Goal: Task Accomplishment & Management: Use online tool/utility

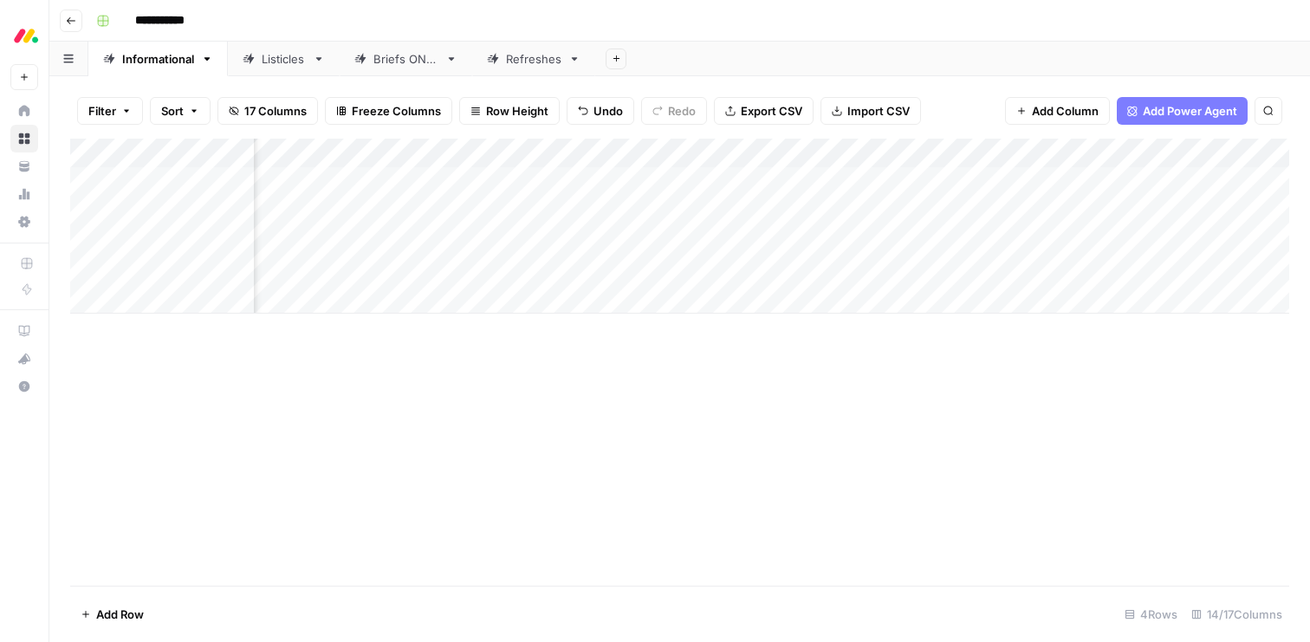
scroll to position [0, 1066]
click at [561, 268] on div "Add Column" at bounding box center [679, 226] width 1219 height 175
click at [983, 269] on div "Add Column" at bounding box center [679, 226] width 1219 height 175
click at [170, 302] on div "Add Column" at bounding box center [679, 226] width 1219 height 175
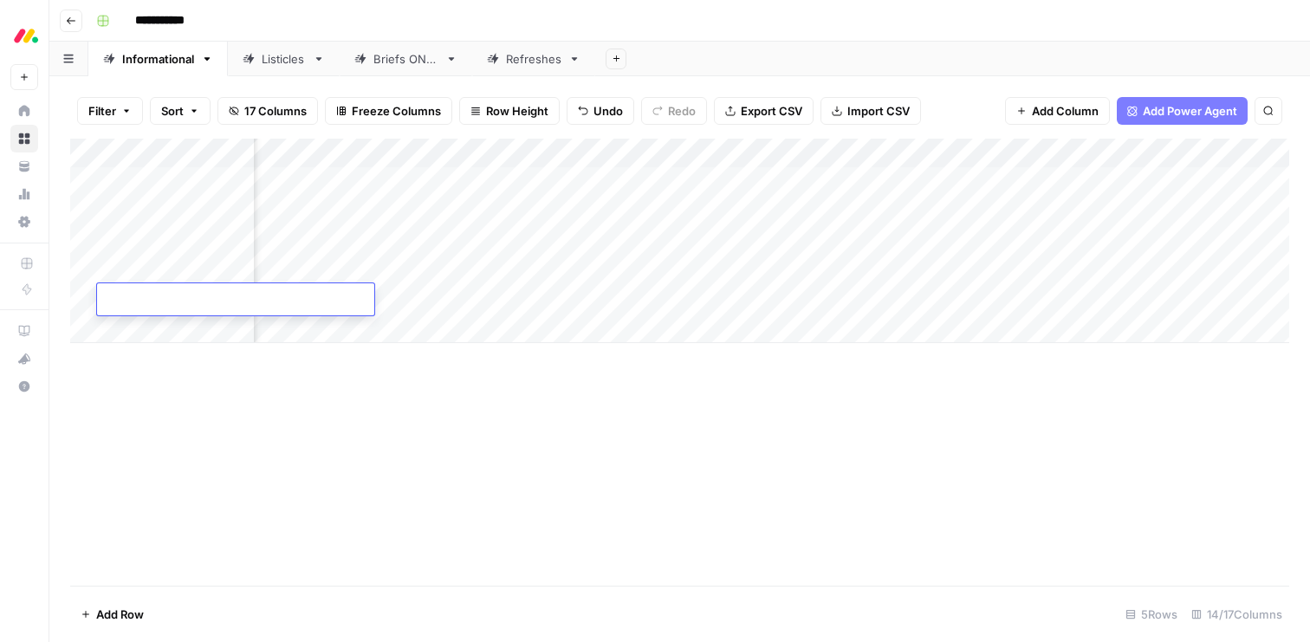
type textarea "**********"
click at [316, 295] on div "Add Column" at bounding box center [679, 241] width 1219 height 205
click at [294, 269] on div "Add Column" at bounding box center [679, 241] width 1219 height 205
click at [294, 298] on div "Add Column" at bounding box center [679, 241] width 1219 height 205
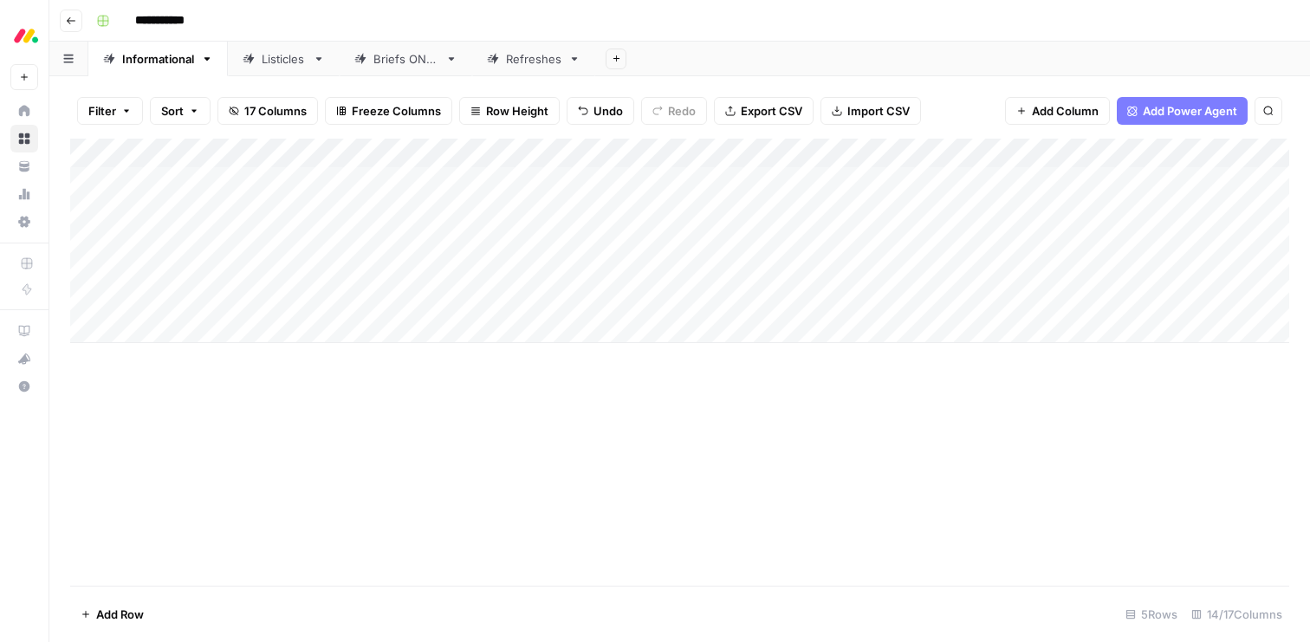
click at [294, 298] on div "Add Column" at bounding box center [679, 241] width 1219 height 205
type textarea "**********"
click at [439, 293] on div "Add Column" at bounding box center [679, 241] width 1219 height 205
click at [443, 298] on div "Add Column" at bounding box center [679, 241] width 1219 height 205
type input "d"
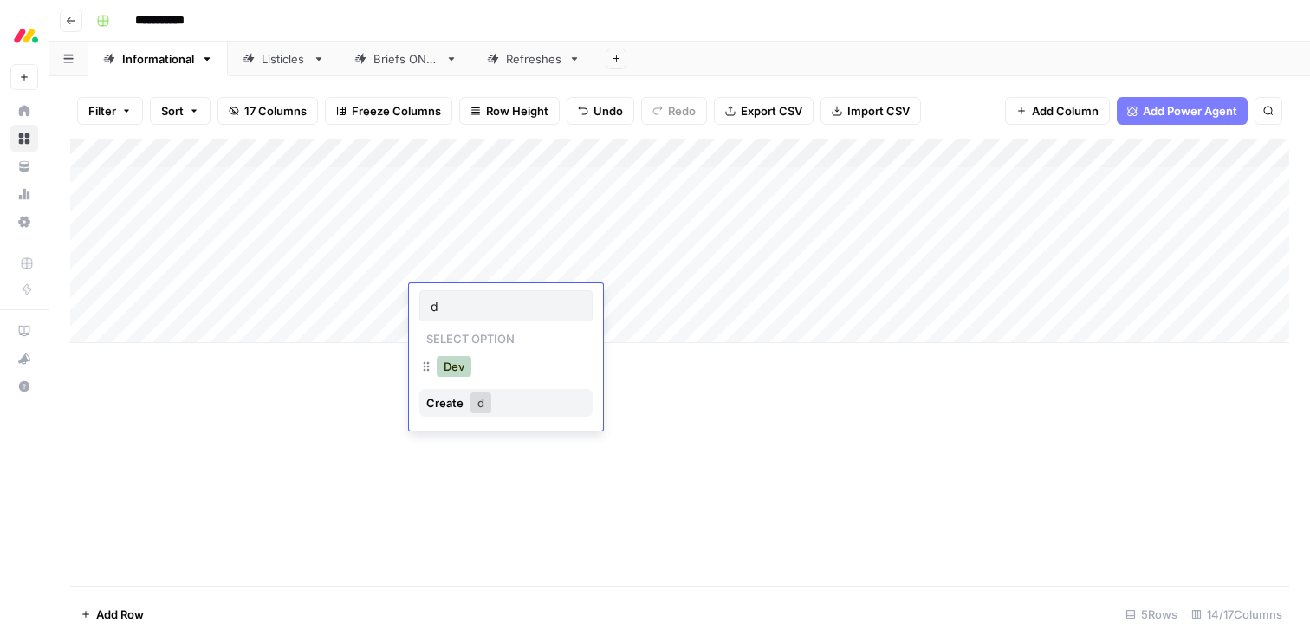
click at [455, 362] on button "Dev" at bounding box center [454, 366] width 35 height 21
click at [590, 301] on div "Add Column" at bounding box center [679, 241] width 1219 height 205
click at [141, 320] on div "Add Column" at bounding box center [679, 241] width 1219 height 205
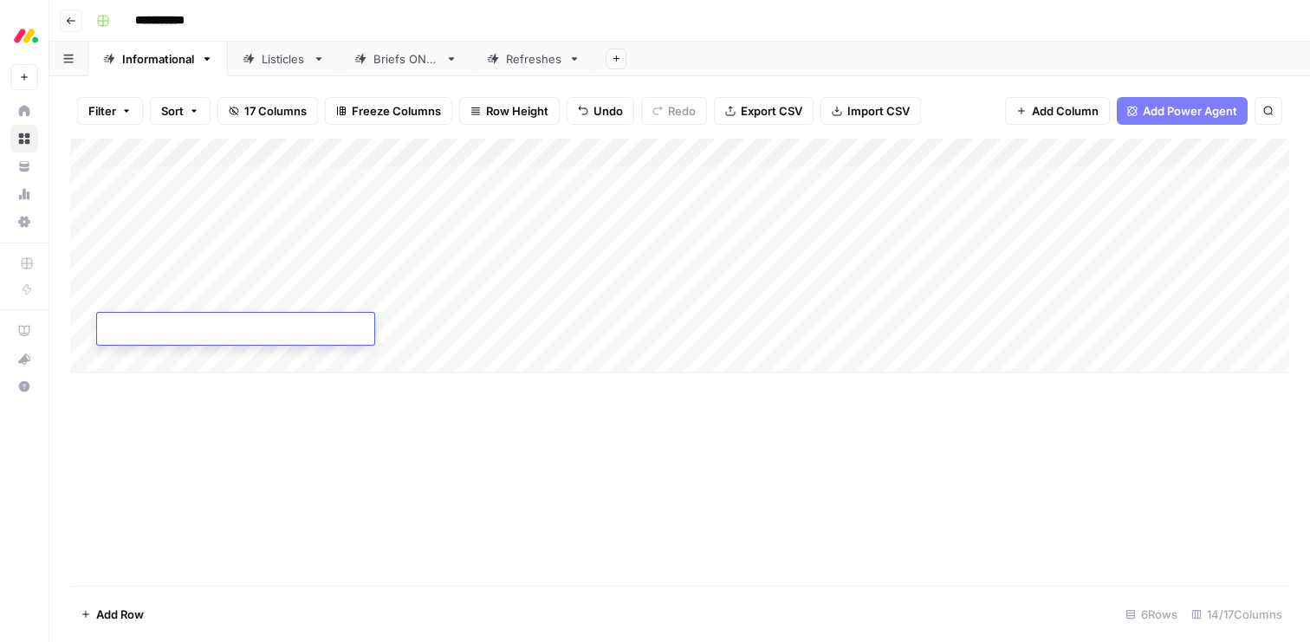
type textarea "**********"
click at [609, 332] on div "Add Column" at bounding box center [679, 256] width 1219 height 234
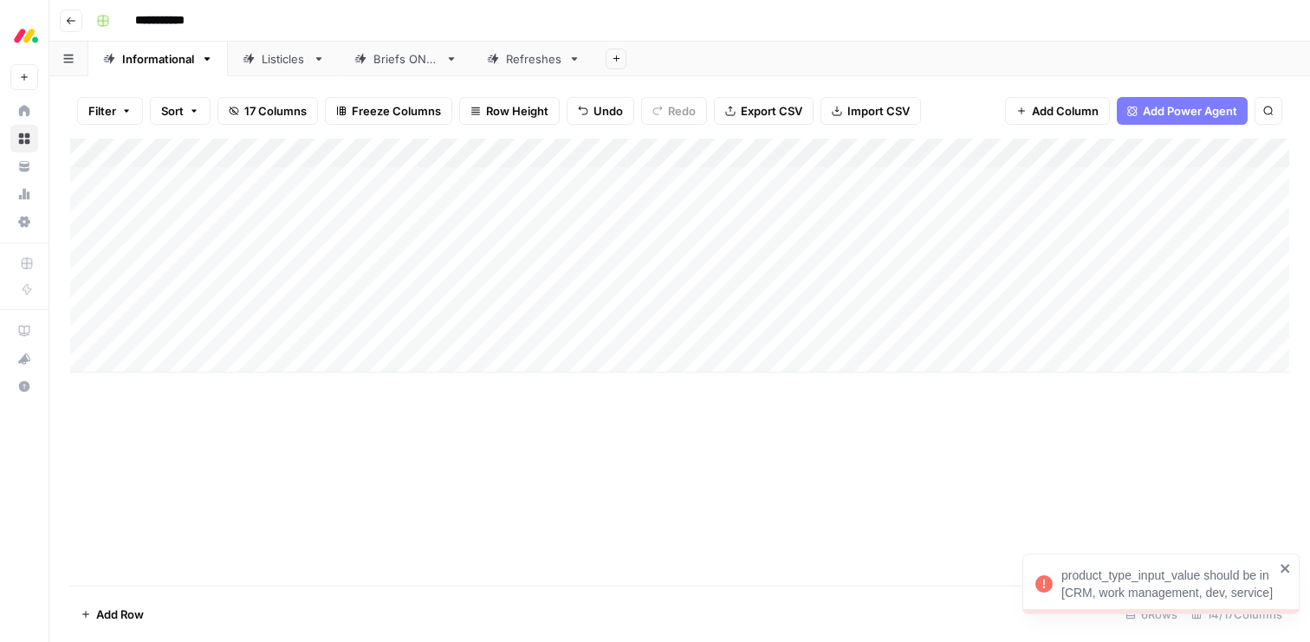
click at [641, 330] on div "Add Column" at bounding box center [679, 256] width 1219 height 234
click at [641, 334] on div at bounding box center [644, 329] width 159 height 32
click at [581, 328] on div at bounding box center [644, 329] width 159 height 32
click at [615, 328] on div at bounding box center [644, 329] width 159 height 32
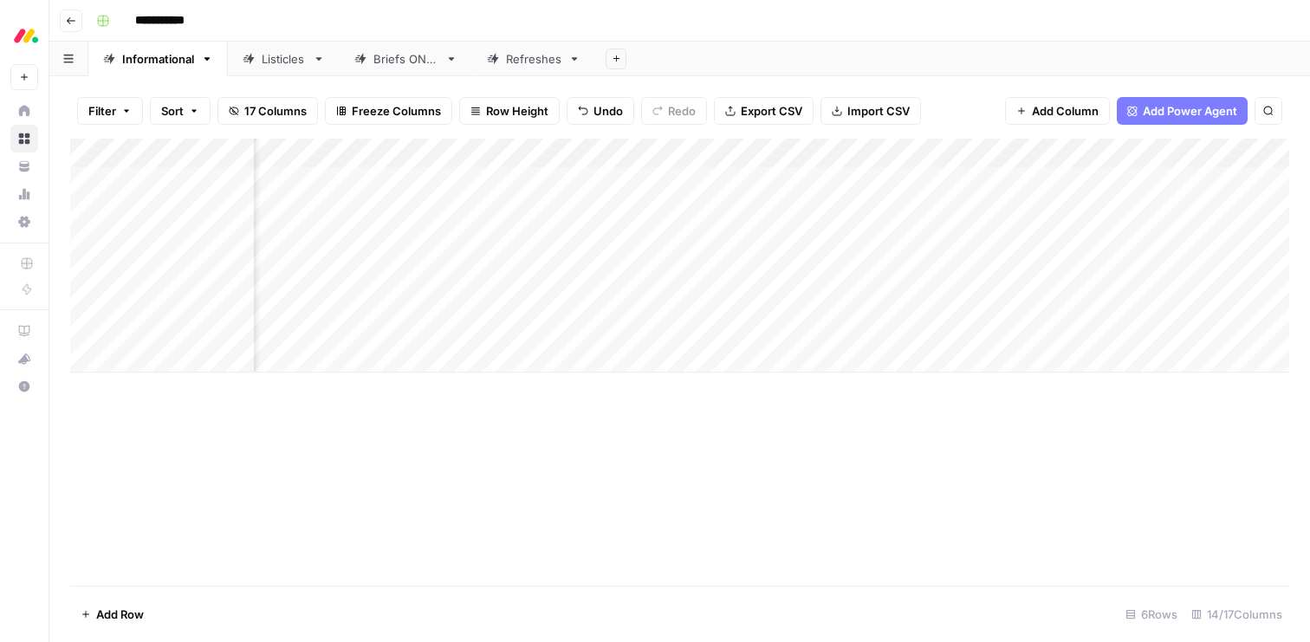
click at [503, 274] on div "Add Column" at bounding box center [679, 256] width 1219 height 234
click at [527, 270] on div "Add Column" at bounding box center [679, 256] width 1219 height 234
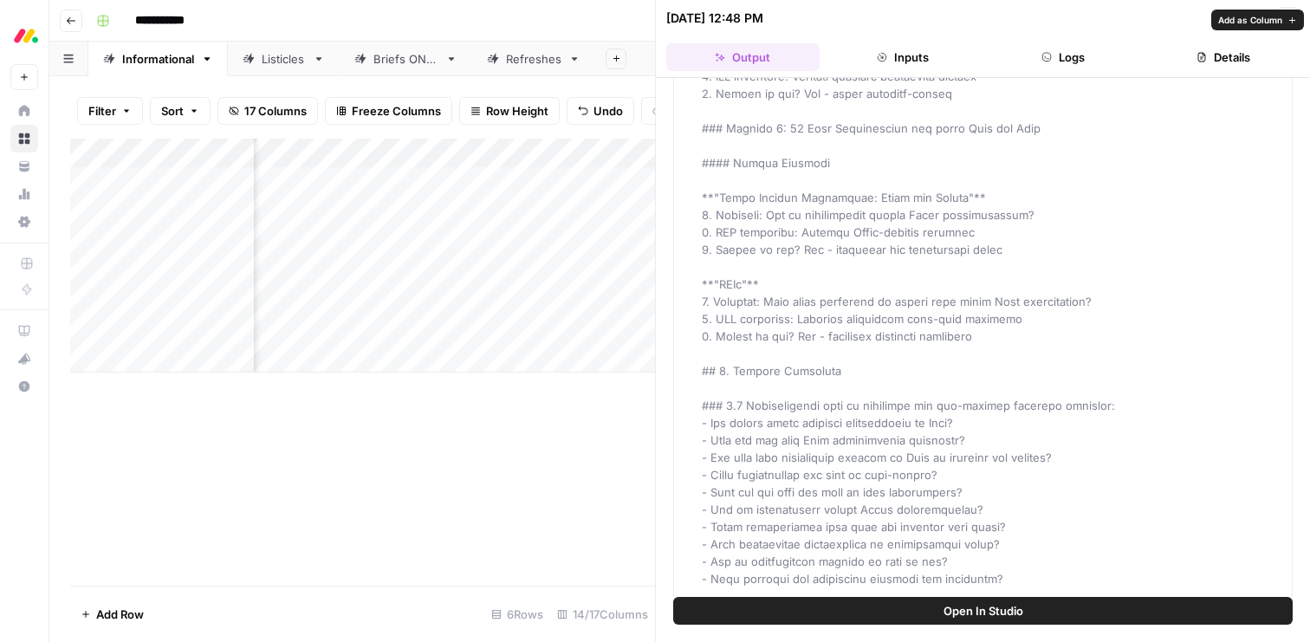
scroll to position [2147, 0]
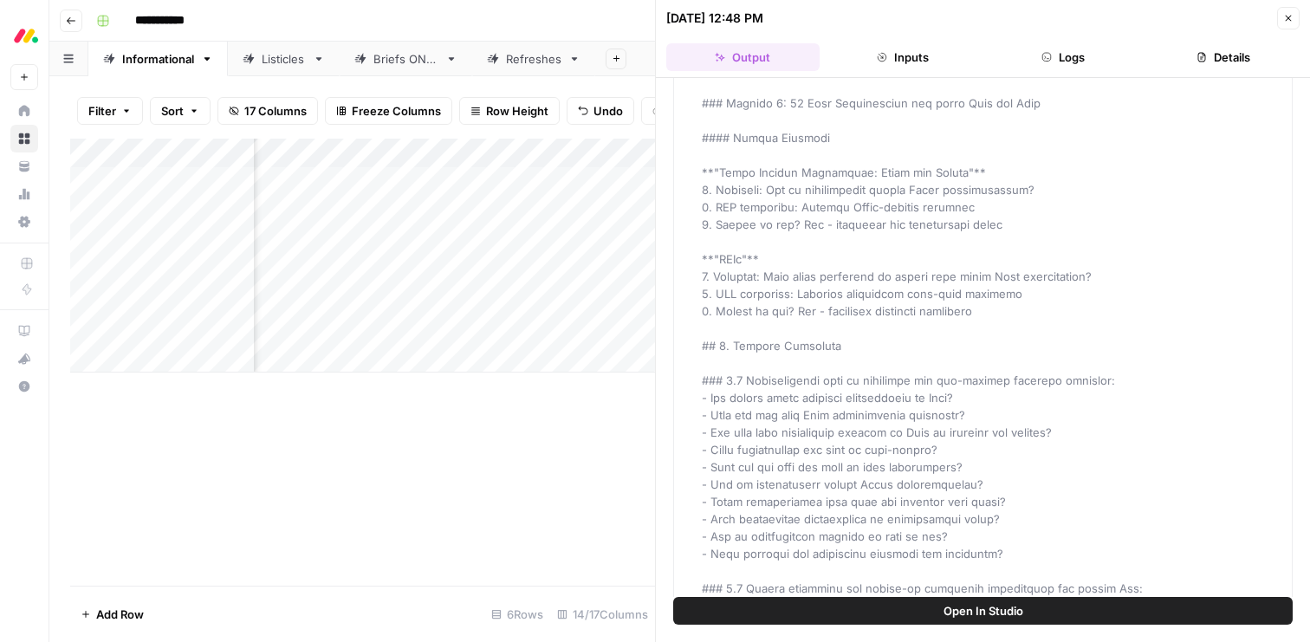
click at [1290, 14] on icon "button" at bounding box center [1288, 18] width 10 height 10
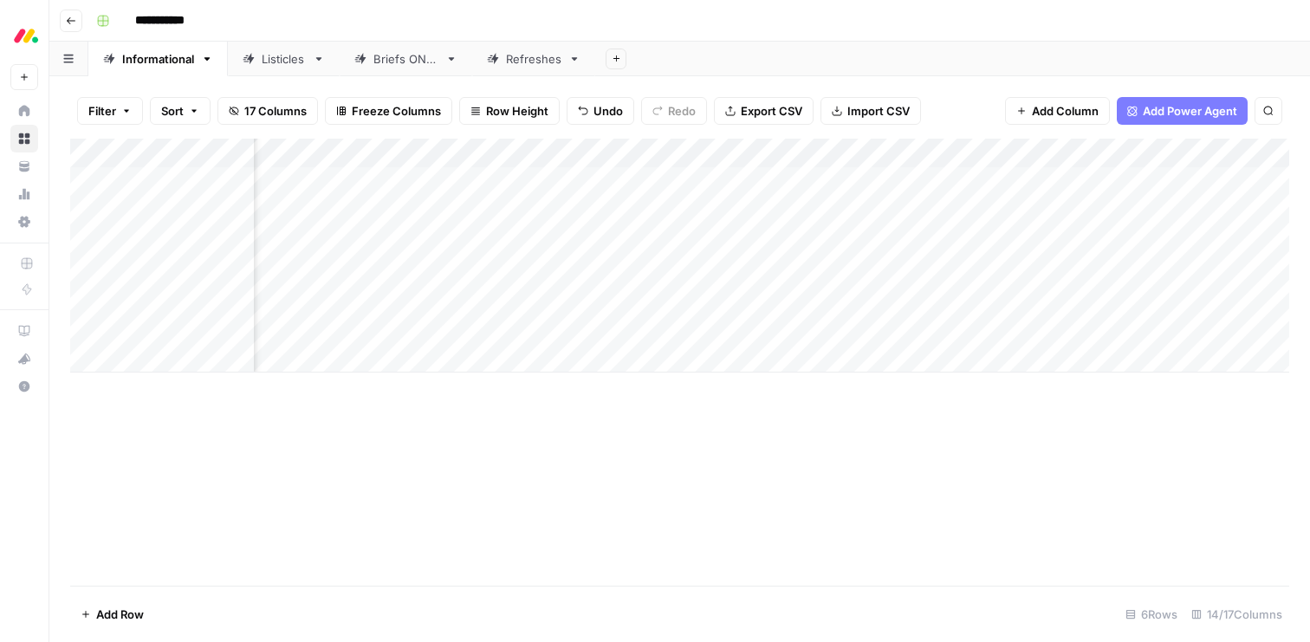
click at [822, 278] on div "Add Column" at bounding box center [679, 256] width 1219 height 234
click at [814, 268] on div "Add Column" at bounding box center [679, 256] width 1219 height 234
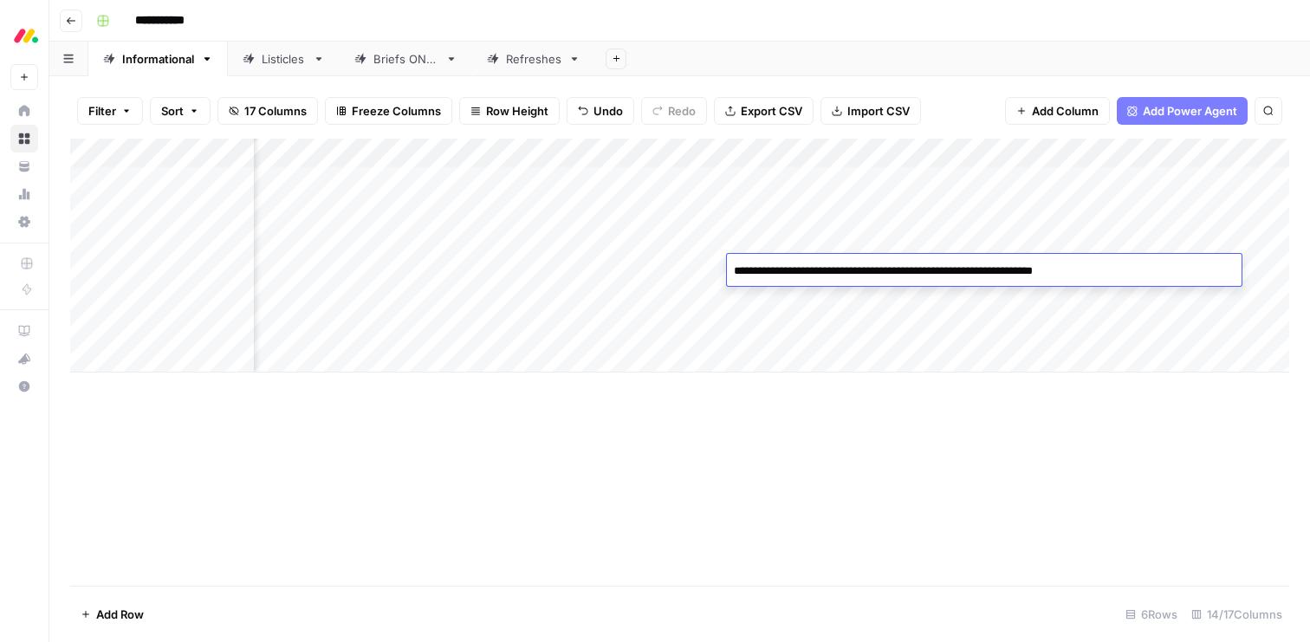
click at [814, 268] on textarea "**********" at bounding box center [984, 271] width 515 height 24
click at [770, 464] on div "Add Column" at bounding box center [679, 362] width 1219 height 447
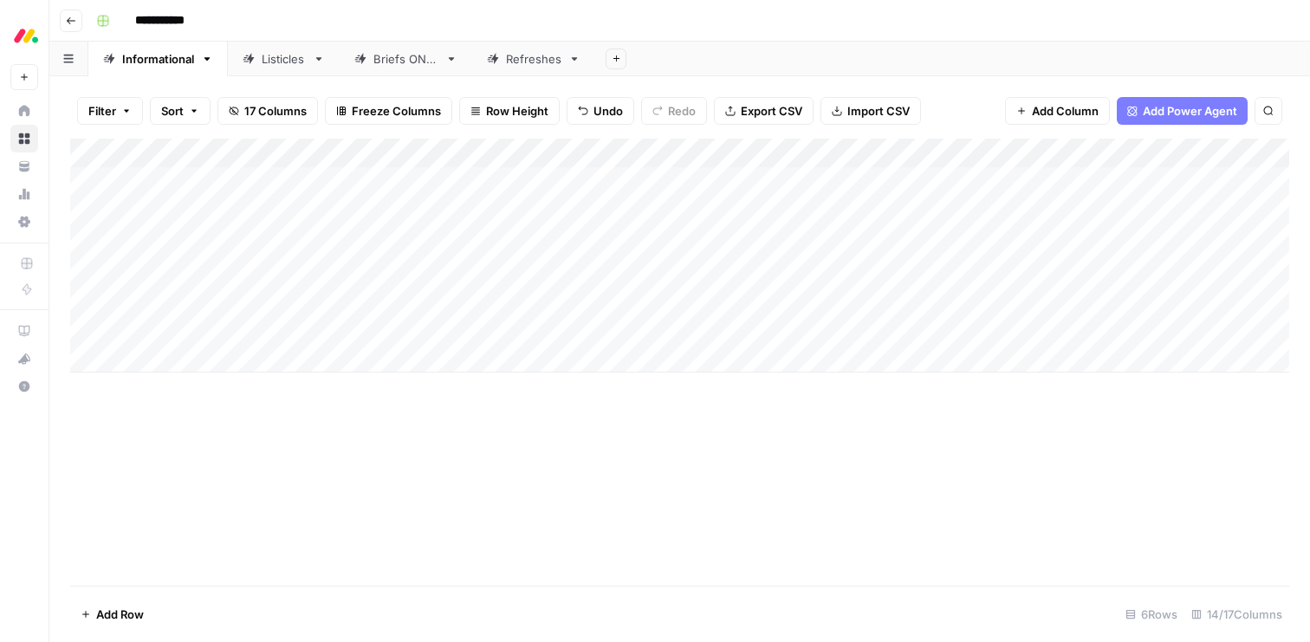
click at [619, 272] on div "Add Column" at bounding box center [679, 256] width 1219 height 234
click at [582, 269] on div "Add Column" at bounding box center [679, 256] width 1219 height 234
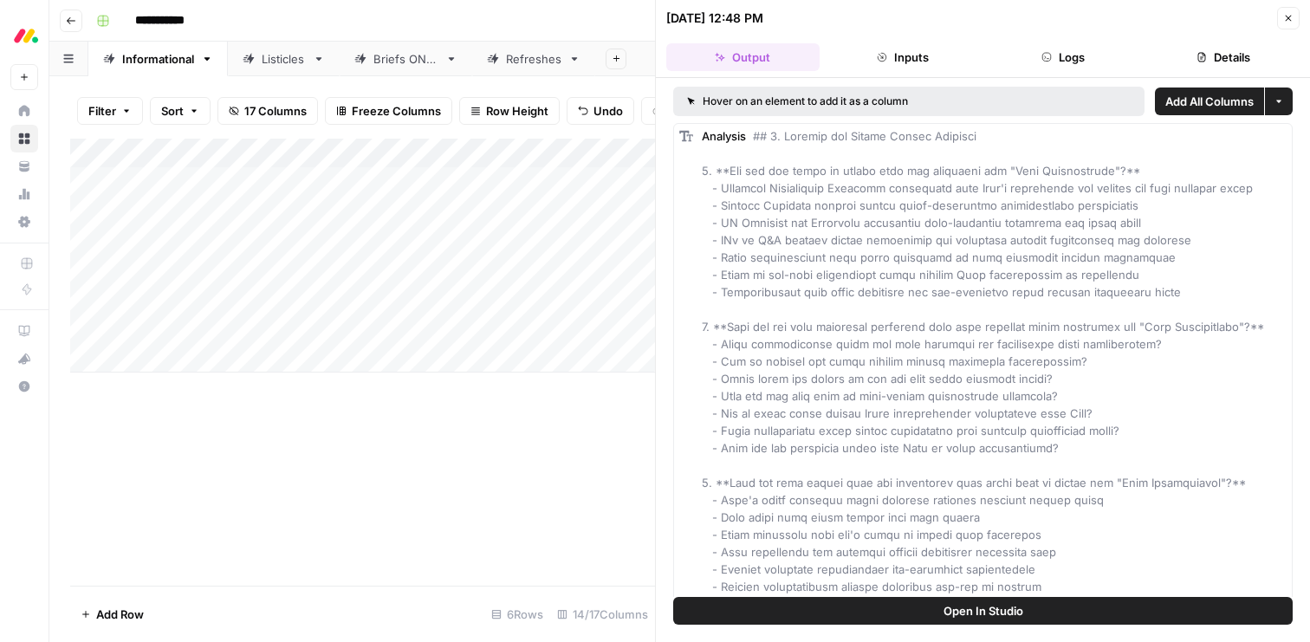
click at [1286, 16] on icon "button" at bounding box center [1288, 18] width 10 height 10
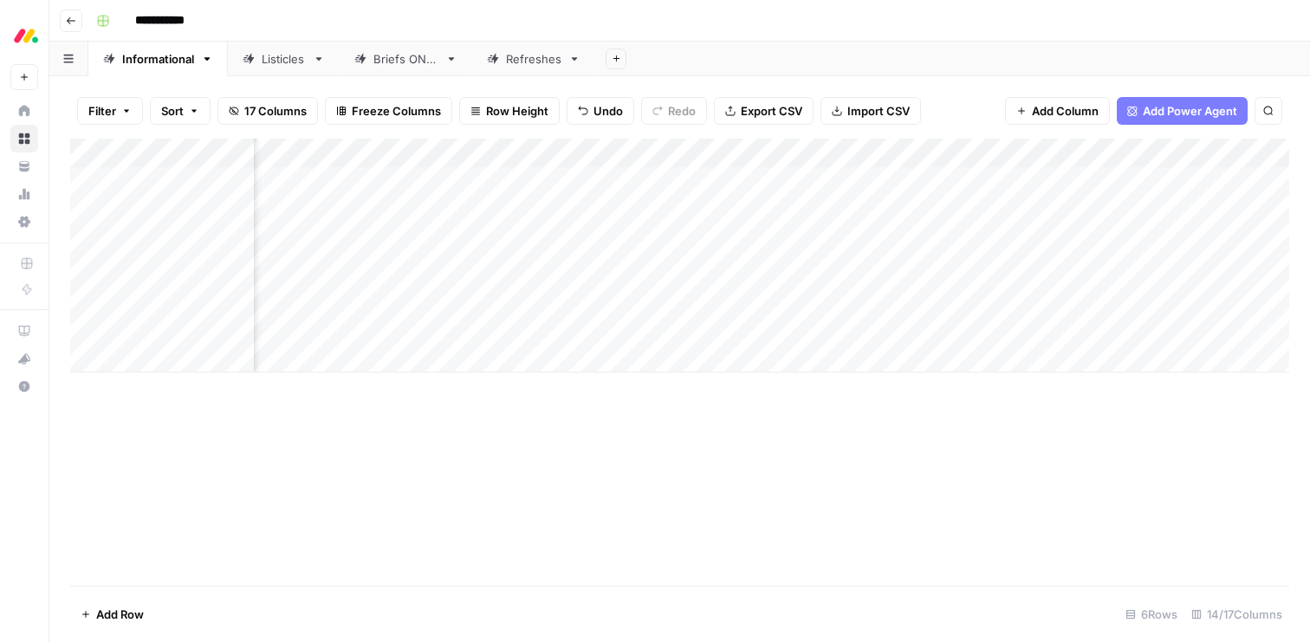
scroll to position [0, 1034]
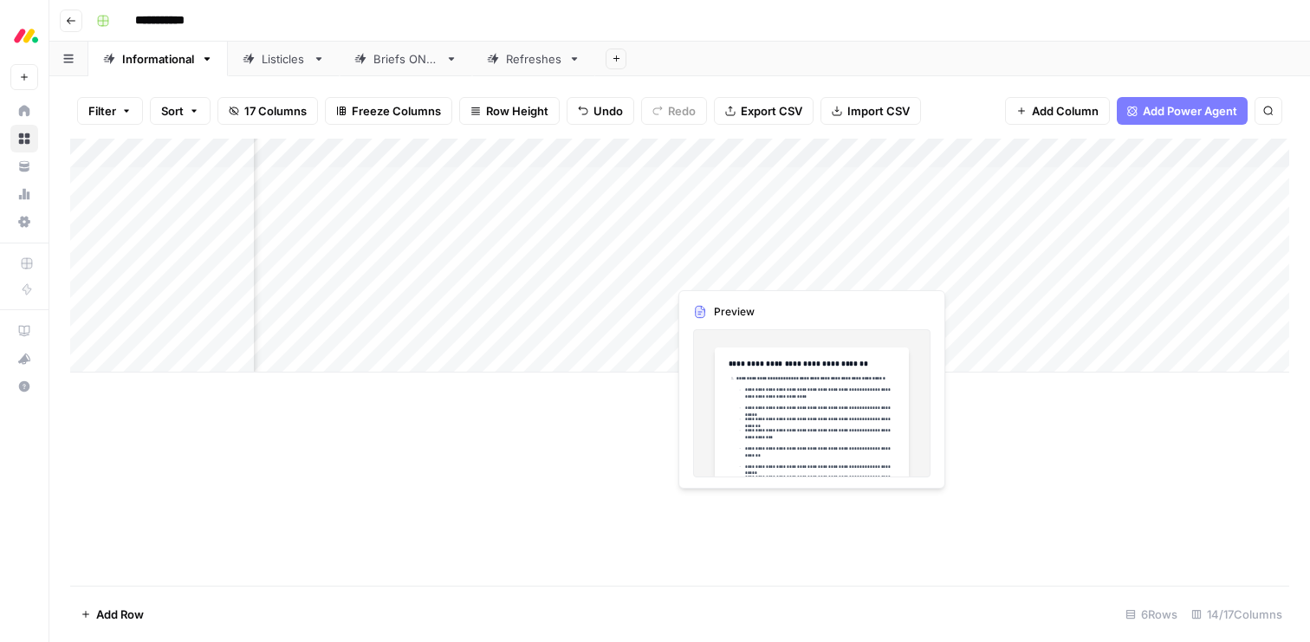
click at [734, 267] on div "Add Column" at bounding box center [679, 256] width 1219 height 234
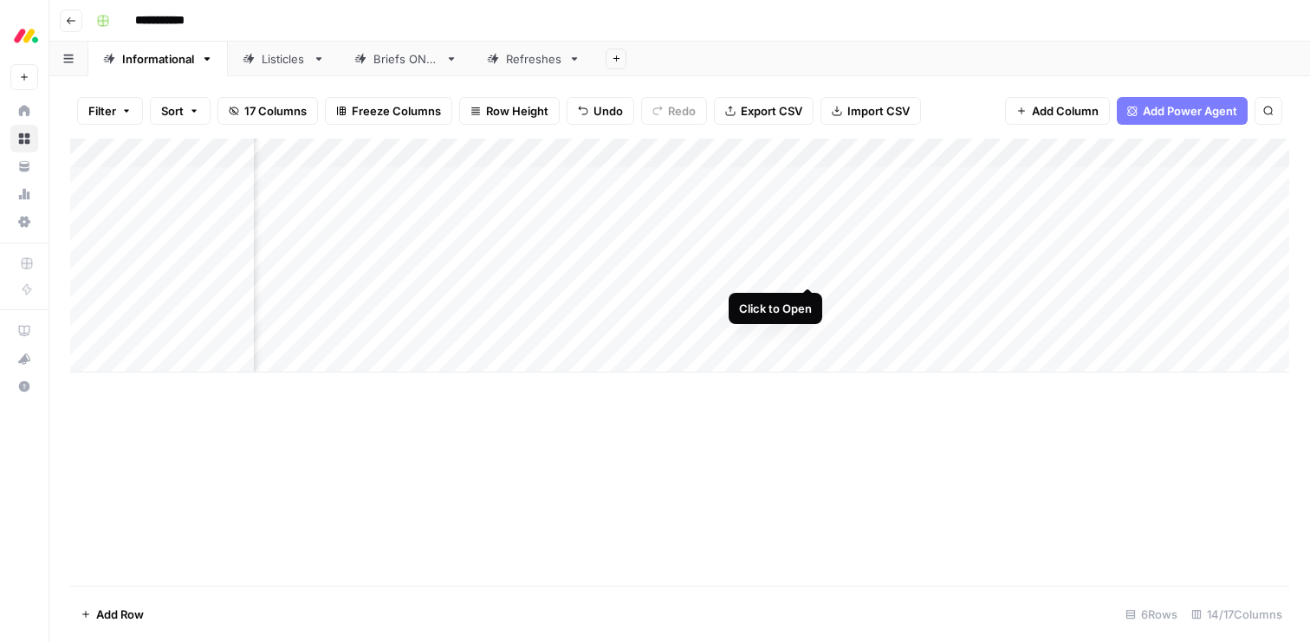
click at [813, 269] on div "Add Column" at bounding box center [679, 256] width 1219 height 234
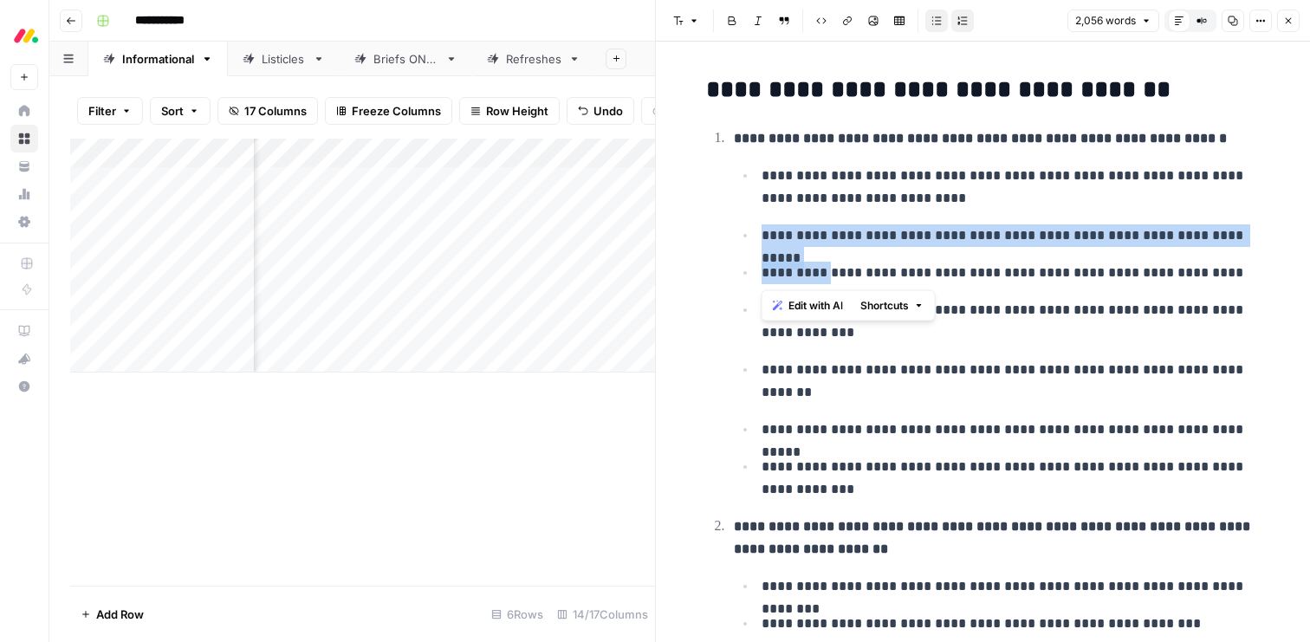
drag, startPoint x: 825, startPoint y: 218, endPoint x: 835, endPoint y: 276, distance: 58.1
click at [835, 276] on ul "**********" at bounding box center [997, 332] width 527 height 337
click at [797, 235] on p "**********" at bounding box center [1011, 235] width 499 height 23
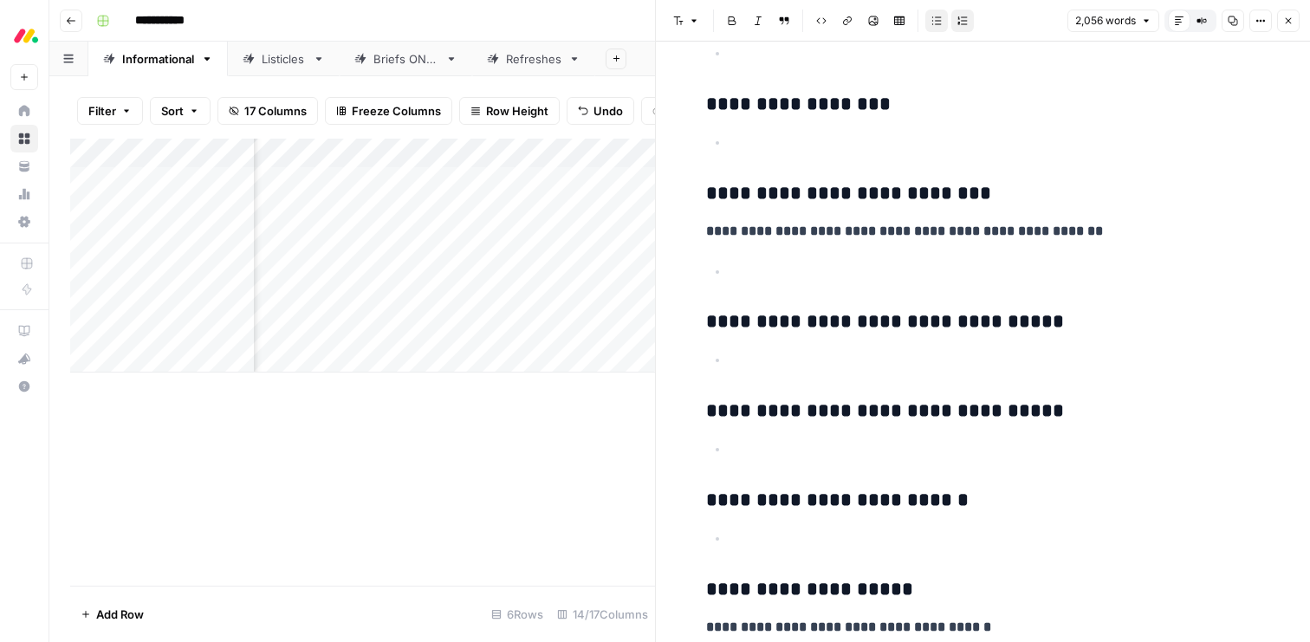
scroll to position [8922, 0]
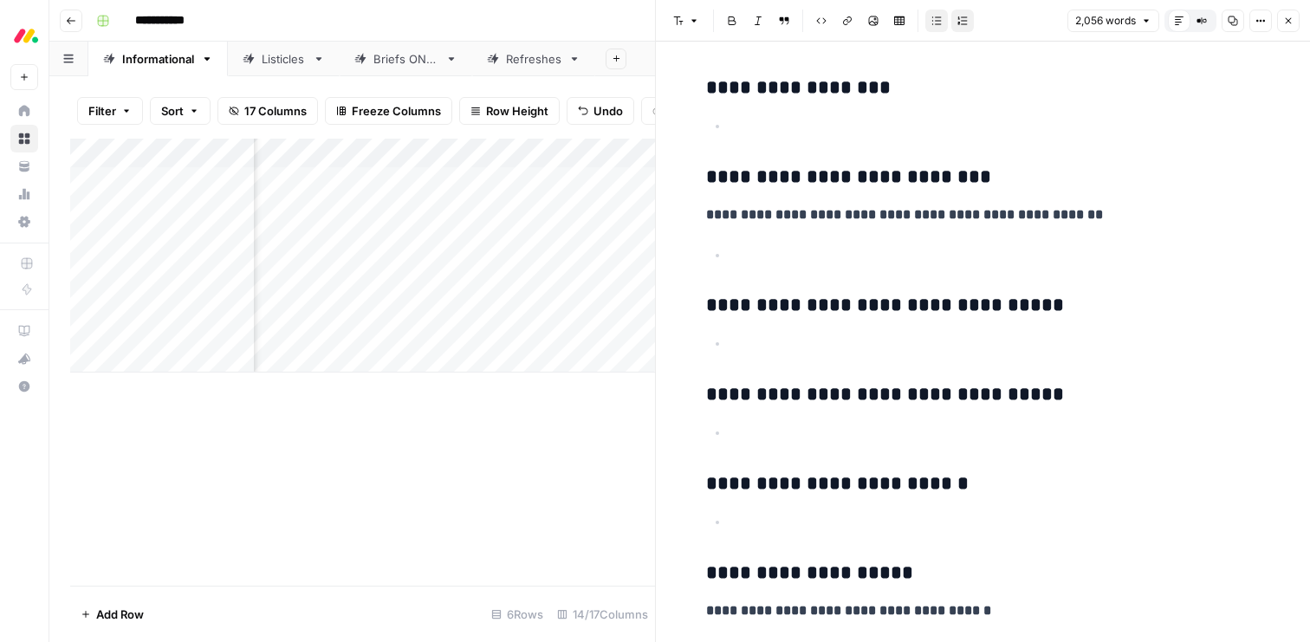
click at [1285, 23] on icon "button" at bounding box center [1288, 21] width 10 height 10
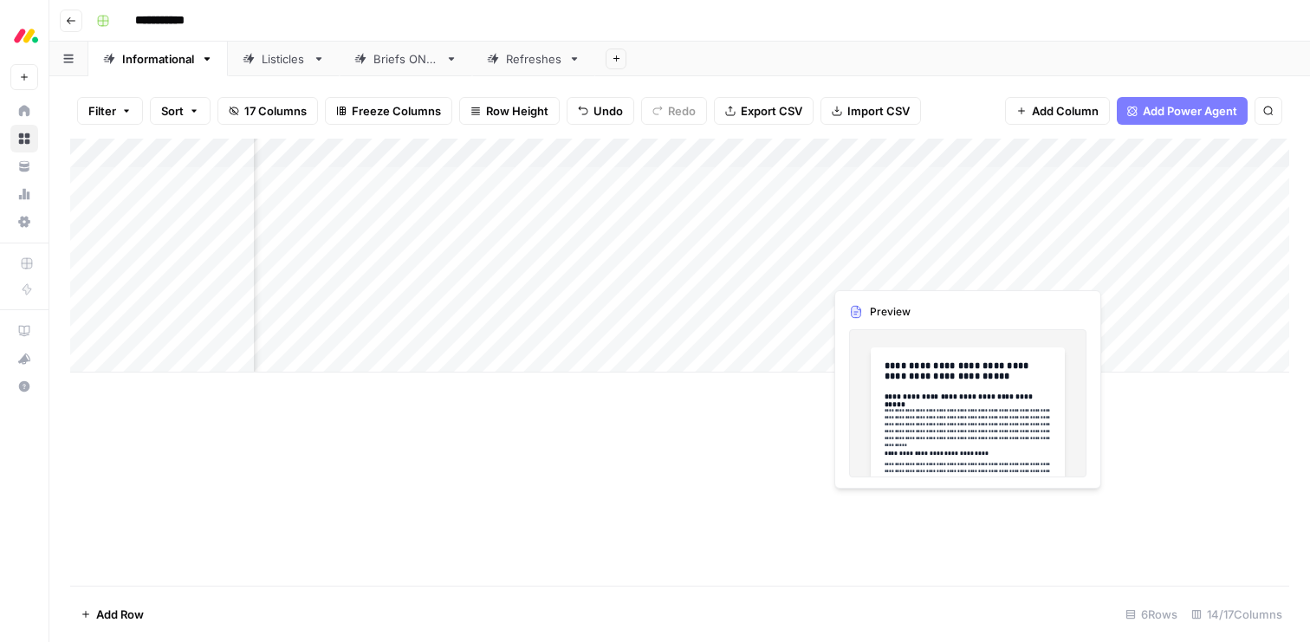
scroll to position [0, 1132]
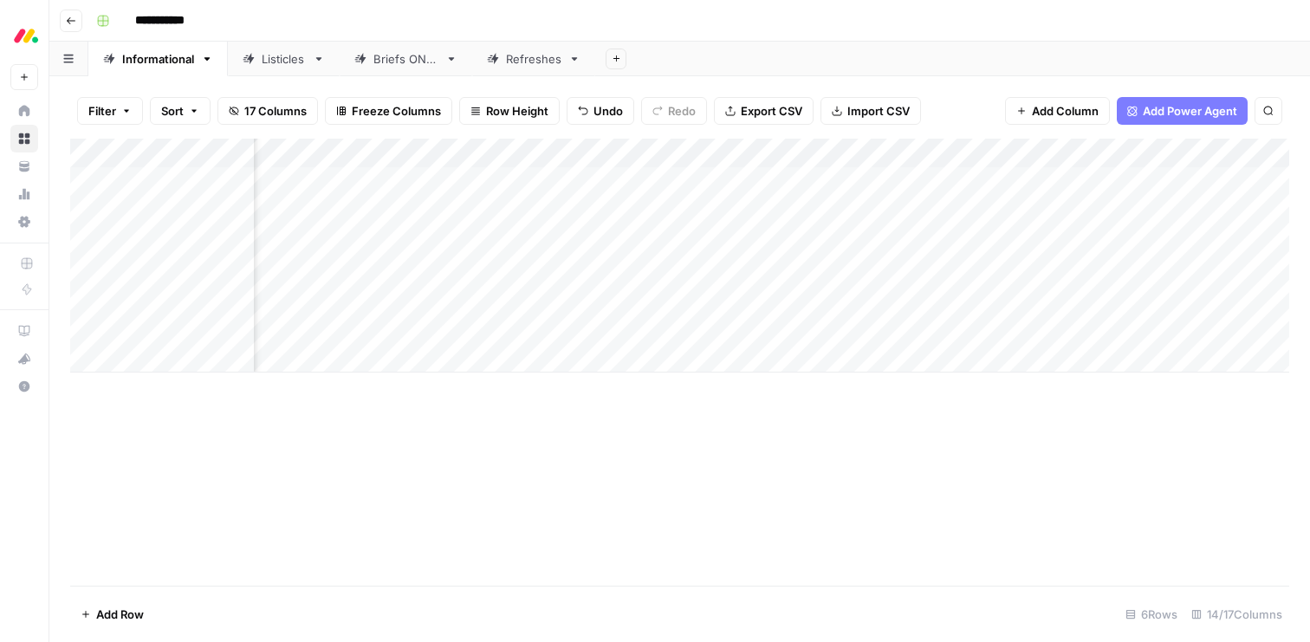
click at [817, 268] on div "Add Column" at bounding box center [679, 256] width 1219 height 234
click at [867, 268] on div "Add Column" at bounding box center [679, 256] width 1219 height 234
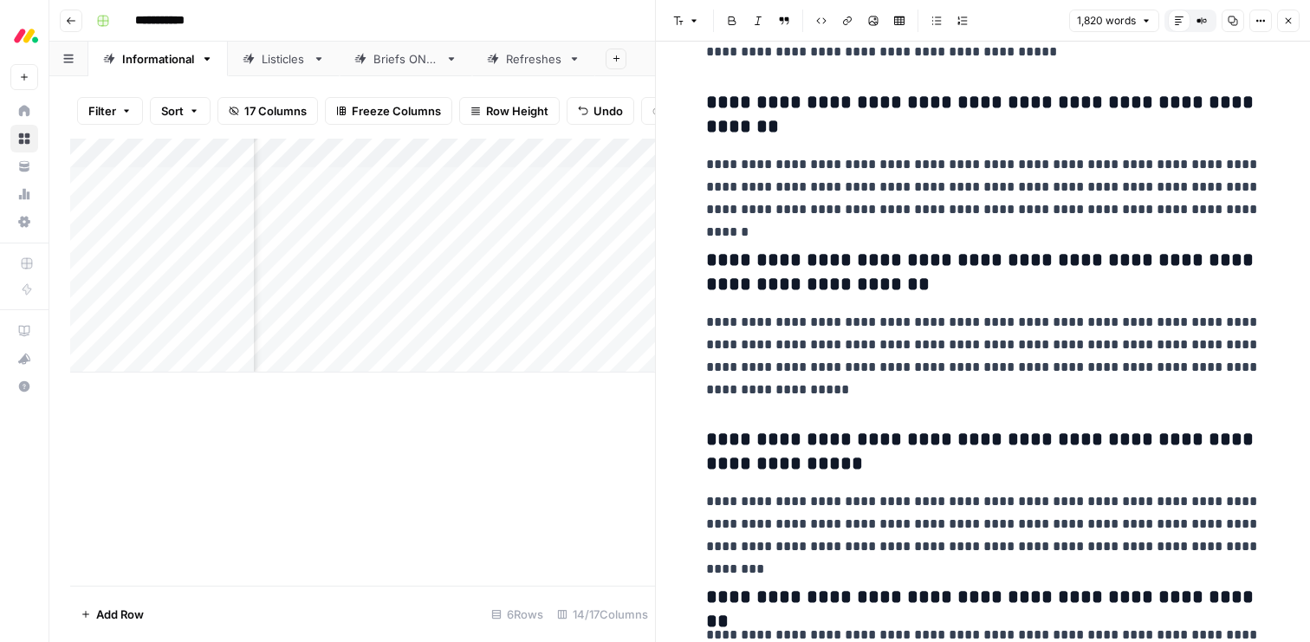
scroll to position [7286, 0]
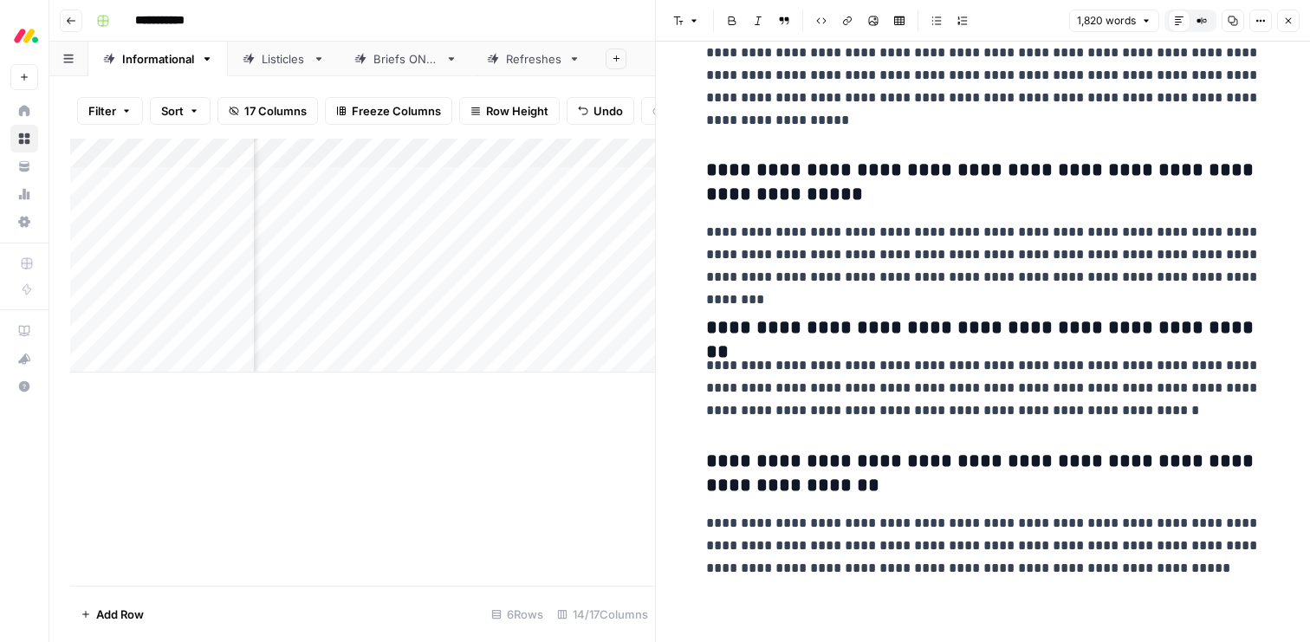
click at [1289, 22] on icon "button" at bounding box center [1288, 21] width 10 height 10
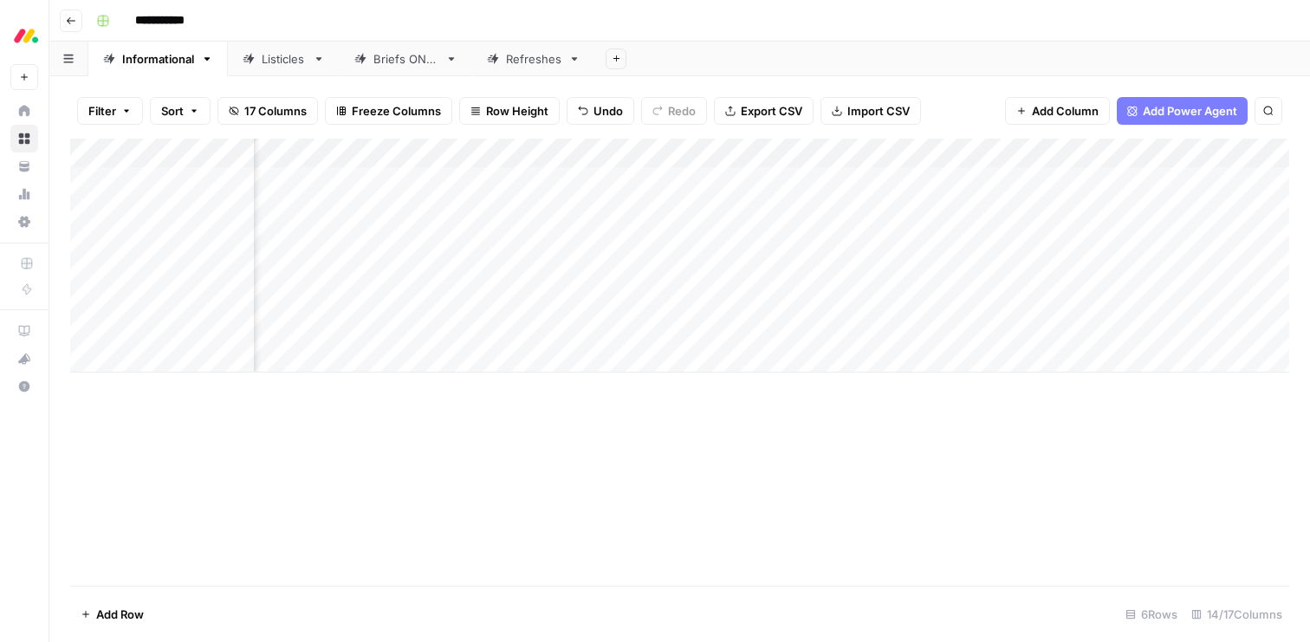
scroll to position [0, 303]
click at [915, 269] on div "Add Column" at bounding box center [679, 256] width 1219 height 234
click at [646, 302] on div "Add Column" at bounding box center [679, 256] width 1219 height 234
click at [704, 295] on div "Add Column" at bounding box center [679, 256] width 1219 height 234
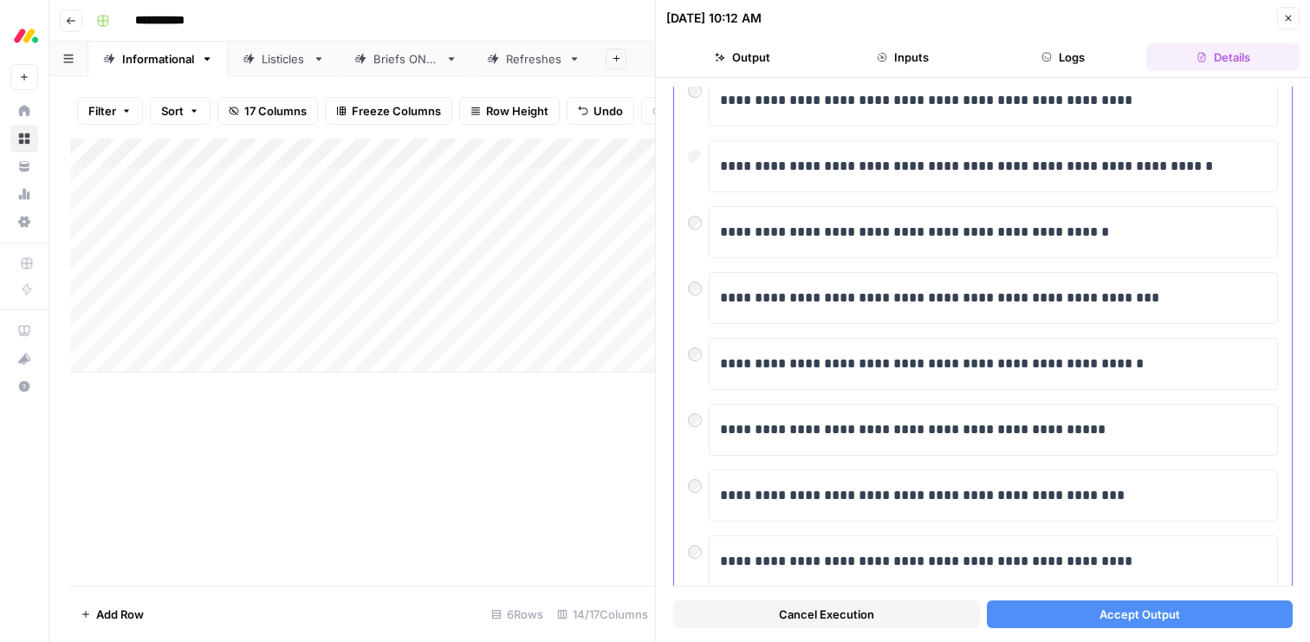
scroll to position [211, 0]
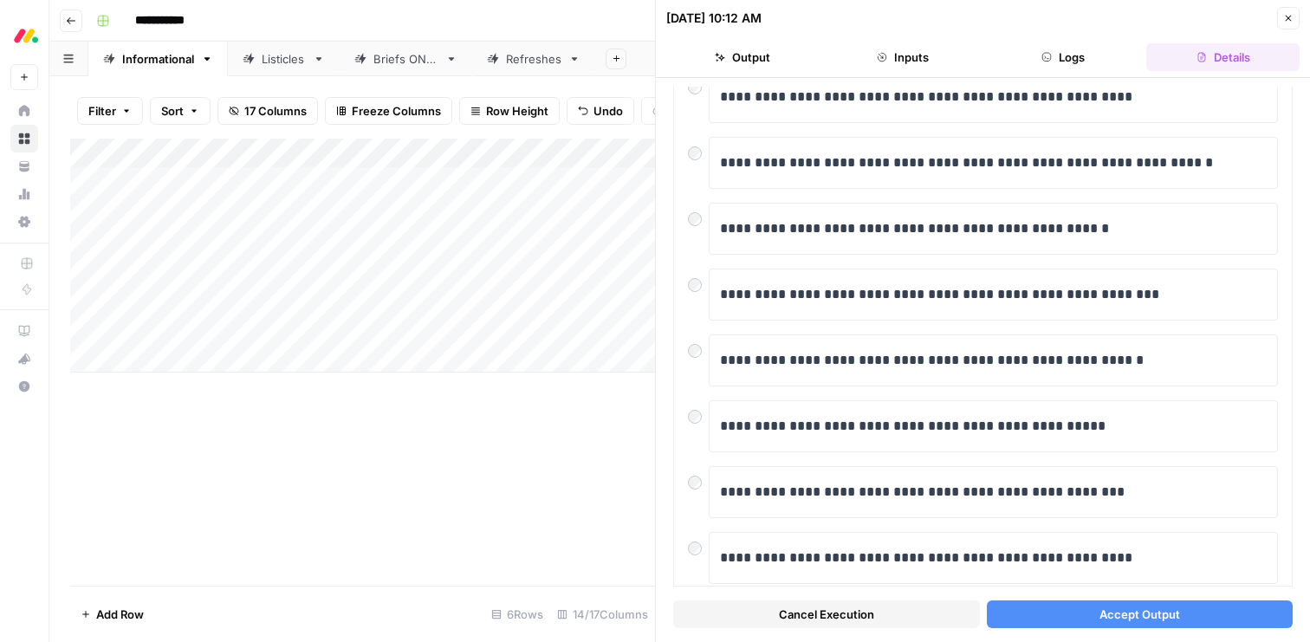
click at [1141, 607] on span "Accept Output" at bounding box center [1140, 614] width 81 height 17
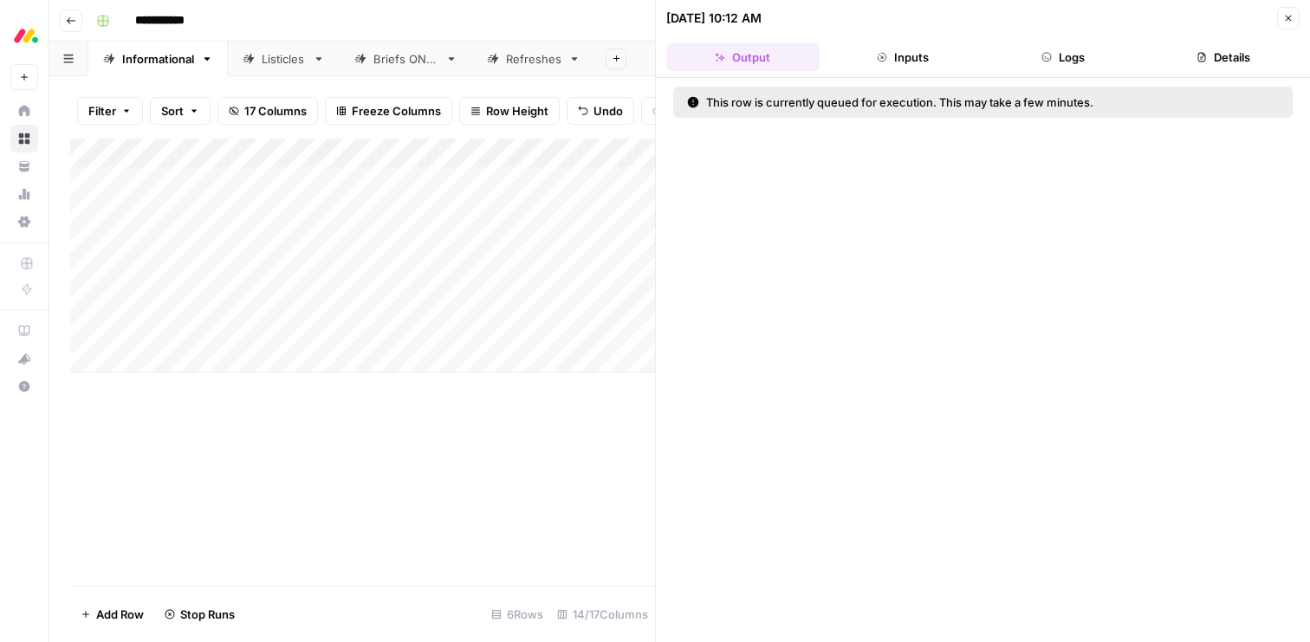
click at [1288, 19] on icon "button" at bounding box center [1288, 18] width 10 height 10
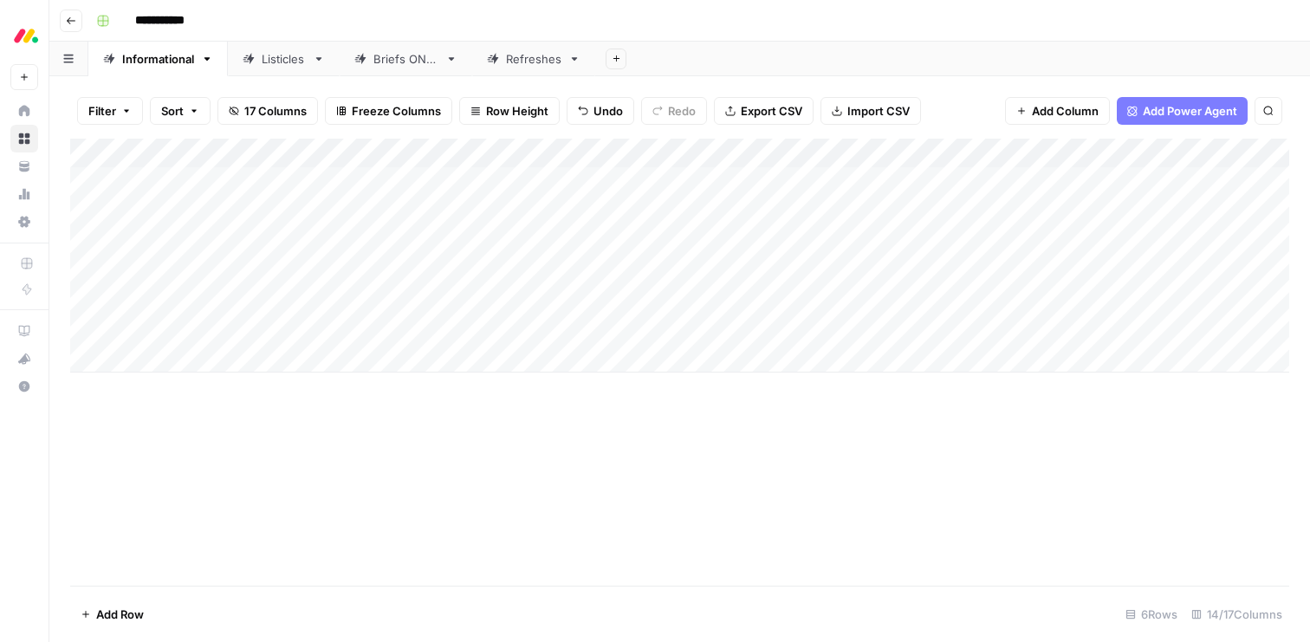
click at [620, 268] on div "Add Column" at bounding box center [679, 256] width 1219 height 234
click at [611, 269] on div "Add Column" at bounding box center [679, 256] width 1219 height 234
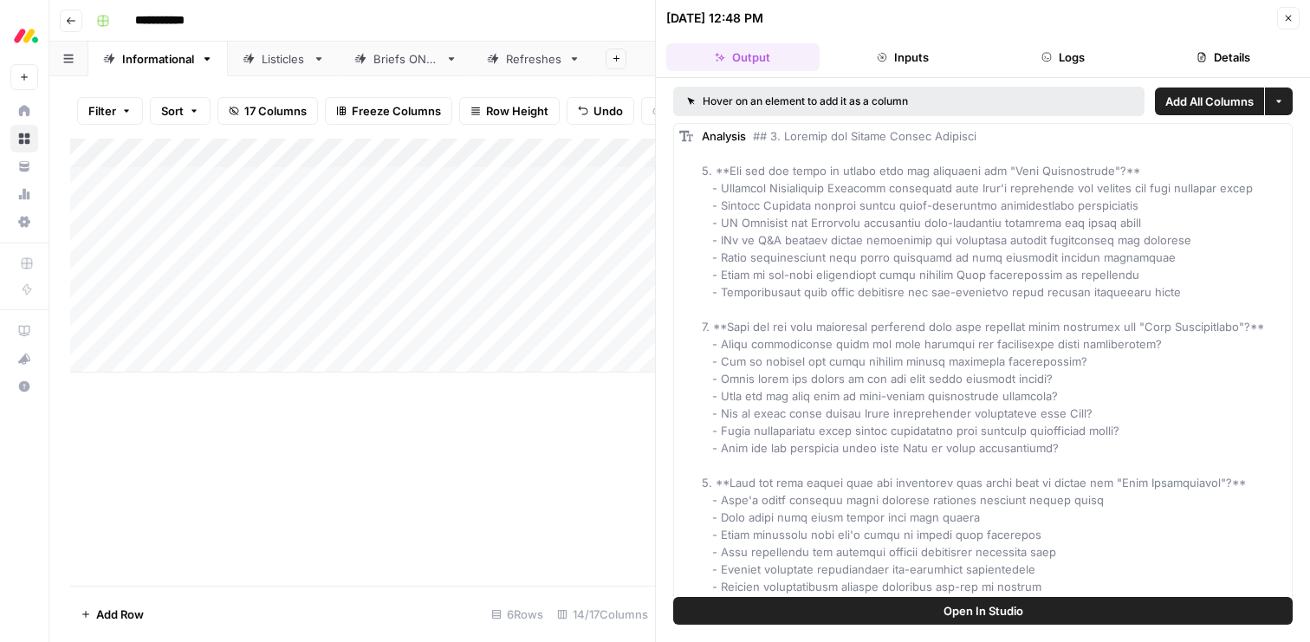
click at [912, 57] on button "Inputs" at bounding box center [903, 57] width 153 height 28
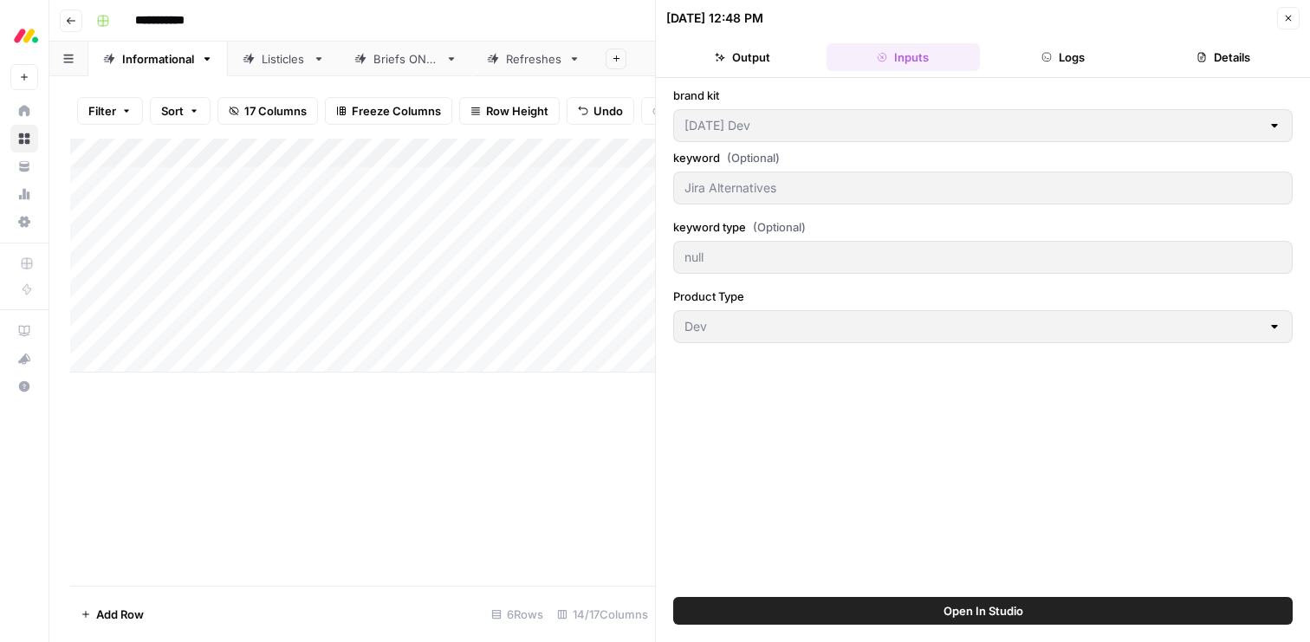
click at [1030, 54] on button "Logs" at bounding box center [1063, 57] width 153 height 28
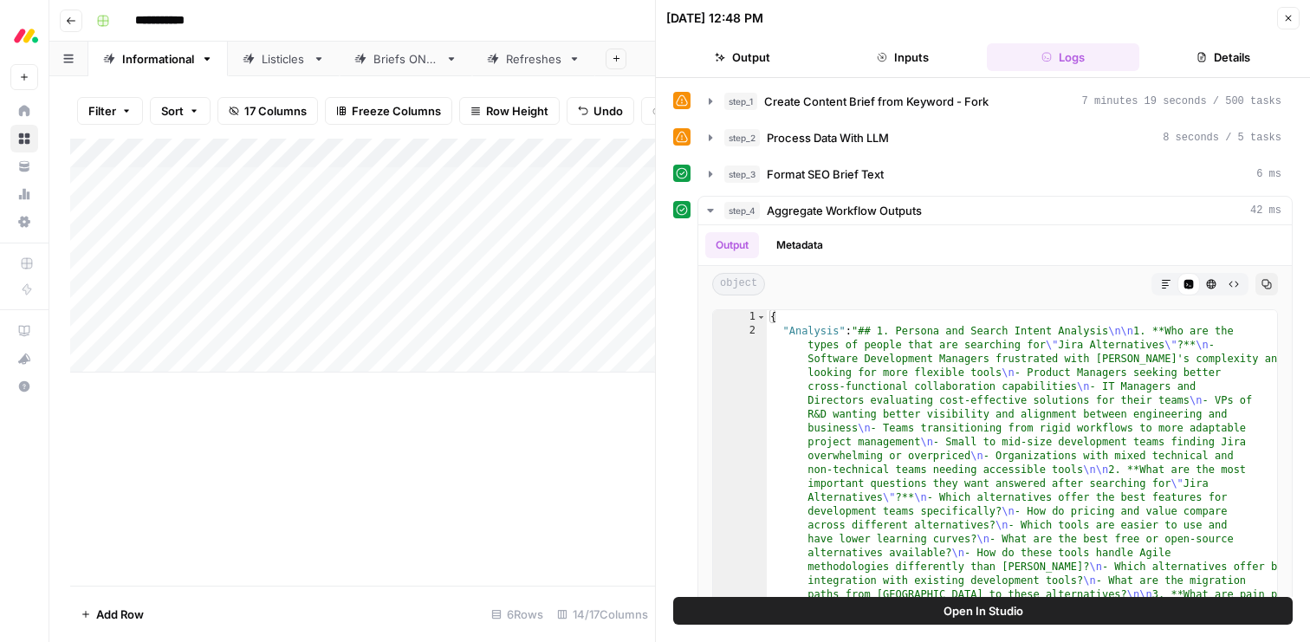
click at [713, 62] on button "Output" at bounding box center [742, 57] width 153 height 28
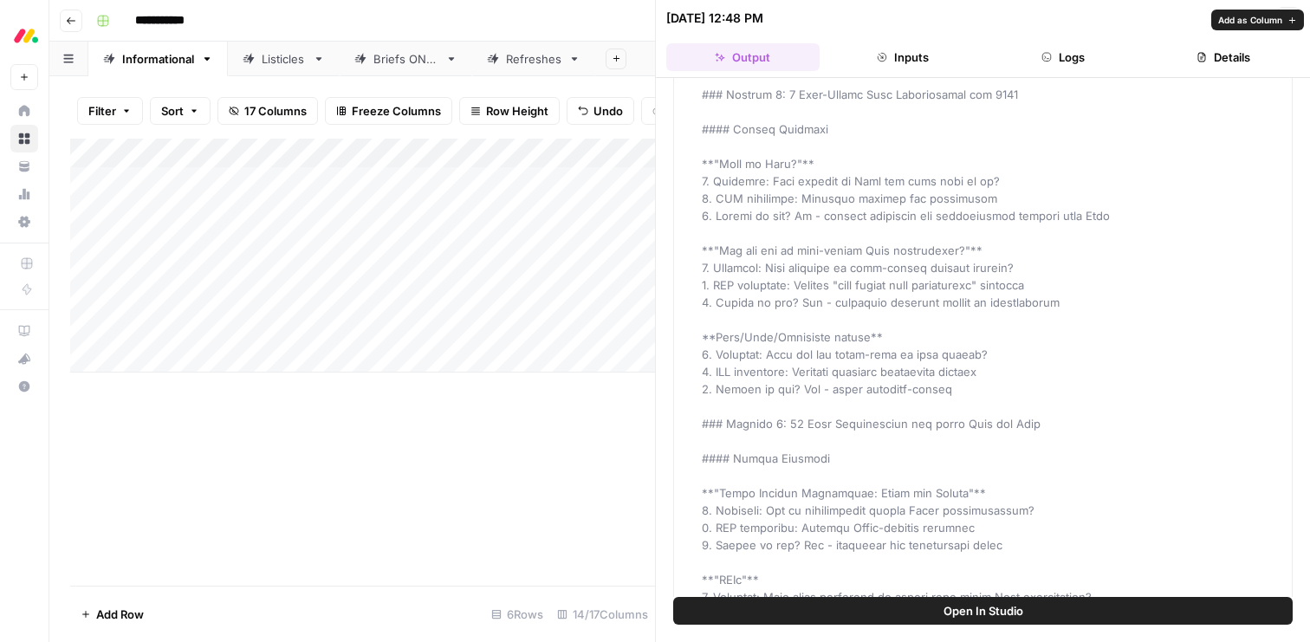
scroll to position [2313, 0]
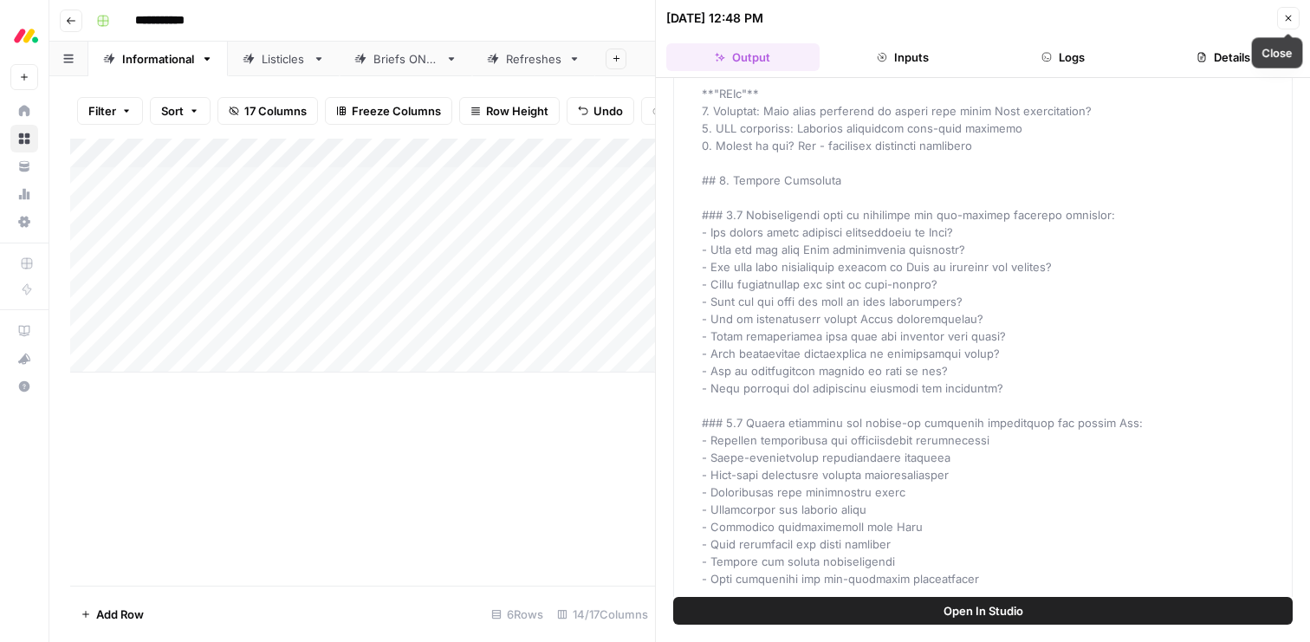
click at [1284, 17] on icon "button" at bounding box center [1288, 18] width 10 height 10
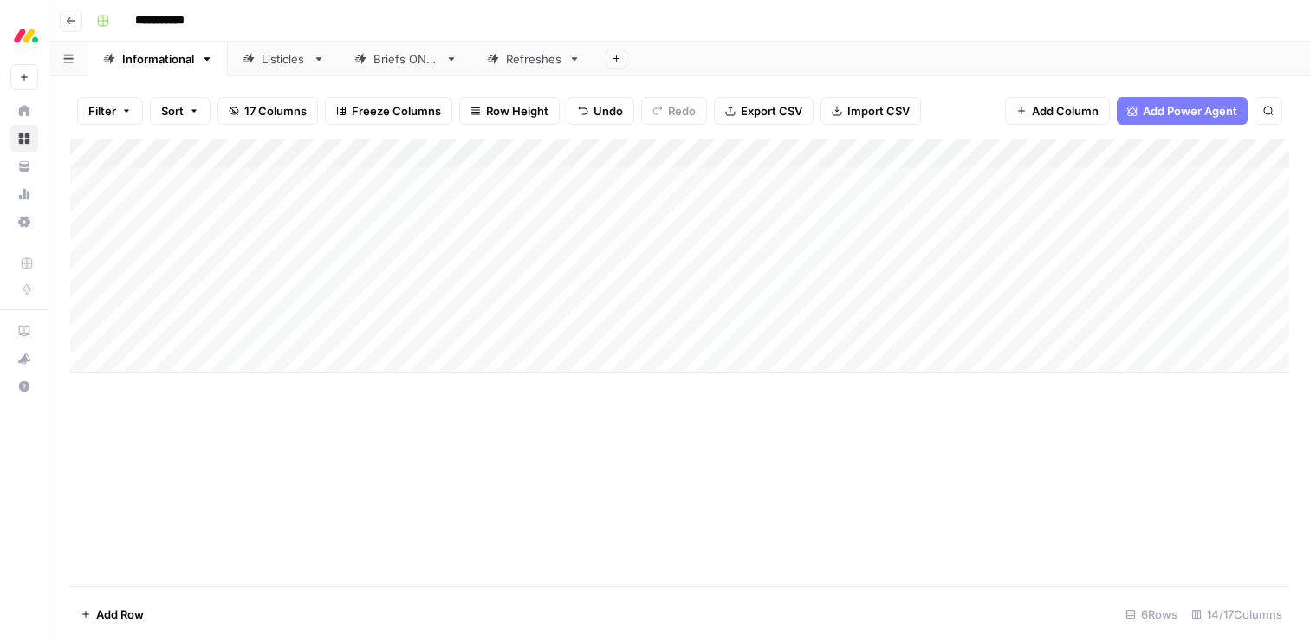
click at [665, 243] on div "Add Column" at bounding box center [679, 256] width 1219 height 234
click at [649, 240] on div "Add Column" at bounding box center [679, 256] width 1219 height 234
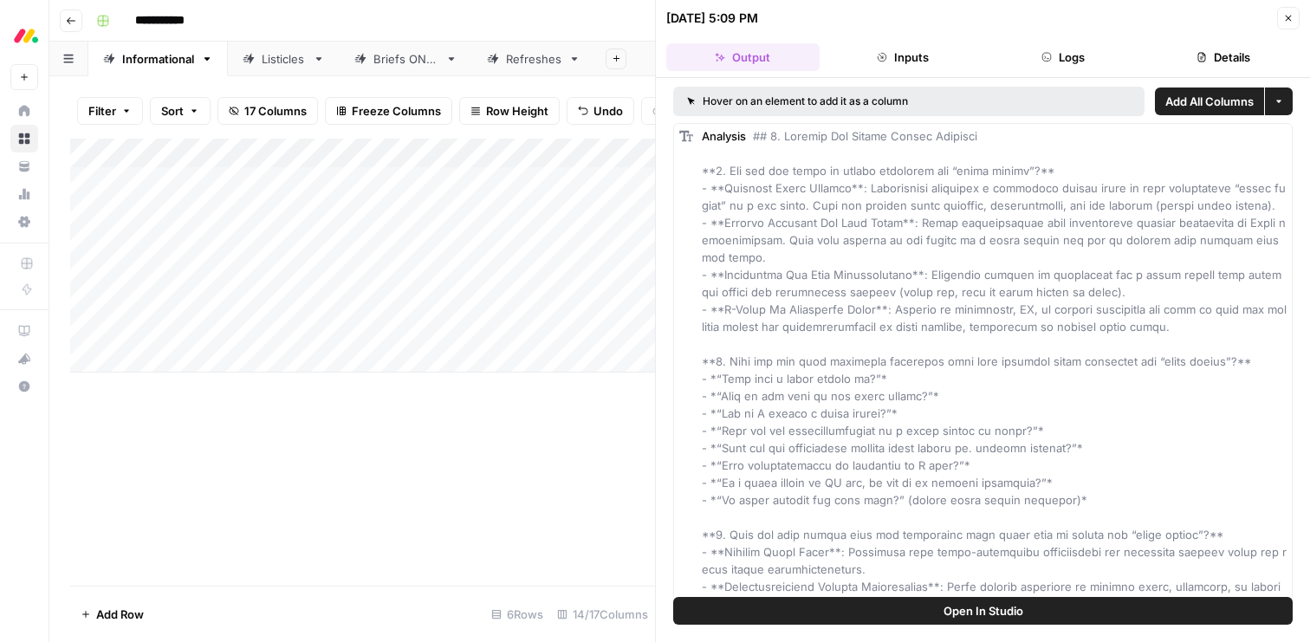
click at [1283, 19] on icon "button" at bounding box center [1288, 18] width 10 height 10
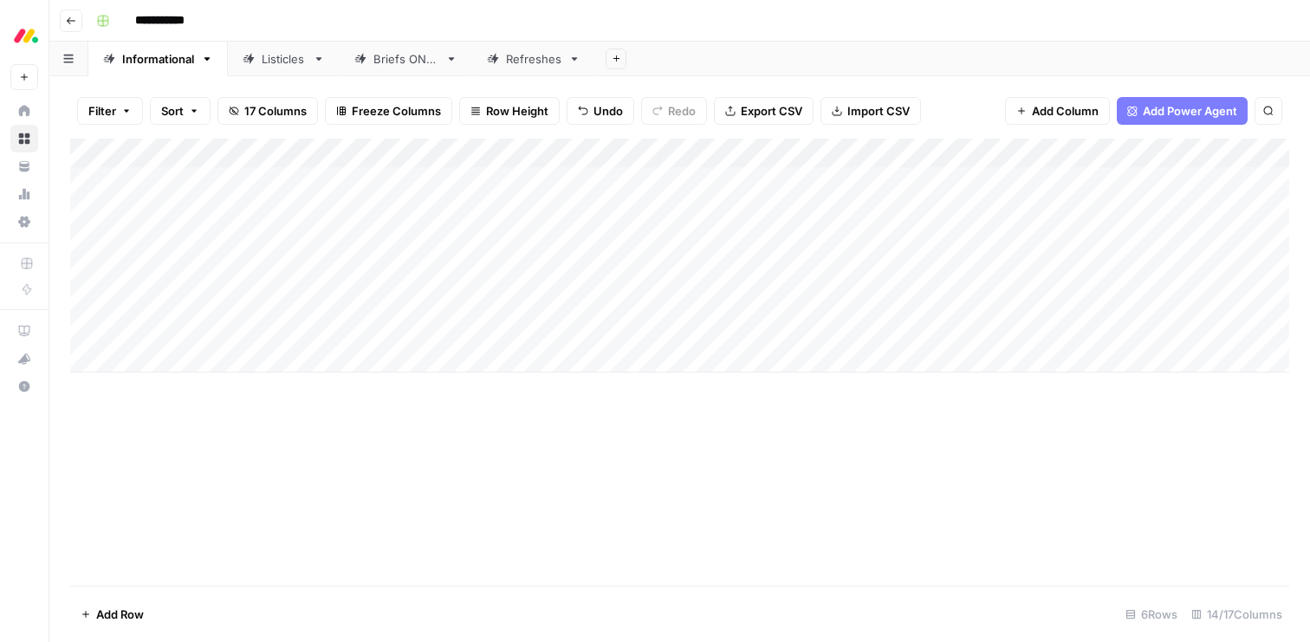
click at [963, 274] on div "Add Column" at bounding box center [679, 256] width 1219 height 234
click at [943, 272] on div "Add Column" at bounding box center [679, 256] width 1219 height 234
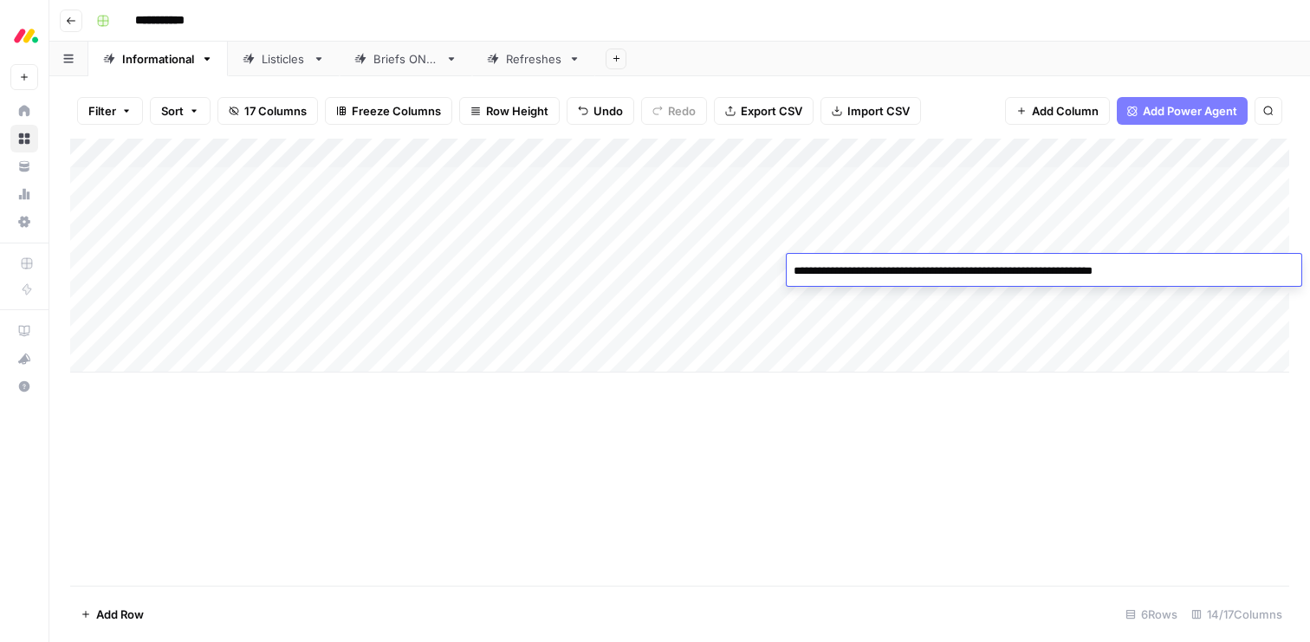
click at [943, 272] on textarea "**********" at bounding box center [1044, 271] width 515 height 24
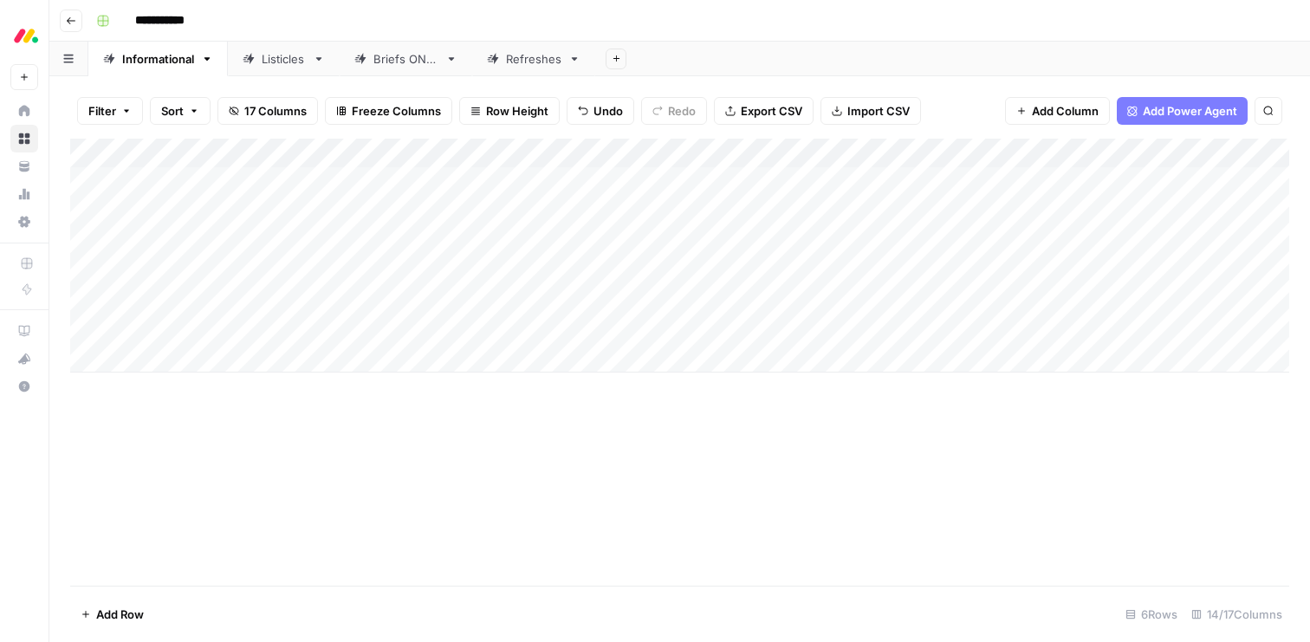
click at [986, 39] on header "**********" at bounding box center [679, 21] width 1261 height 42
click at [179, 347] on div "Add Column" at bounding box center [679, 256] width 1219 height 234
type textarea "**********"
click at [153, 385] on div "Add Column" at bounding box center [679, 270] width 1219 height 263
type textarea "**********"
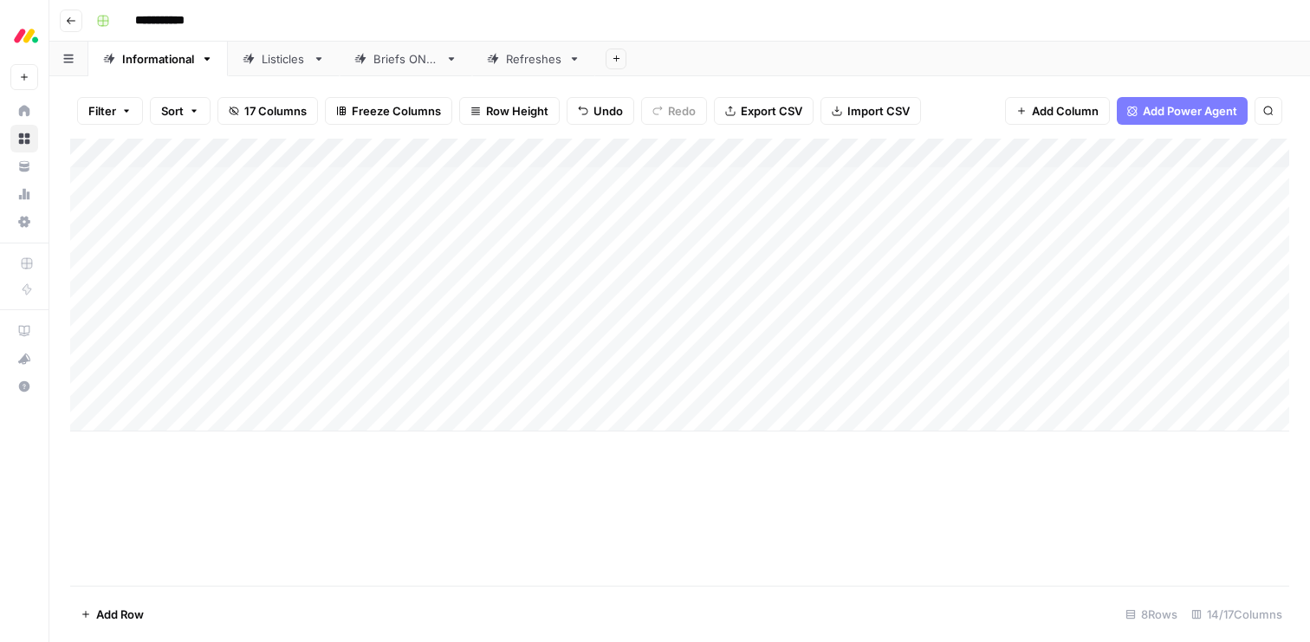
click at [142, 412] on div "Add Column" at bounding box center [679, 285] width 1219 height 293
click at [155, 410] on textarea at bounding box center [235, 418] width 277 height 24
paste textarea "**********"
type textarea "**********"
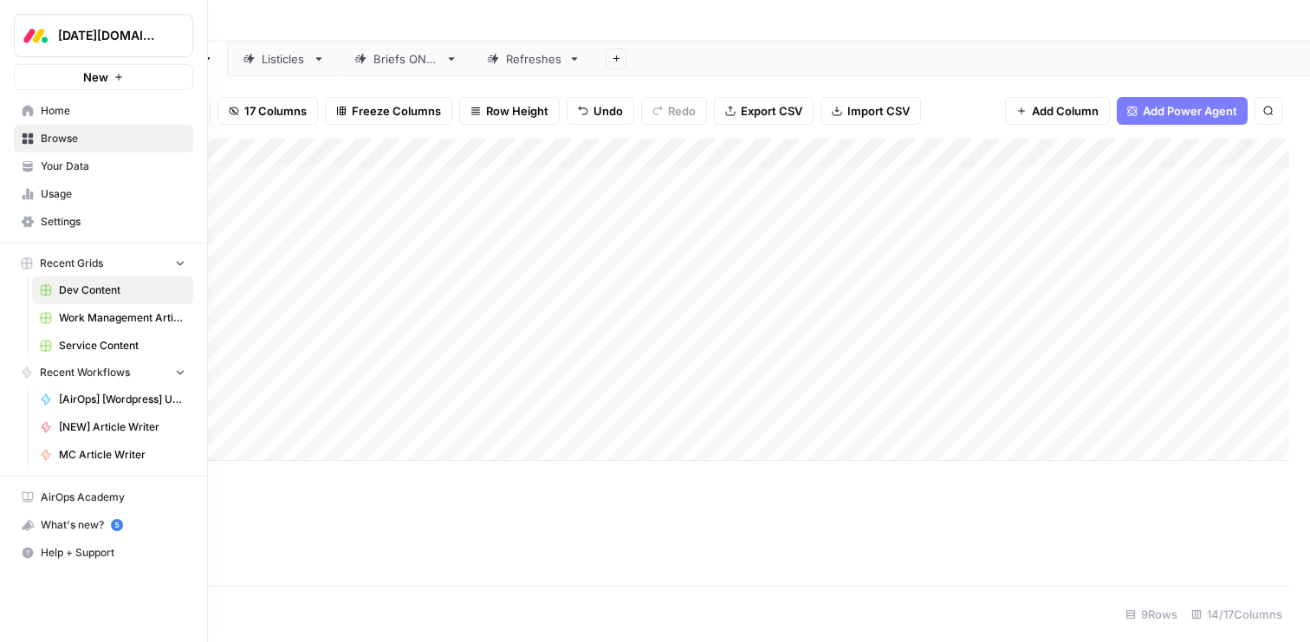
click at [82, 499] on span "AirOps Academy" at bounding box center [113, 498] width 145 height 16
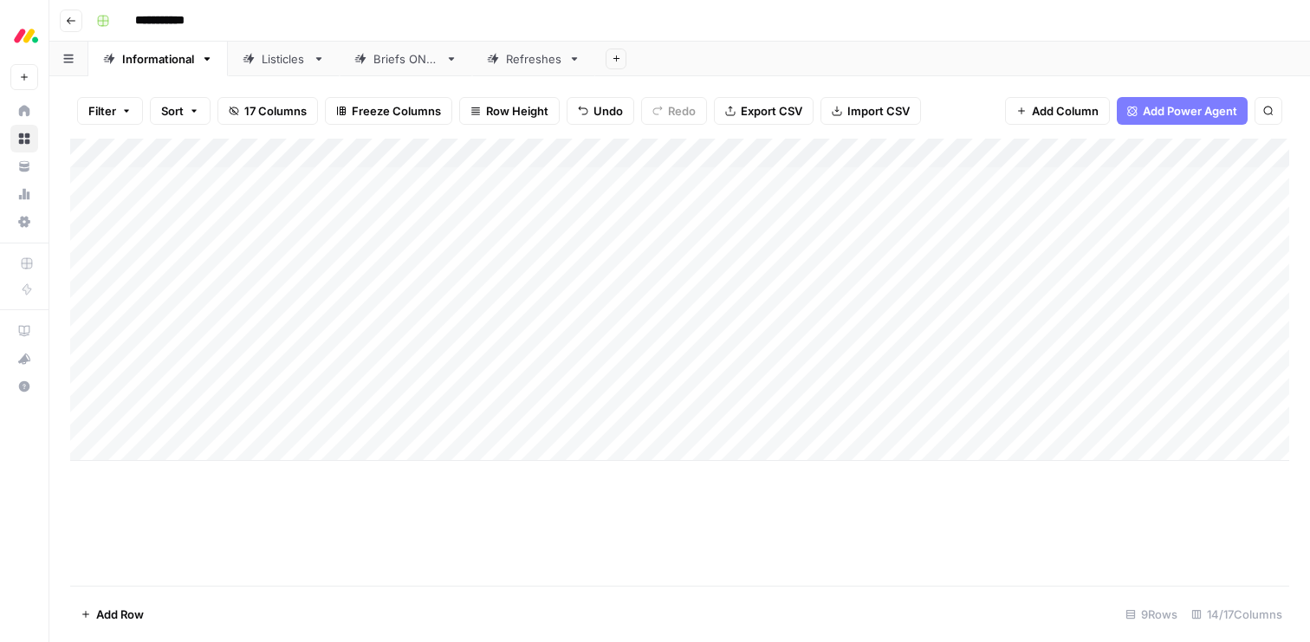
click at [610, 284] on div "Add Column" at bounding box center [679, 300] width 1219 height 322
click at [609, 276] on div "Add Column" at bounding box center [679, 300] width 1219 height 322
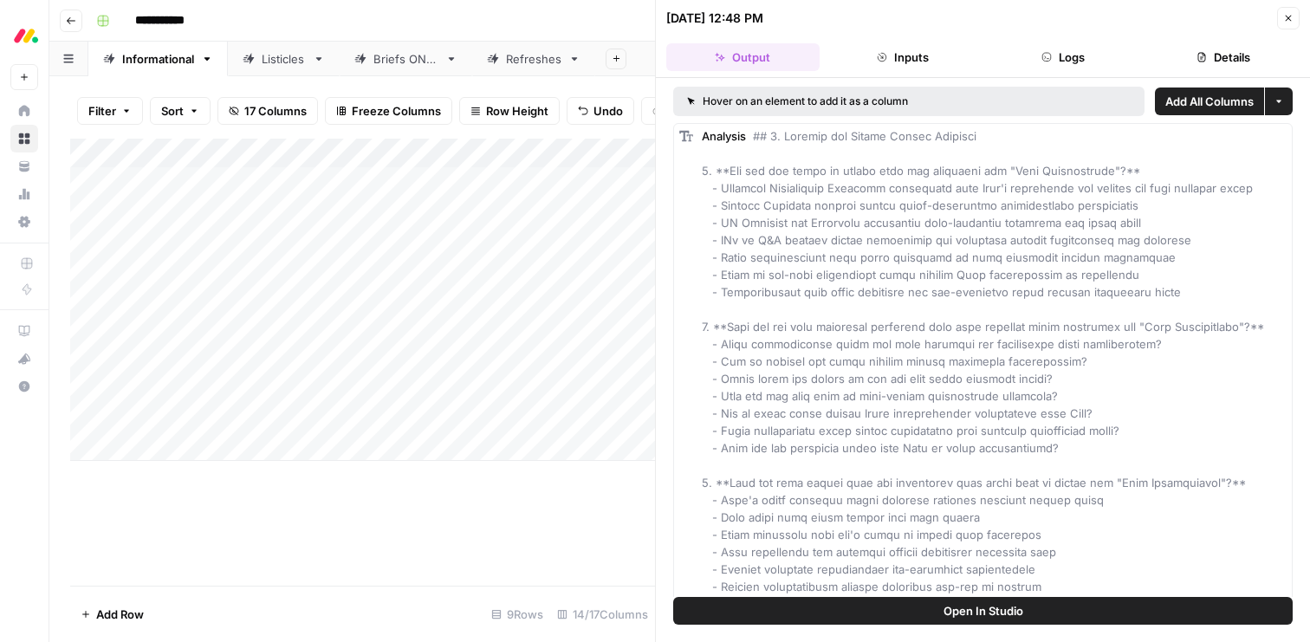
click at [1284, 23] on button "Close" at bounding box center [1288, 18] width 23 height 23
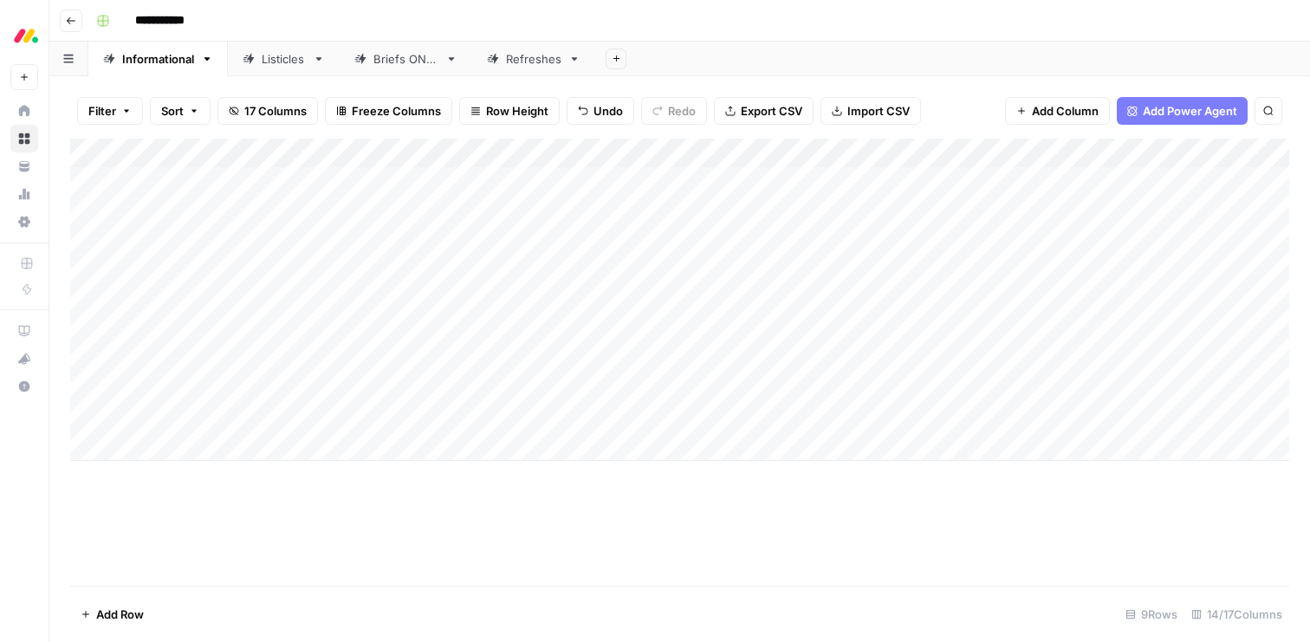
click at [656, 273] on div "Add Column" at bounding box center [679, 300] width 1219 height 322
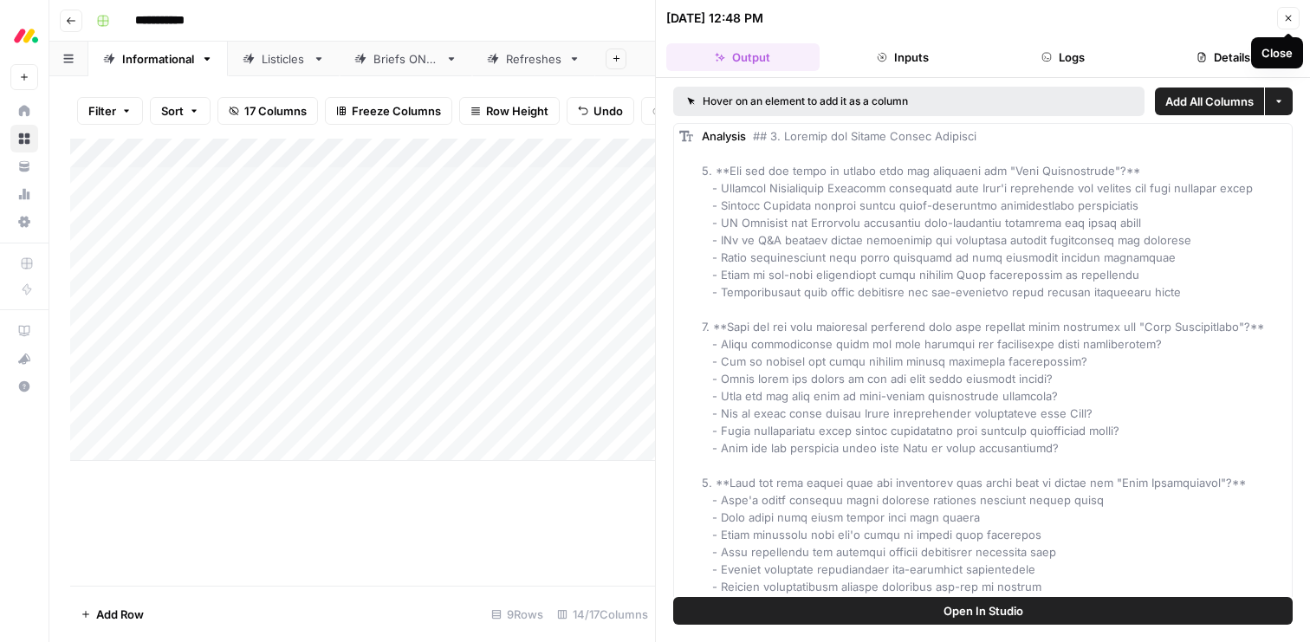
click at [1291, 20] on icon "button" at bounding box center [1288, 18] width 10 height 10
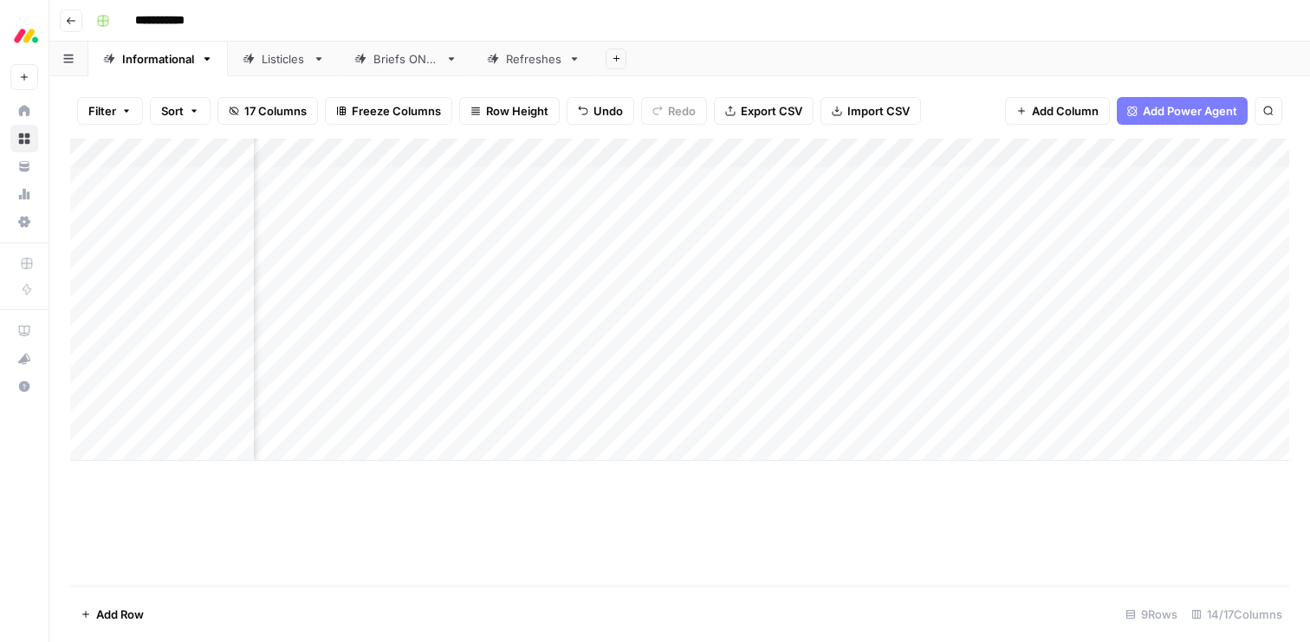
scroll to position [0, 1022]
click at [369, 313] on div "Add Column" at bounding box center [679, 315] width 1219 height 352
click at [601, 304] on div "Add Column" at bounding box center [679, 315] width 1219 height 352
click at [670, 297] on div "Add Column" at bounding box center [679, 315] width 1219 height 352
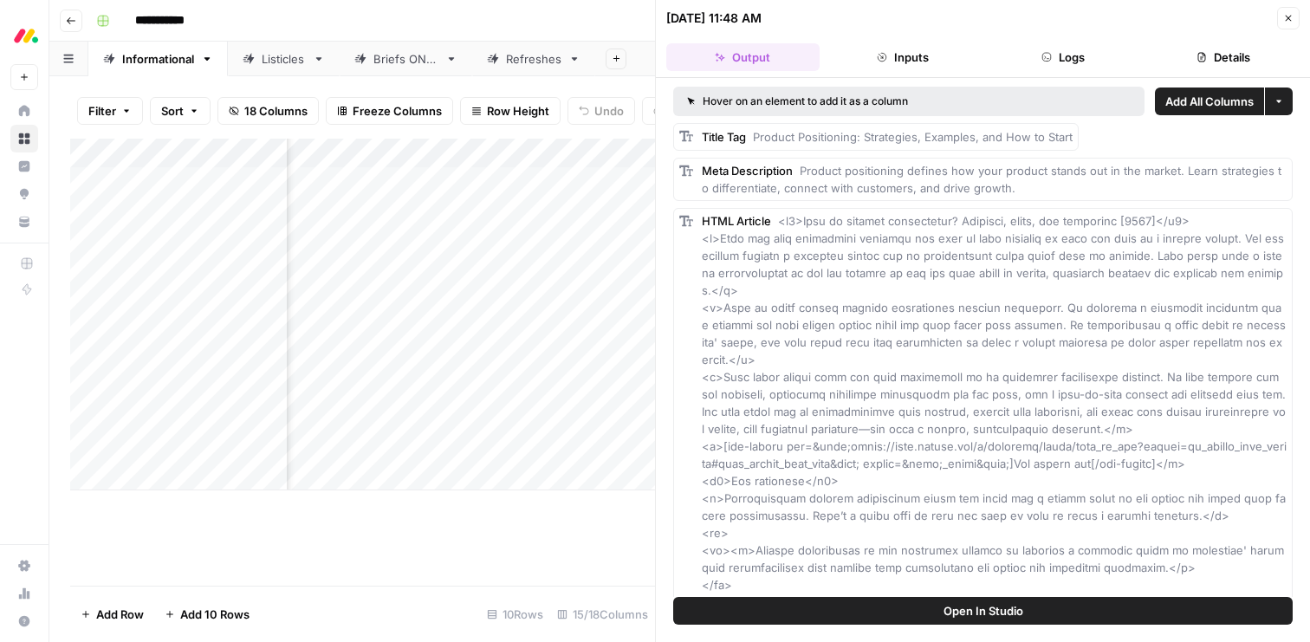
click at [1287, 16] on icon "button" at bounding box center [1288, 18] width 10 height 10
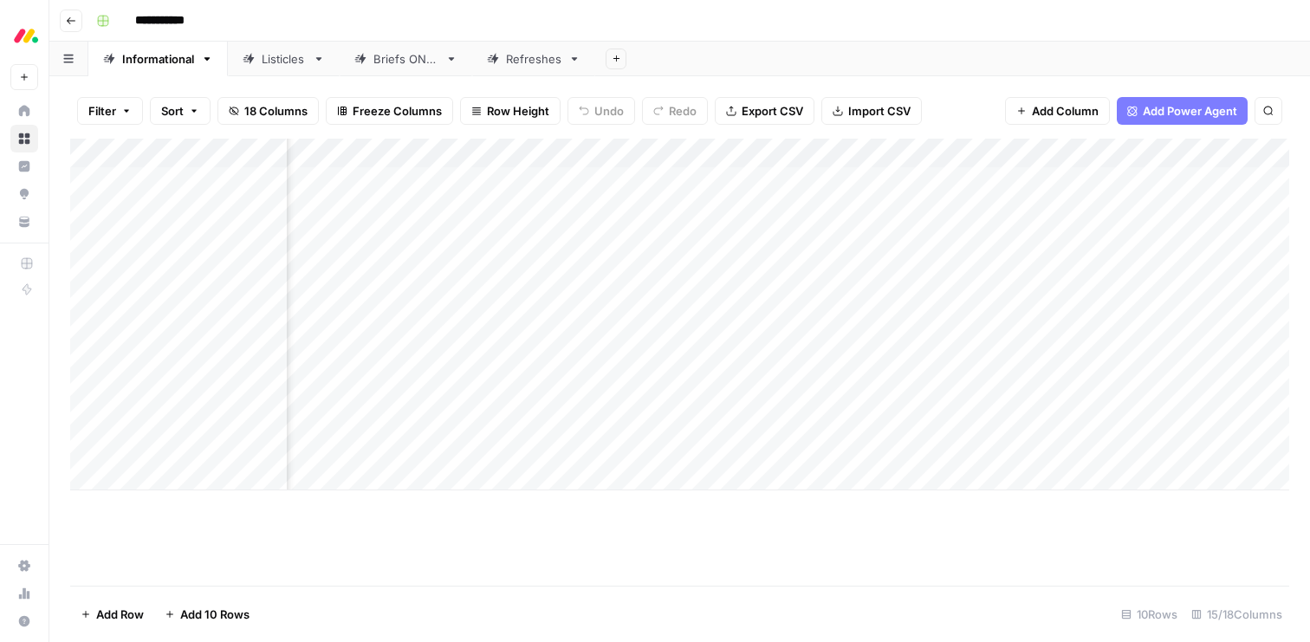
scroll to position [0, 1159]
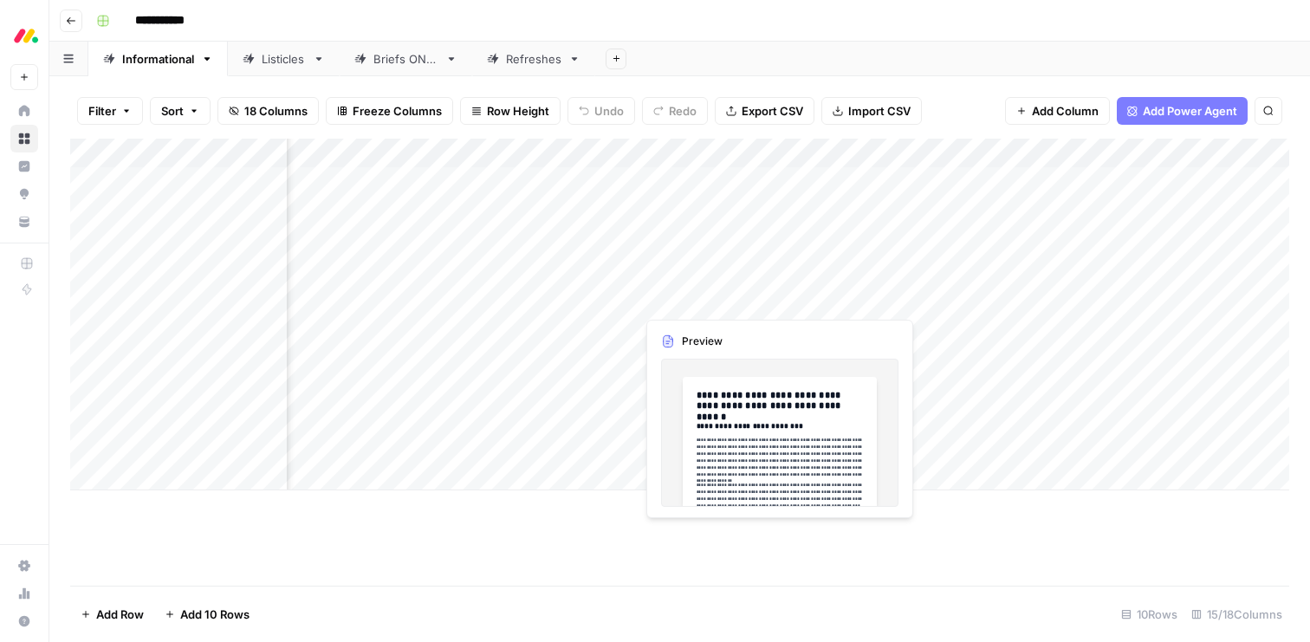
click at [690, 294] on div "Add Column" at bounding box center [679, 315] width 1219 height 352
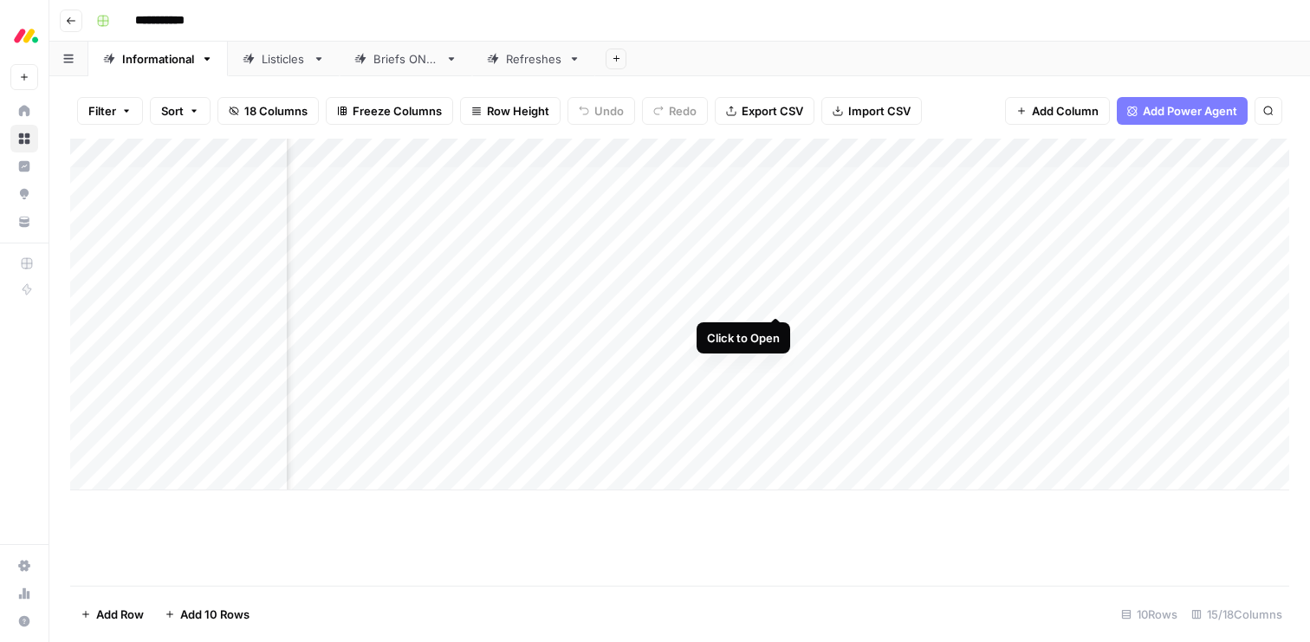
click at [777, 295] on div "Add Column" at bounding box center [679, 315] width 1219 height 352
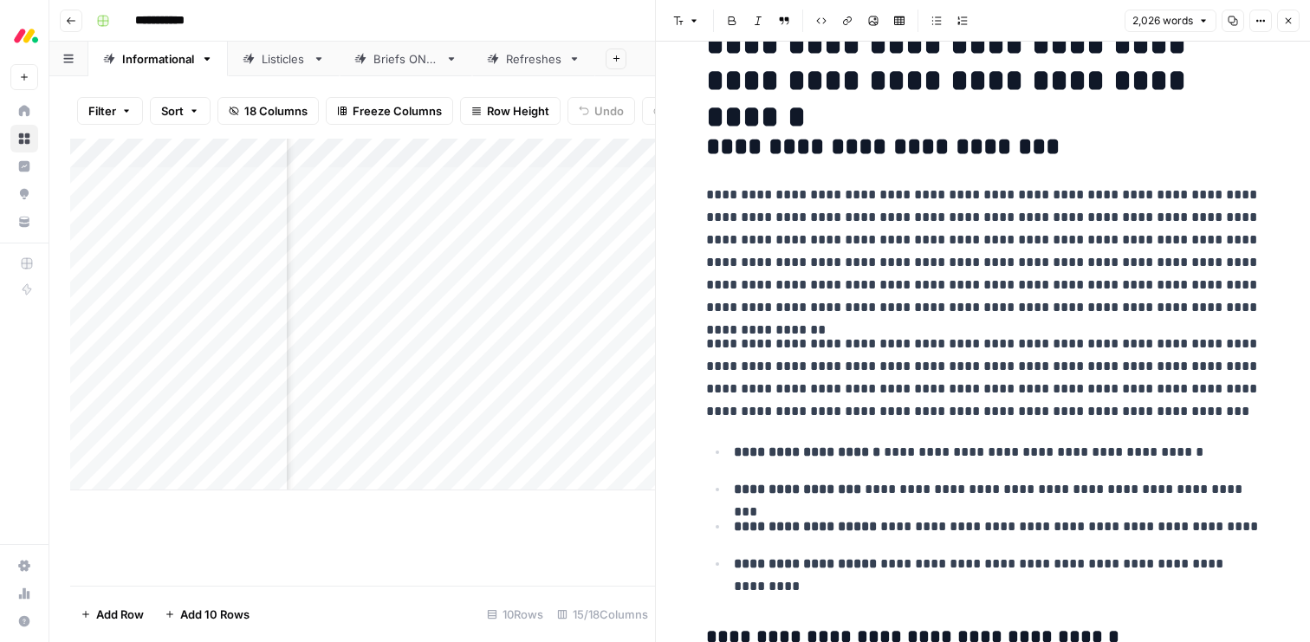
scroll to position [49, 0]
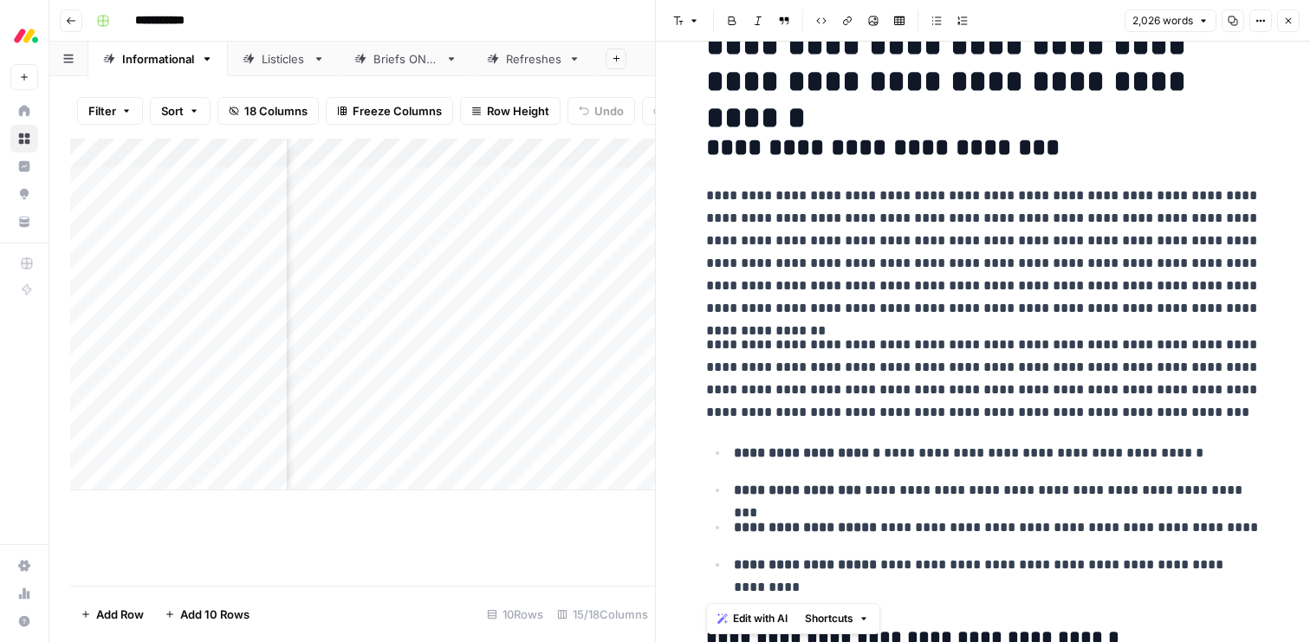
drag, startPoint x: 793, startPoint y: 588, endPoint x: 675, endPoint y: 117, distance: 485.1
click at [775, 612] on span "Edit with AI" at bounding box center [760, 619] width 55 height 16
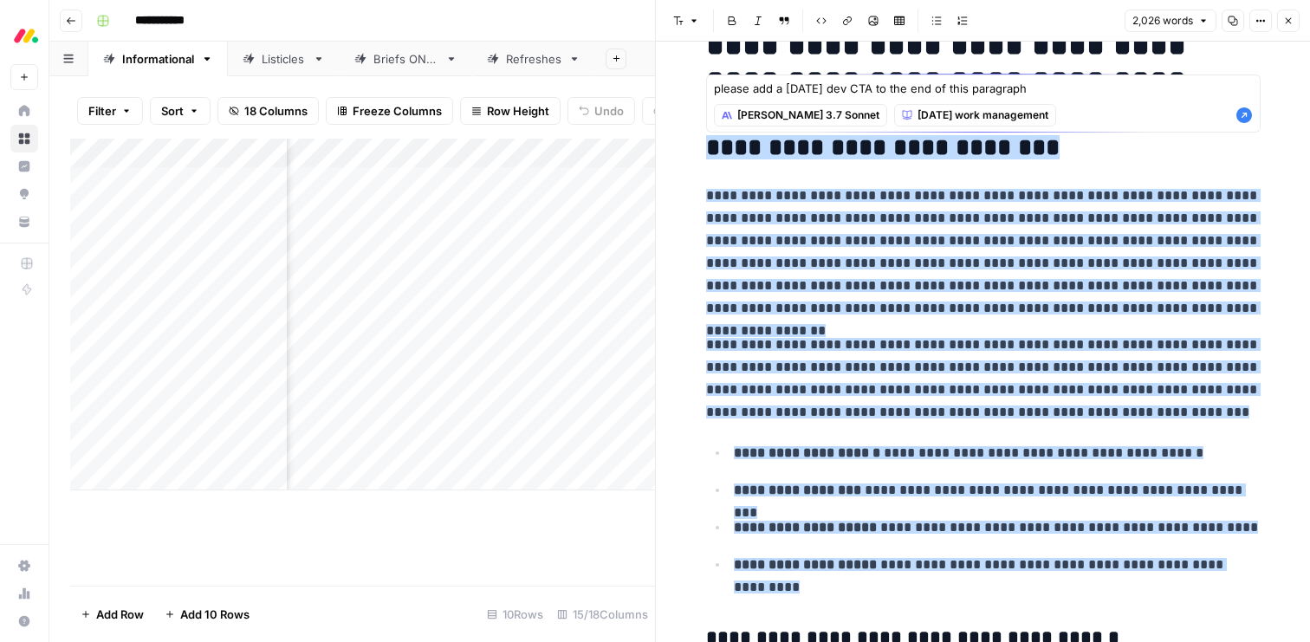
type textarea "please add a monday dev CTA to the end of this paragraph"
click at [1244, 113] on icon "button" at bounding box center [1244, 115] width 17 height 17
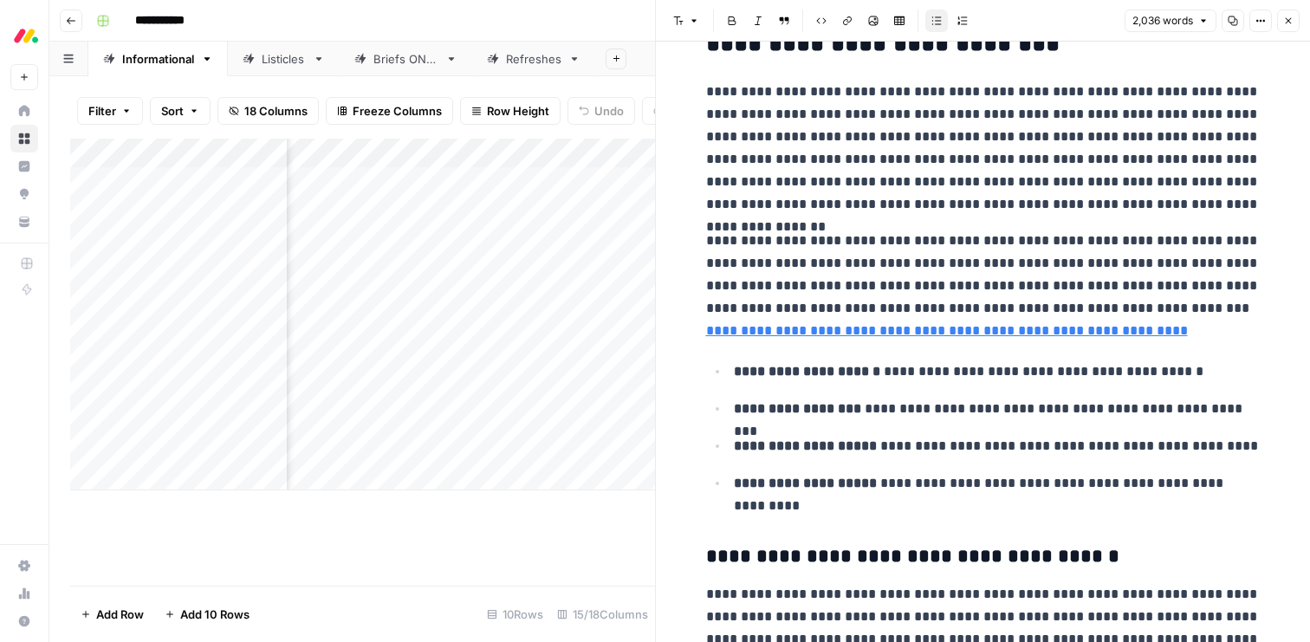
scroll to position [0, 0]
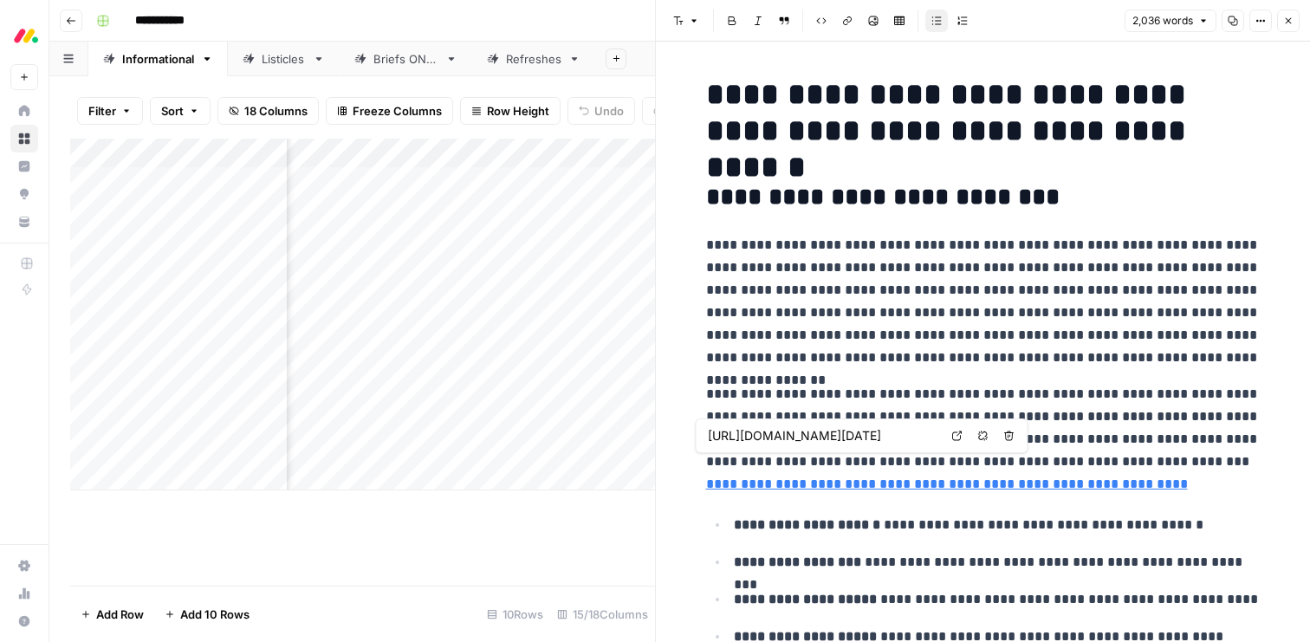
click at [959, 485] on link "**********" at bounding box center [947, 483] width 482 height 13
click at [1033, 488] on link "**********" at bounding box center [947, 483] width 482 height 13
drag, startPoint x: 911, startPoint y: 486, endPoint x: 857, endPoint y: 477, distance: 54.6
click at [857, 477] on link "**********" at bounding box center [947, 483] width 482 height 13
drag, startPoint x: 1160, startPoint y: 485, endPoint x: 1221, endPoint y: 462, distance: 65.0
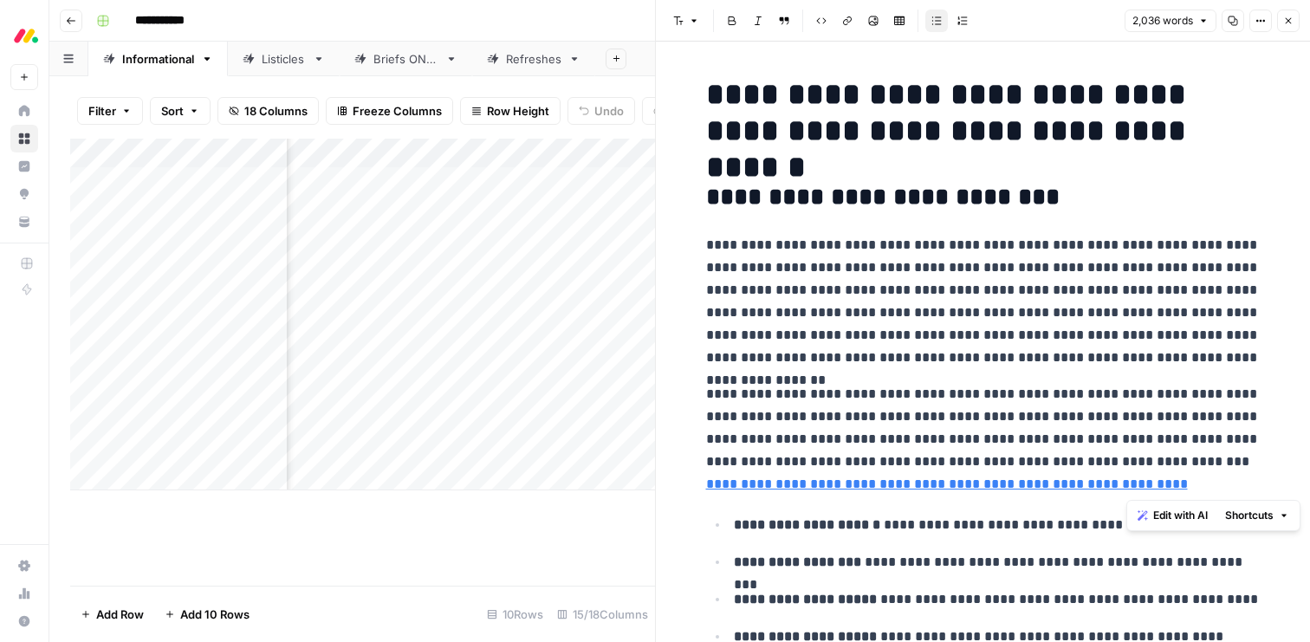
click at [1221, 462] on p "**********" at bounding box center [983, 439] width 555 height 113
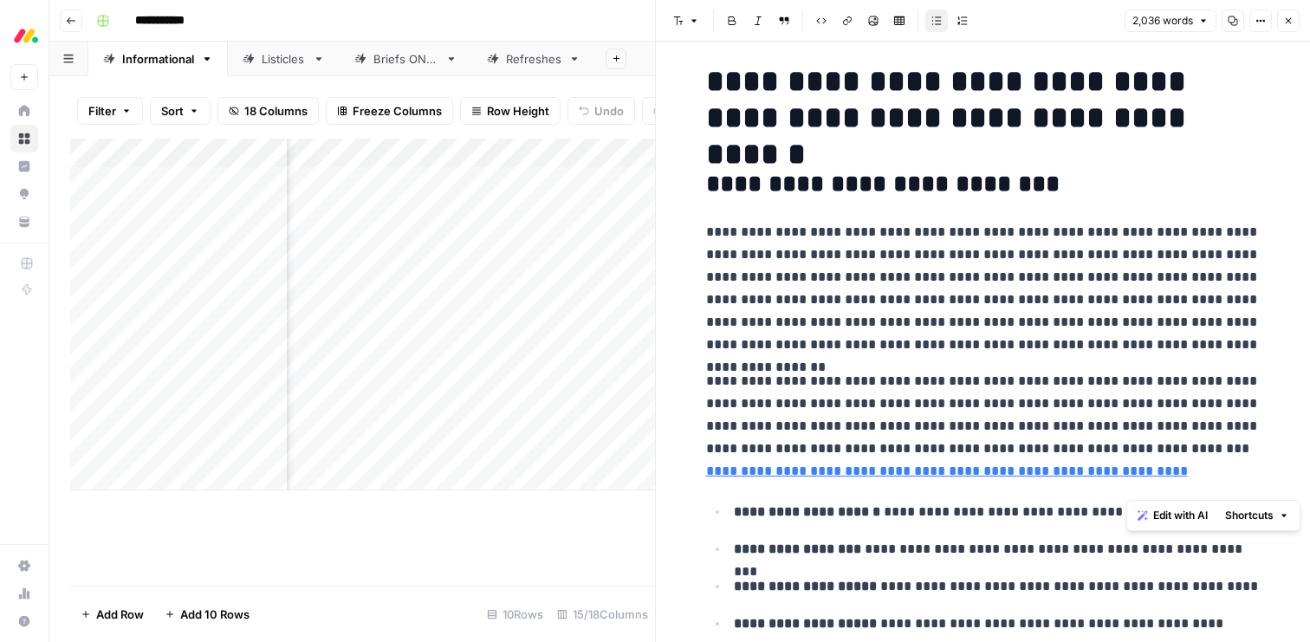
click at [1189, 515] on span "Edit with AI" at bounding box center [1180, 516] width 55 height 16
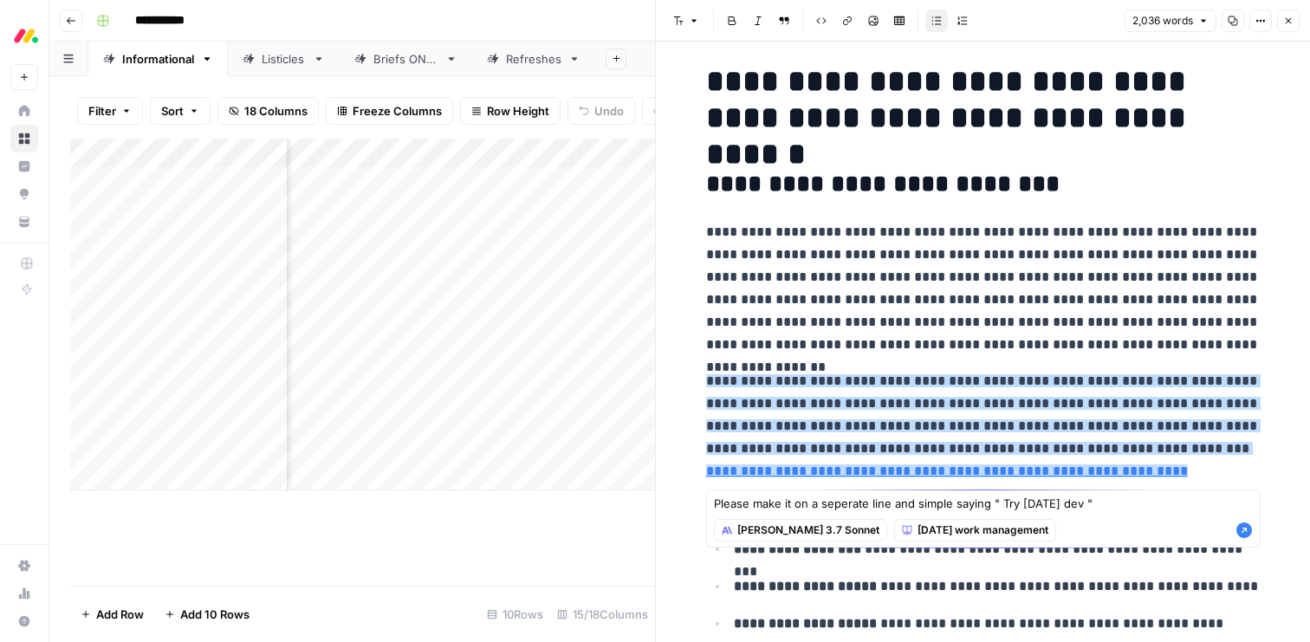
type textarea "Please make it on a seperate line and simple saying " Try monday dev ""
click at [1247, 528] on icon "button" at bounding box center [1245, 531] width 16 height 16
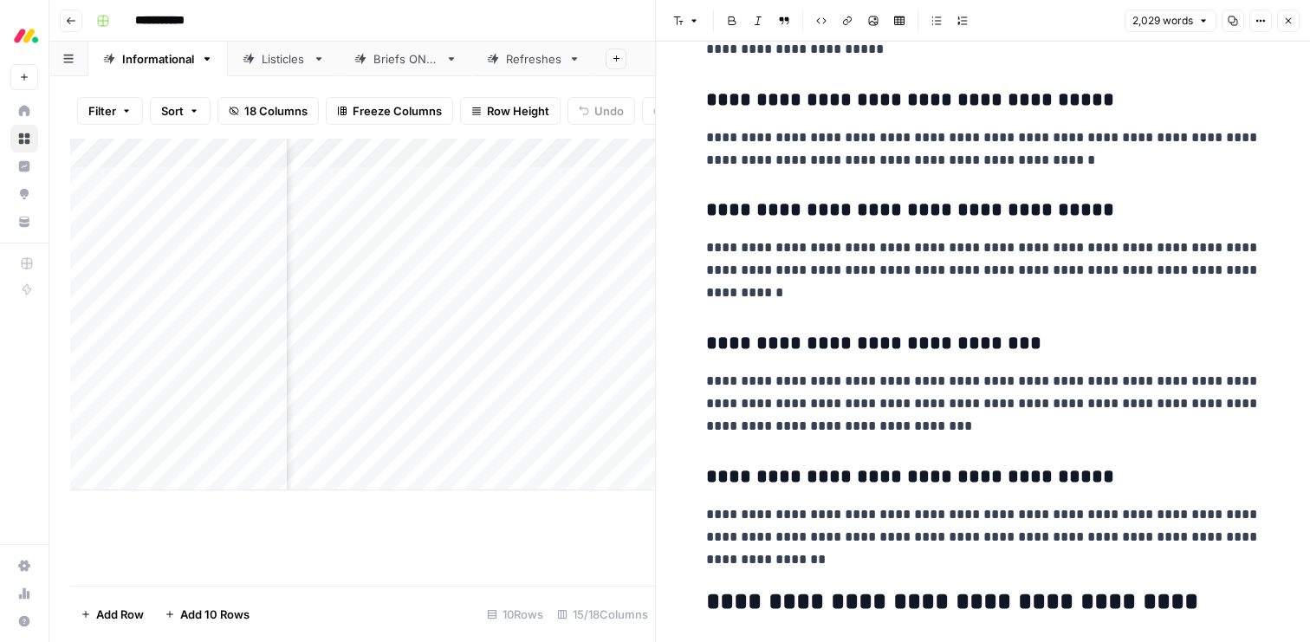
scroll to position [4277, 0]
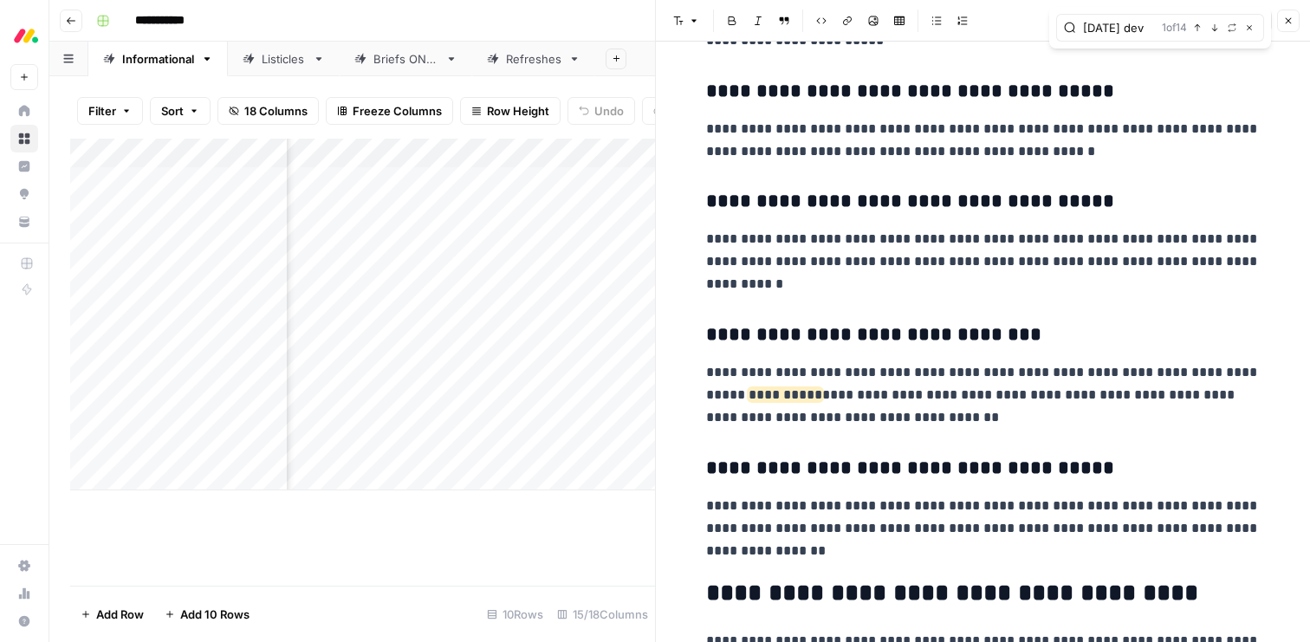
type input "monday dev"
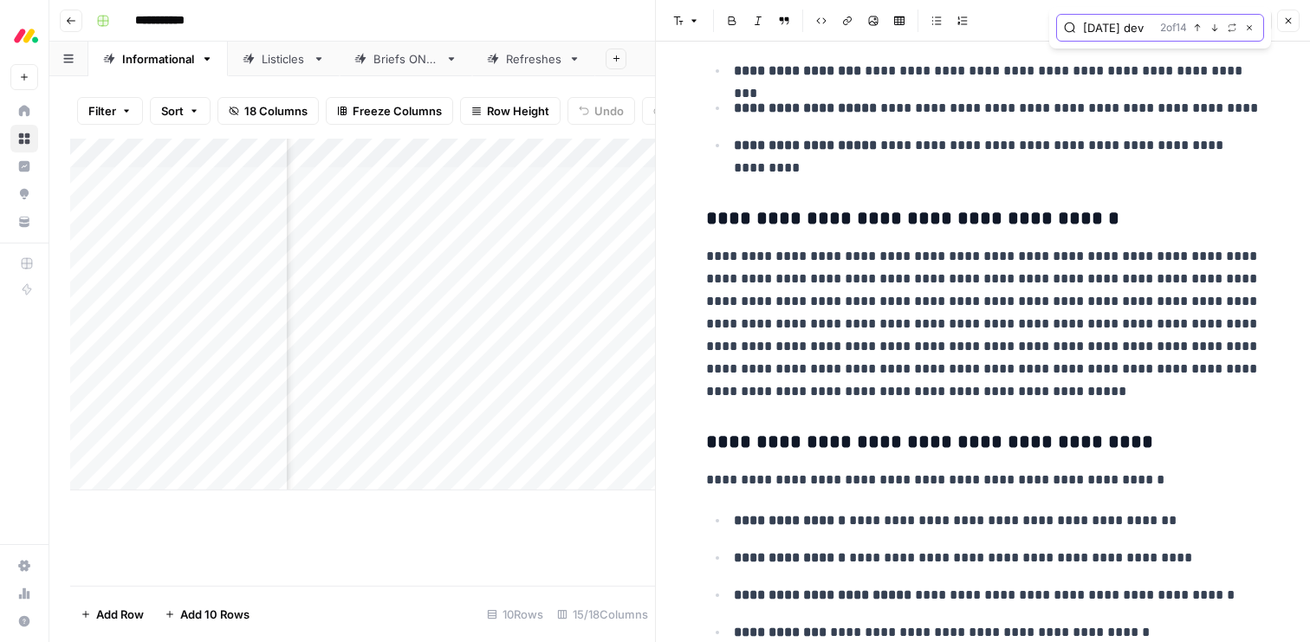
scroll to position [396, 0]
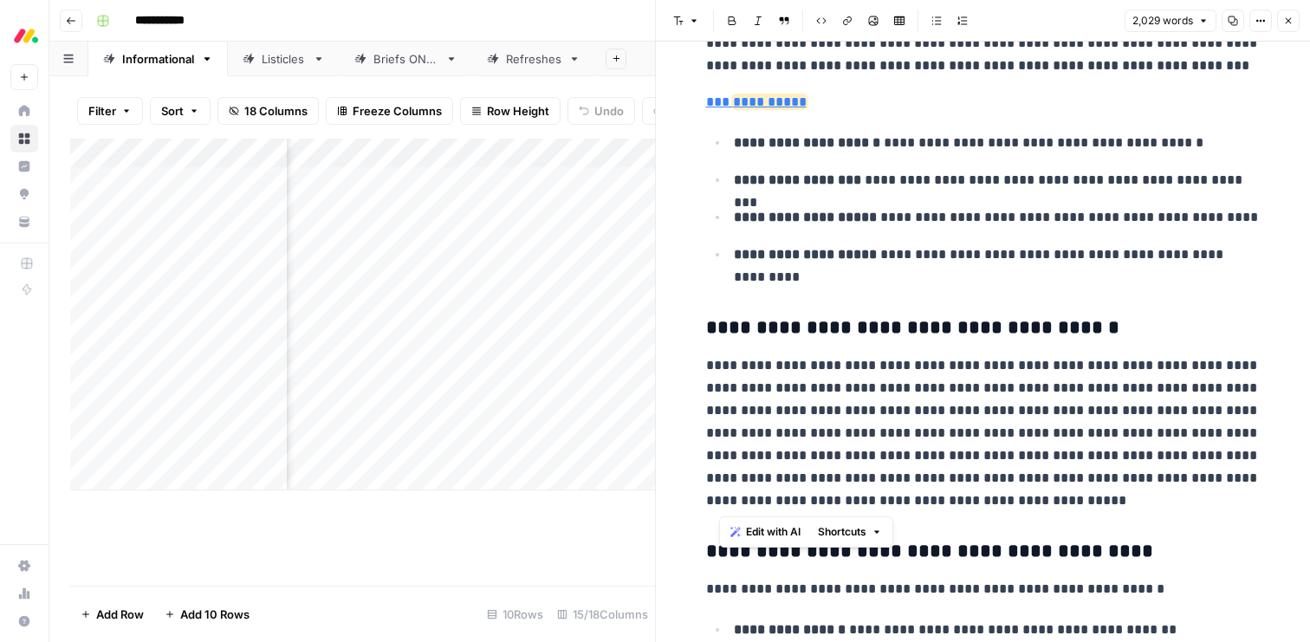
drag, startPoint x: 907, startPoint y: 503, endPoint x: 714, endPoint y: 341, distance: 252.2
click at [900, 509] on p "**********" at bounding box center [983, 433] width 555 height 158
drag, startPoint x: 896, startPoint y: 499, endPoint x: 692, endPoint y: 316, distance: 273.7
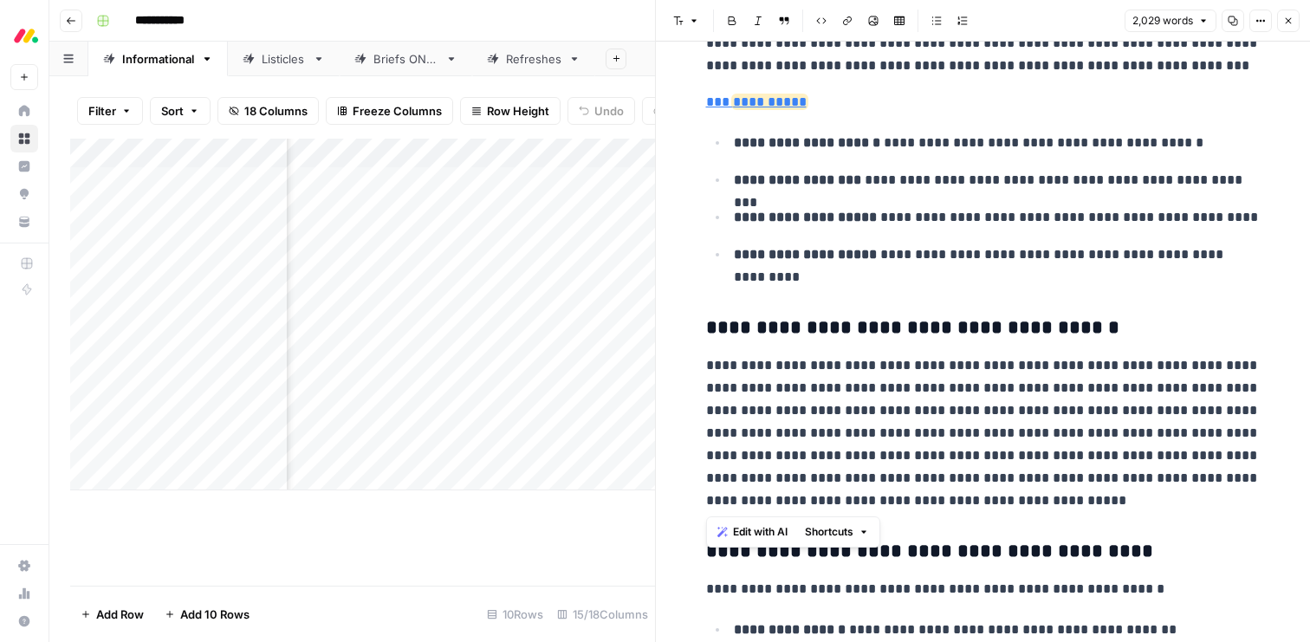
click at [752, 529] on span "Edit with AI" at bounding box center [760, 532] width 55 height 16
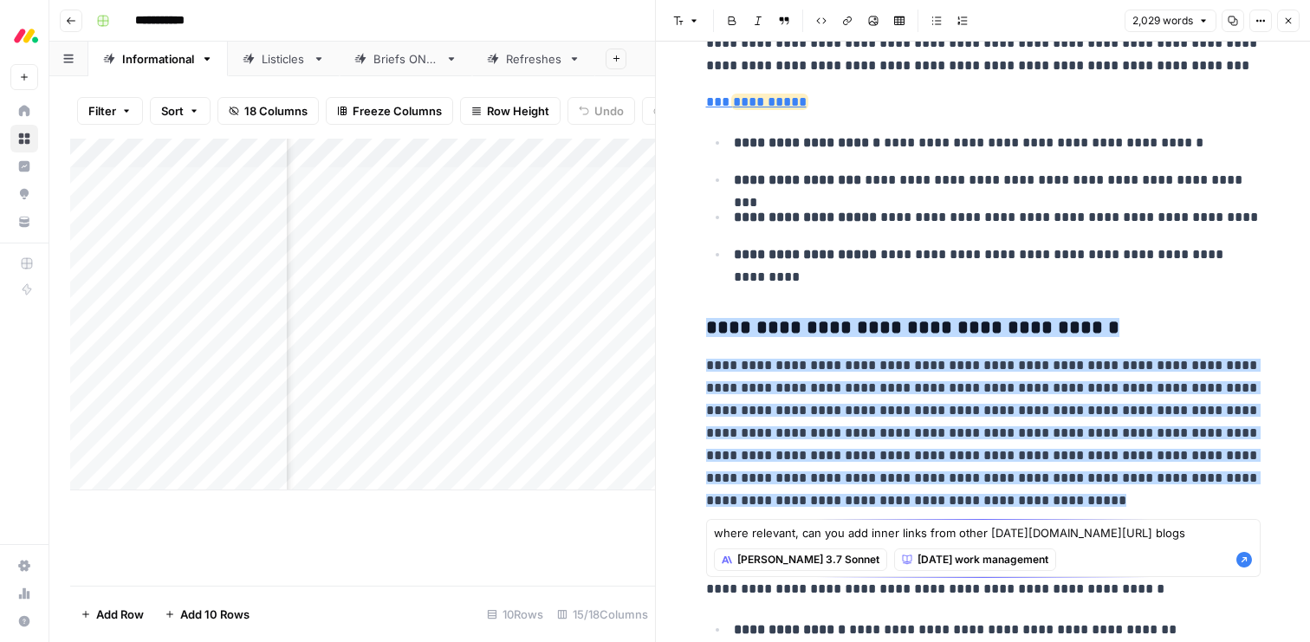
type textarea "where relevant, can you add inner links from other monday.com/blog/rnd blogs"
click at [1243, 562] on icon "button" at bounding box center [1245, 560] width 16 height 16
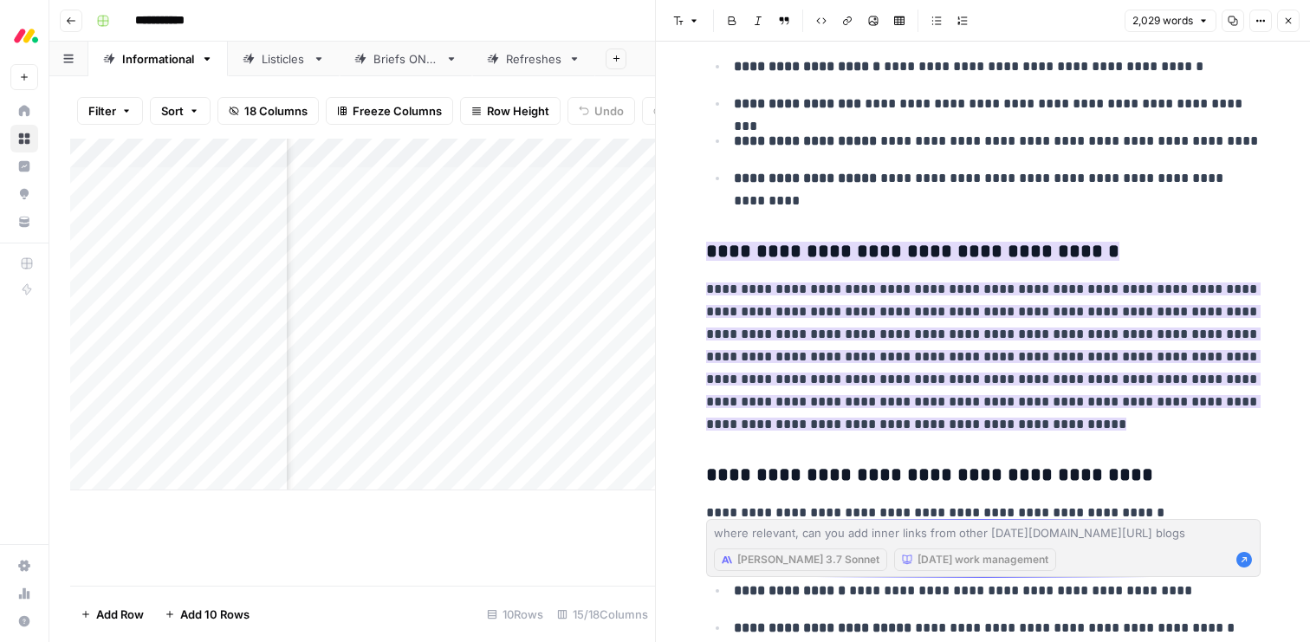
scroll to position [473, 0]
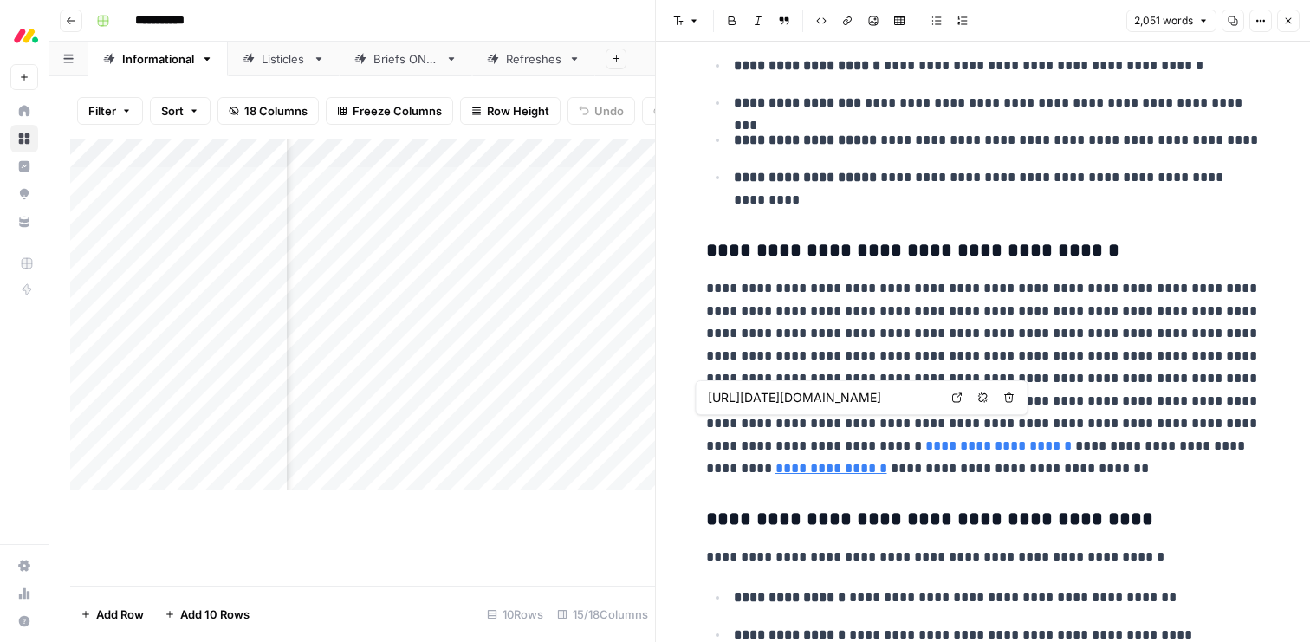
click at [1072, 439] on link "**********" at bounding box center [998, 445] width 146 height 13
type input "https://monday.com/blog/rnd/product-strategy"
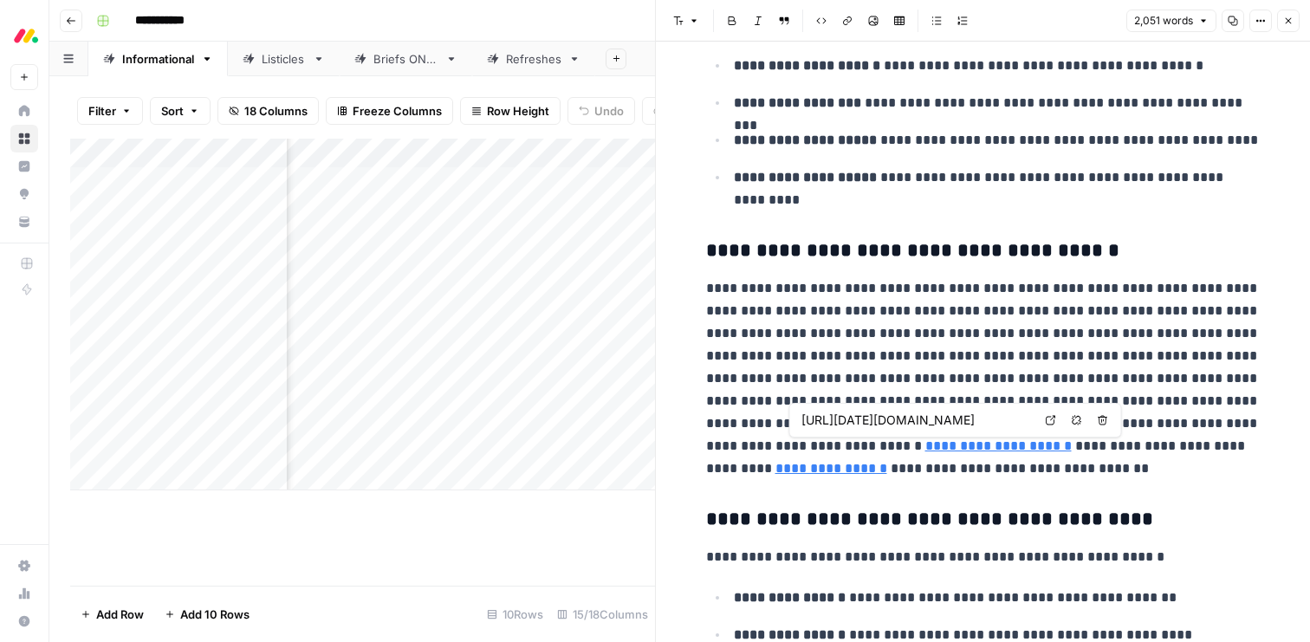
click at [887, 462] on link "**********" at bounding box center [832, 468] width 112 height 13
click at [1088, 477] on p "**********" at bounding box center [983, 378] width 555 height 203
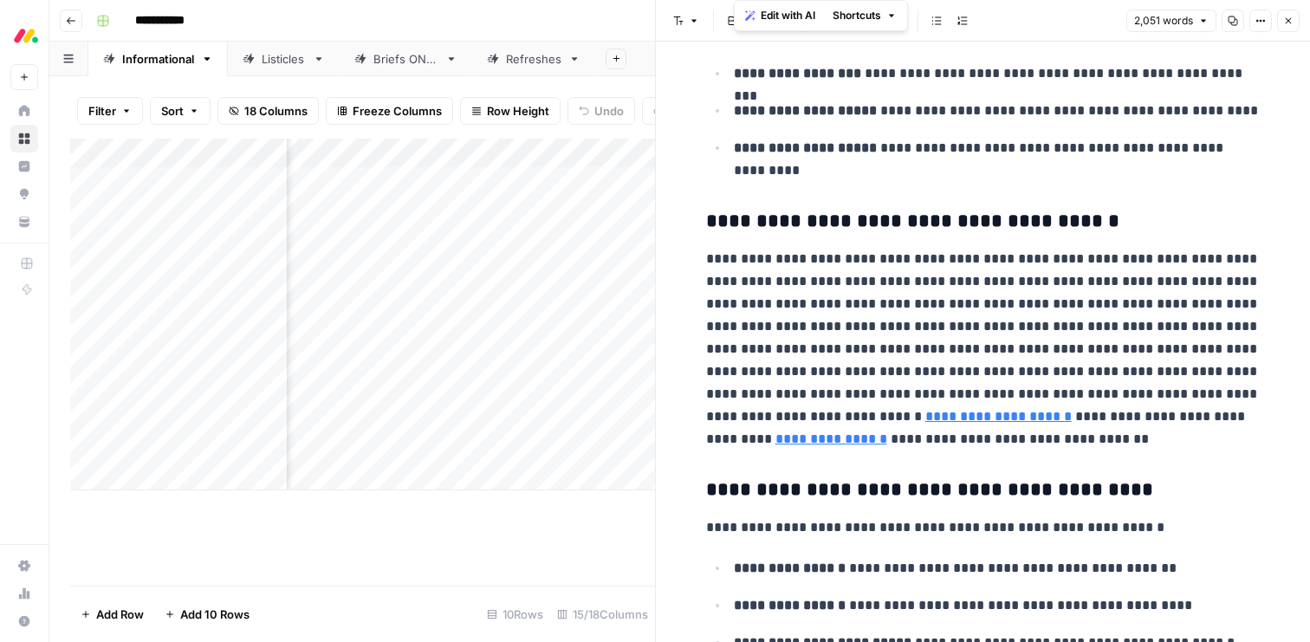
scroll to position [0, 0]
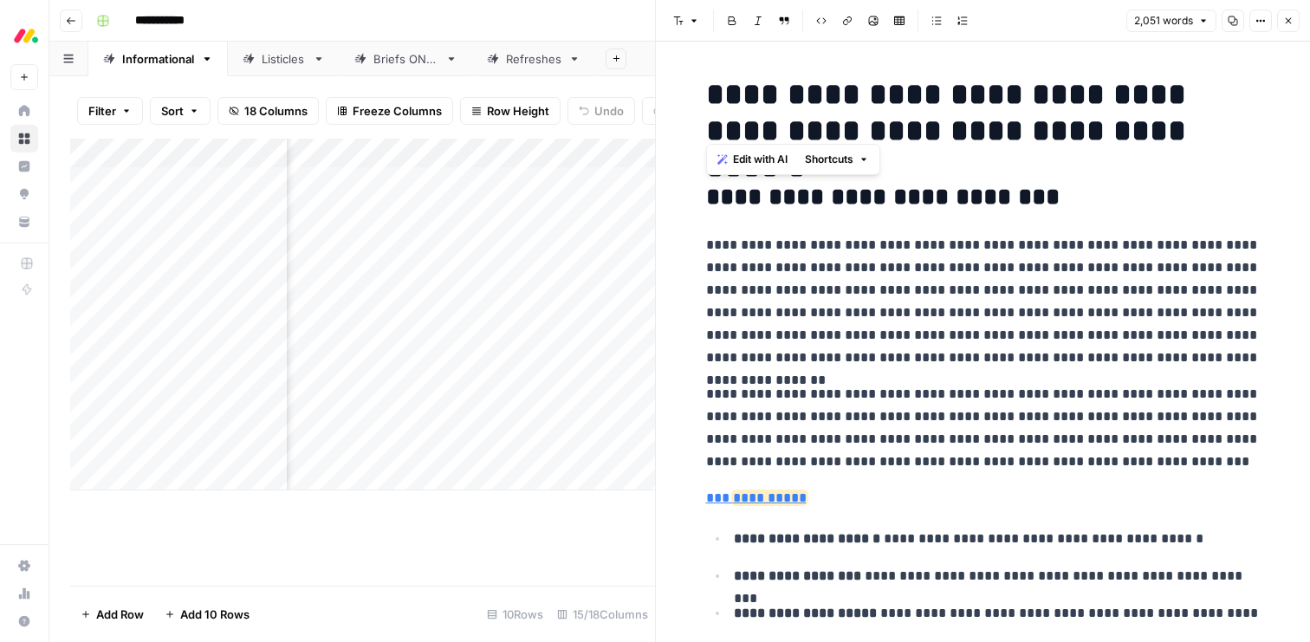
drag, startPoint x: 802, startPoint y: 423, endPoint x: 705, endPoint y: 195, distance: 248.0
click at [744, 162] on span "Edit with AI" at bounding box center [760, 160] width 55 height 16
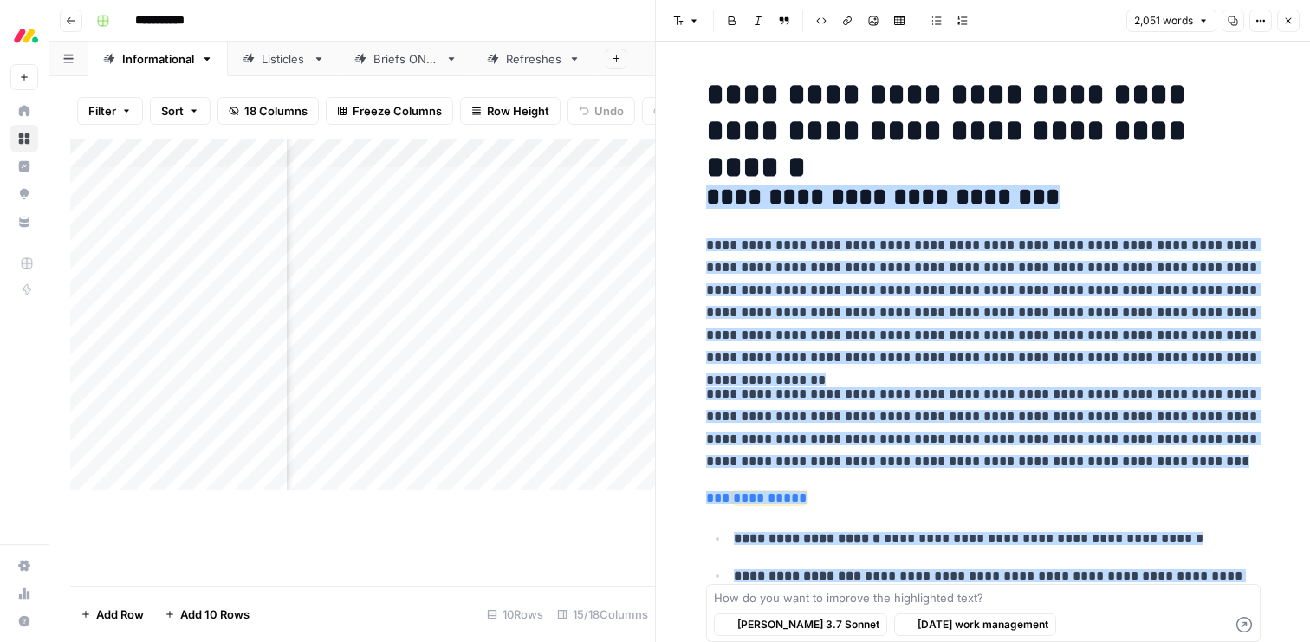
scroll to position [7109, 0]
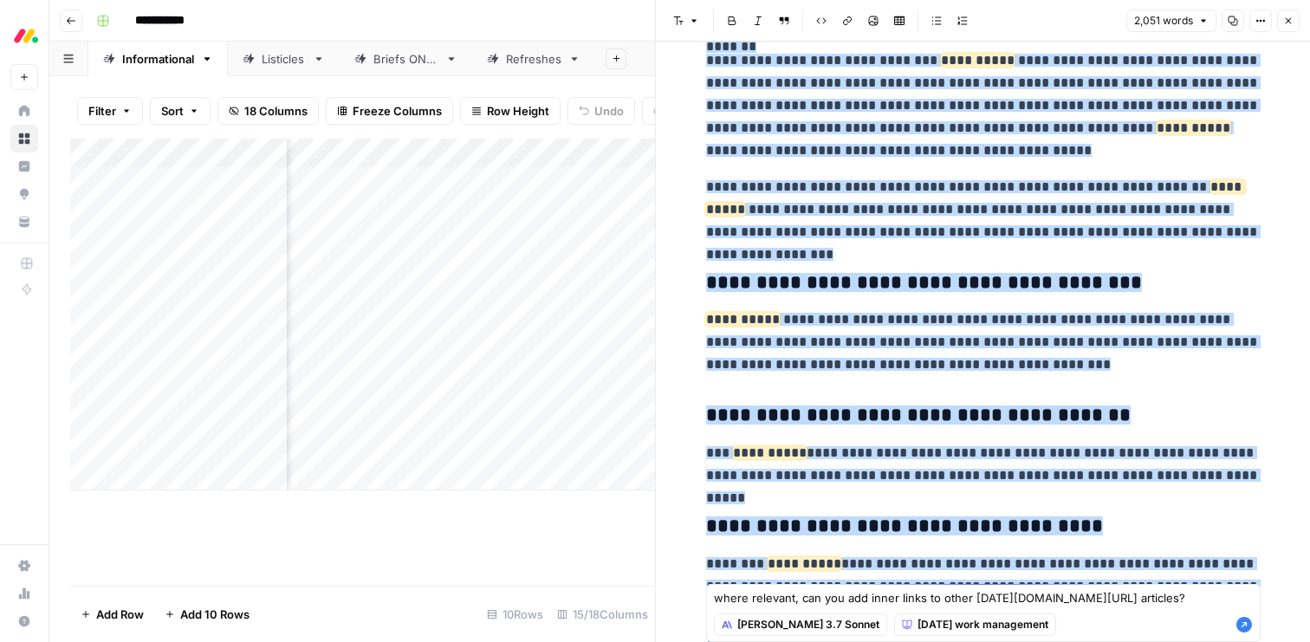
type textarea "where relevant, can you add inner links to other monday.com/blog/rnd articles?"
click at [1242, 625] on icon "button" at bounding box center [1245, 625] width 16 height 16
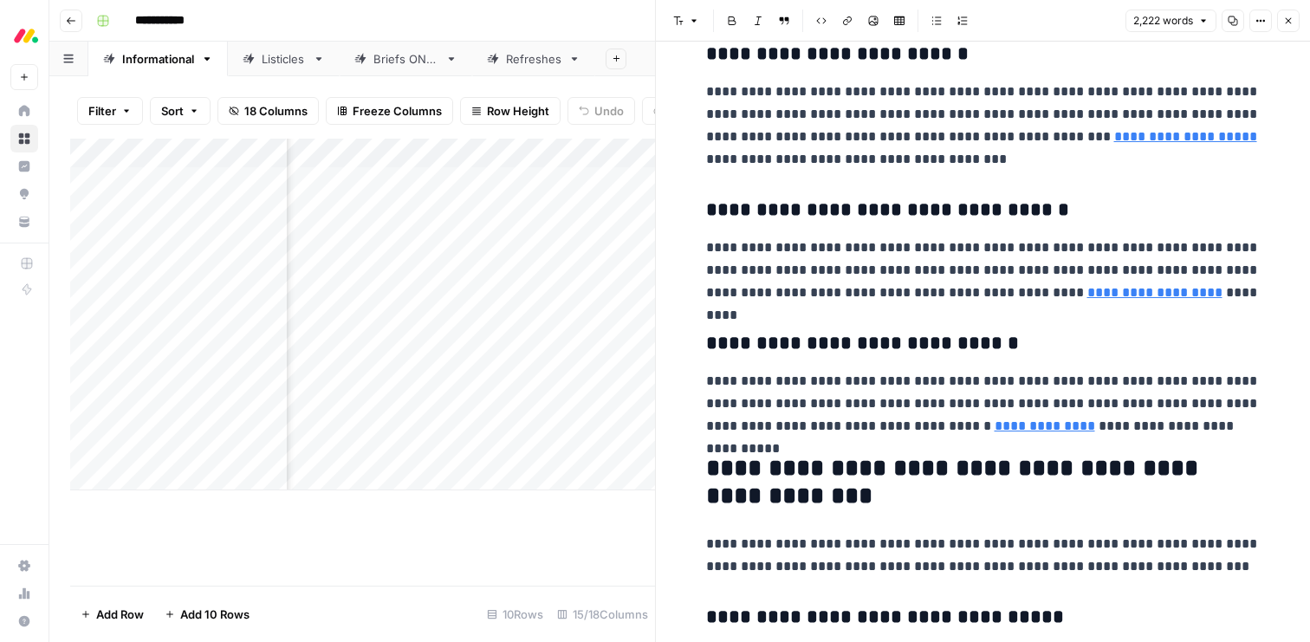
scroll to position [3478, 0]
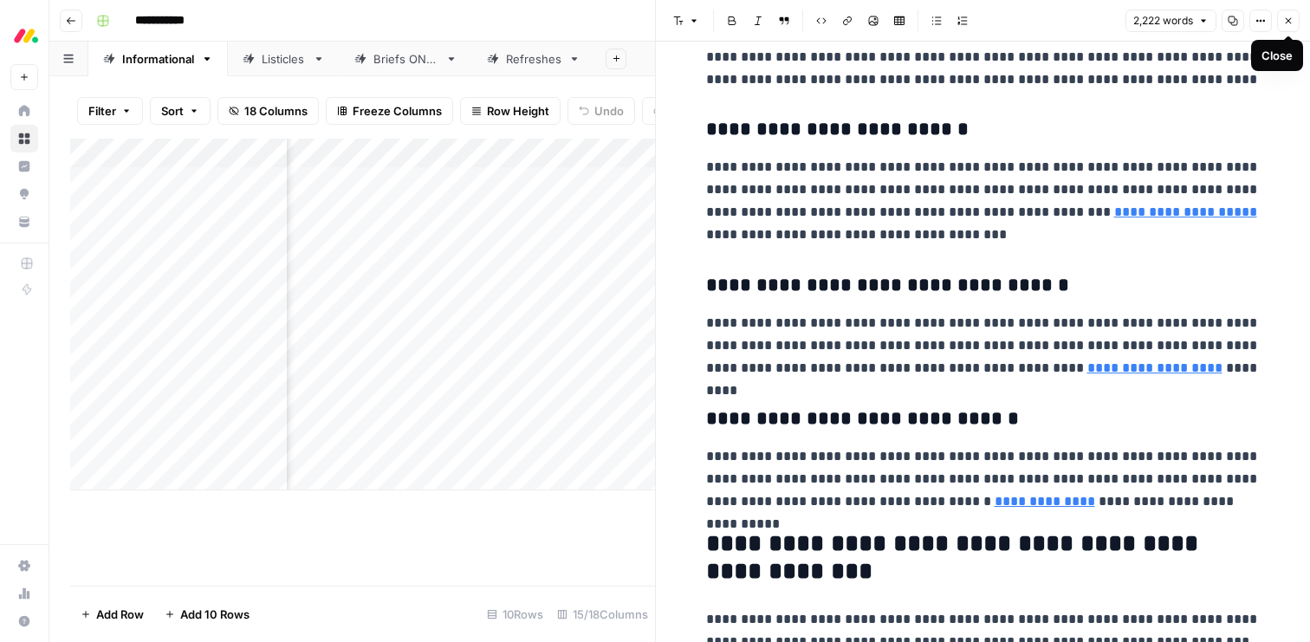
click at [1287, 24] on icon "button" at bounding box center [1288, 21] width 10 height 10
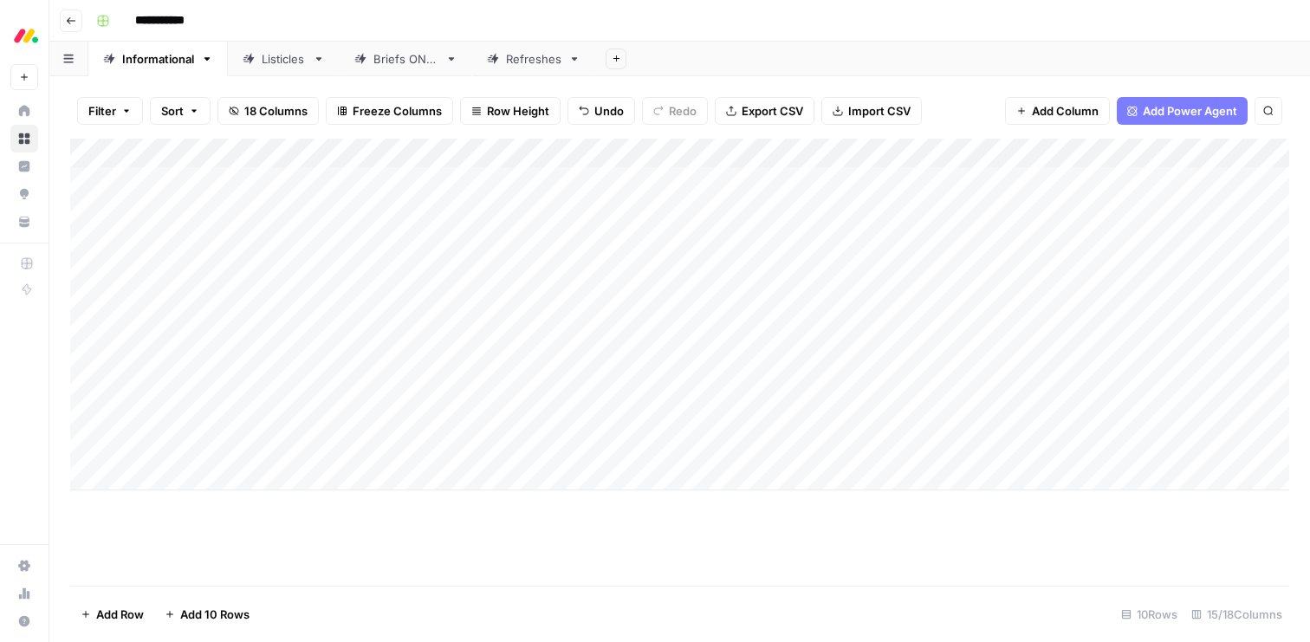
click at [322, 321] on div "Add Column" at bounding box center [679, 315] width 1219 height 352
click at [106, 331] on div "Add Column" at bounding box center [679, 315] width 1219 height 352
click at [85, 328] on div "Add Column" at bounding box center [679, 315] width 1219 height 352
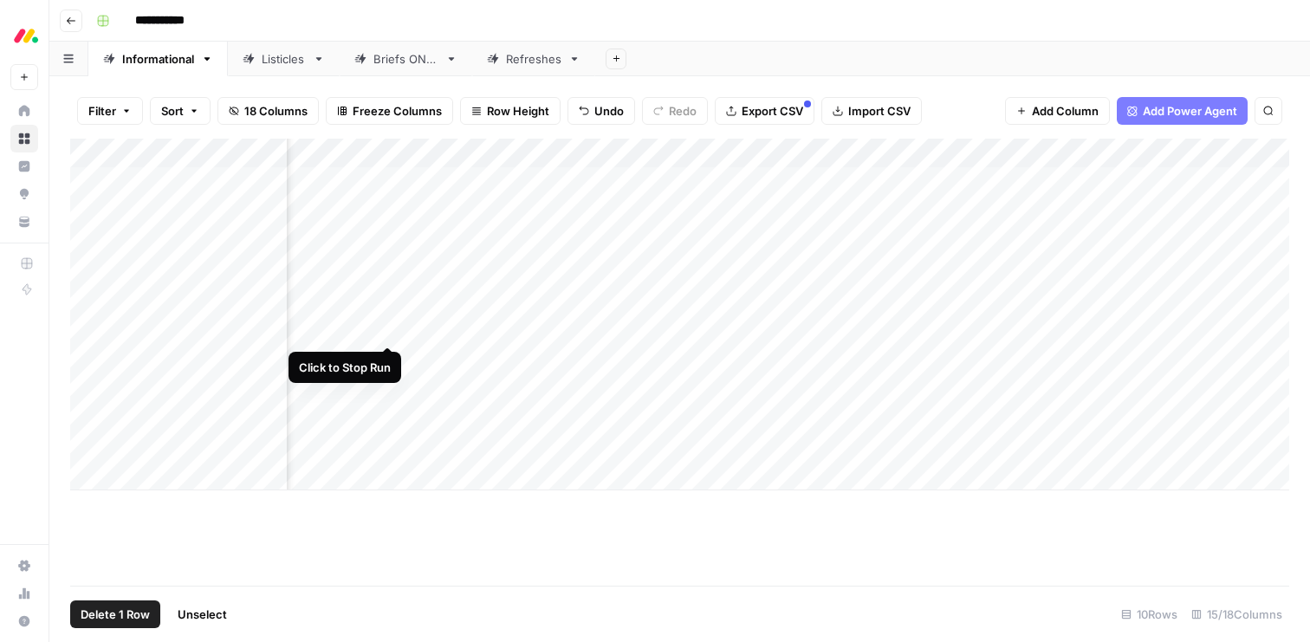
click at [388, 325] on div "Add Column" at bounding box center [679, 315] width 1219 height 352
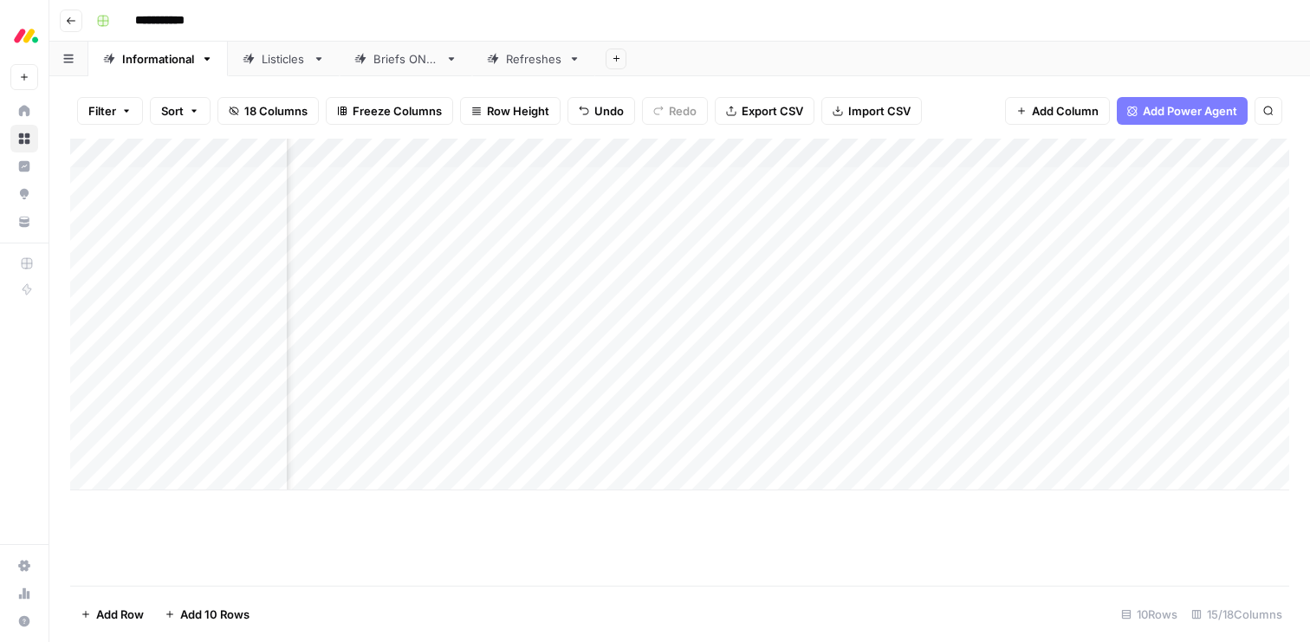
scroll to position [0, 1437]
click at [89, 327] on div "Add Column" at bounding box center [679, 315] width 1219 height 352
click at [132, 614] on span "Delete 1 Row" at bounding box center [115, 614] width 69 height 17
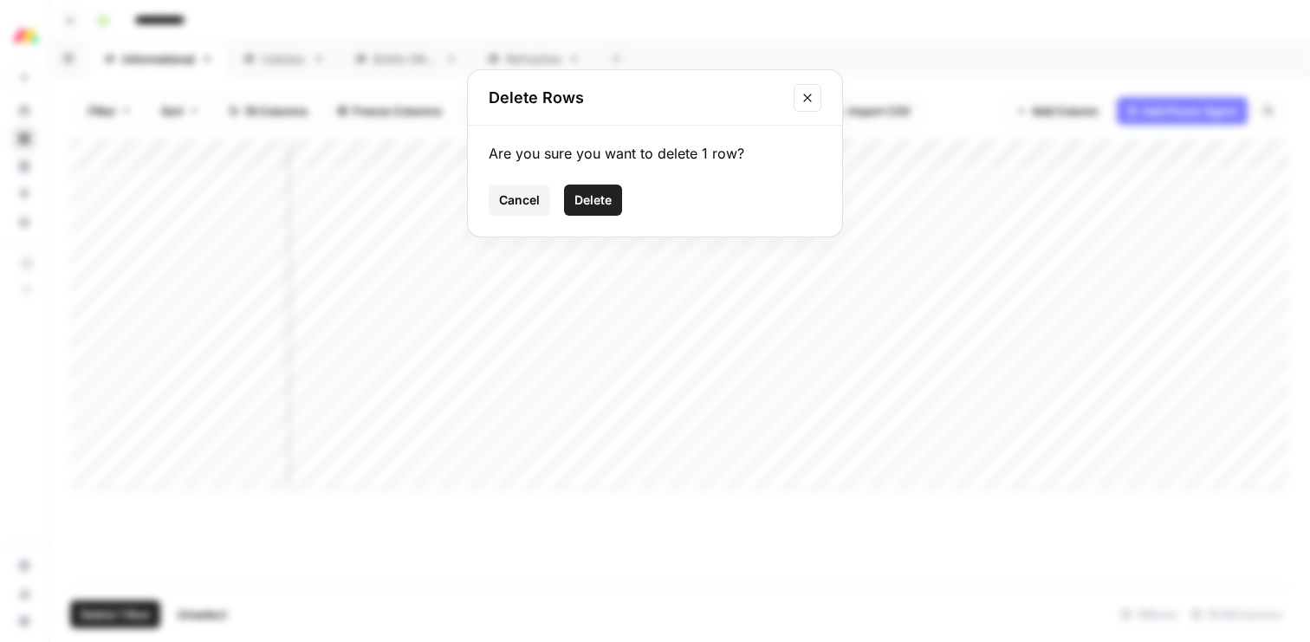
click at [585, 201] on span "Delete" at bounding box center [593, 200] width 37 height 17
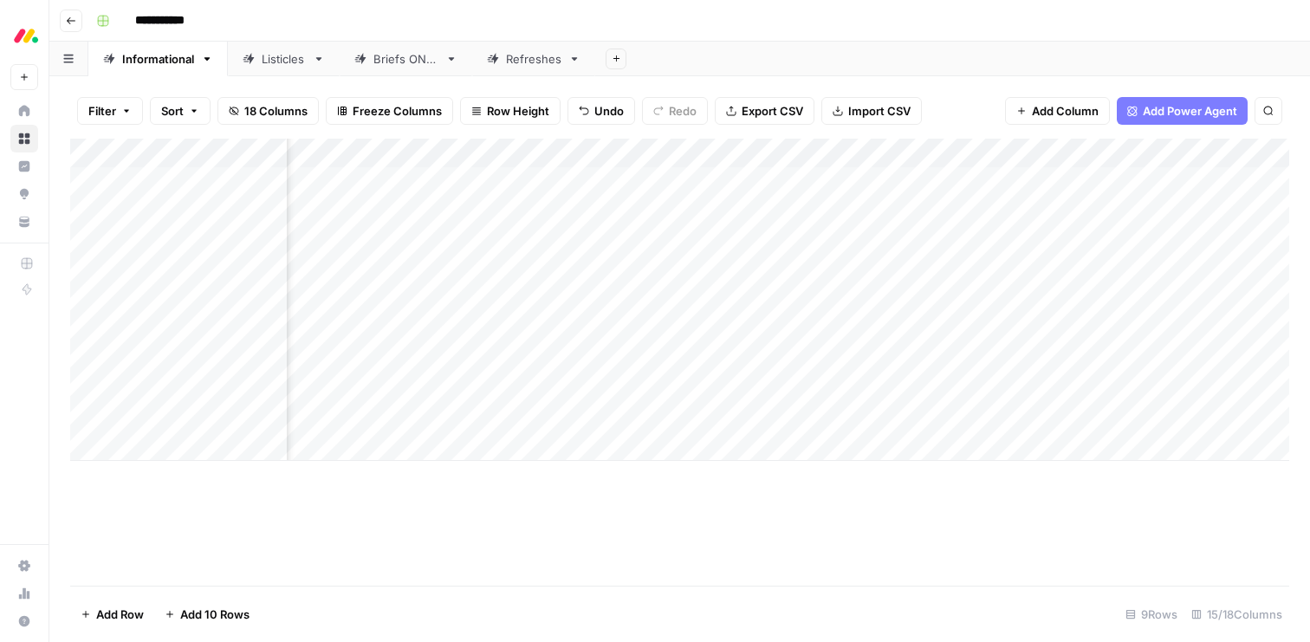
scroll to position [0, 782]
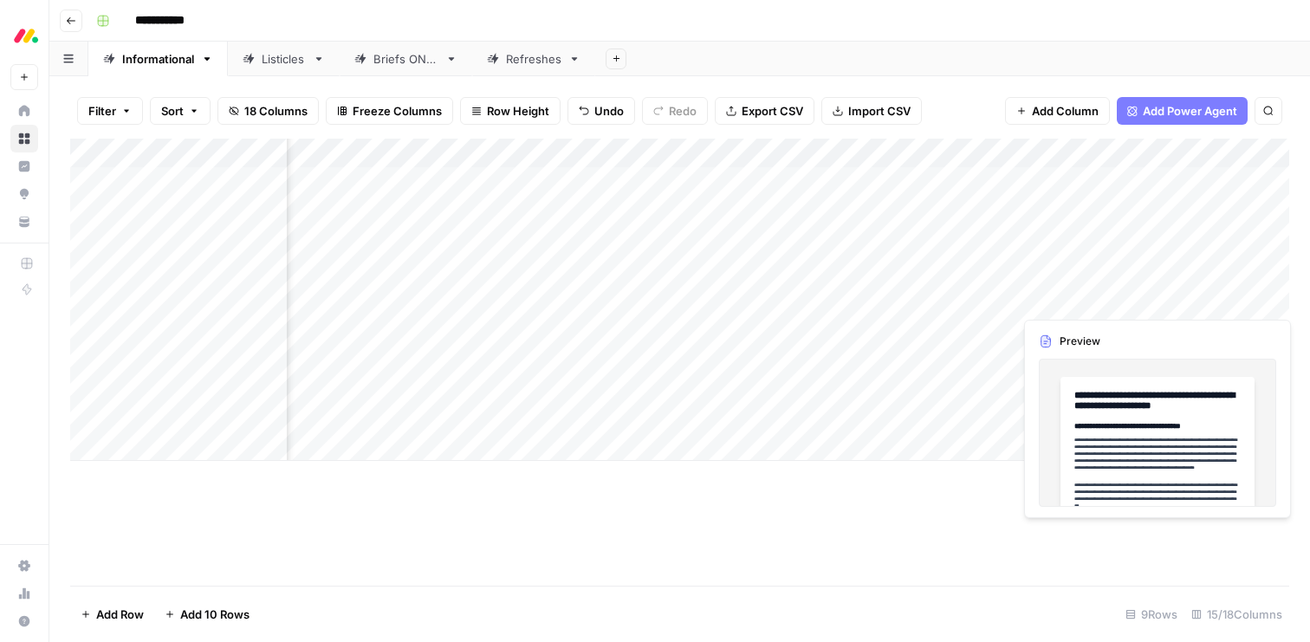
click at [1056, 301] on div "Add Column" at bounding box center [679, 300] width 1219 height 322
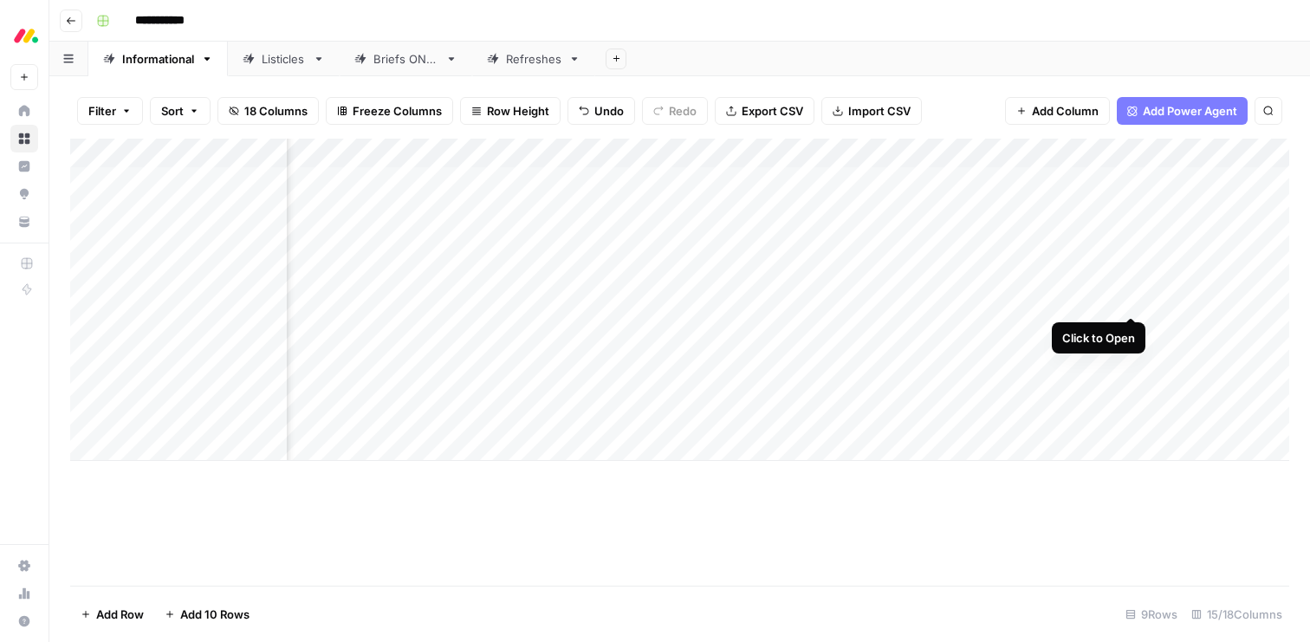
click at [1131, 298] on div "Add Column" at bounding box center [679, 300] width 1219 height 322
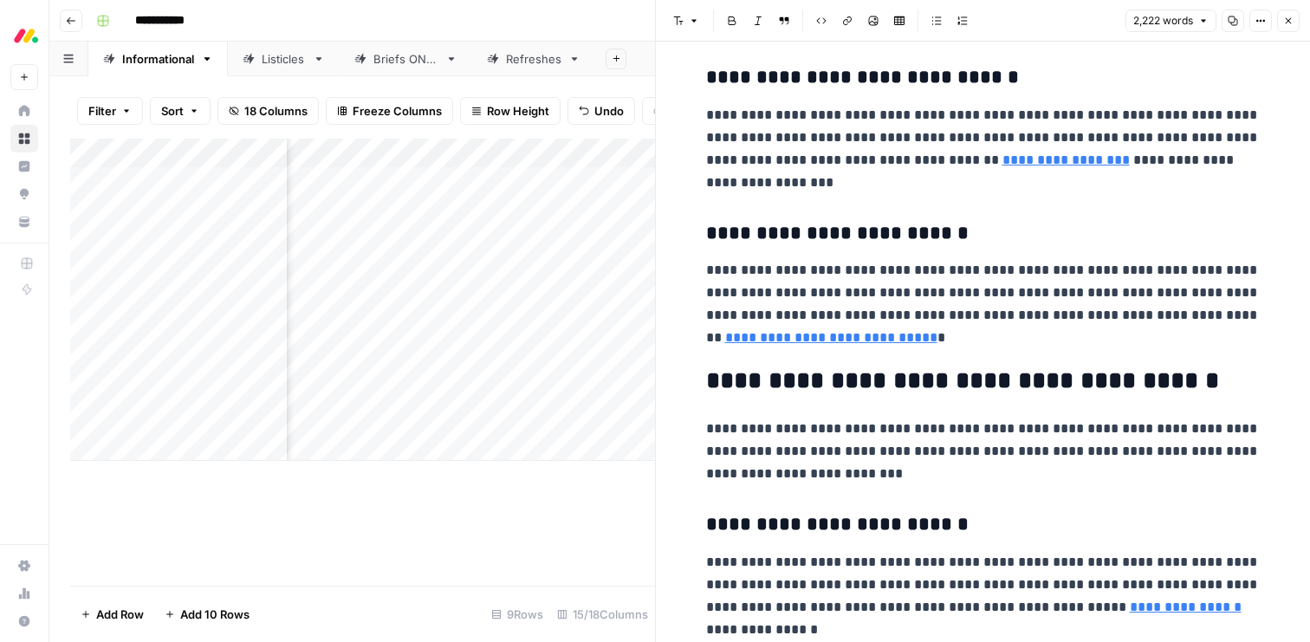
scroll to position [2811, 0]
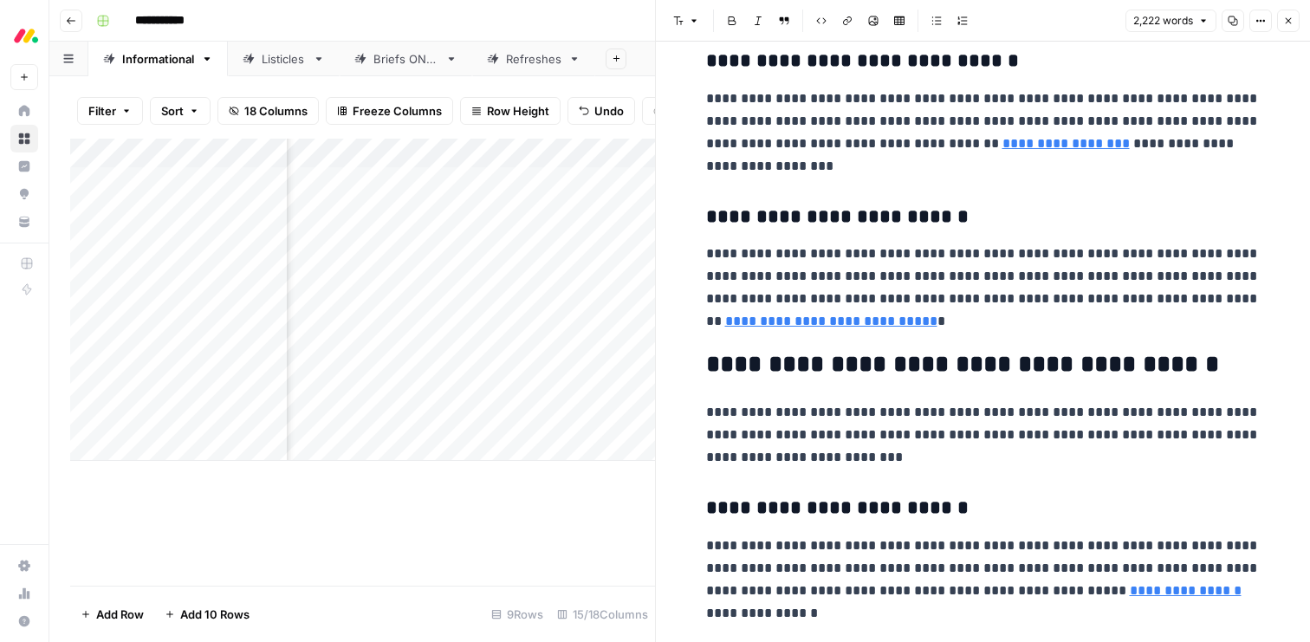
click at [776, 322] on link "**********" at bounding box center [831, 321] width 212 height 13
click at [1289, 18] on icon "button" at bounding box center [1288, 21] width 10 height 10
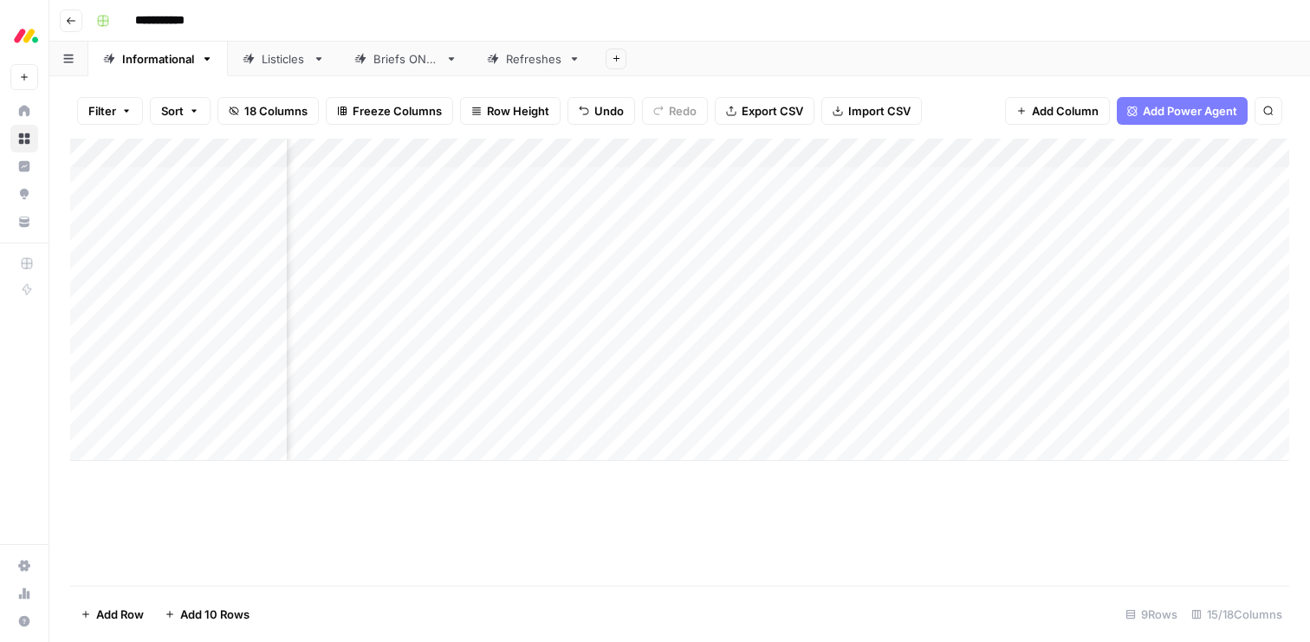
scroll to position [0, 1019]
click at [88, 271] on div "Add Column" at bounding box center [679, 300] width 1219 height 322
click at [123, 614] on span "Delete 1 Row" at bounding box center [115, 614] width 69 height 17
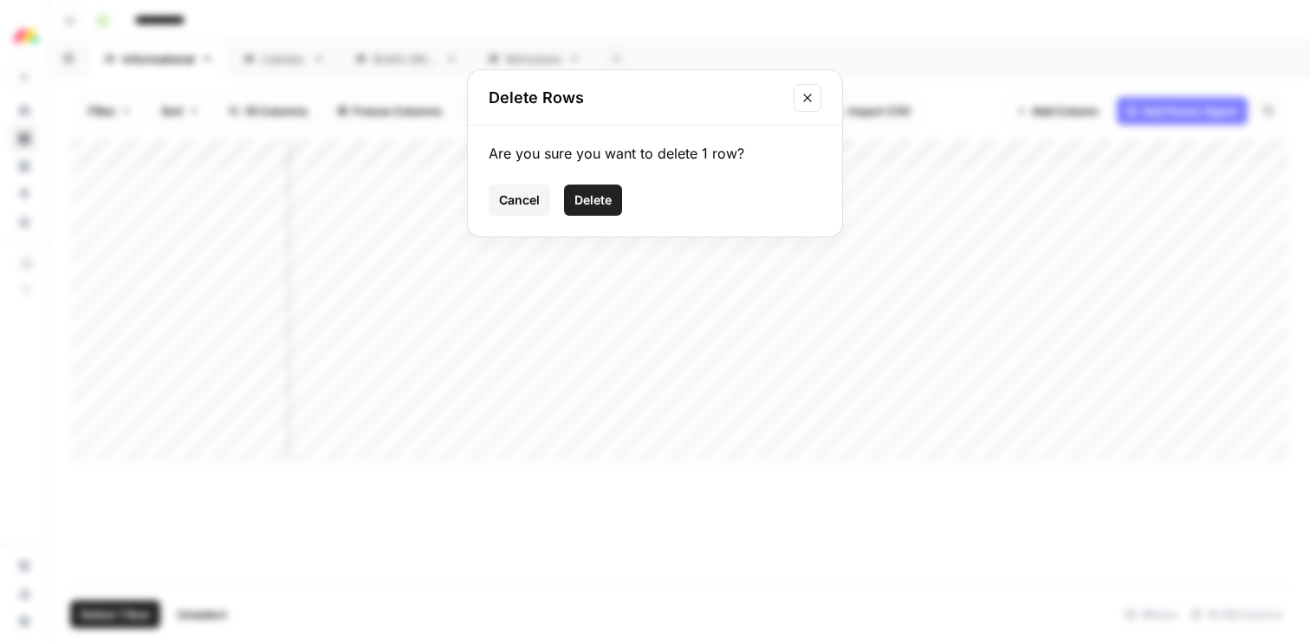
click at [591, 198] on span "Delete" at bounding box center [593, 200] width 37 height 17
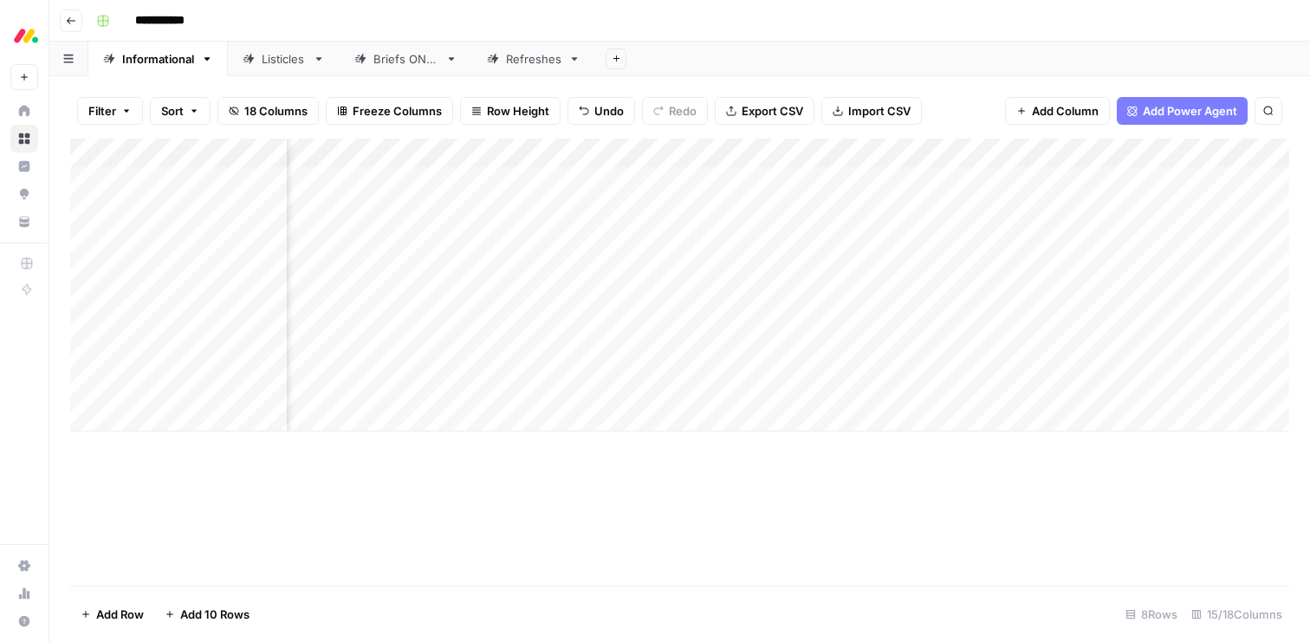
click at [164, 423] on div "Add Column" at bounding box center [679, 285] width 1219 height 293
click at [227, 409] on div "Add Column" at bounding box center [679, 300] width 1219 height 322
click at [199, 416] on div "Add Column" at bounding box center [679, 300] width 1219 height 322
paste textarea "**********"
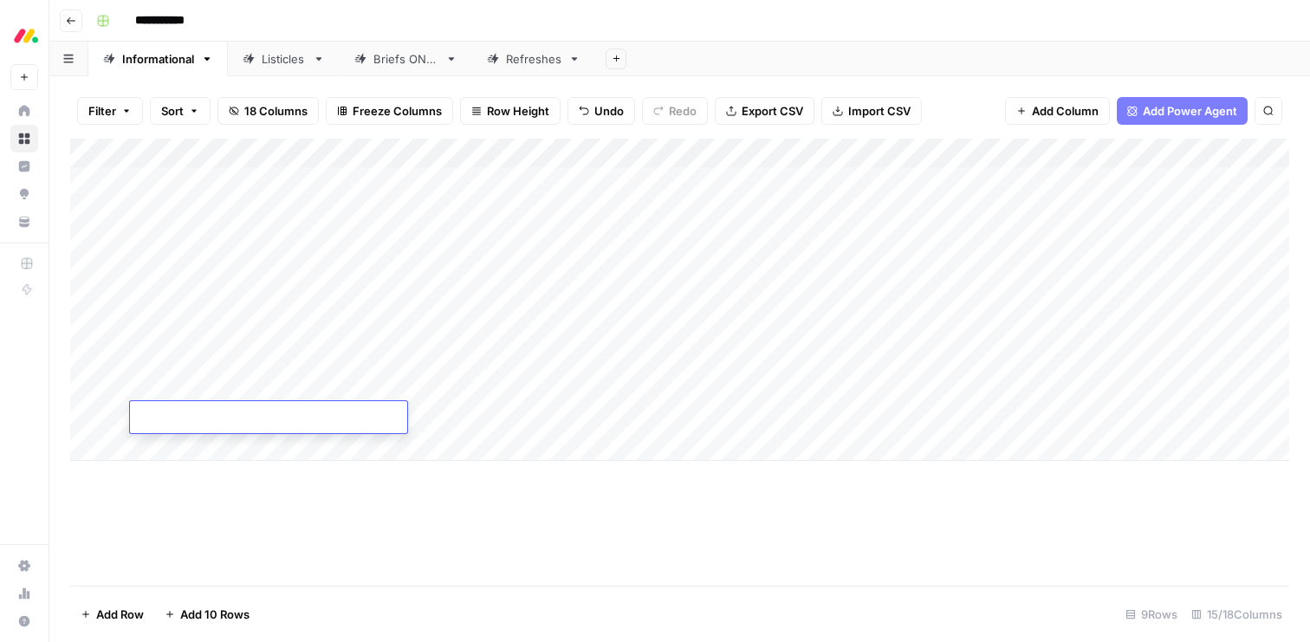
type textarea "**********"
click at [642, 418] on div "Add Column" at bounding box center [679, 300] width 1219 height 322
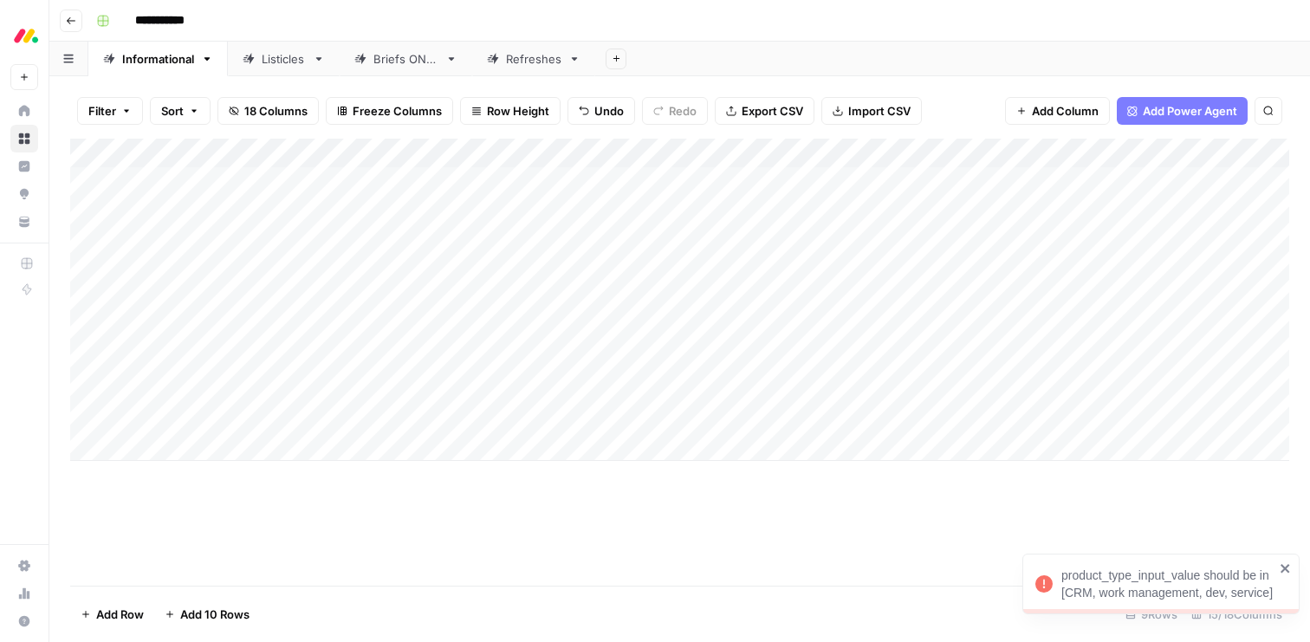
drag, startPoint x: 242, startPoint y: 419, endPoint x: 223, endPoint y: 418, distance: 19.1
click at [223, 418] on div "Add Column" at bounding box center [679, 300] width 1219 height 322
drag, startPoint x: 108, startPoint y: 421, endPoint x: 107, endPoint y: 295, distance: 125.7
click at [107, 295] on div "Add Column" at bounding box center [679, 300] width 1219 height 322
click at [639, 298] on div "Add Column" at bounding box center [679, 300] width 1219 height 322
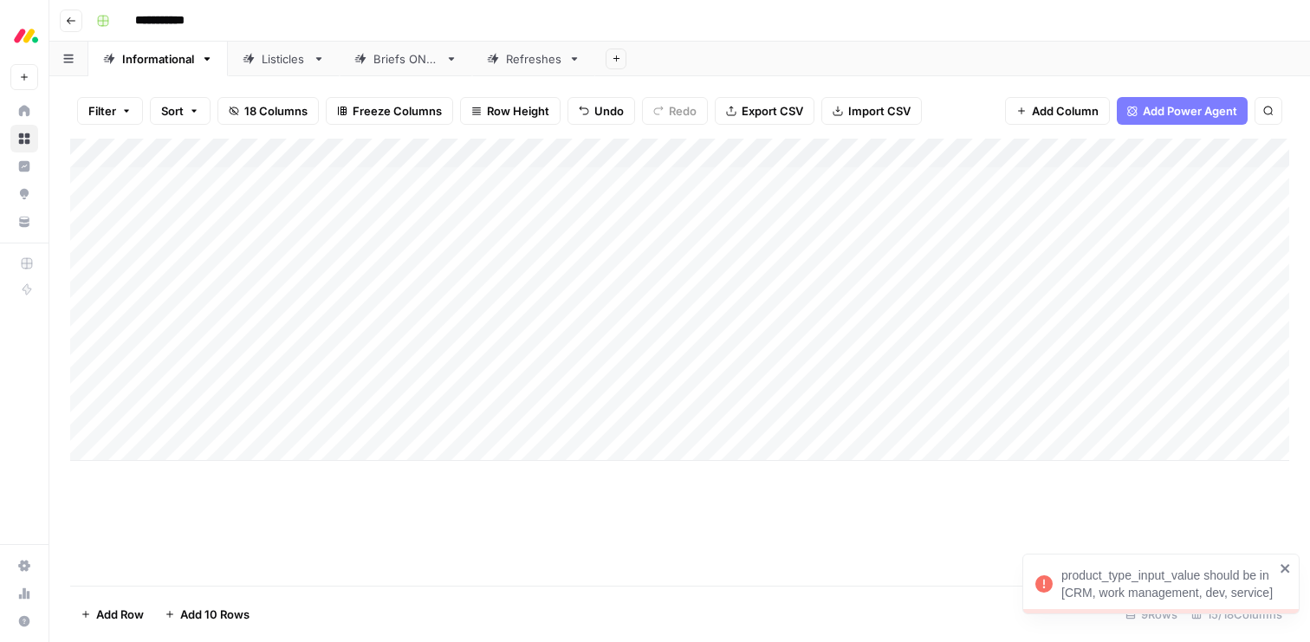
click at [1290, 567] on icon "close" at bounding box center [1286, 569] width 12 height 14
click at [376, 299] on div "Add Column" at bounding box center [679, 300] width 1219 height 322
click at [356, 278] on div "Add Column" at bounding box center [679, 300] width 1219 height 322
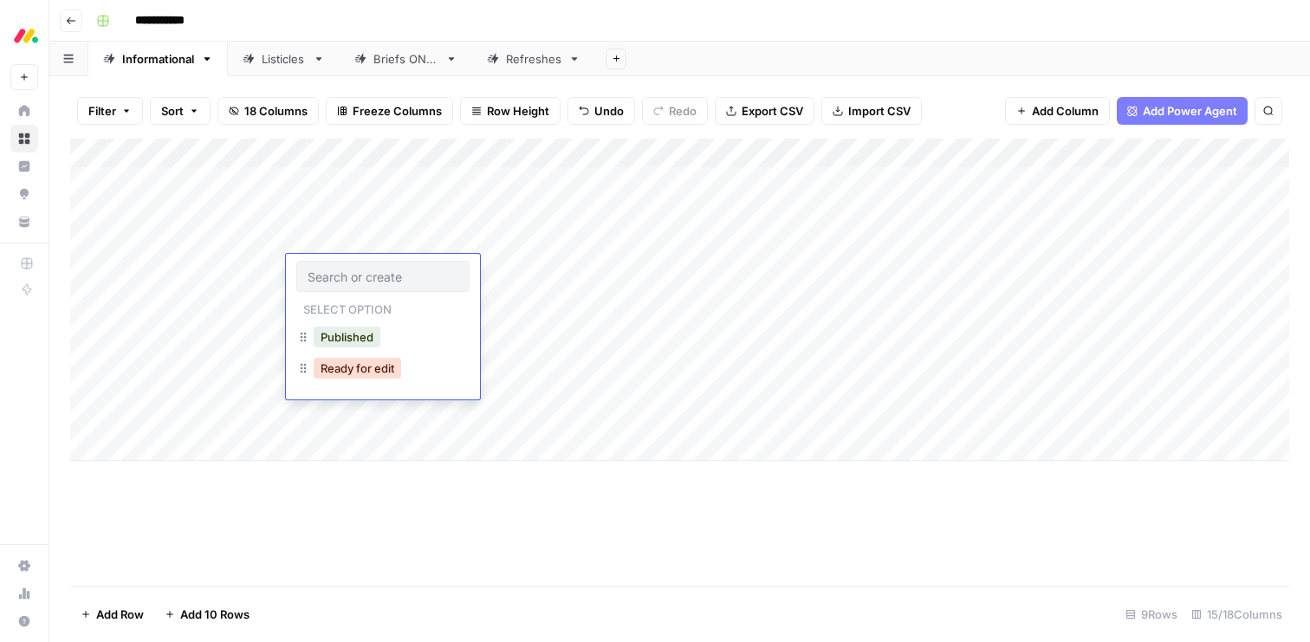
click at [367, 371] on button "Ready for edit" at bounding box center [358, 368] width 88 height 21
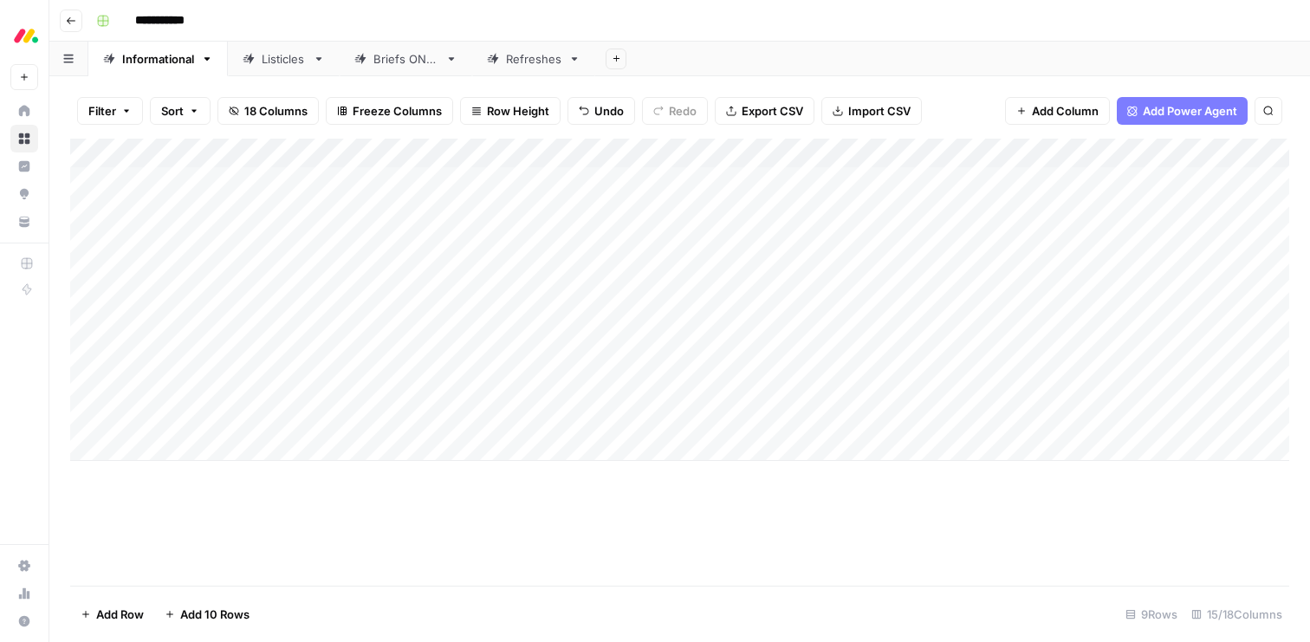
click at [341, 306] on div "Add Column" at bounding box center [679, 300] width 1219 height 322
click at [510, 300] on div "Add Column" at bounding box center [679, 300] width 1219 height 322
click at [485, 300] on div "Add Column" at bounding box center [679, 300] width 1219 height 322
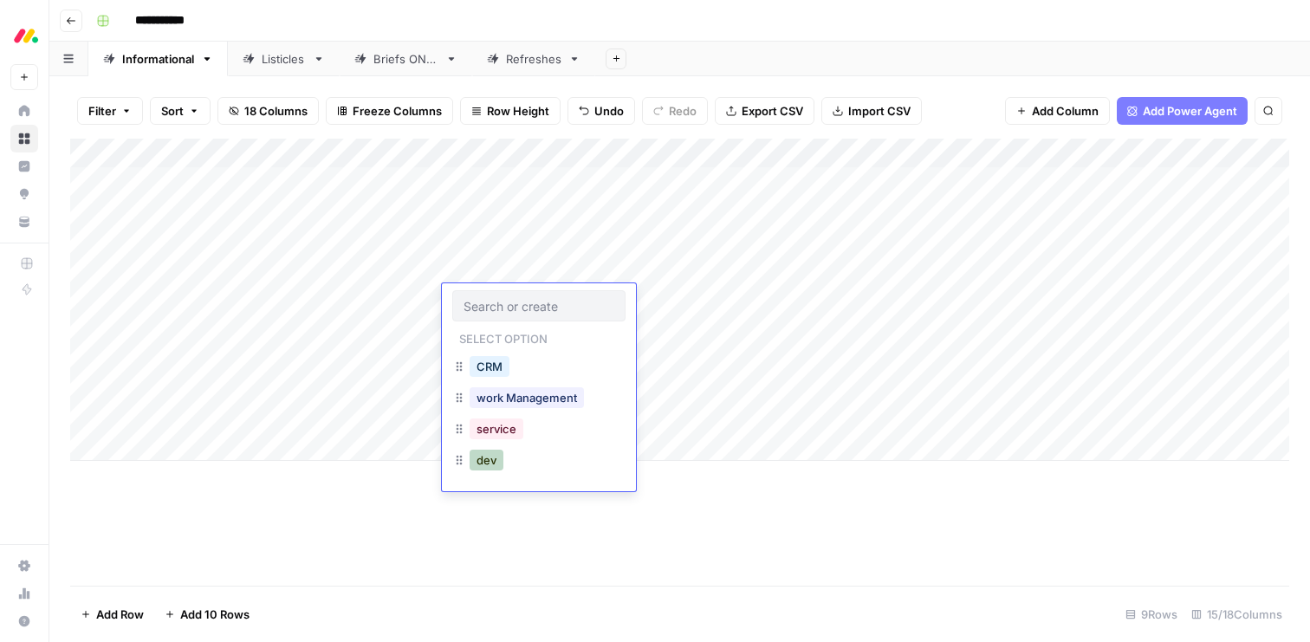
click at [494, 458] on button "dev" at bounding box center [487, 460] width 34 height 21
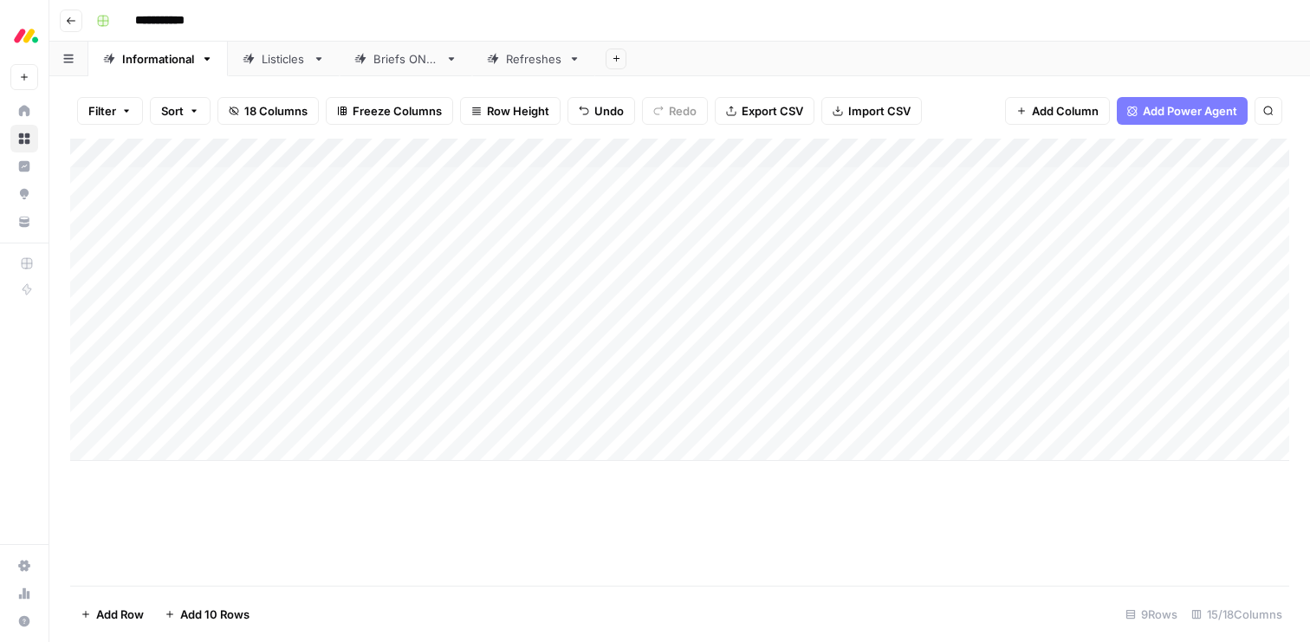
click at [390, 302] on div "Add Column" at bounding box center [679, 300] width 1219 height 322
type input "r"
click at [723, 20] on div "**********" at bounding box center [691, 21] width 1204 height 28
click at [642, 299] on div "Add Column" at bounding box center [679, 300] width 1219 height 322
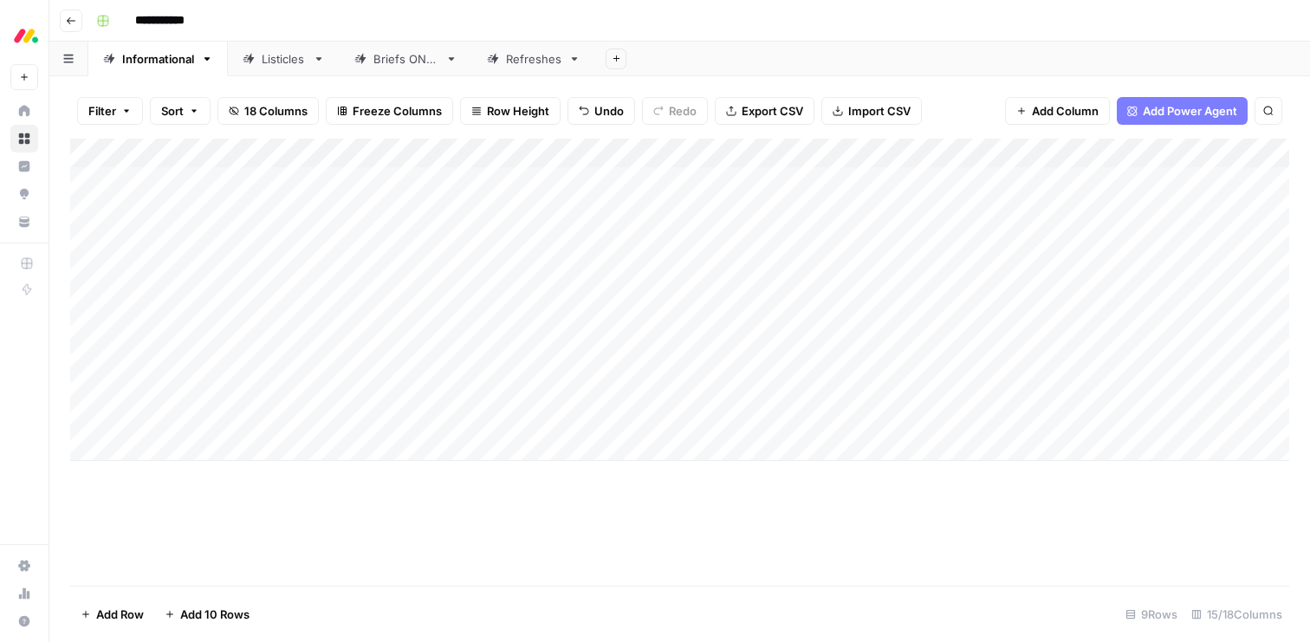
click at [672, 304] on div "Add Column" at bounding box center [679, 300] width 1219 height 322
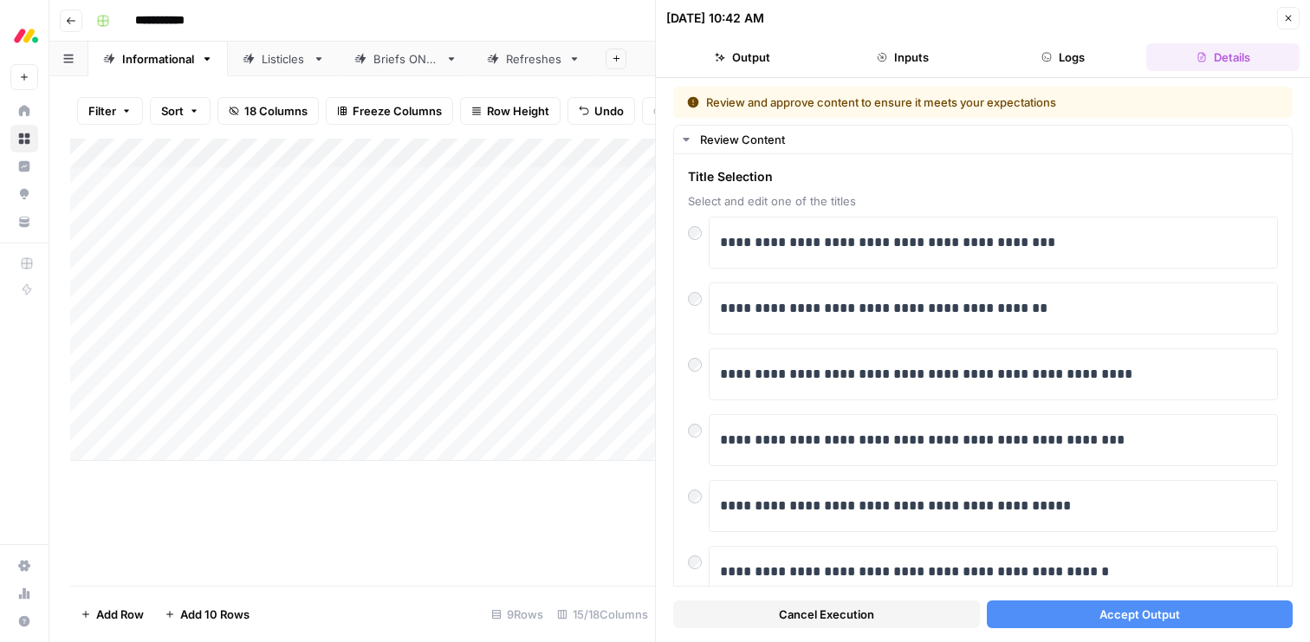
click at [1064, 607] on button "Accept Output" at bounding box center [1140, 615] width 307 height 28
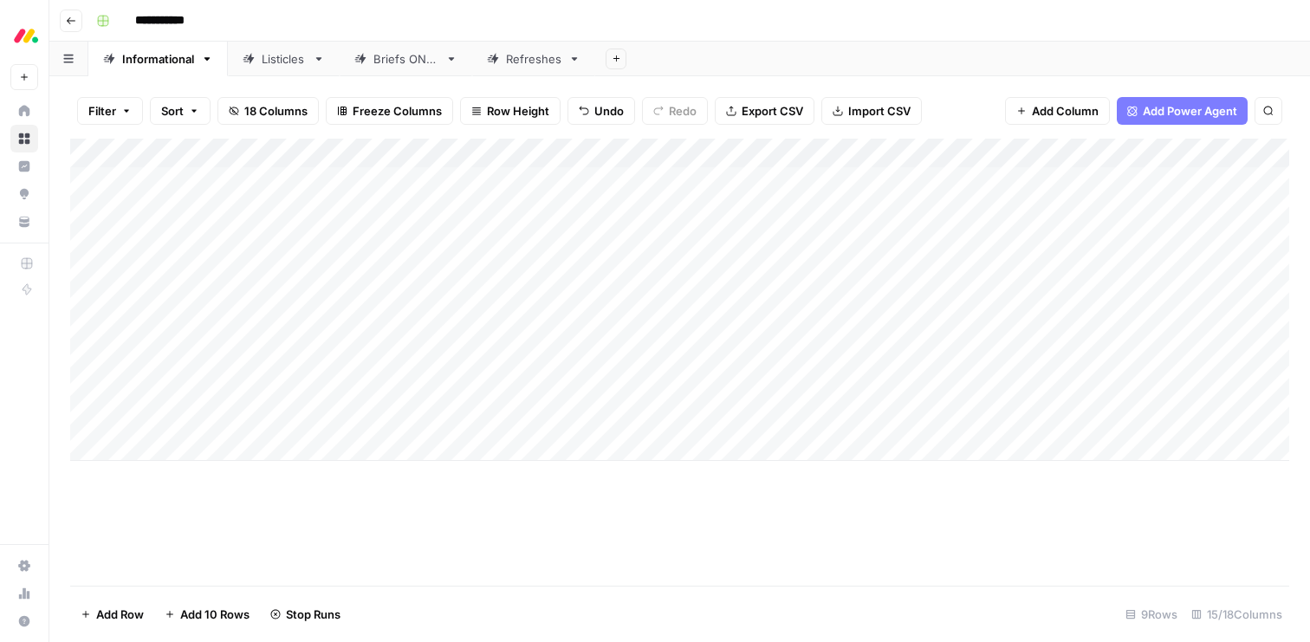
click at [471, 331] on div "Add Column" at bounding box center [679, 300] width 1219 height 322
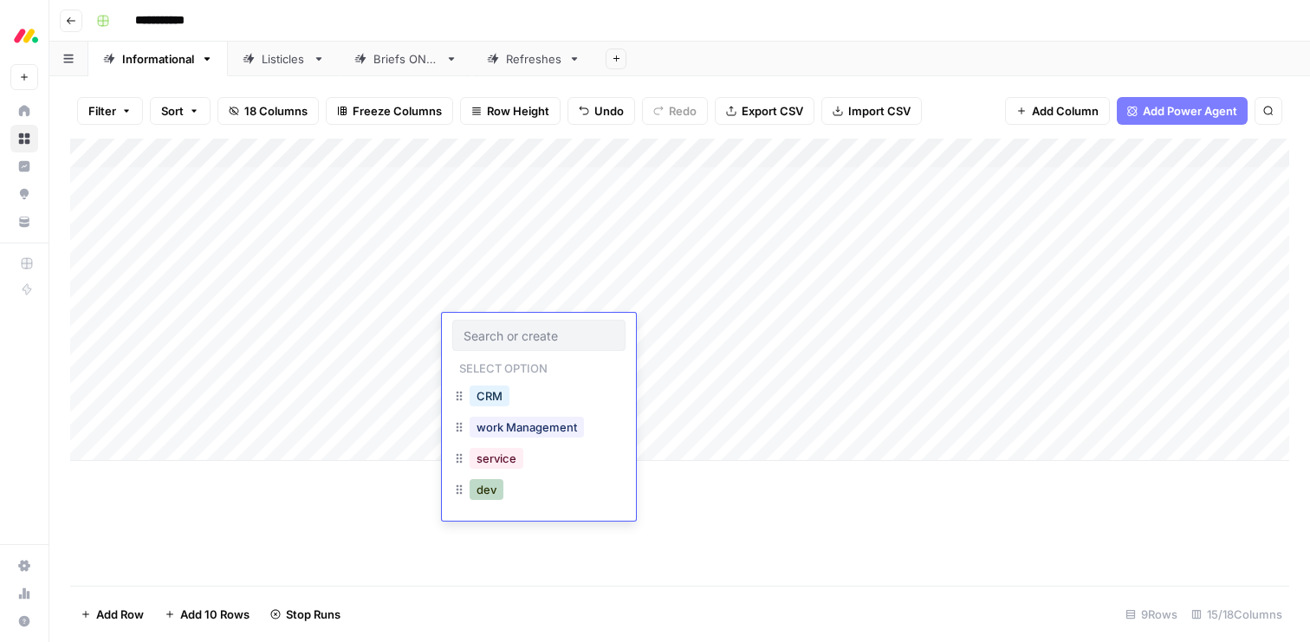
click at [489, 486] on button "dev" at bounding box center [487, 489] width 34 height 21
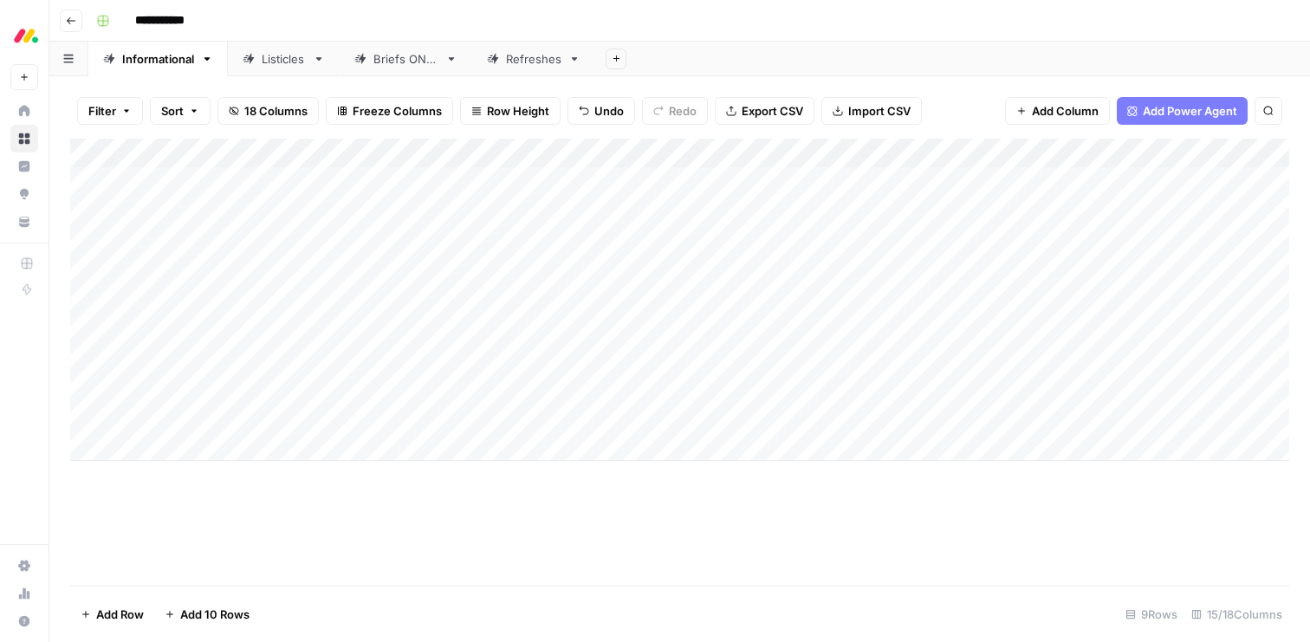
click at [477, 373] on div "Add Column" at bounding box center [679, 300] width 1219 height 322
click at [474, 360] on div "Add Column" at bounding box center [679, 300] width 1219 height 322
click at [466, 353] on div "Add Column" at bounding box center [679, 300] width 1219 height 322
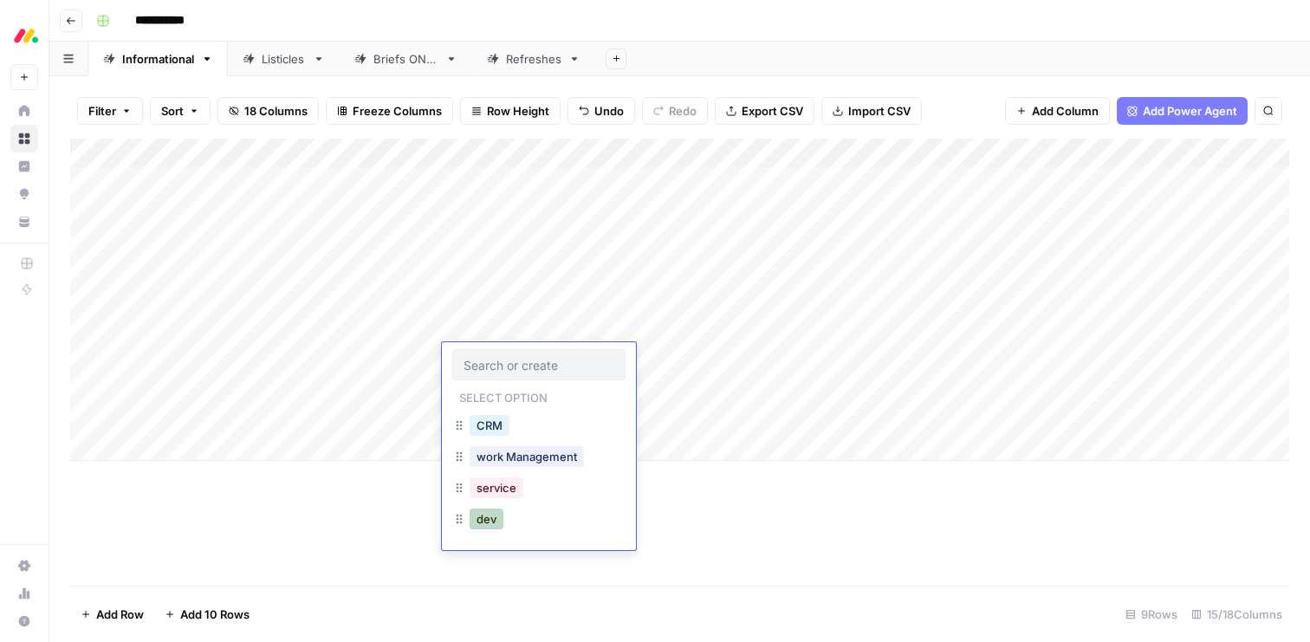
click at [491, 523] on button "dev" at bounding box center [487, 519] width 34 height 21
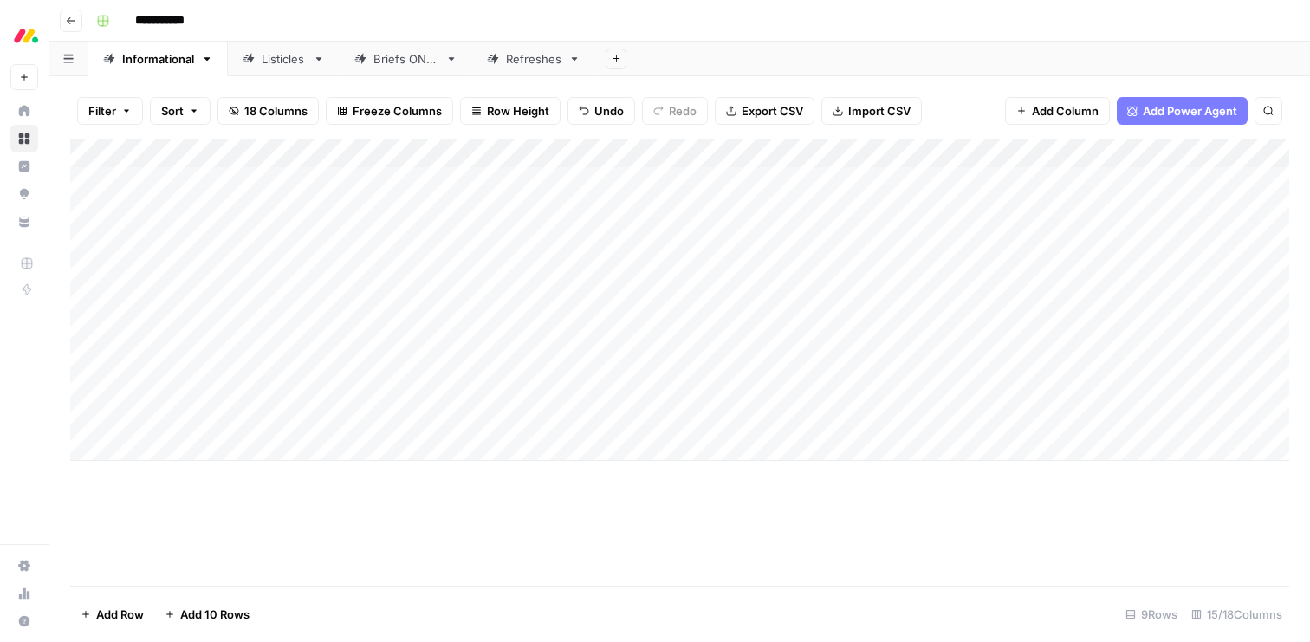
click at [477, 392] on div "Add Column" at bounding box center [679, 300] width 1219 height 322
click at [464, 389] on div "Add Column" at bounding box center [679, 300] width 1219 height 322
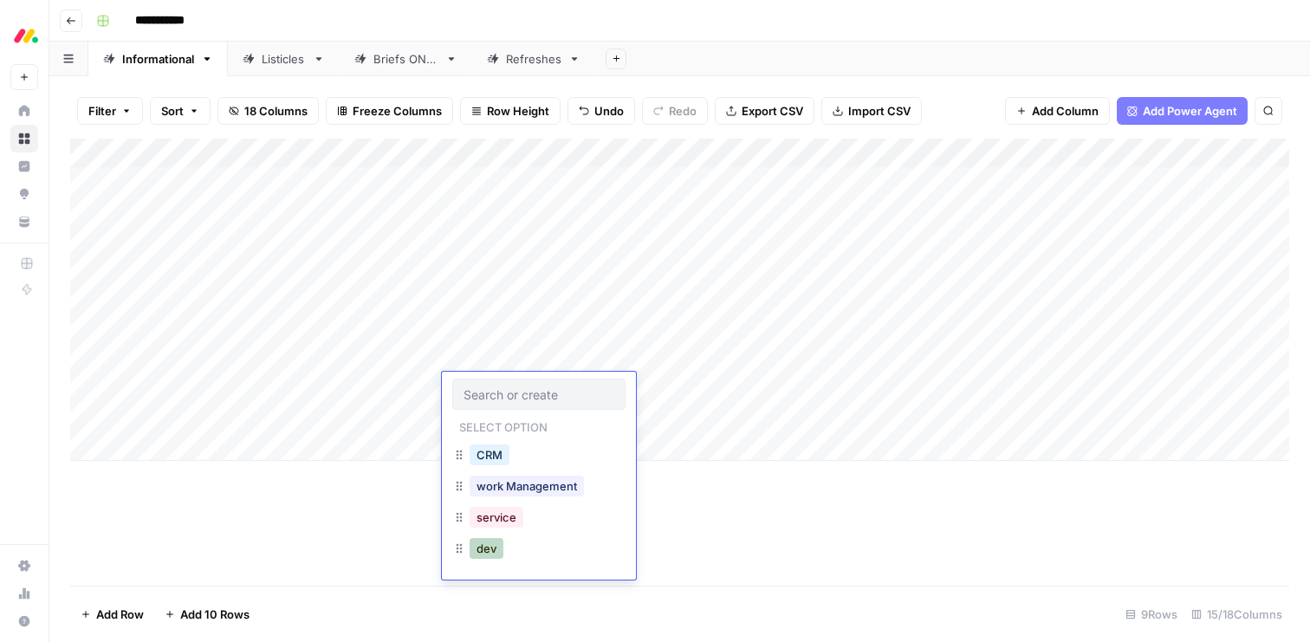
click at [483, 542] on button "dev" at bounding box center [487, 548] width 34 height 21
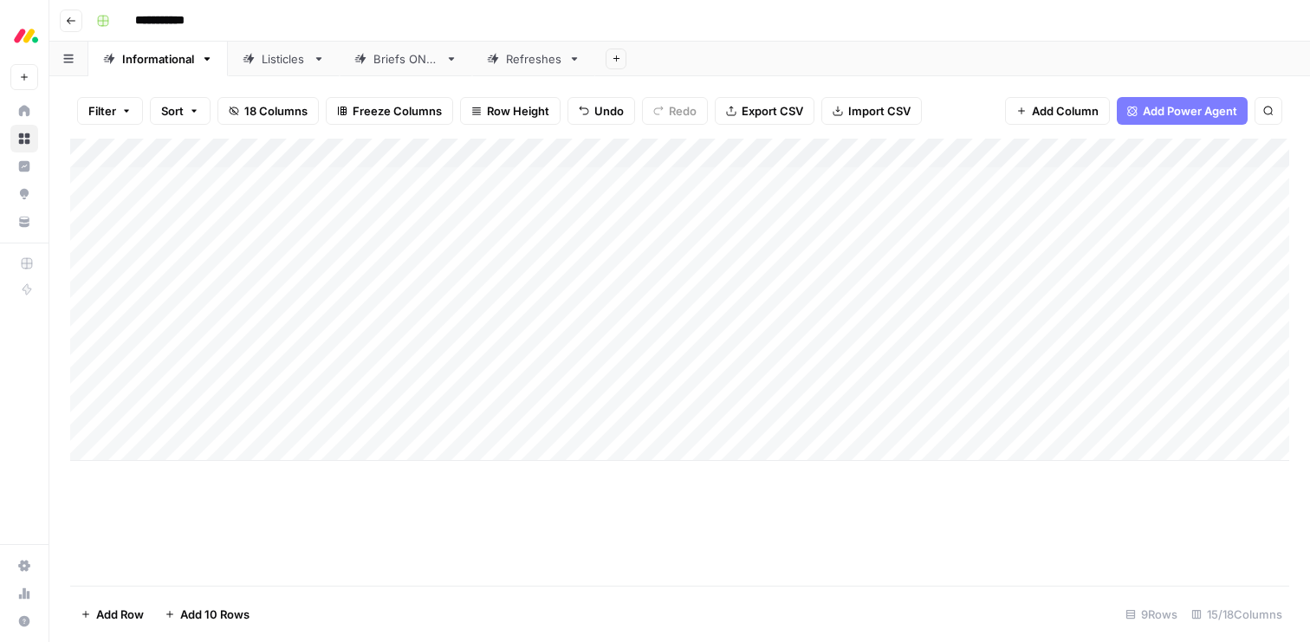
click at [468, 416] on div "Add Column" at bounding box center [679, 300] width 1219 height 322
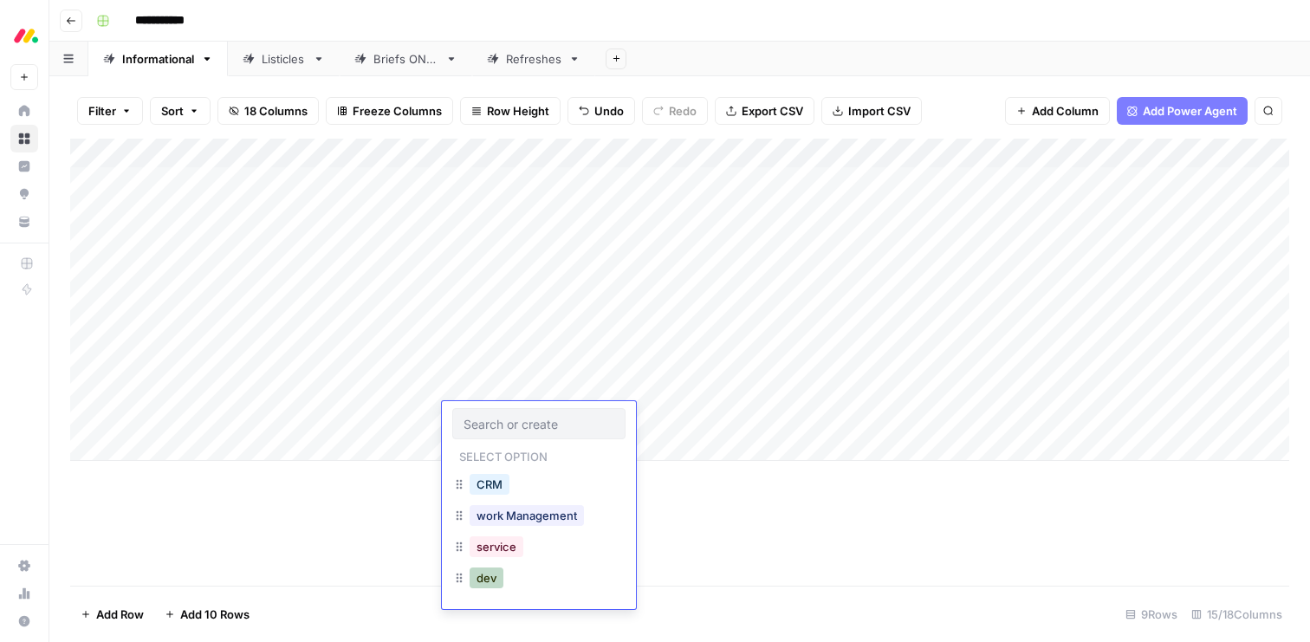
click at [484, 579] on button "dev" at bounding box center [487, 578] width 34 height 21
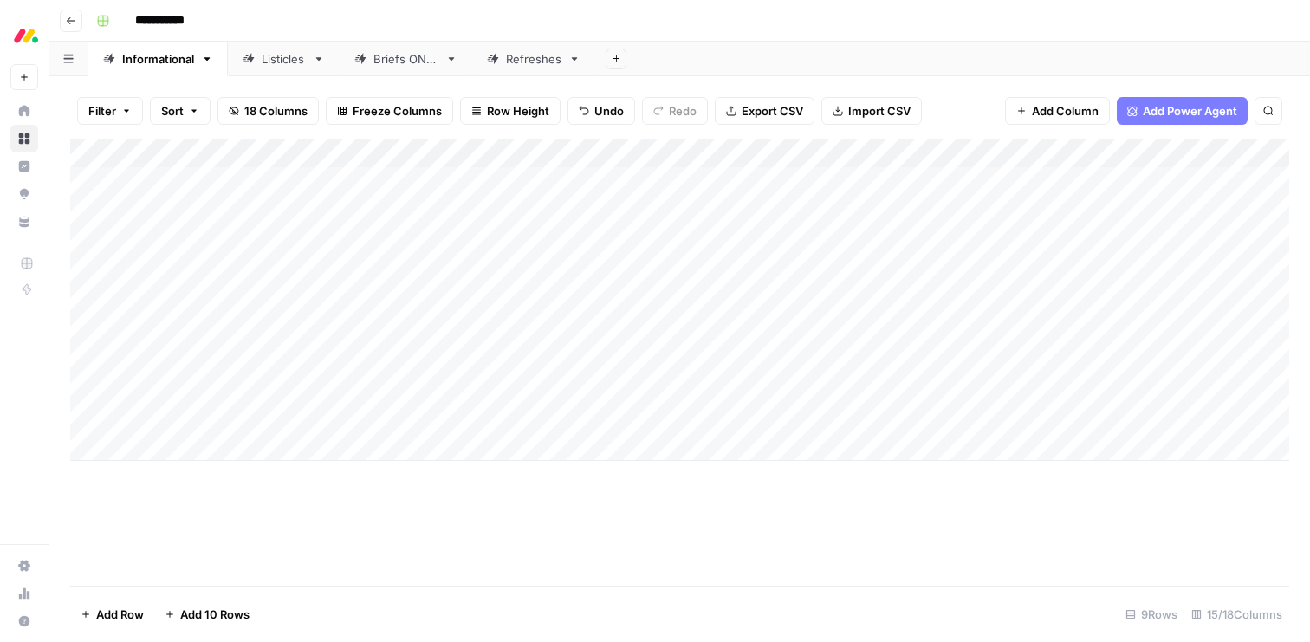
click at [640, 329] on div "Add Column" at bounding box center [679, 300] width 1219 height 322
click at [641, 359] on div "Add Column" at bounding box center [679, 300] width 1219 height 322
click at [640, 388] on div "Add Column" at bounding box center [679, 300] width 1219 height 322
click at [640, 417] on div "Add Column" at bounding box center [679, 300] width 1219 height 322
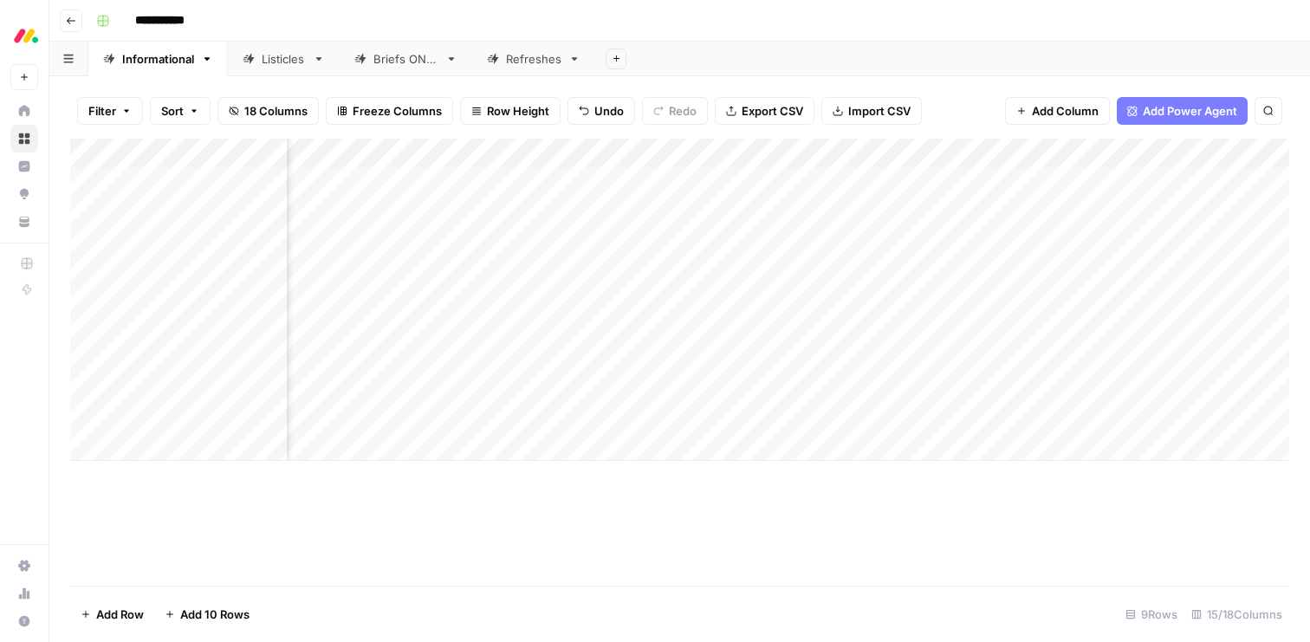
click at [815, 294] on div "Add Column" at bounding box center [679, 300] width 1219 height 322
click at [906, 299] on div "Add Column" at bounding box center [679, 300] width 1219 height 322
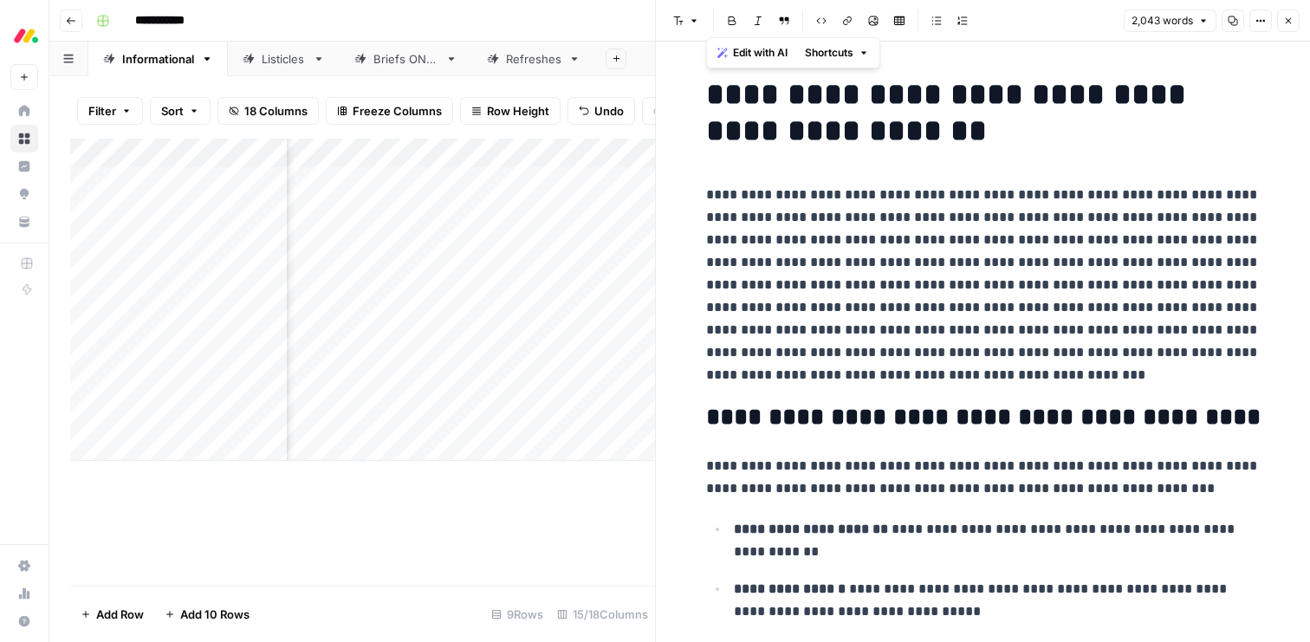
drag, startPoint x: 878, startPoint y: 571, endPoint x: 700, endPoint y: -22, distance: 618.8
click at [700, 0] on html "**********" at bounding box center [655, 321] width 1310 height 642
click at [763, 50] on span "Edit with AI" at bounding box center [760, 53] width 55 height 16
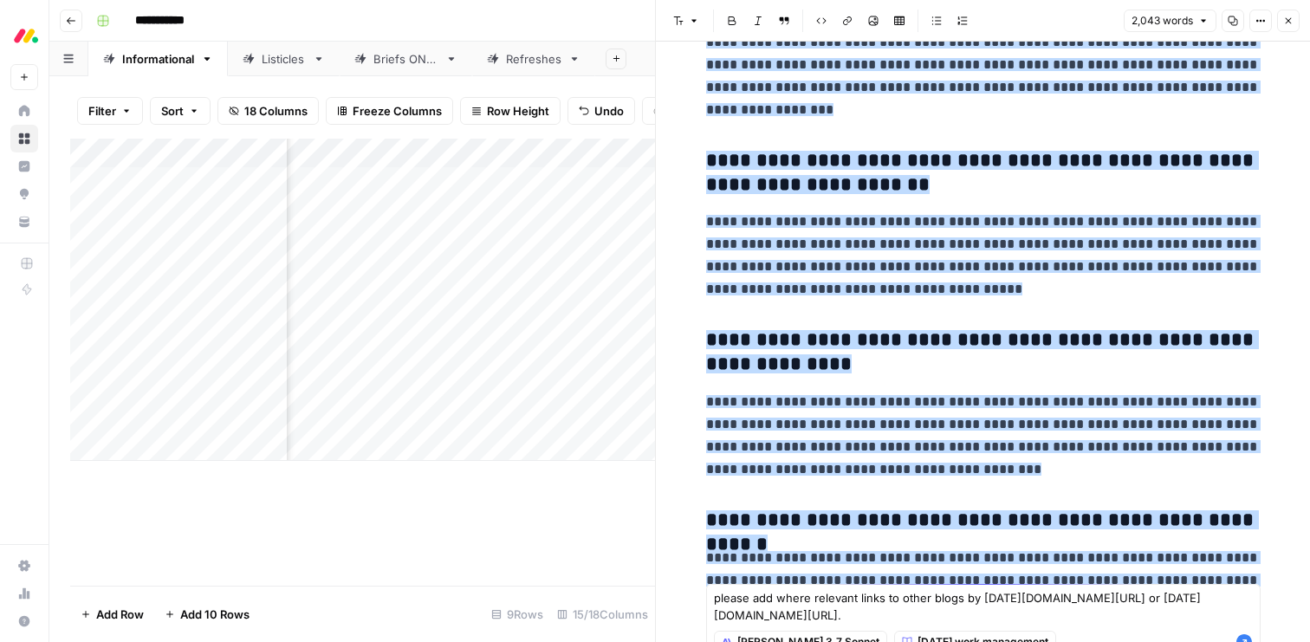
type textarea "please add where relevant links to other blogs by monday.com/blog/rnd or monday…"
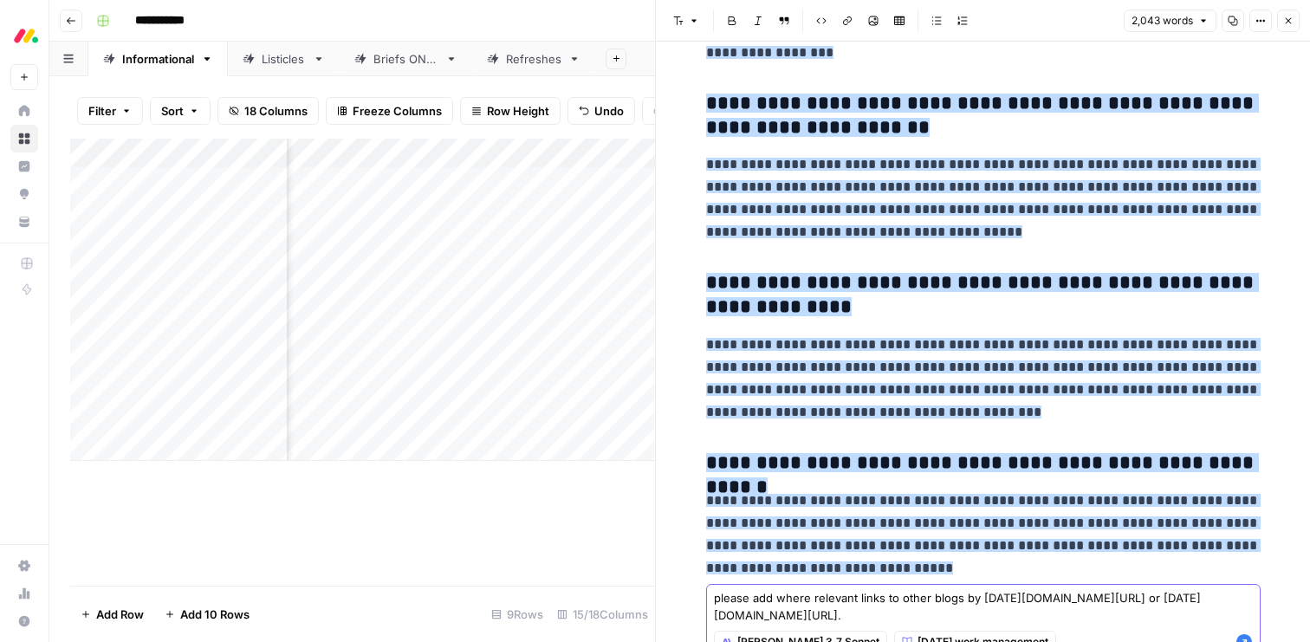
click at [1243, 638] on icon "button" at bounding box center [1245, 642] width 16 height 16
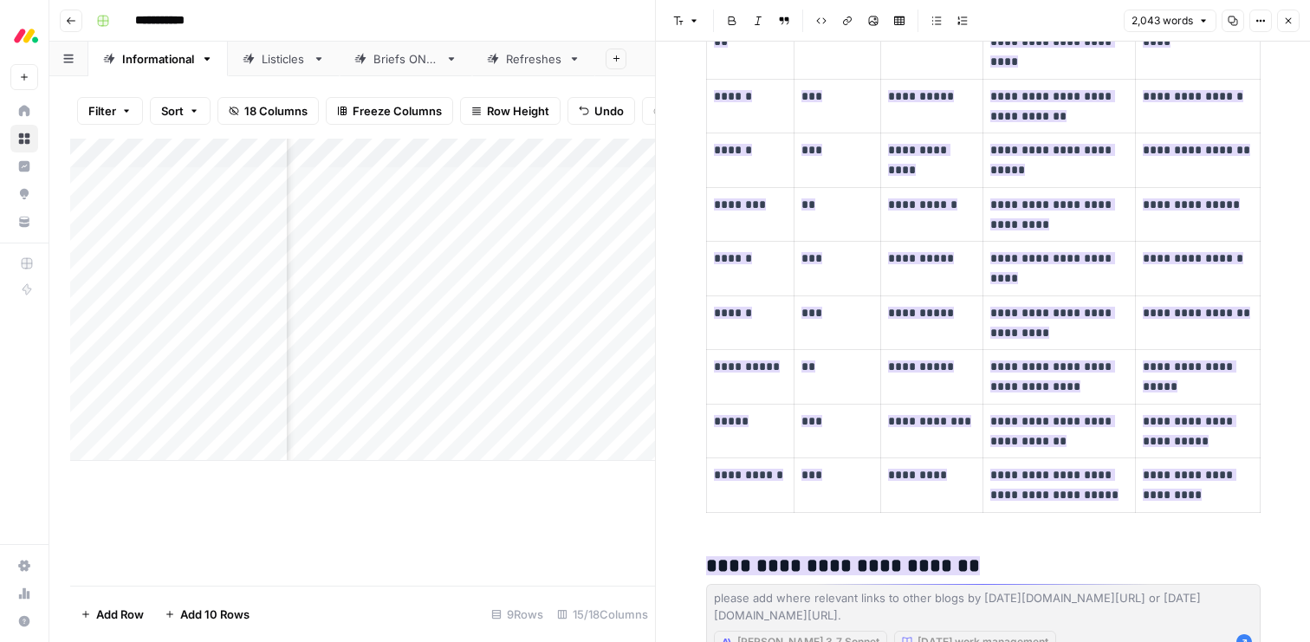
scroll to position [6109, 0]
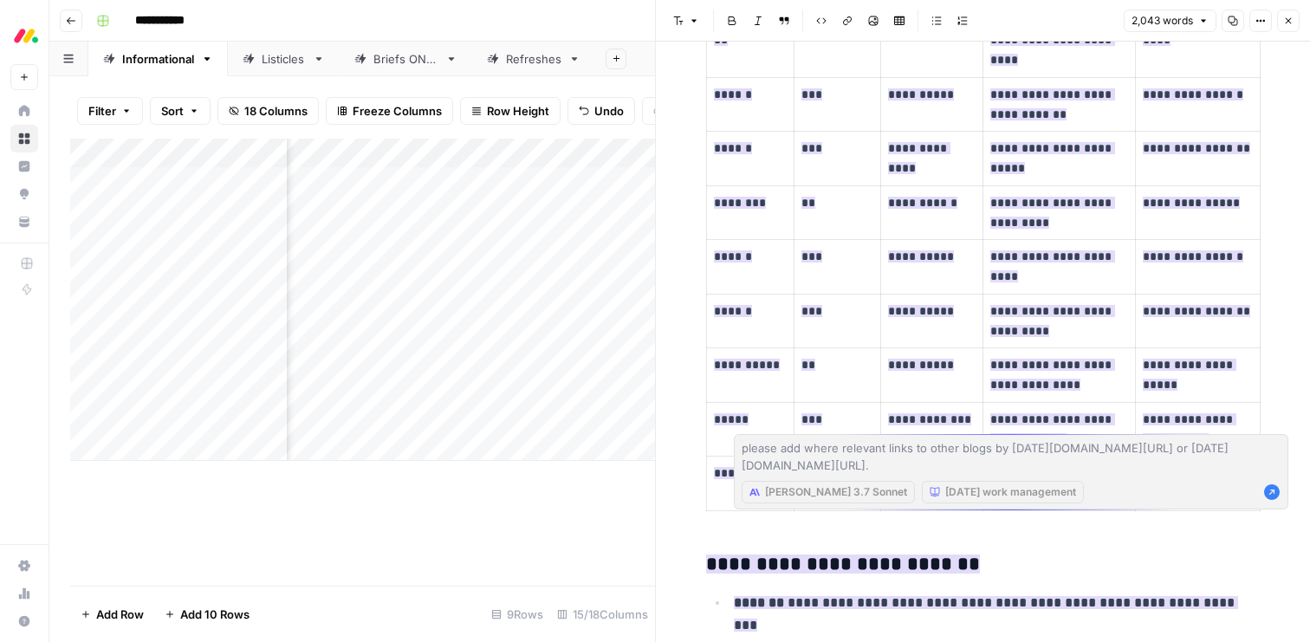
drag, startPoint x: 1211, startPoint y: 380, endPoint x: 1258, endPoint y: 289, distance: 103.5
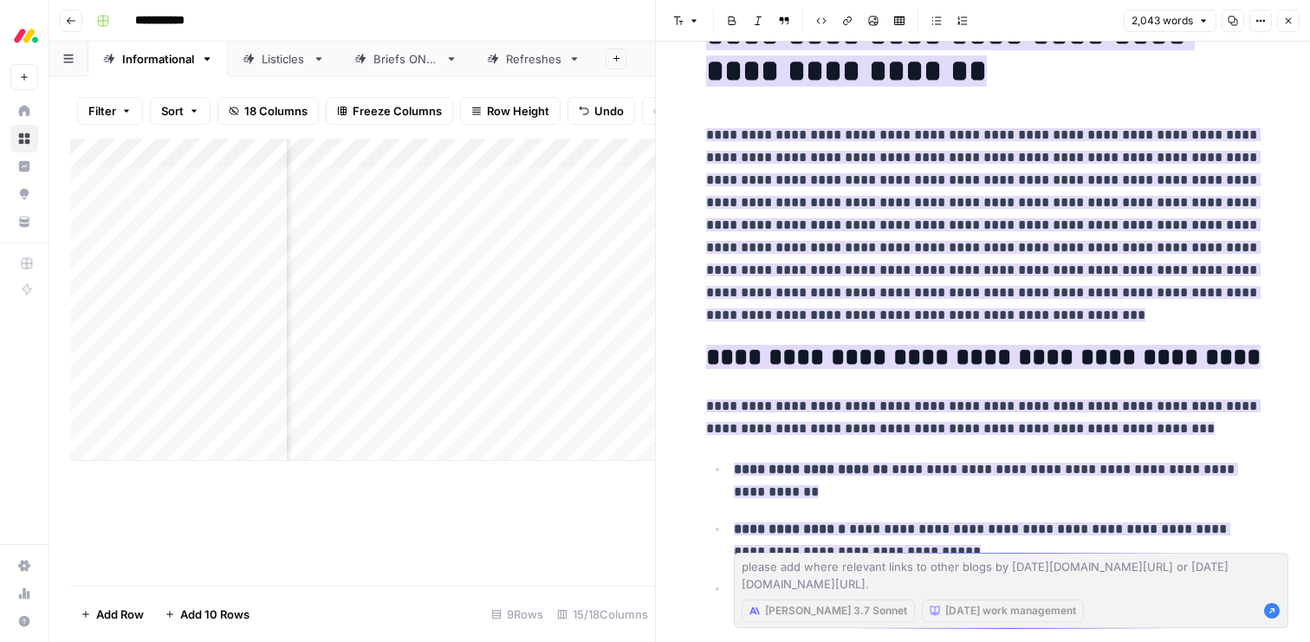
scroll to position [0, 0]
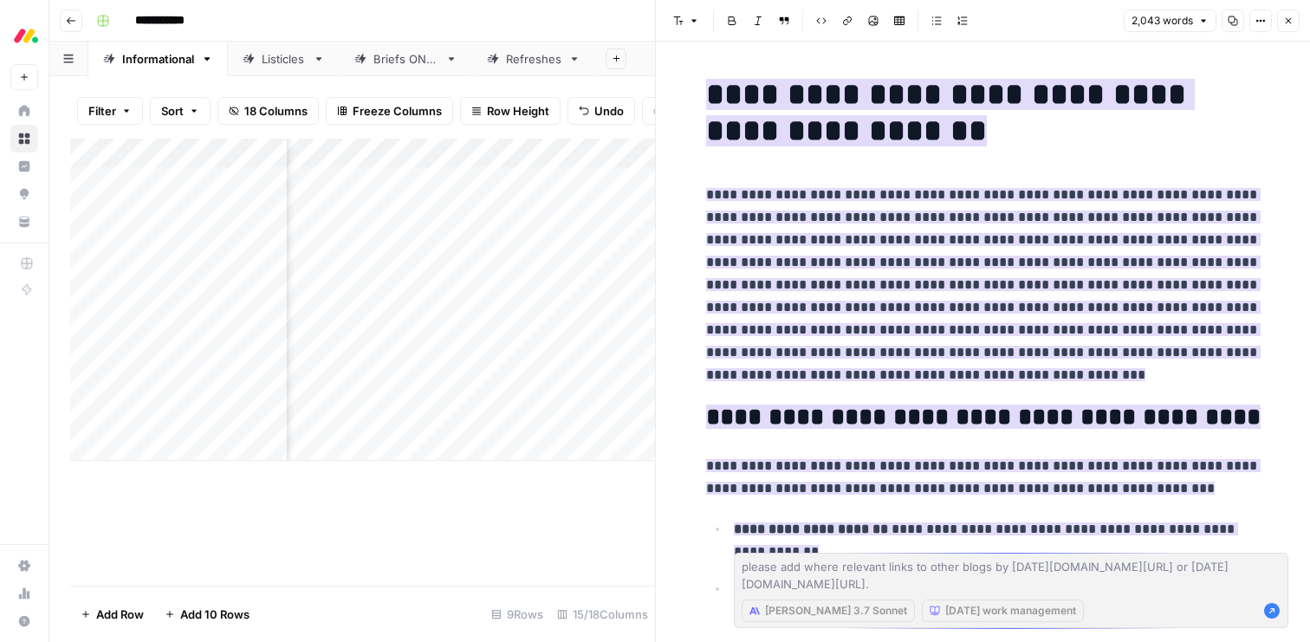
click at [1285, 16] on icon "button" at bounding box center [1288, 21] width 10 height 10
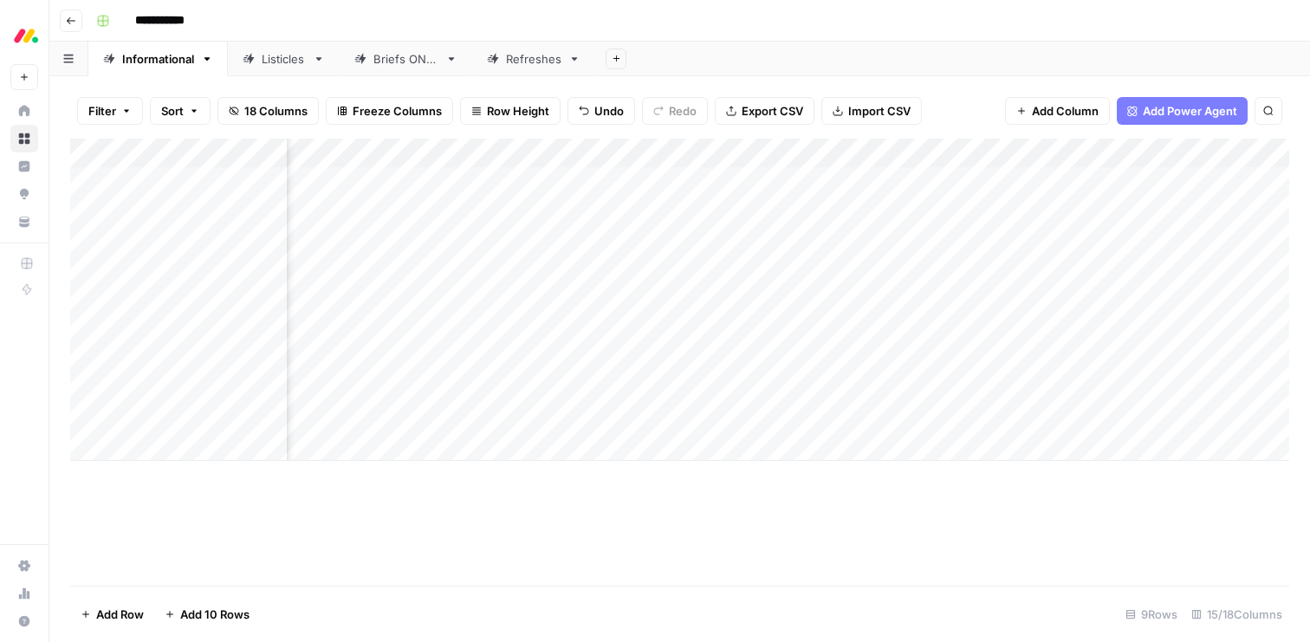
click at [983, 274] on div "Add Column" at bounding box center [679, 300] width 1219 height 322
click at [1040, 268] on div "Add Column" at bounding box center [679, 300] width 1219 height 322
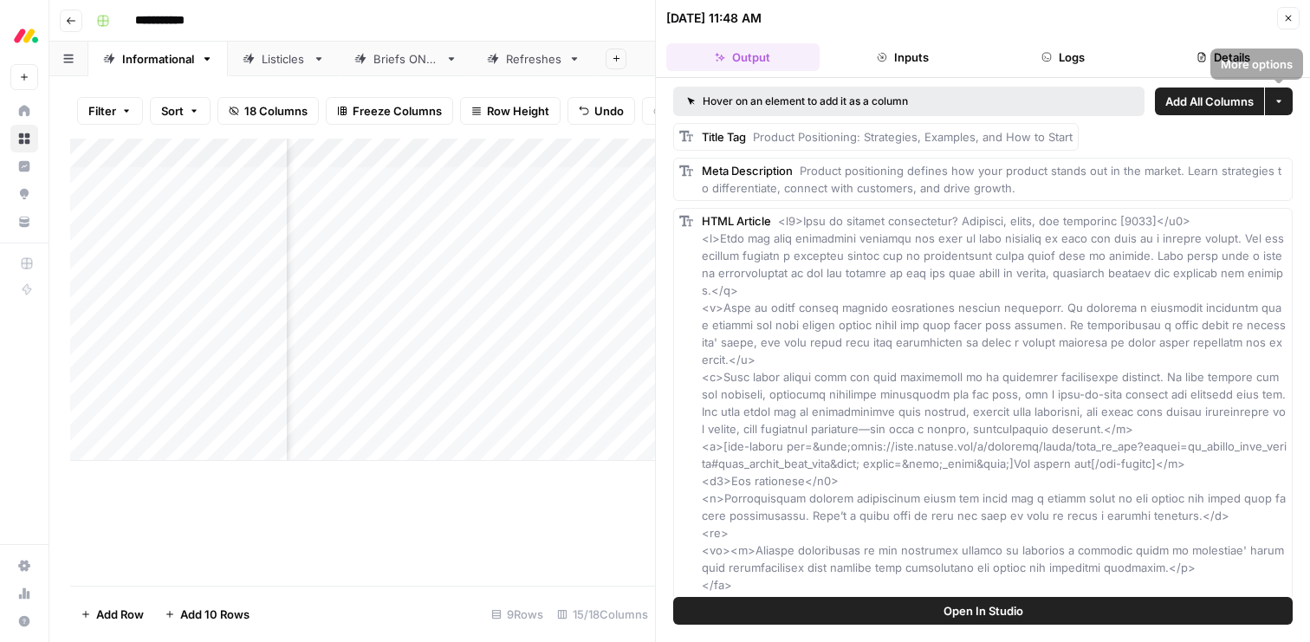
click at [1285, 17] on icon "button" at bounding box center [1288, 18] width 10 height 10
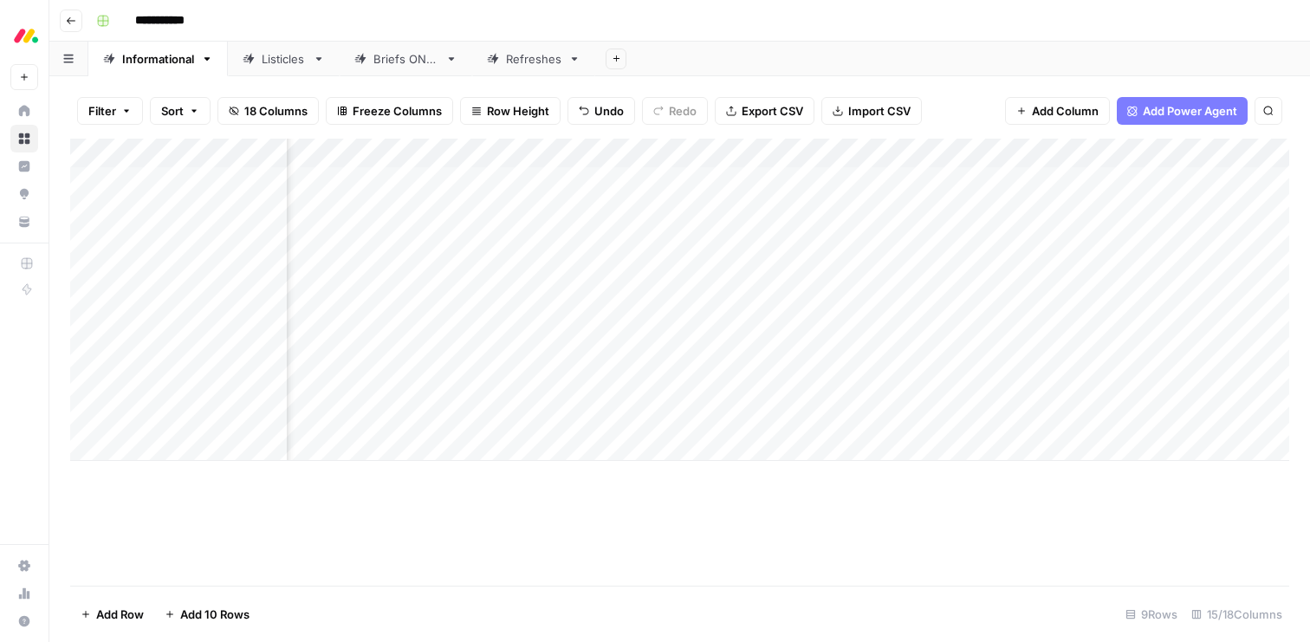
click at [854, 264] on div "Add Column" at bounding box center [679, 300] width 1219 height 322
click at [877, 269] on div "Add Column" at bounding box center [679, 300] width 1219 height 322
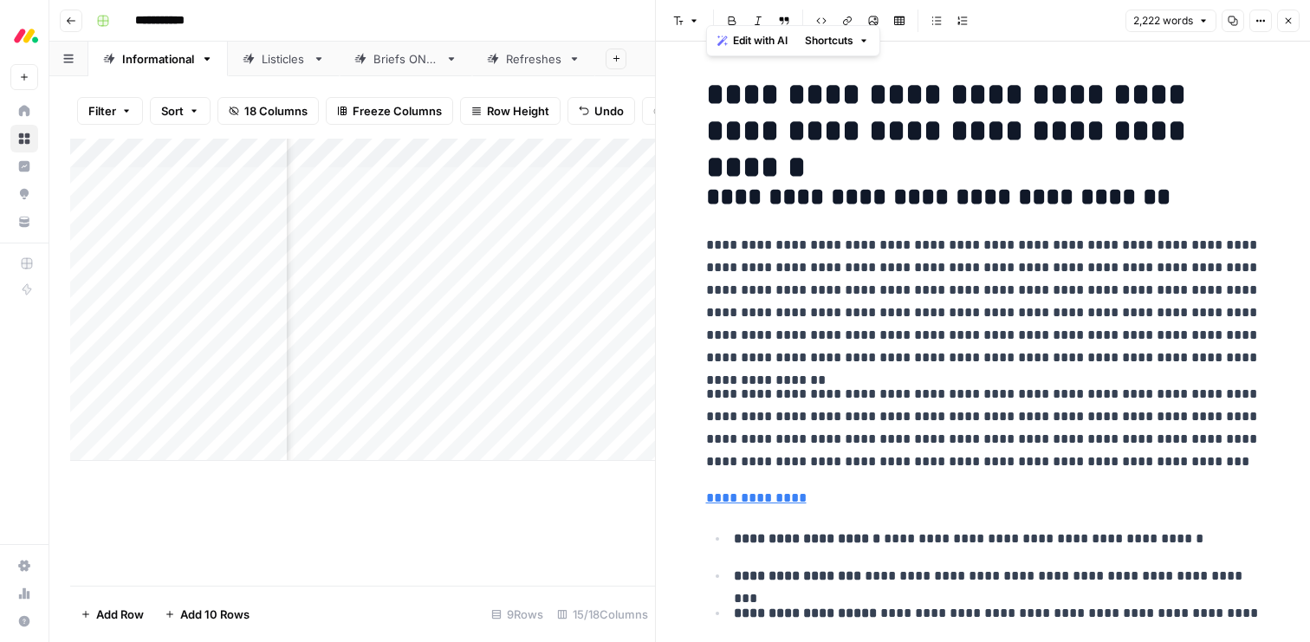
drag, startPoint x: 880, startPoint y: 469, endPoint x: 552, endPoint y: -50, distance: 613.8
click at [552, 0] on html "**********" at bounding box center [655, 321] width 1310 height 642
click at [754, 37] on span "Edit with AI" at bounding box center [760, 41] width 55 height 16
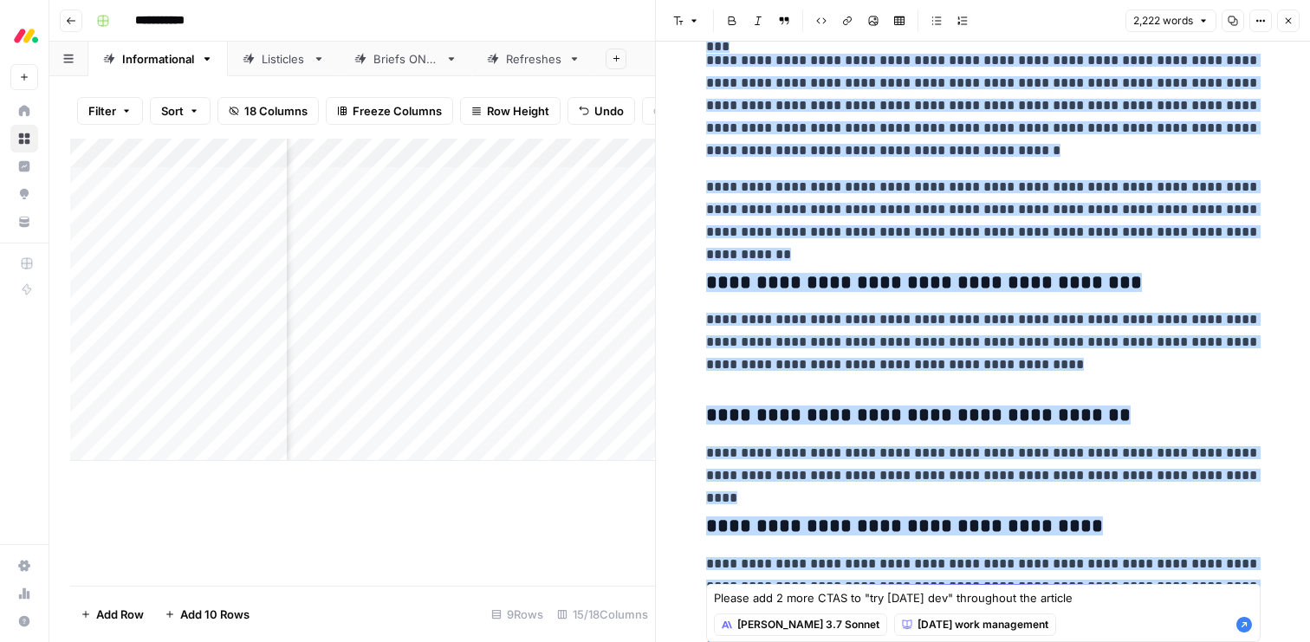
type textarea "Please add 2 more CTAS to "try monday dev" throughout the article"
click at [1247, 624] on icon "button" at bounding box center [1245, 625] width 16 height 16
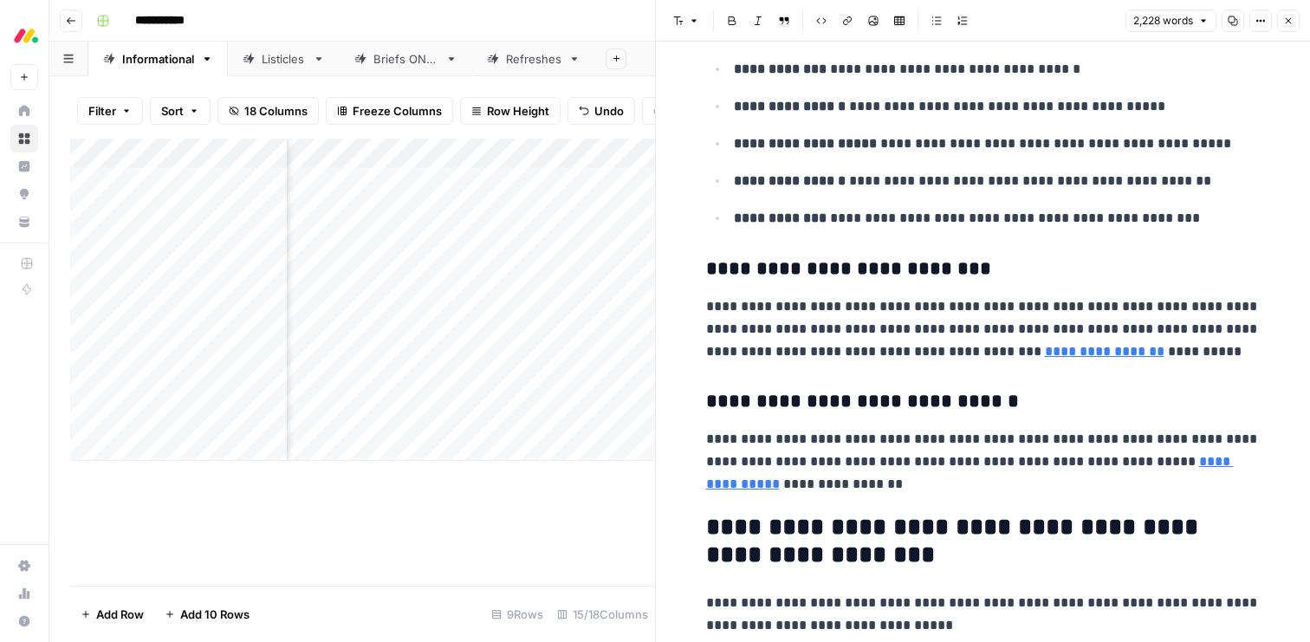
scroll to position [6261, 0]
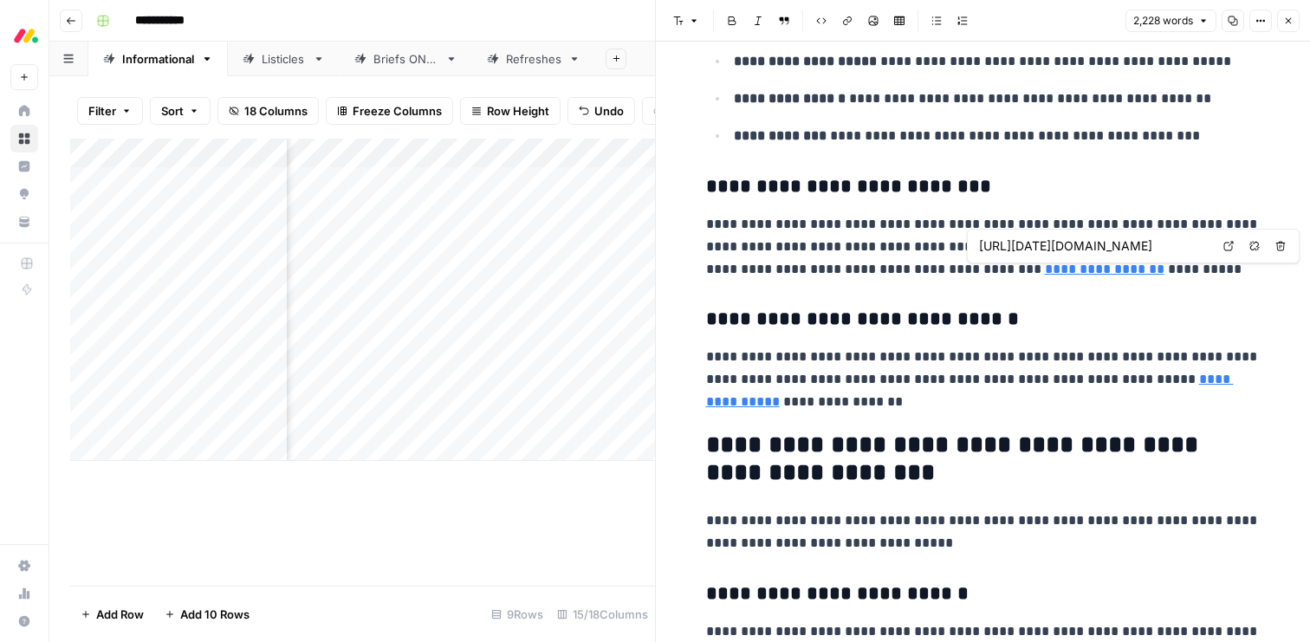
click at [1050, 260] on span "https://monday.com/blog/rnd/customer-feedback" at bounding box center [1094, 246] width 239 height 33
click at [1049, 271] on link "**********" at bounding box center [1105, 269] width 120 height 13
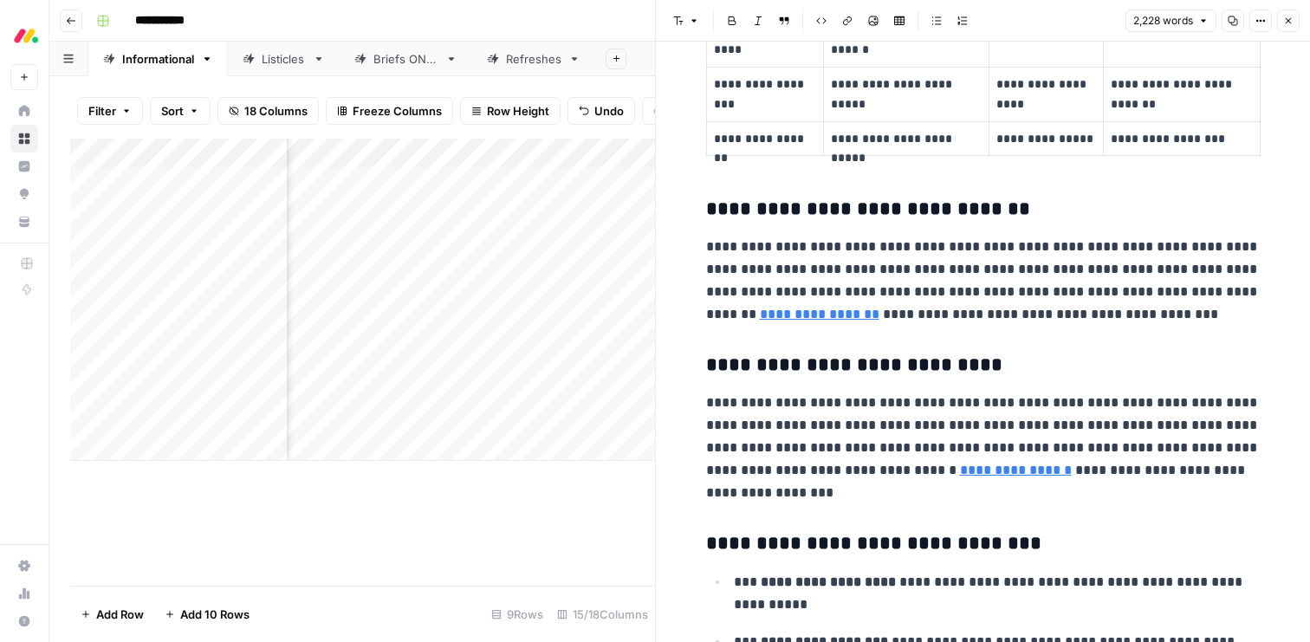
scroll to position [1631, 0]
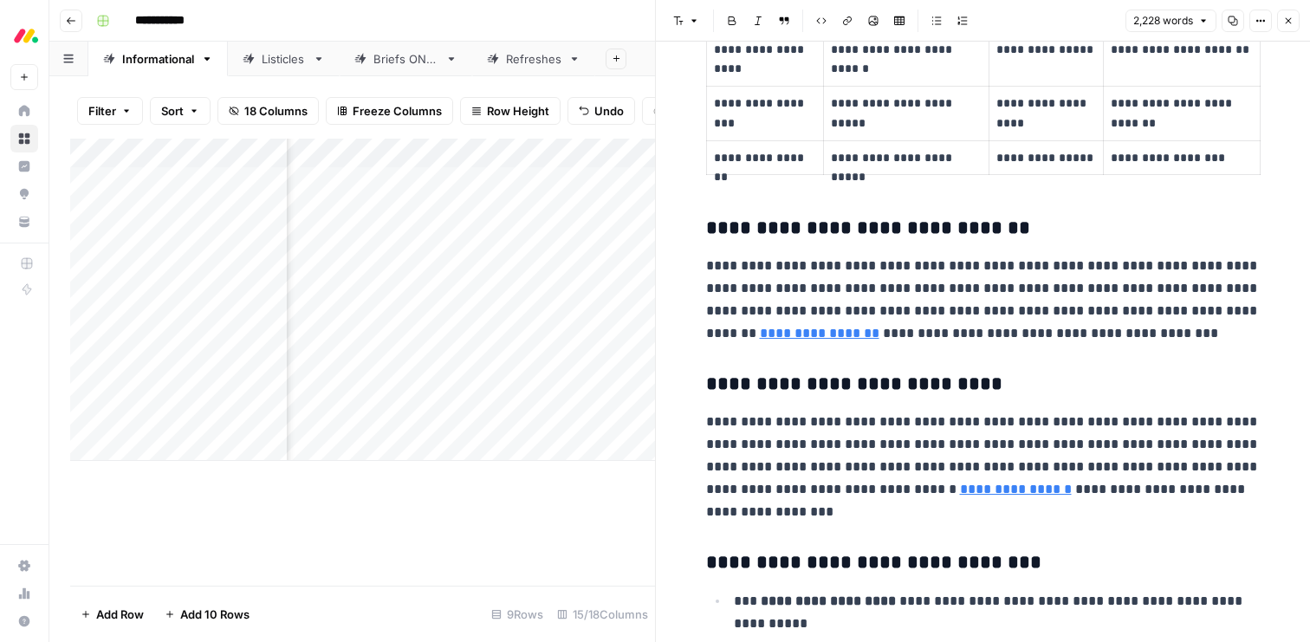
click at [880, 327] on link "**********" at bounding box center [820, 333] width 120 height 13
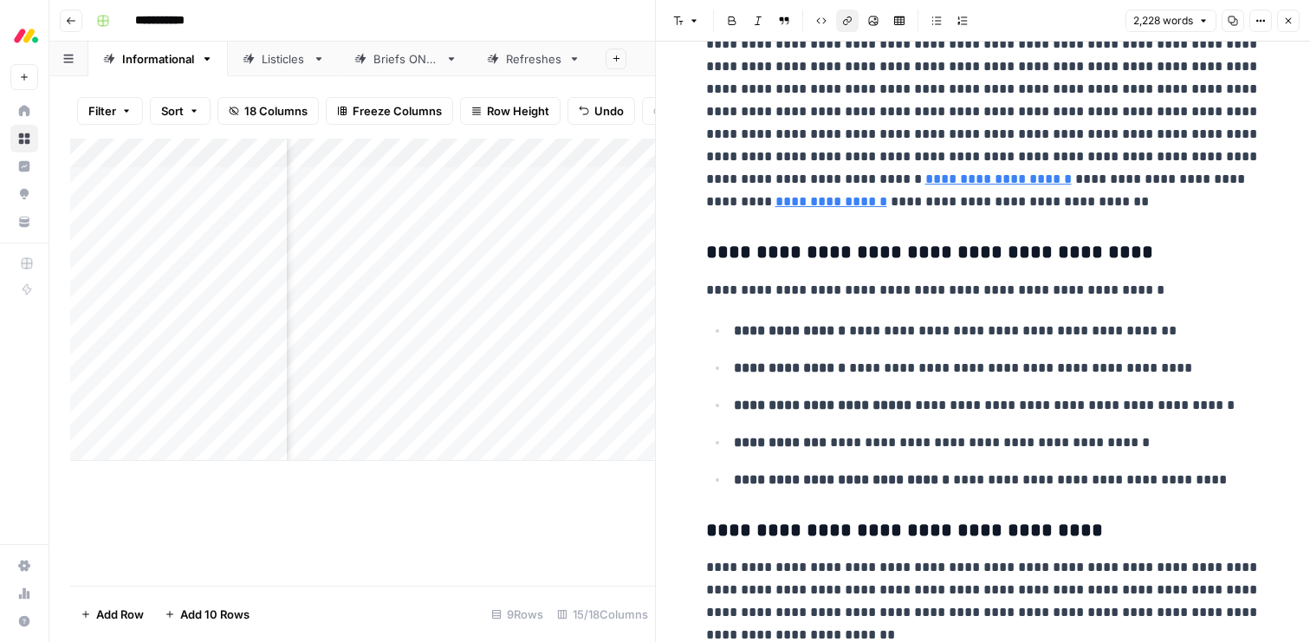
scroll to position [670, 0]
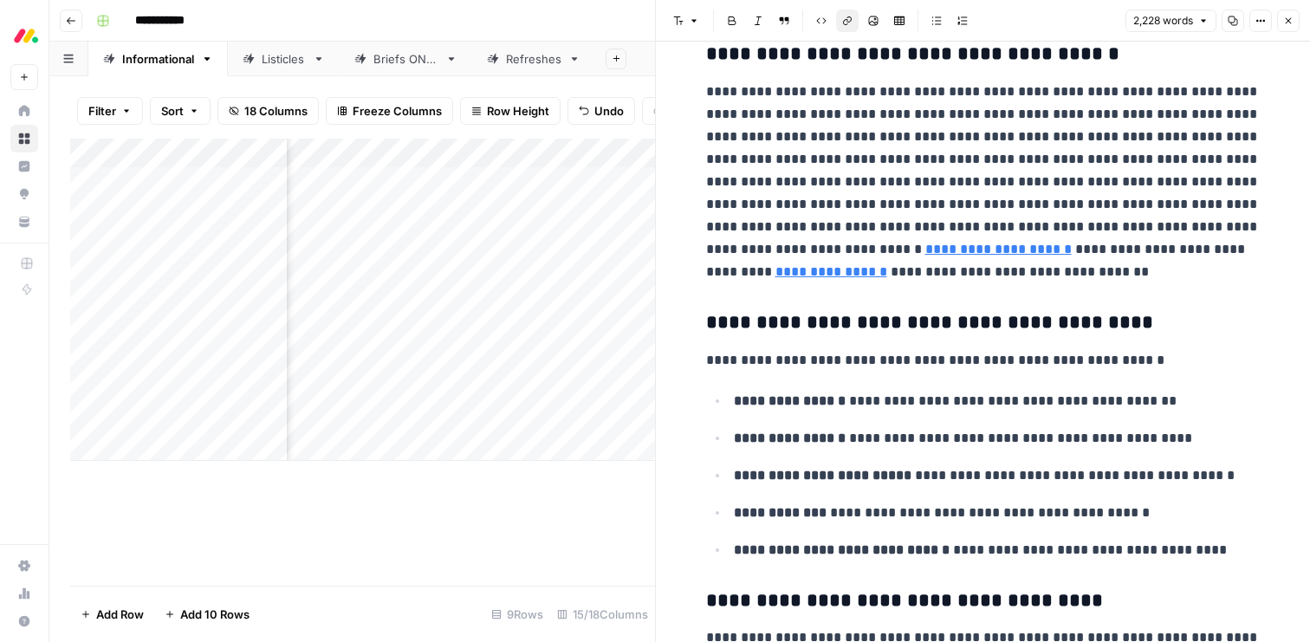
click at [1284, 20] on icon "button" at bounding box center [1288, 21] width 10 height 10
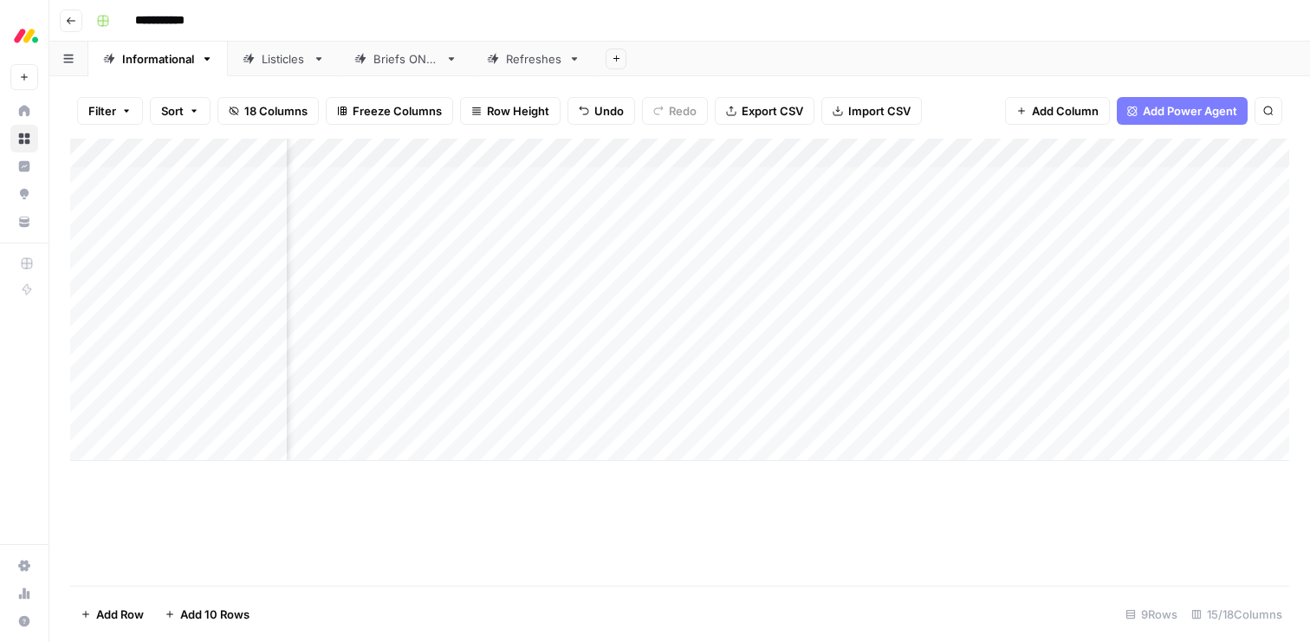
click at [829, 301] on div "Add Column" at bounding box center [679, 300] width 1219 height 322
click at [815, 300] on div "Add Column" at bounding box center [679, 300] width 1219 height 322
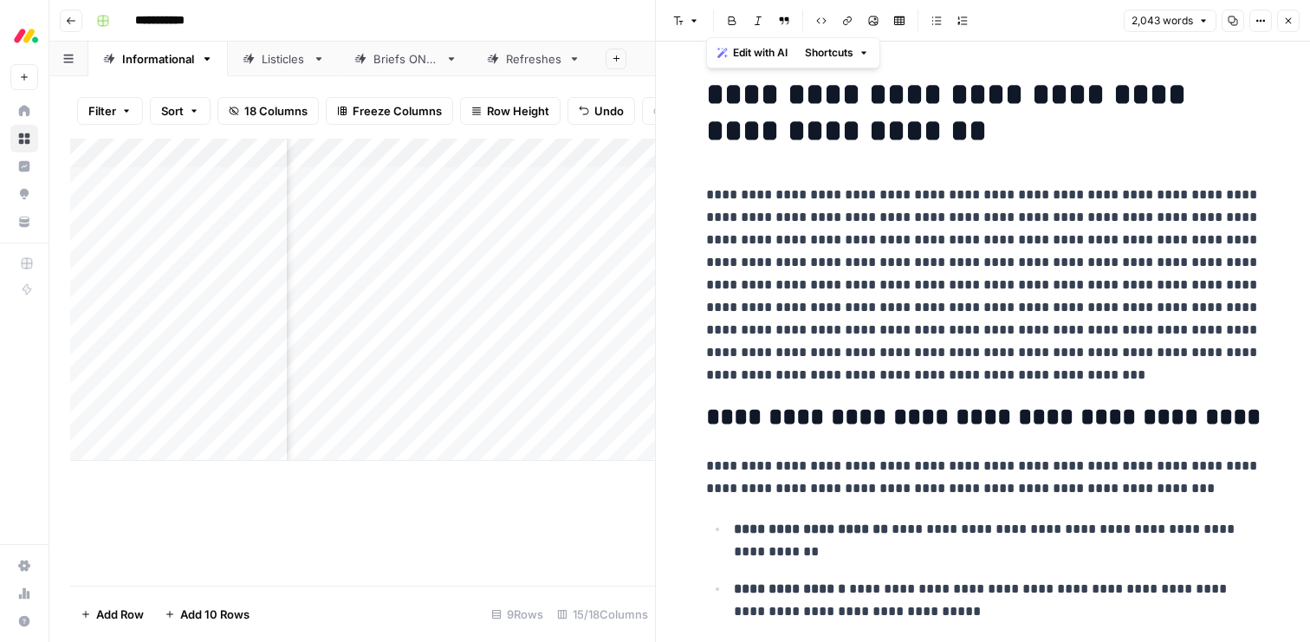
drag, startPoint x: 888, startPoint y: 567, endPoint x: 637, endPoint y: -99, distance: 711.4
click at [637, 0] on html "**********" at bounding box center [655, 321] width 1310 height 642
click at [753, 49] on span "Edit with AI" at bounding box center [760, 53] width 55 height 16
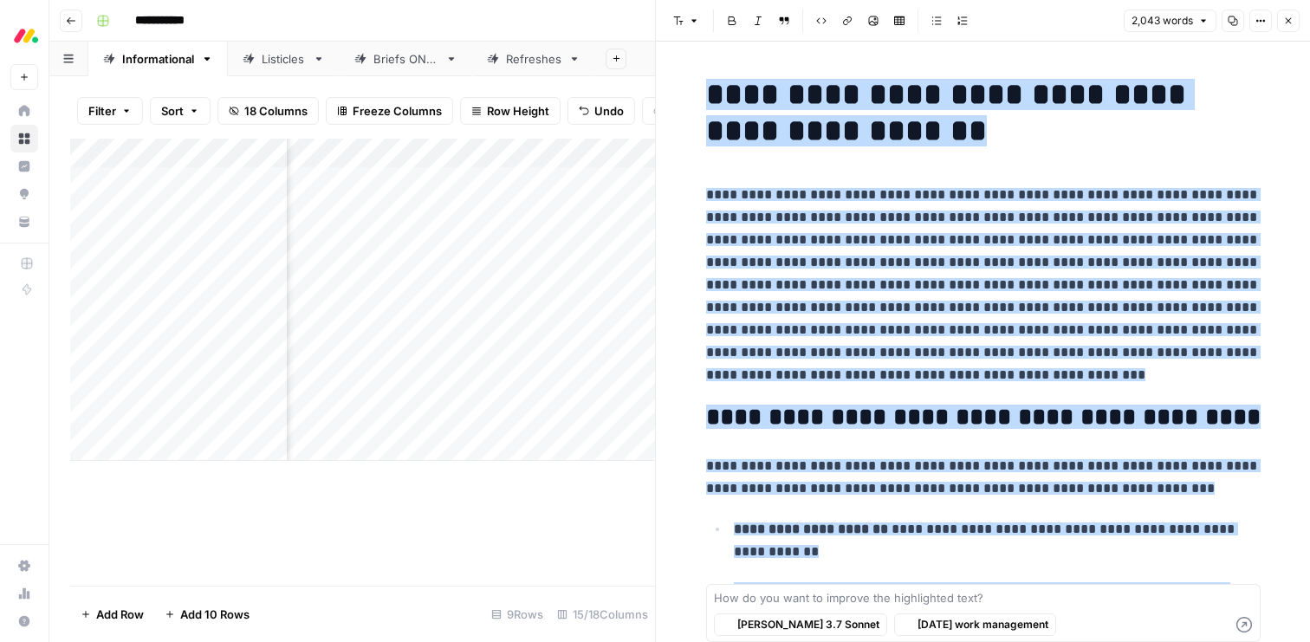
scroll to position [8553, 0]
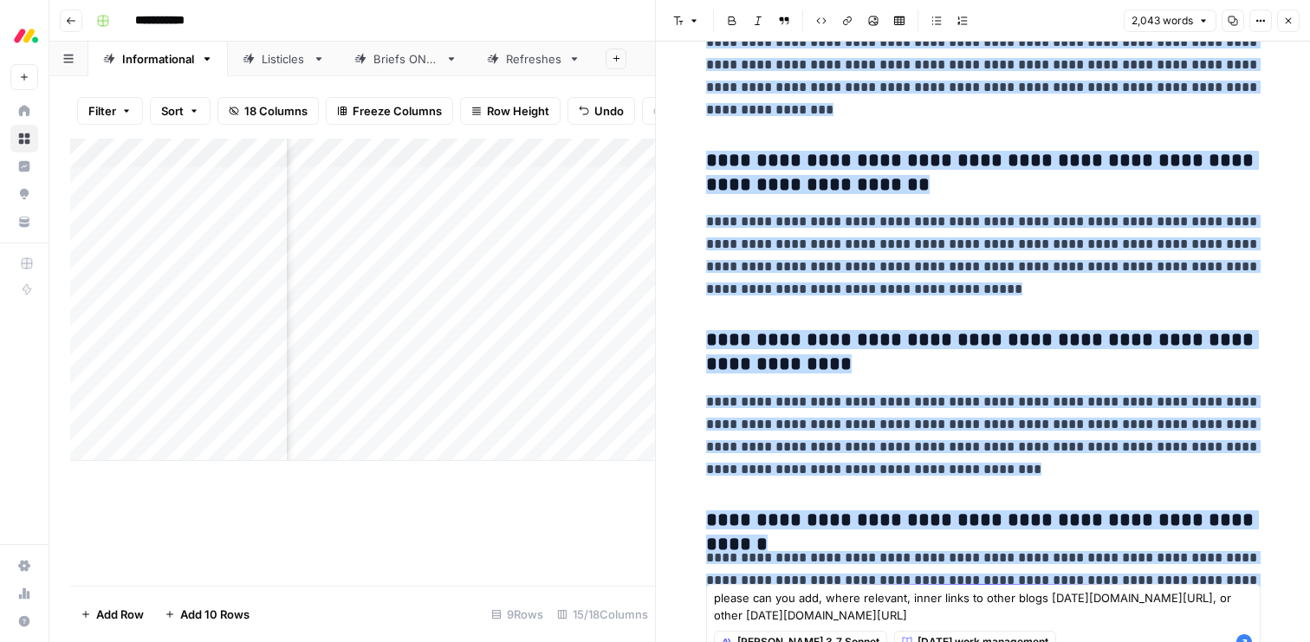
type textarea "please can you add, where relevant, inner links to other blogs monday.com/rnd, …"
click at [1243, 635] on icon "button" at bounding box center [1245, 642] width 16 height 16
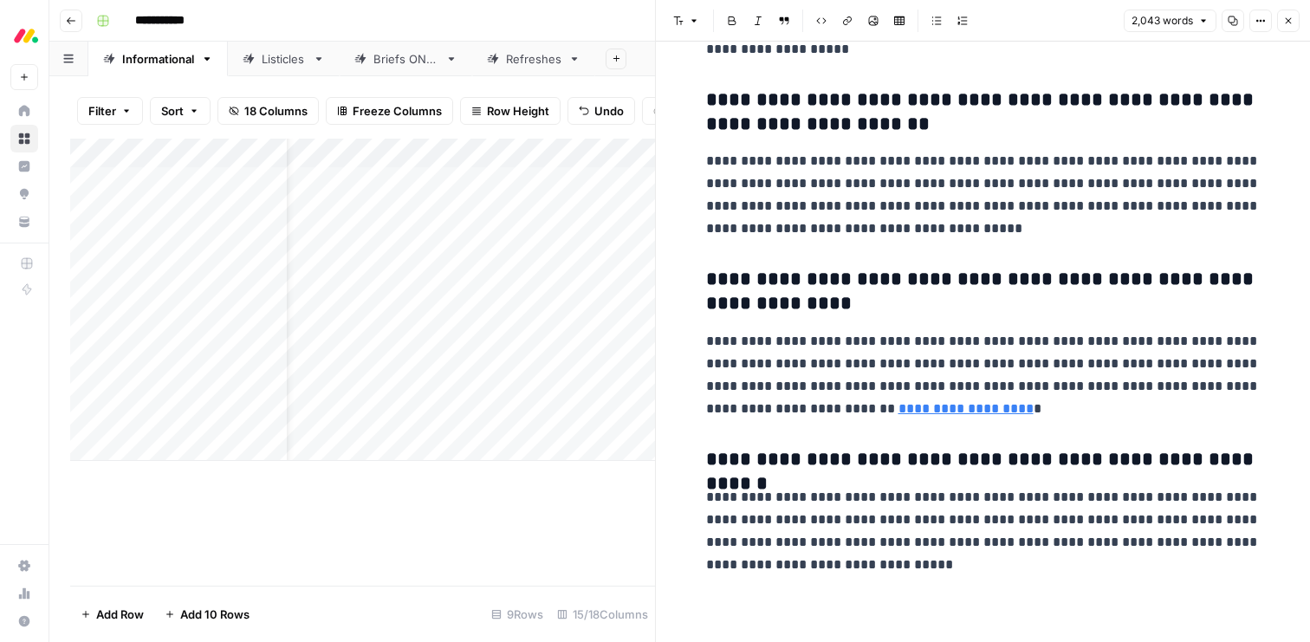
scroll to position [0, 100]
click at [542, 324] on div "Add Column" at bounding box center [362, 300] width 585 height 322
click at [602, 328] on div "Add Column" at bounding box center [362, 300] width 585 height 322
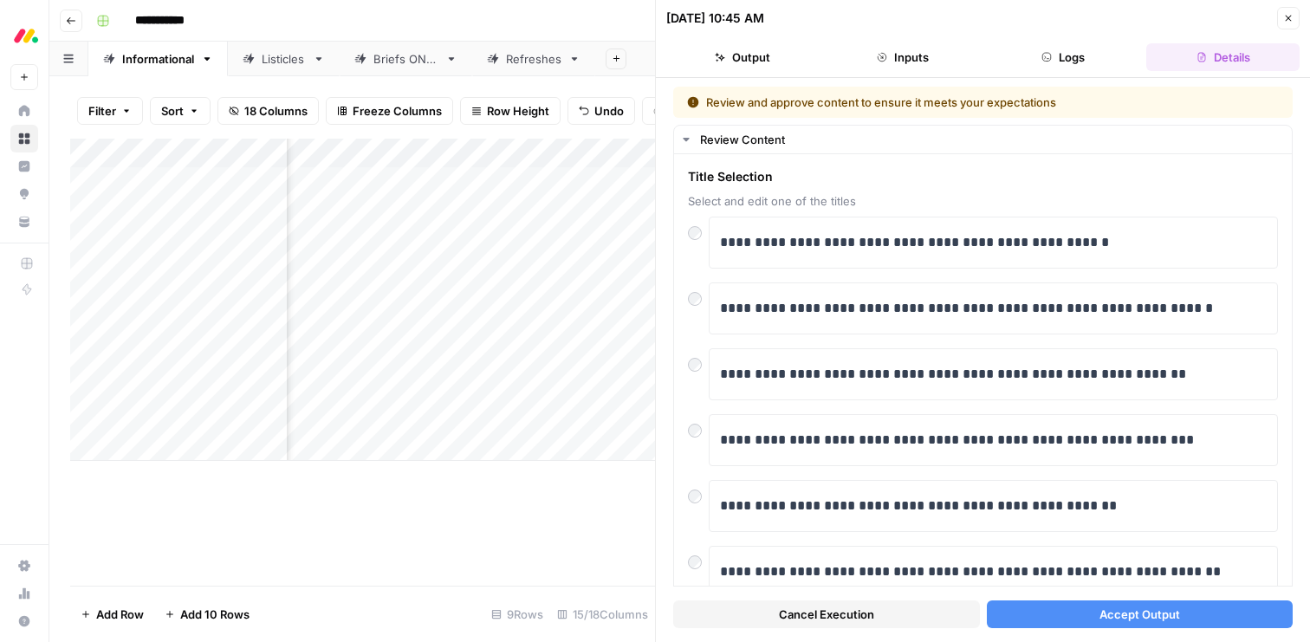
click at [230, 327] on div "Add Column" at bounding box center [362, 300] width 585 height 322
click at [94, 329] on div "Add Column" at bounding box center [362, 300] width 585 height 322
click at [140, 608] on span "Delete 1 Row" at bounding box center [115, 614] width 69 height 17
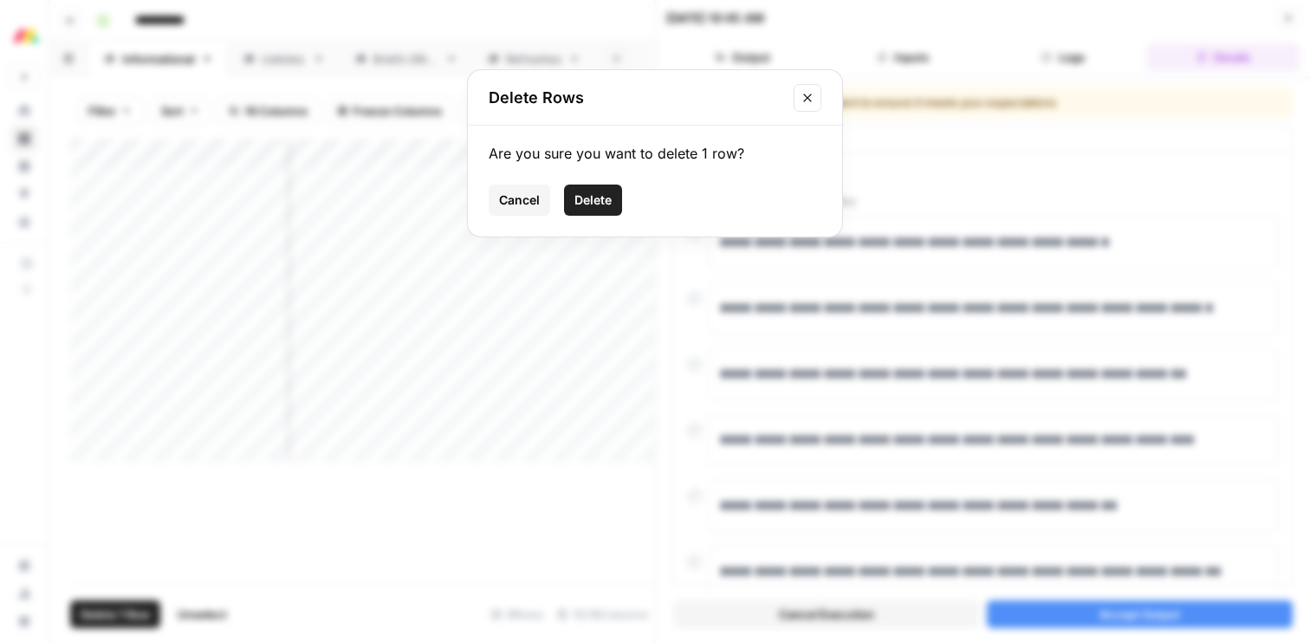
click at [600, 211] on button "Delete" at bounding box center [593, 200] width 58 height 31
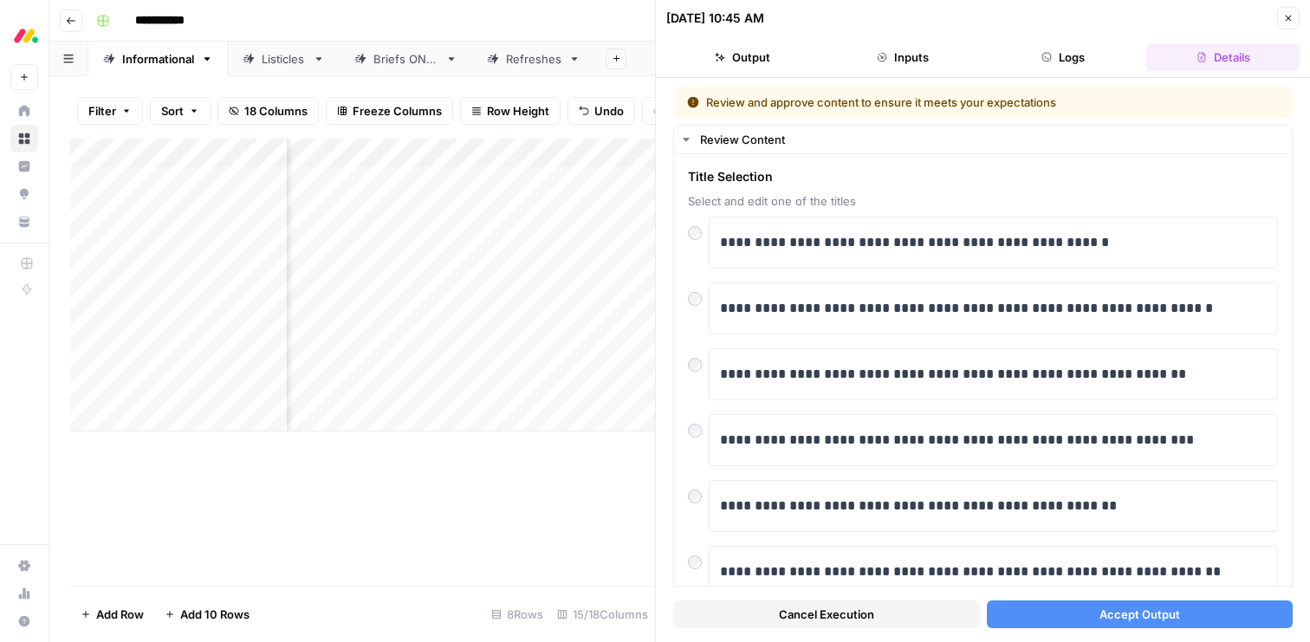
click at [167, 327] on div "Add Column" at bounding box center [362, 285] width 585 height 293
click at [167, 327] on textarea "**********" at bounding box center [268, 330] width 277 height 24
click at [501, 326] on div "Add Column" at bounding box center [362, 285] width 585 height 293
click at [604, 330] on div "Add Column" at bounding box center [362, 285] width 585 height 293
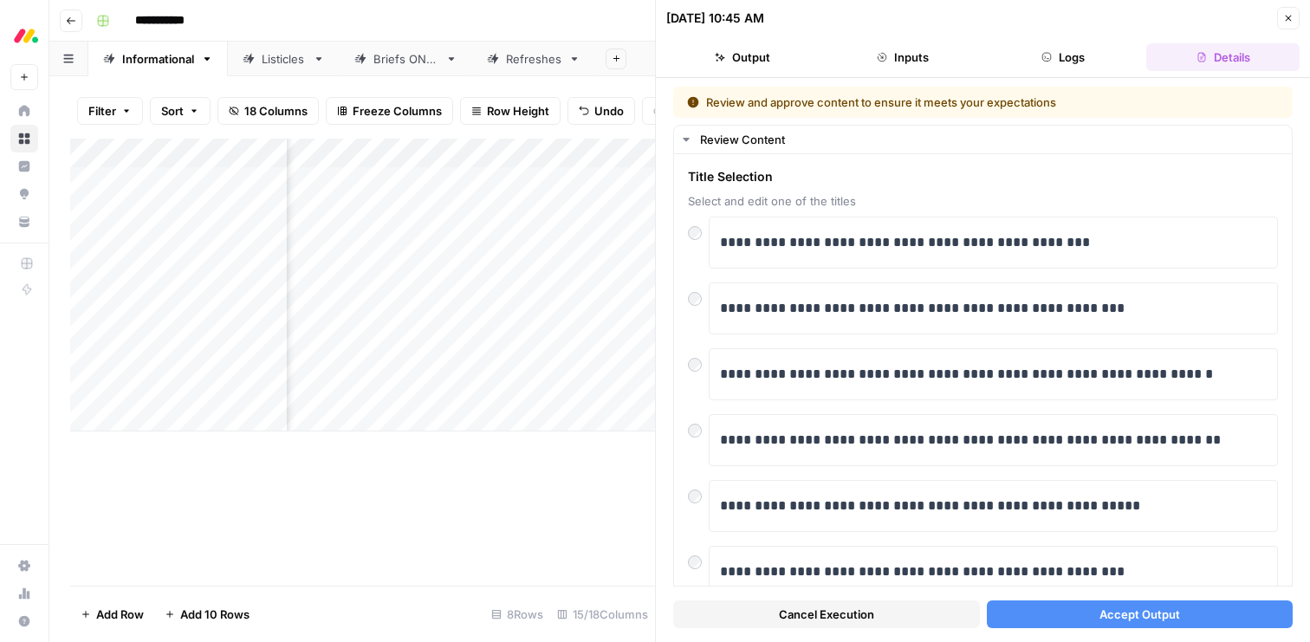
click at [1106, 615] on span "Accept Output" at bounding box center [1140, 614] width 81 height 17
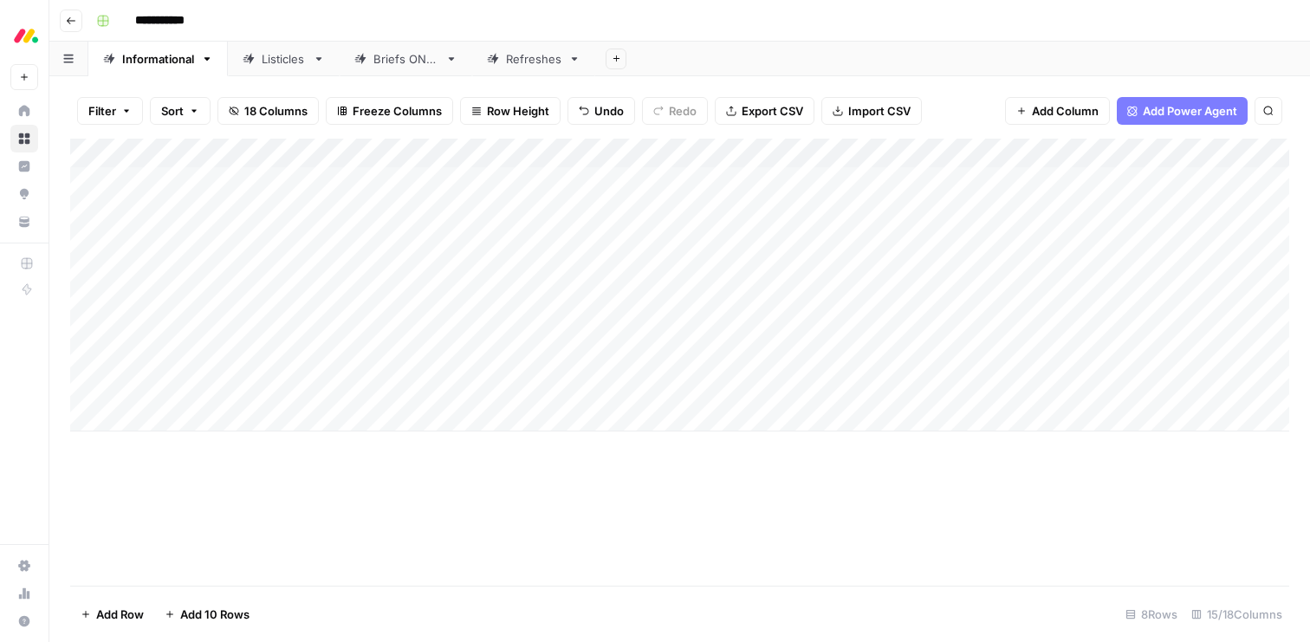
click at [609, 304] on div "Add Column" at bounding box center [679, 285] width 1219 height 293
click at [681, 297] on div "Add Column" at bounding box center [679, 285] width 1219 height 293
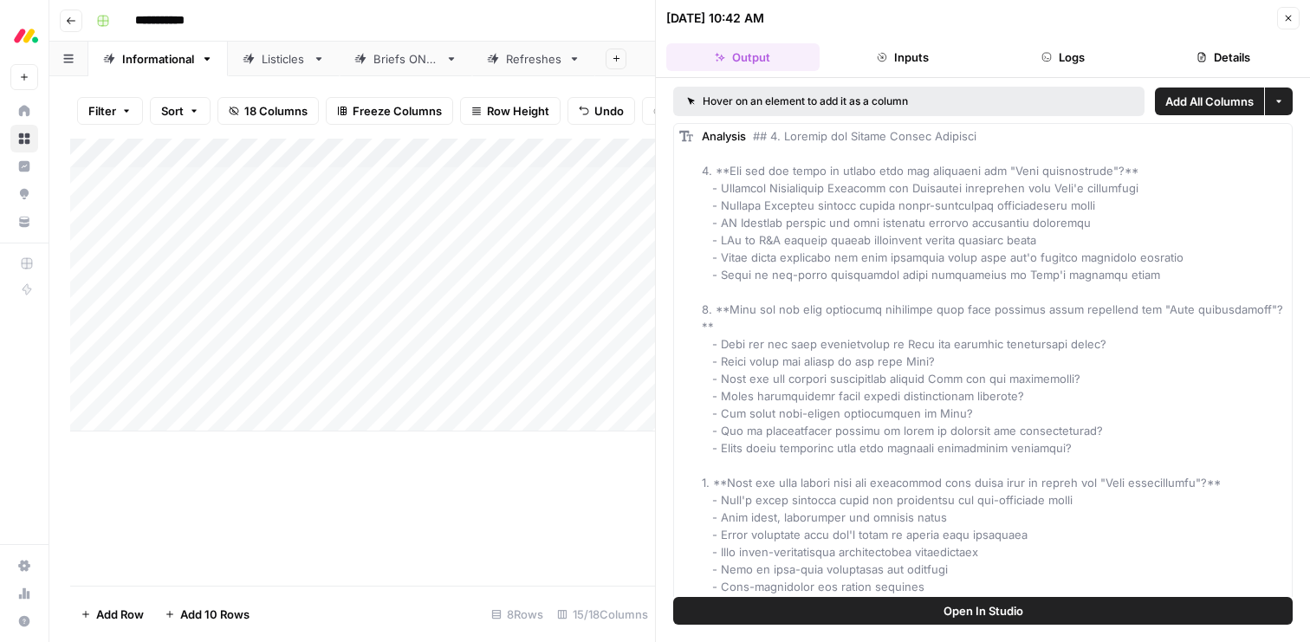
click at [1287, 21] on icon "button" at bounding box center [1288, 18] width 10 height 10
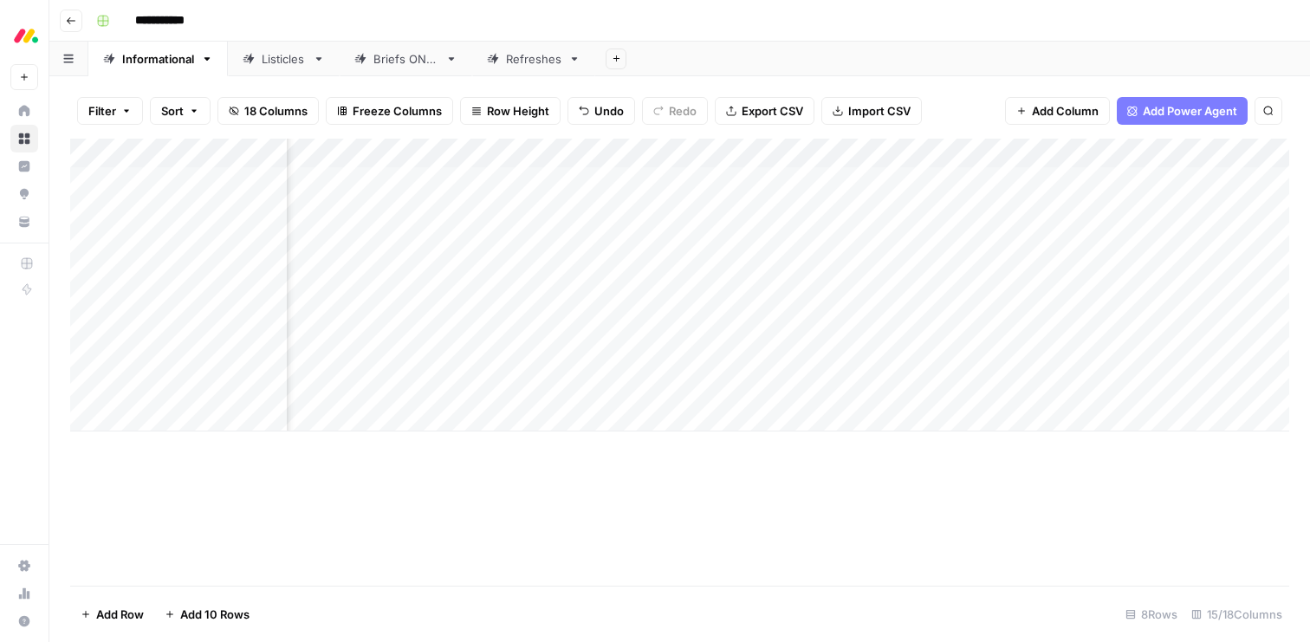
scroll to position [0, 852]
click at [737, 308] on div "Add Column" at bounding box center [679, 285] width 1219 height 293
click at [730, 296] on div "Add Column" at bounding box center [679, 285] width 1219 height 293
click at [808, 298] on div "Add Column" at bounding box center [679, 285] width 1219 height 293
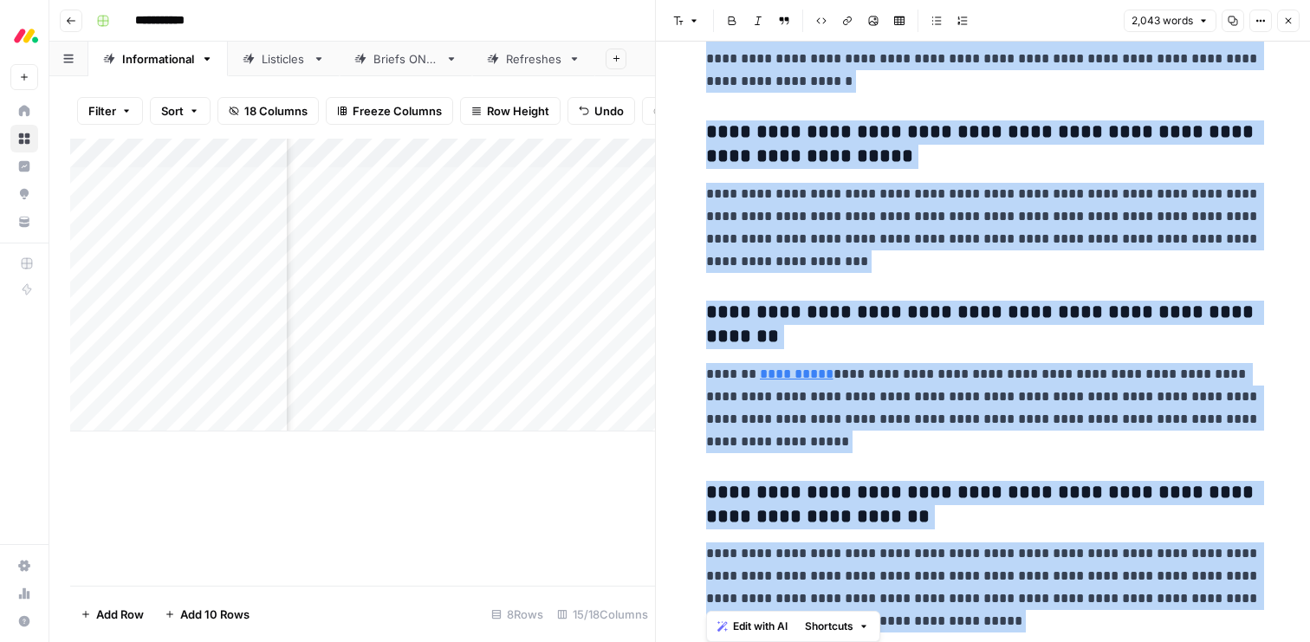
scroll to position [8636, 0]
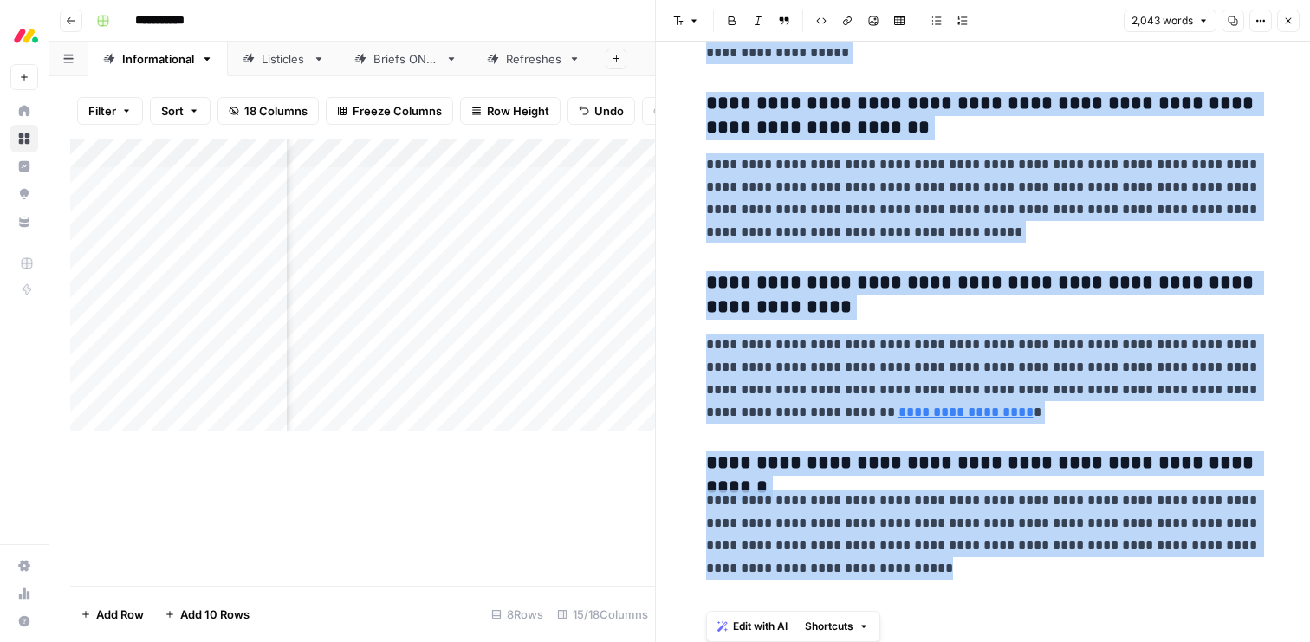
drag, startPoint x: 707, startPoint y: 88, endPoint x: 920, endPoint y: 670, distance: 620.1
click at [920, 641] on html "**********" at bounding box center [655, 321] width 1310 height 642
click at [761, 622] on span "Edit with AI" at bounding box center [760, 627] width 55 height 16
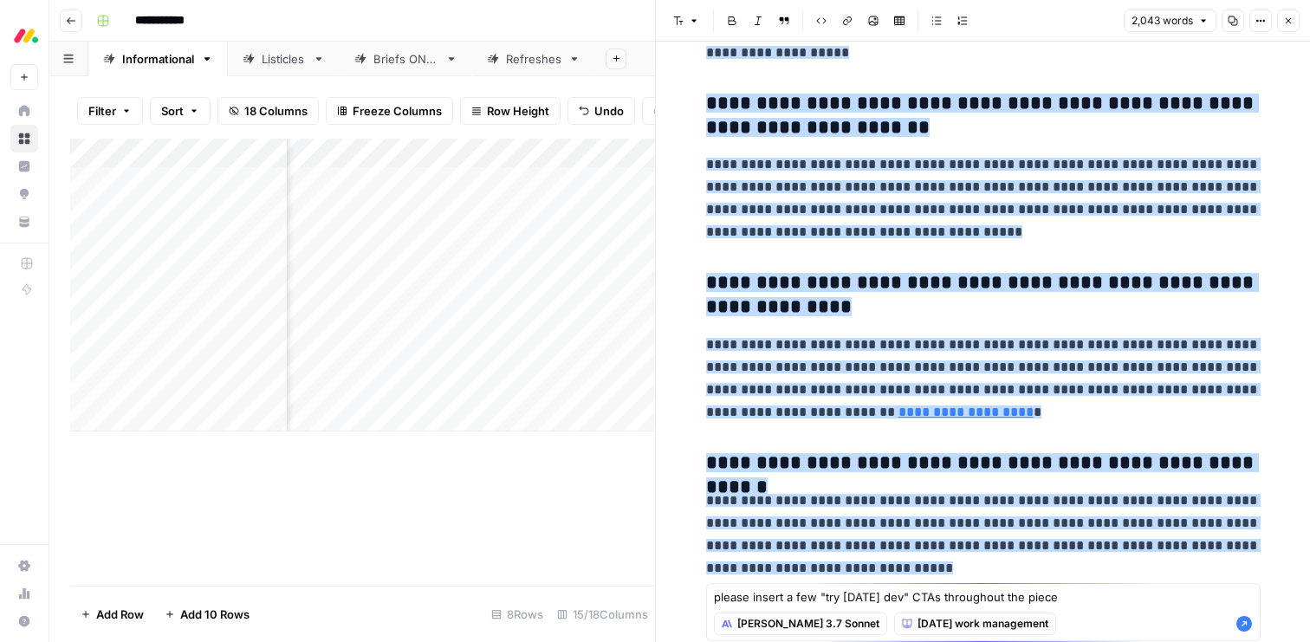
type textarea "please insert a few "try monday dev" CTAs throughout the piece"
click at [1247, 624] on icon "button" at bounding box center [1245, 624] width 16 height 16
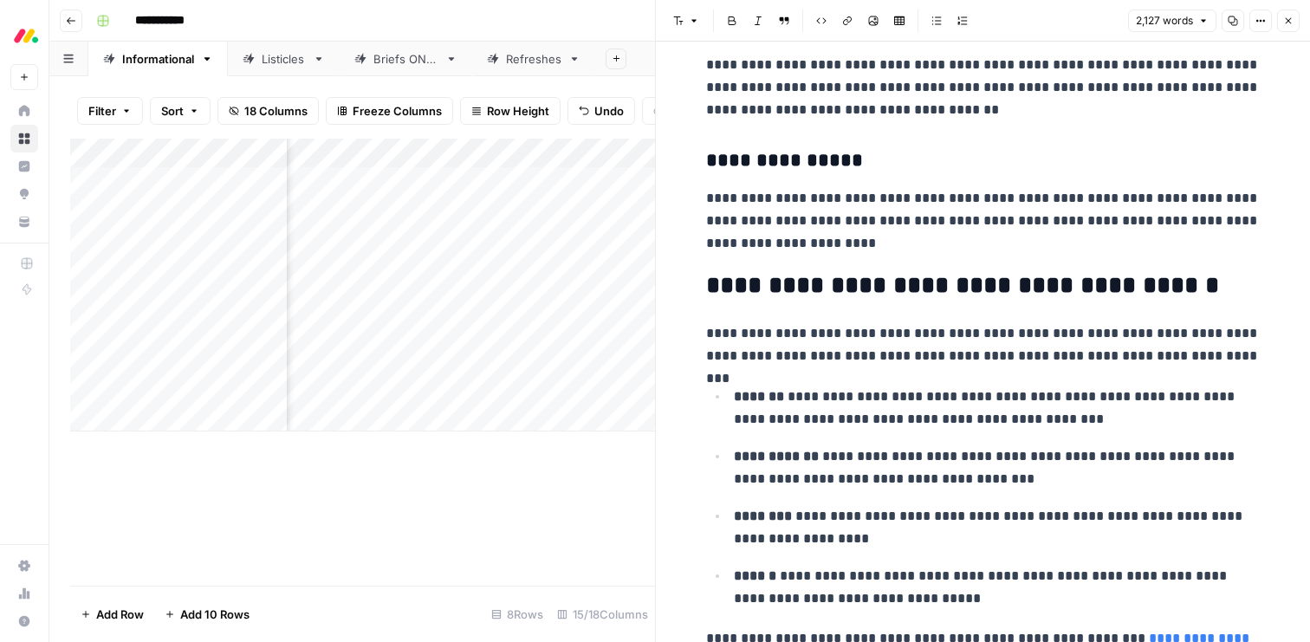
scroll to position [3587, 0]
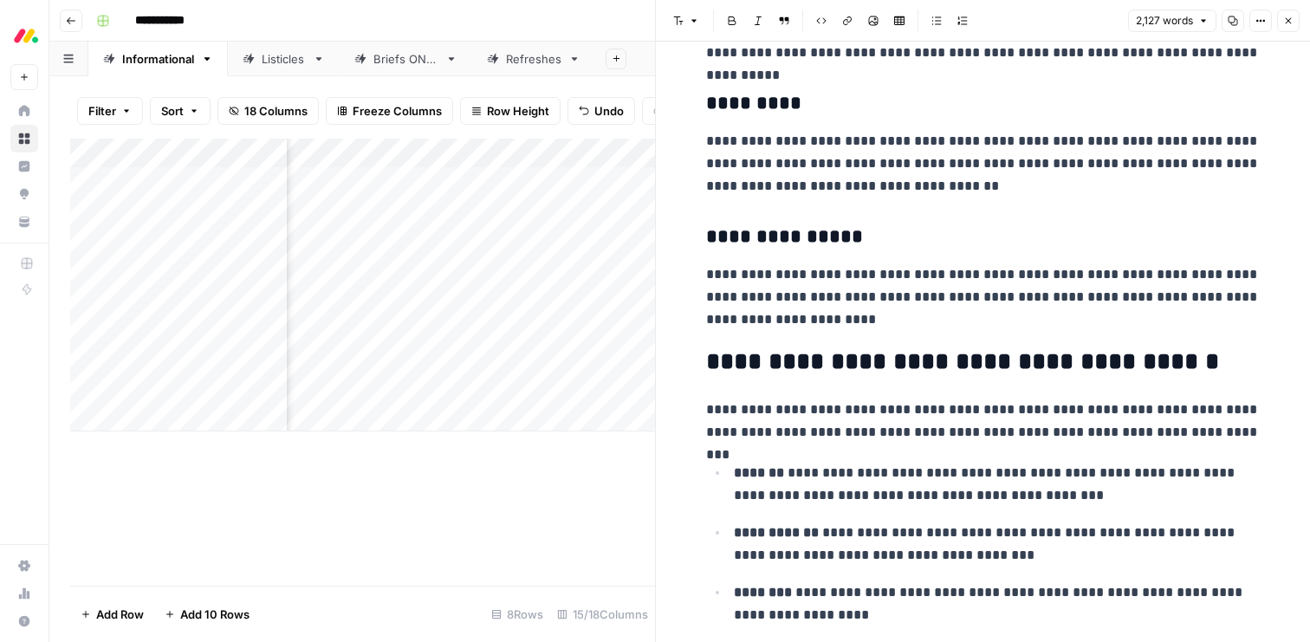
click at [1285, 23] on icon "button" at bounding box center [1288, 21] width 10 height 10
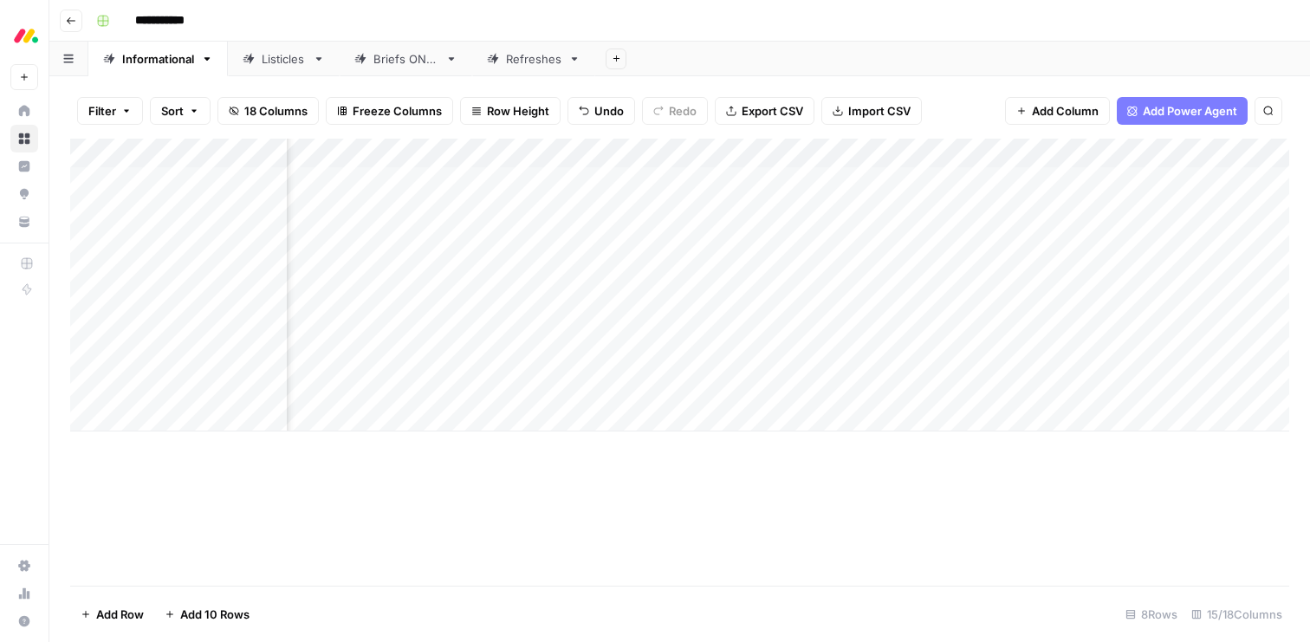
click at [866, 295] on div "Add Column" at bounding box center [679, 285] width 1219 height 293
click at [614, 330] on div "Add Column" at bounding box center [679, 285] width 1219 height 293
click at [677, 327] on div "Add Column" at bounding box center [679, 285] width 1219 height 293
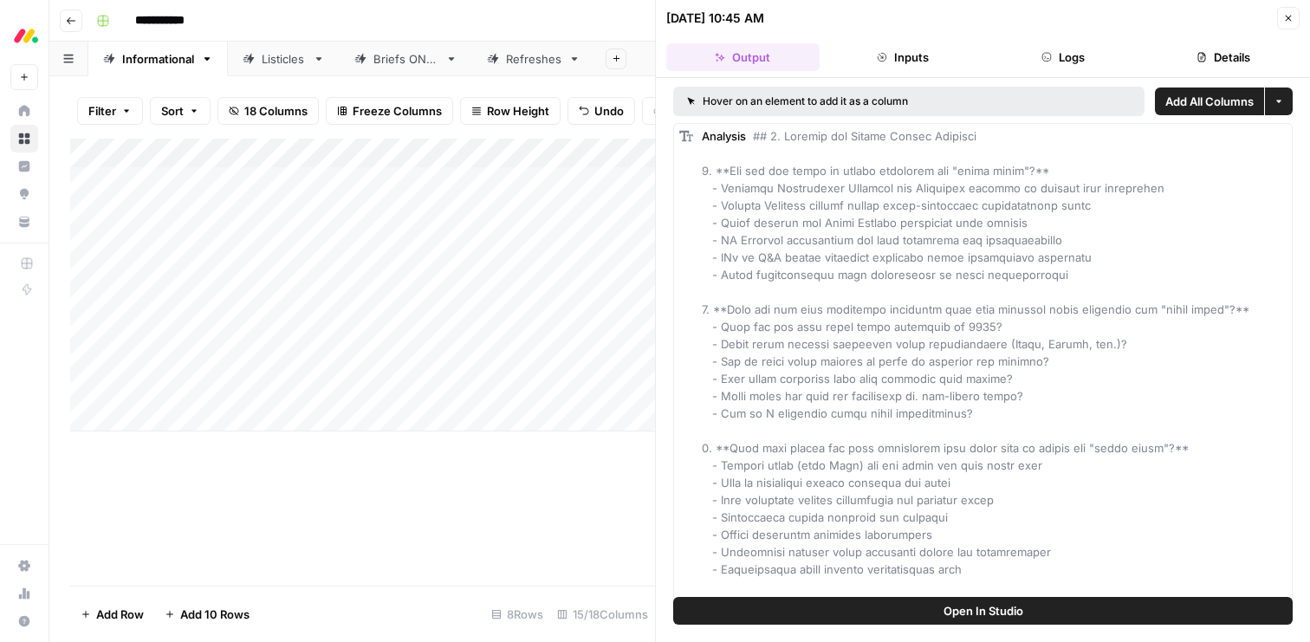
click at [1288, 32] on header "09/07/25 at 10:45 AM Close Output Inputs Logs Details" at bounding box center [983, 39] width 654 height 78
click at [1288, 18] on icon "button" at bounding box center [1289, 19] width 6 height 6
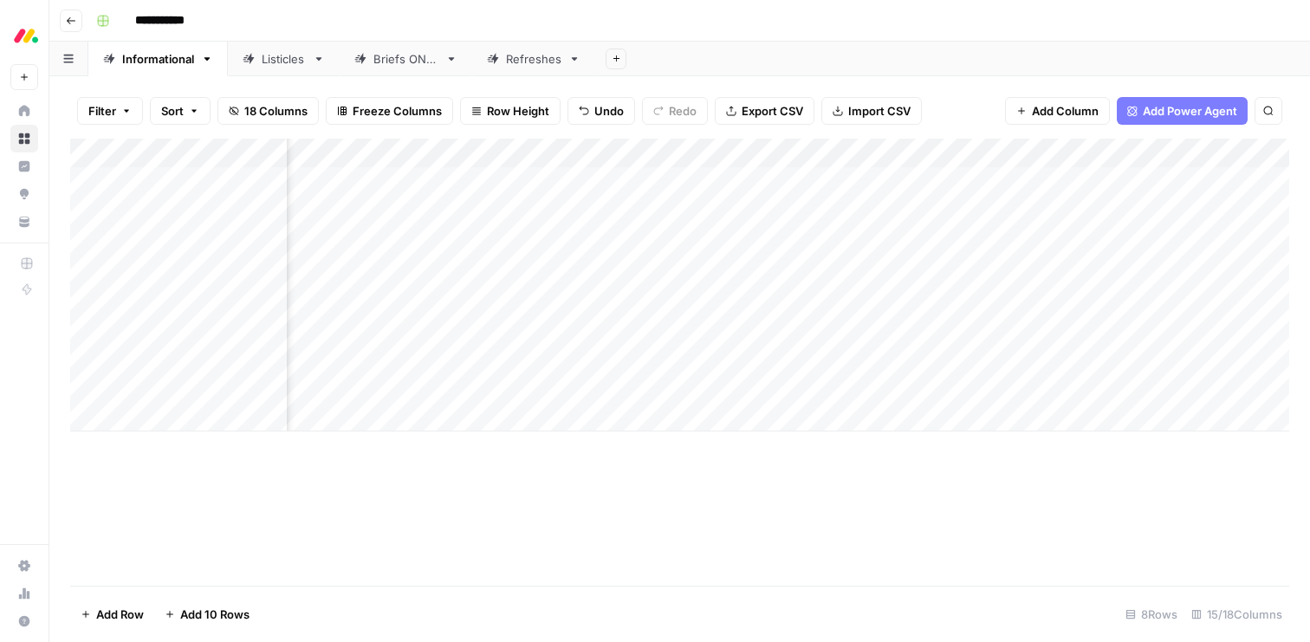
scroll to position [0, 390]
click at [794, 335] on div "Add Column" at bounding box center [679, 285] width 1219 height 293
click at [806, 328] on div "Add Column" at bounding box center [679, 285] width 1219 height 293
click at [806, 468] on div "Add Column" at bounding box center [679, 362] width 1219 height 447
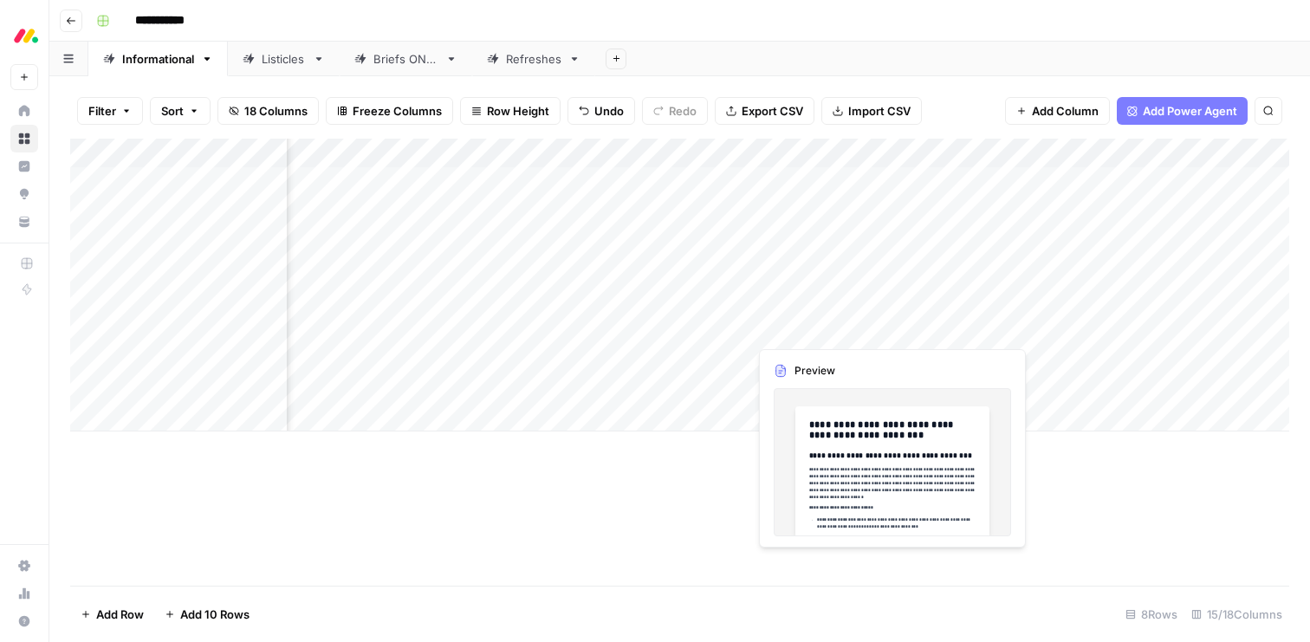
click at [783, 327] on div "Add Column" at bounding box center [679, 285] width 1219 height 293
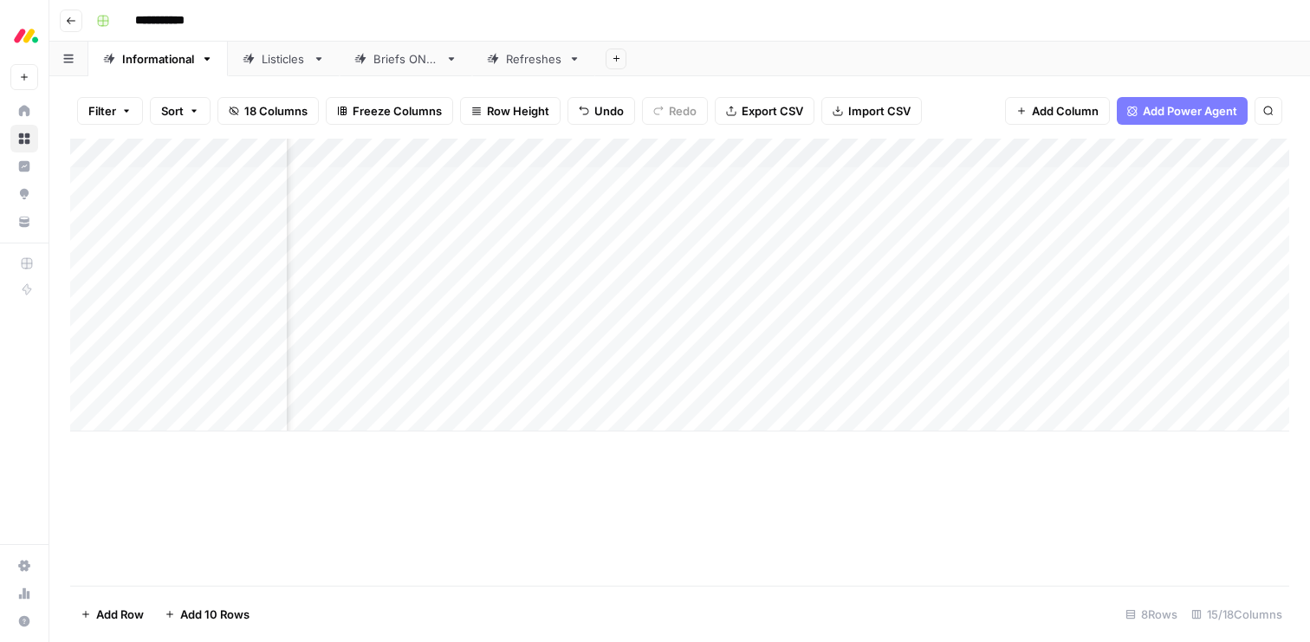
click at [886, 327] on div "Add Column" at bounding box center [679, 285] width 1219 height 293
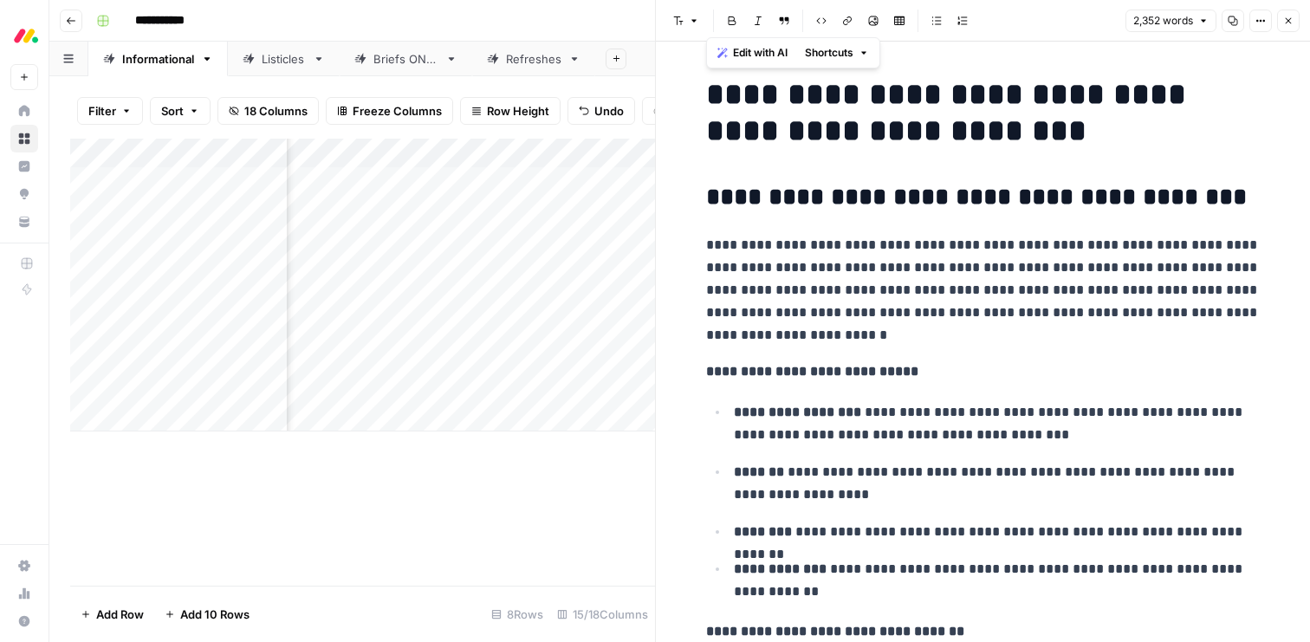
drag, startPoint x: 1042, startPoint y: 572, endPoint x: 642, endPoint y: -101, distance: 783.3
click at [642, 0] on html "**********" at bounding box center [655, 321] width 1310 height 642
click at [756, 49] on span "Edit with AI" at bounding box center [760, 53] width 55 height 16
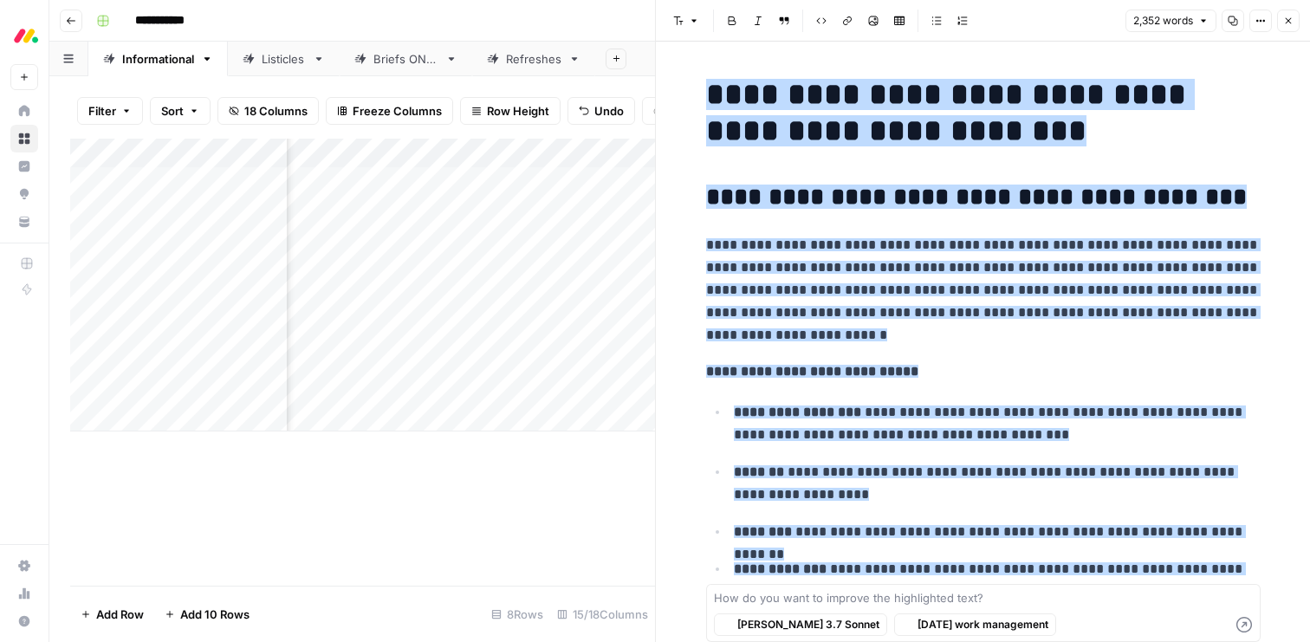
scroll to position [12214, 0]
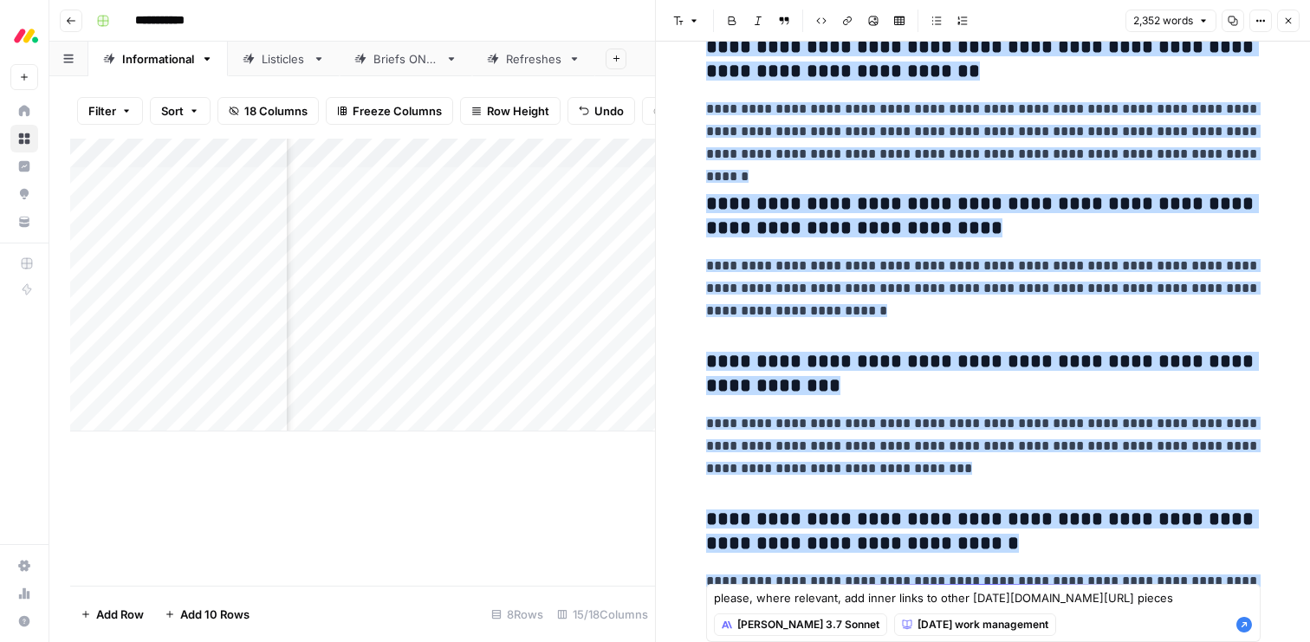
type textarea "please, where relevant, add inner links to other monday.com/blog pieces"
click at [1243, 623] on icon "button" at bounding box center [1245, 625] width 16 height 16
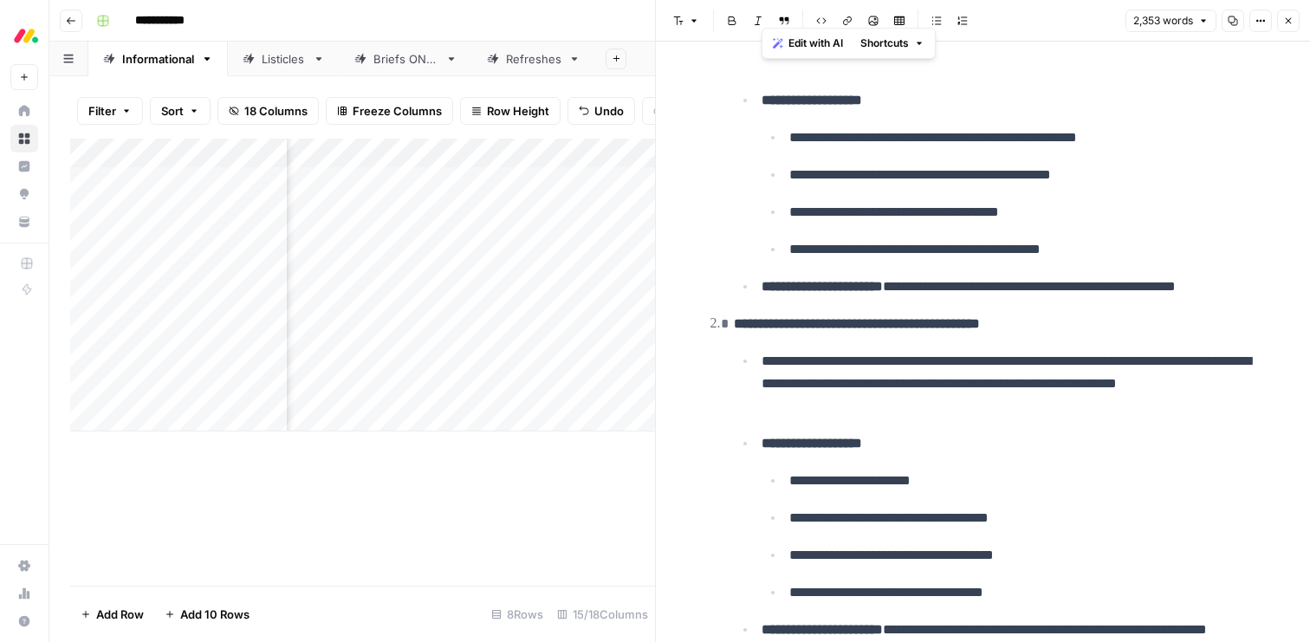
scroll to position [0, 0]
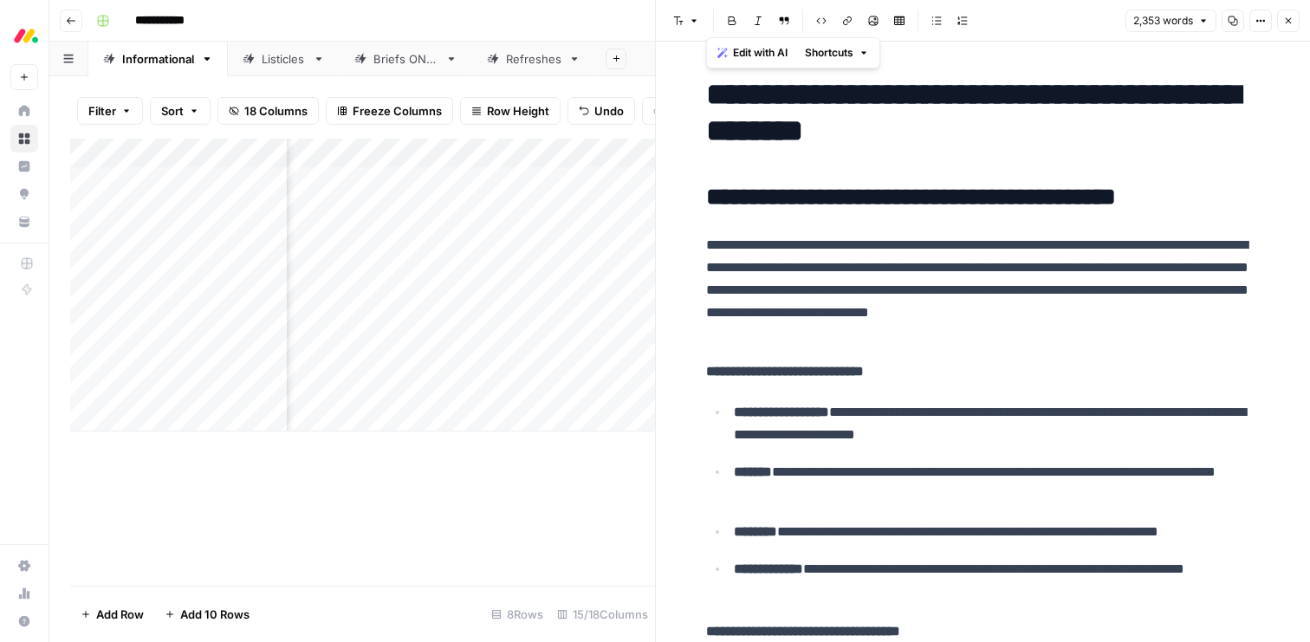
drag, startPoint x: 955, startPoint y: 534, endPoint x: 701, endPoint y: -138, distance: 718.0
click at [701, 0] on html "**********" at bounding box center [655, 321] width 1310 height 642
click at [763, 45] on span "Edit with AI" at bounding box center [760, 53] width 55 height 16
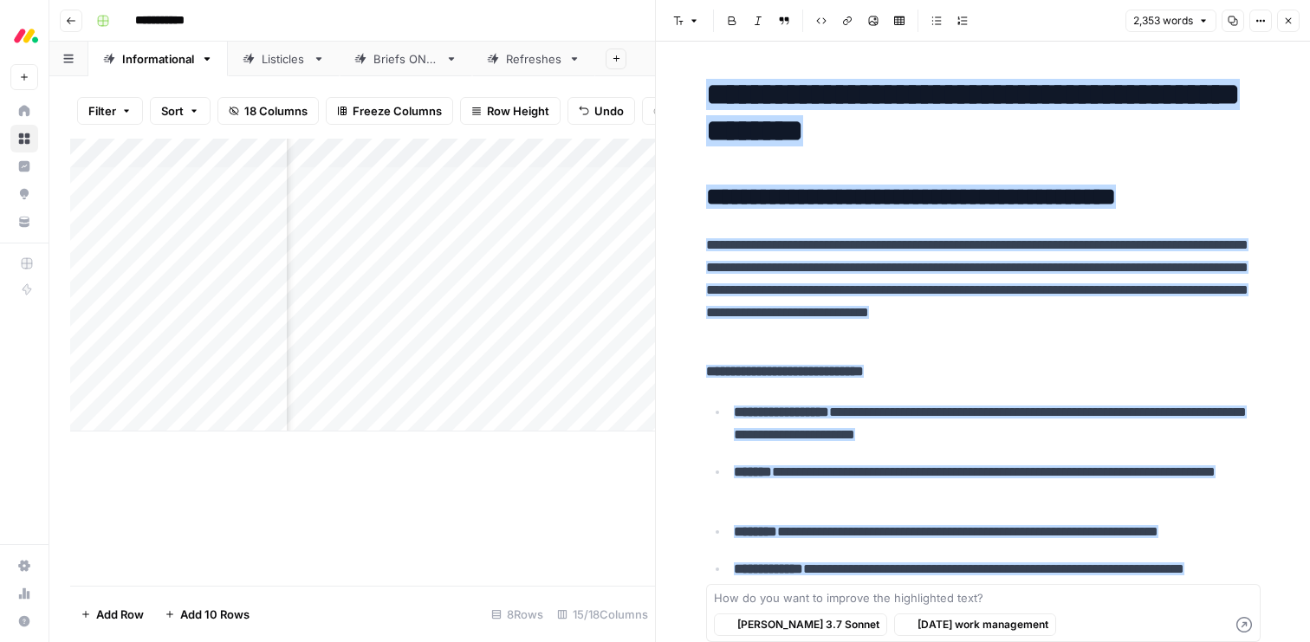
scroll to position [12254, 0]
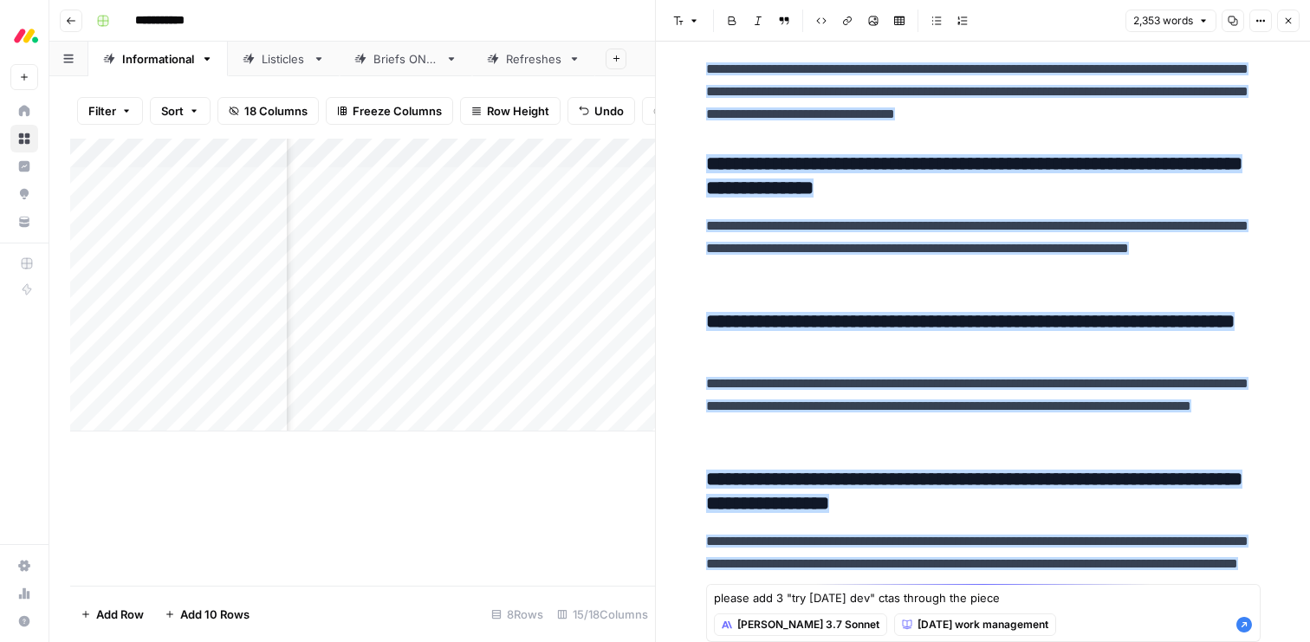
type textarea "please add 3 "try monday dev" ctas through the piece"
click at [1242, 622] on icon "button" at bounding box center [1245, 625] width 16 height 16
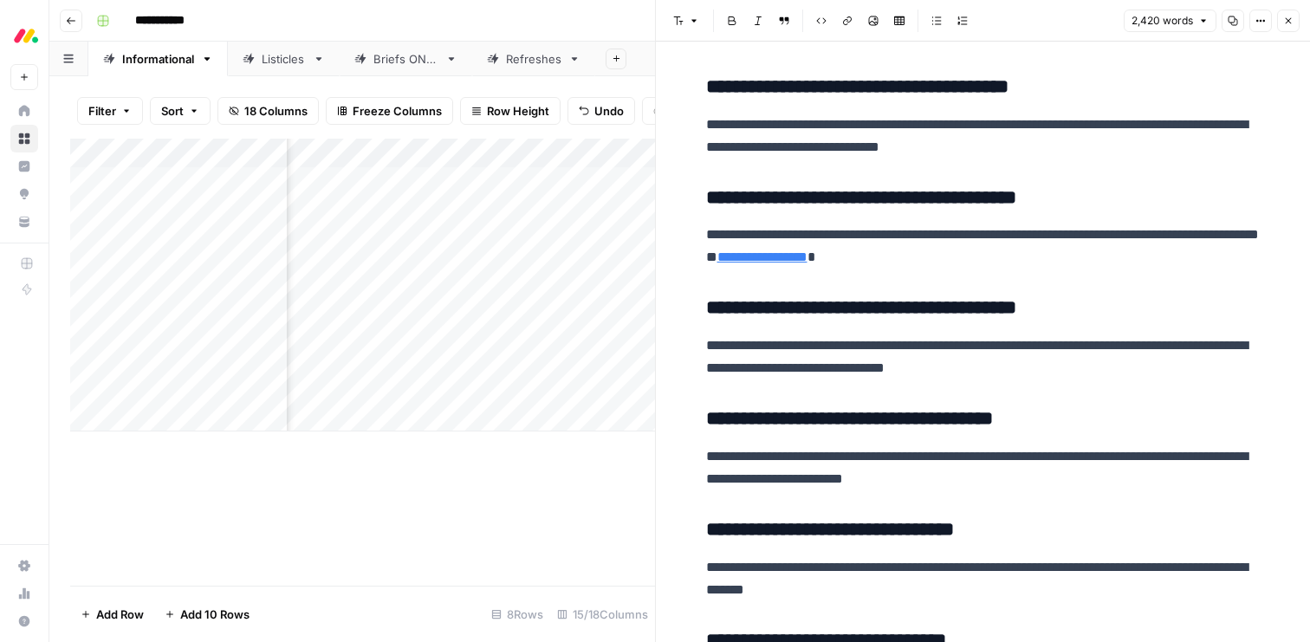
scroll to position [10054, 0]
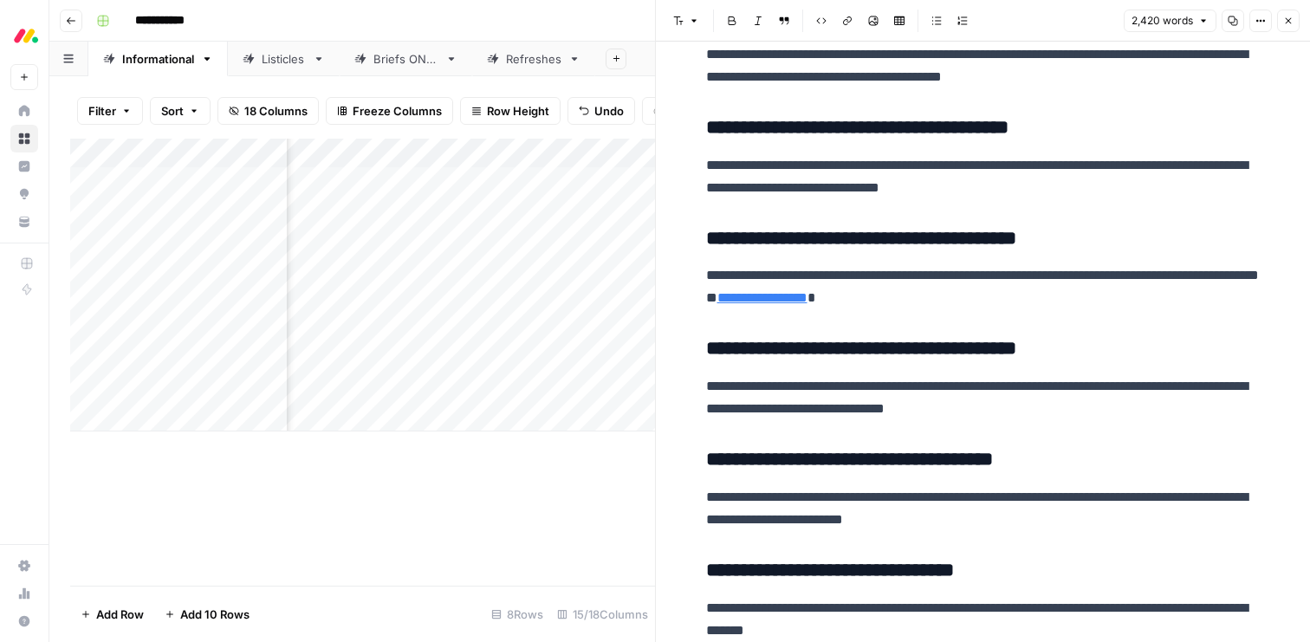
click at [1290, 19] on icon "button" at bounding box center [1288, 21] width 10 height 10
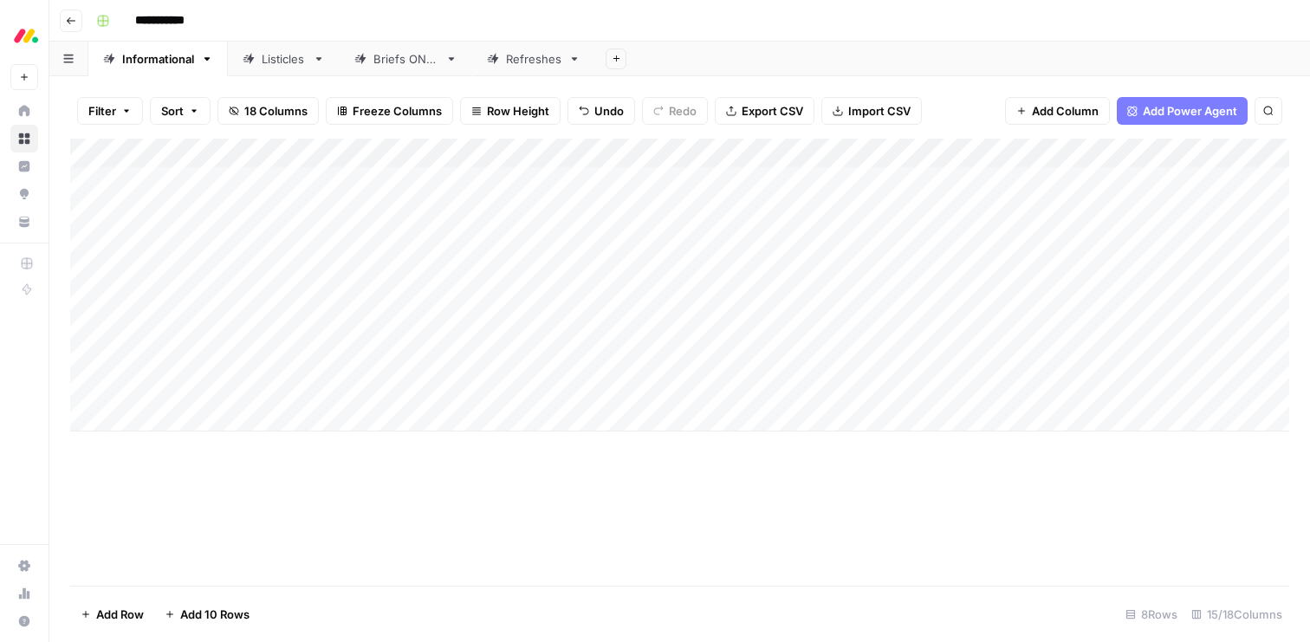
click at [611, 358] on div "Add Column" at bounding box center [679, 285] width 1219 height 293
click at [700, 359] on div "Add Column" at bounding box center [679, 285] width 1219 height 293
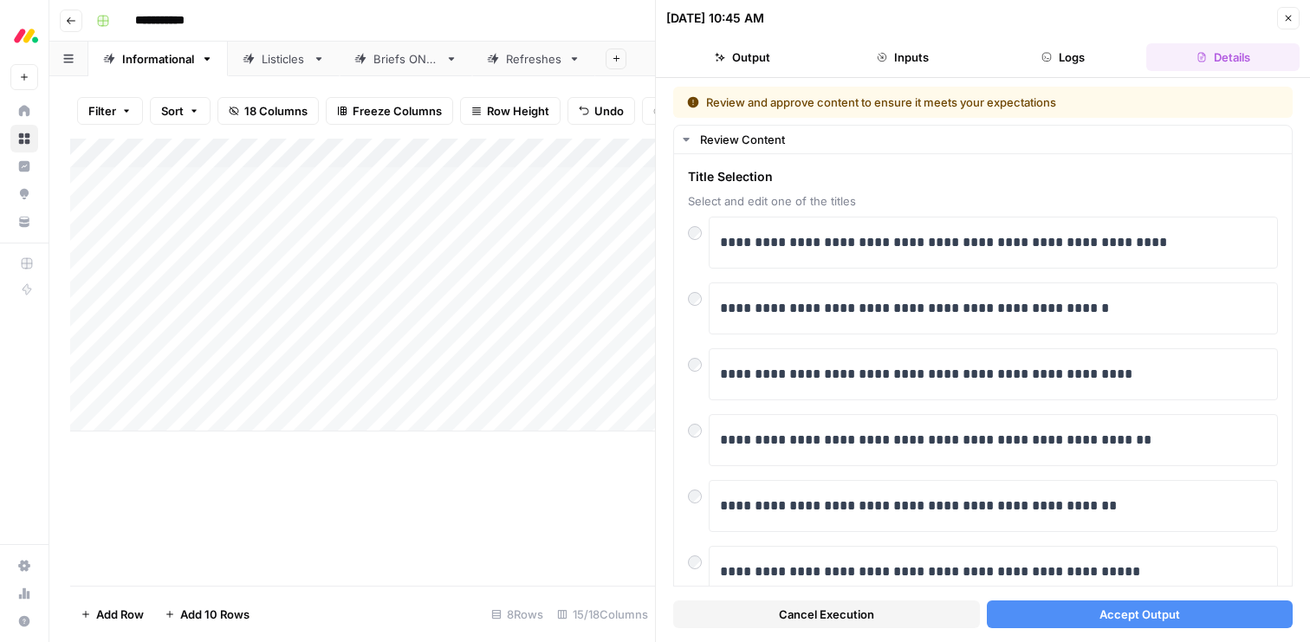
click at [199, 353] on div "Add Column" at bounding box center [362, 285] width 585 height 293
click at [199, 353] on textarea "**********" at bounding box center [268, 359] width 277 height 24
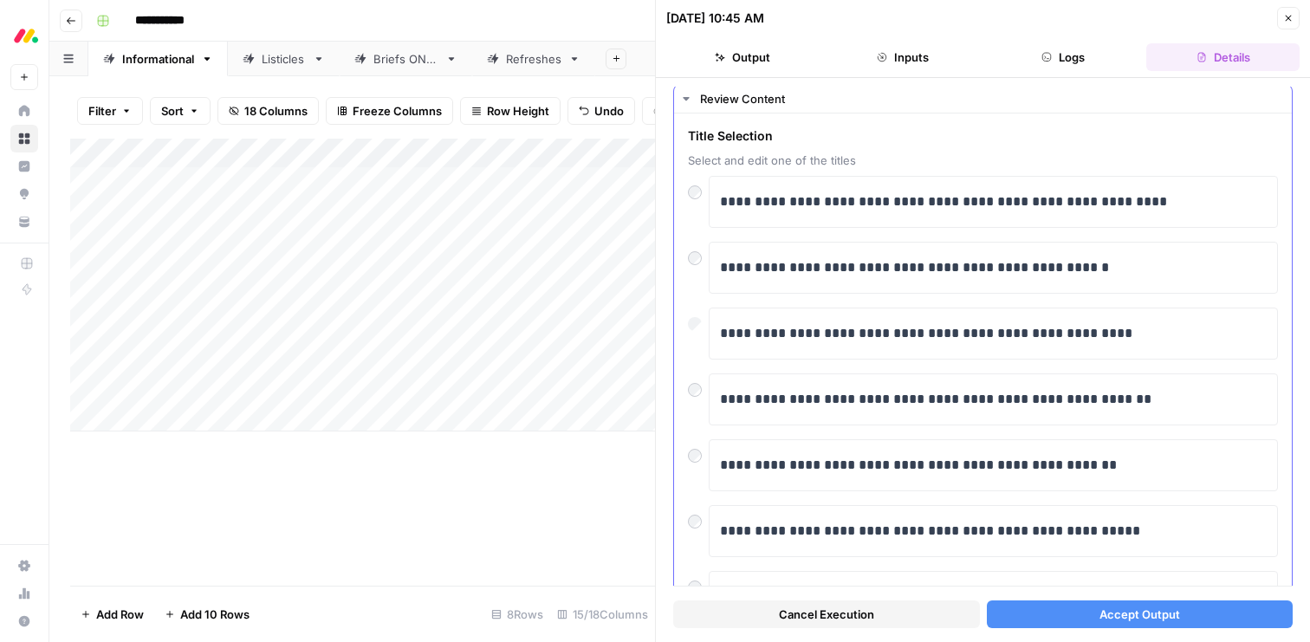
scroll to position [43, 0]
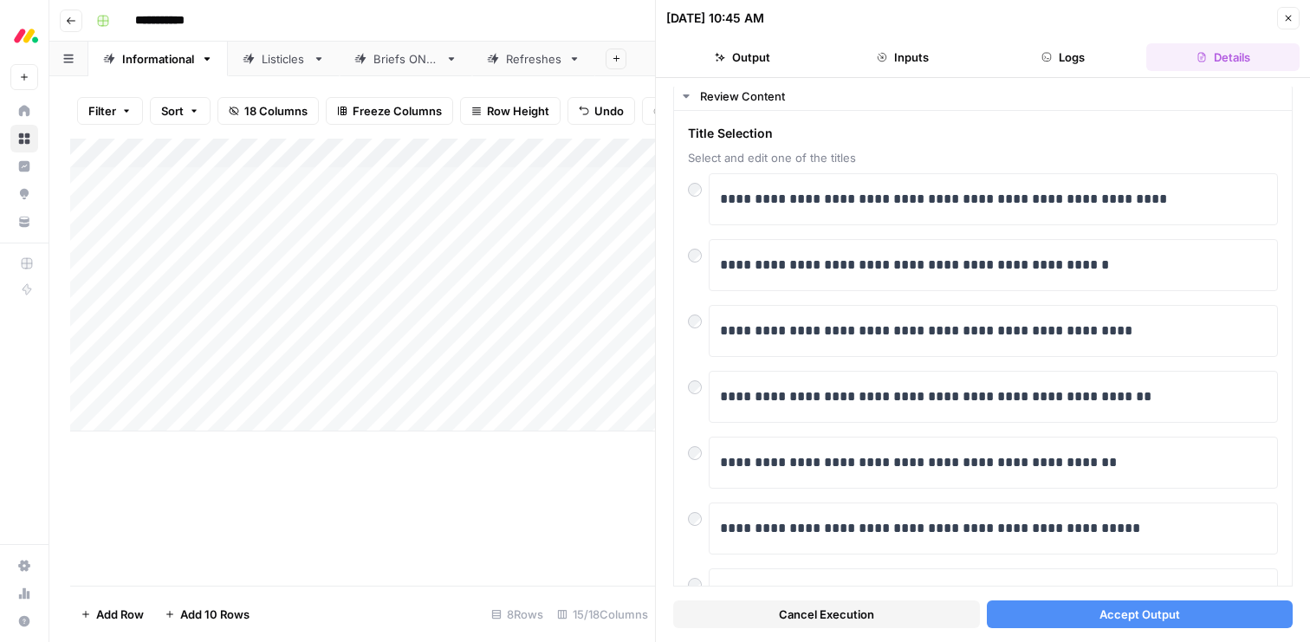
click at [1042, 609] on button "Accept Output" at bounding box center [1140, 615] width 307 height 28
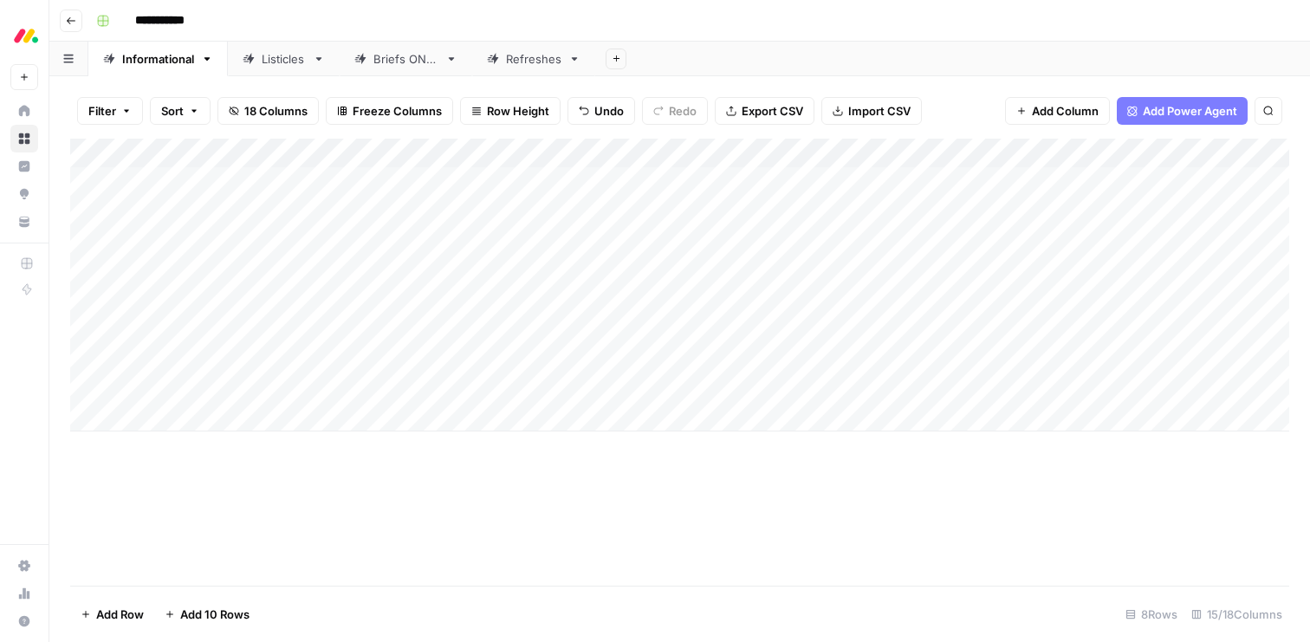
click at [632, 387] on div "Add Column" at bounding box center [679, 285] width 1219 height 293
click at [363, 301] on div "Add Column" at bounding box center [679, 285] width 1219 height 293
click at [516, 302] on div "Add Column" at bounding box center [679, 285] width 1219 height 293
click at [369, 298] on div "Add Column" at bounding box center [679, 285] width 1219 height 293
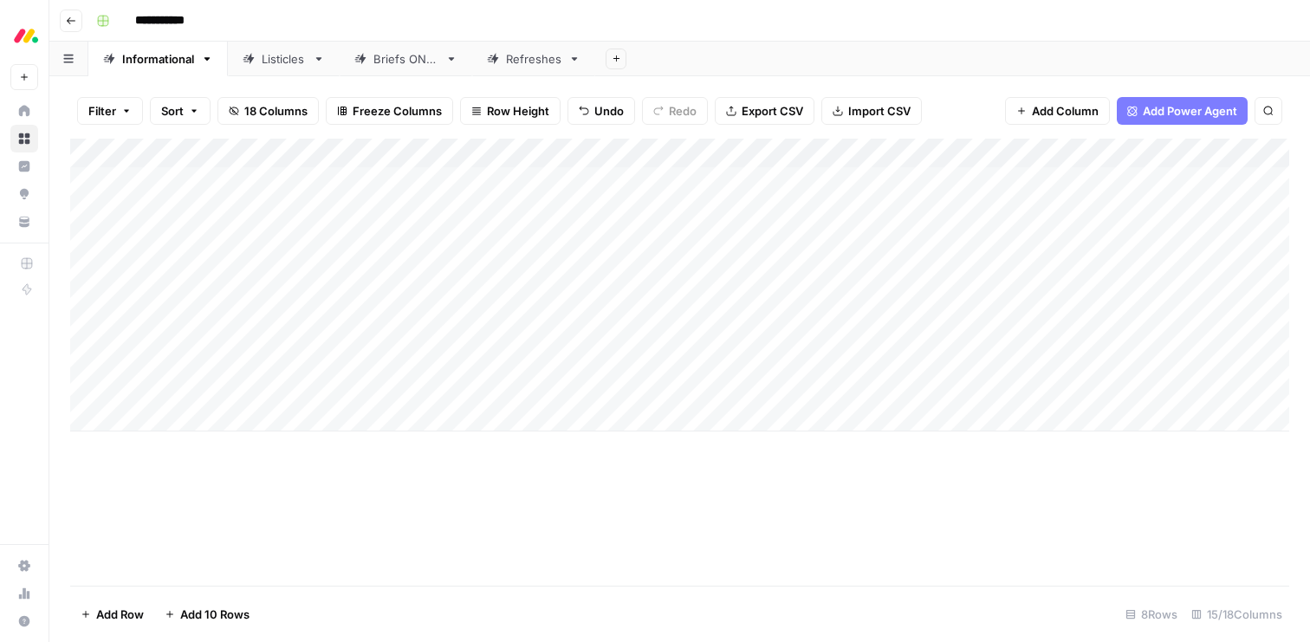
click at [369, 298] on div "Add Column" at bounding box center [679, 285] width 1219 height 293
type input "SEO running"
click at [362, 322] on div "Add Column" at bounding box center [679, 285] width 1219 height 293
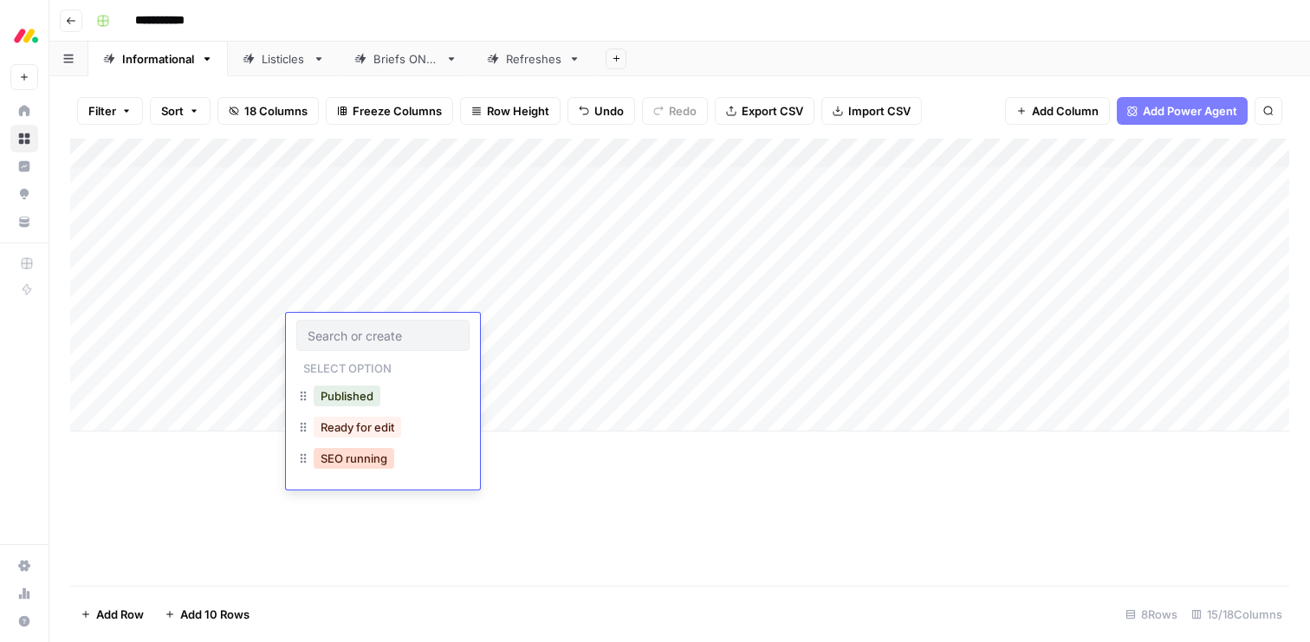
click at [366, 461] on button "SEO running" at bounding box center [354, 458] width 81 height 21
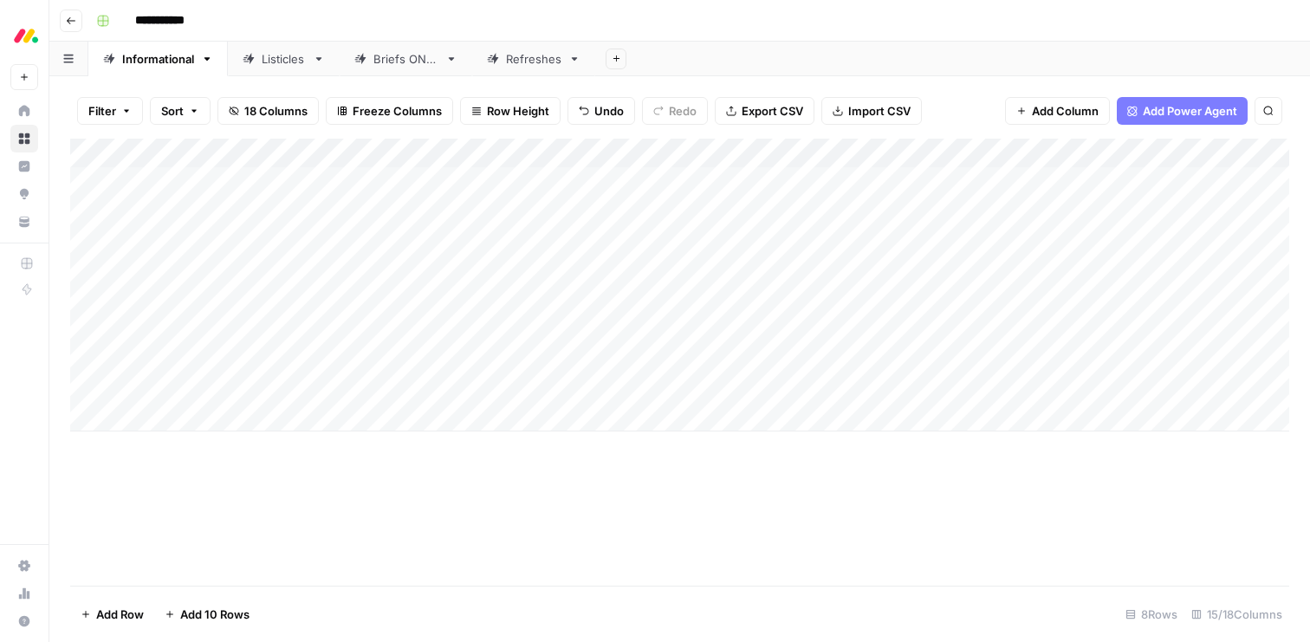
click at [341, 352] on div "Add Column" at bounding box center [679, 285] width 1219 height 293
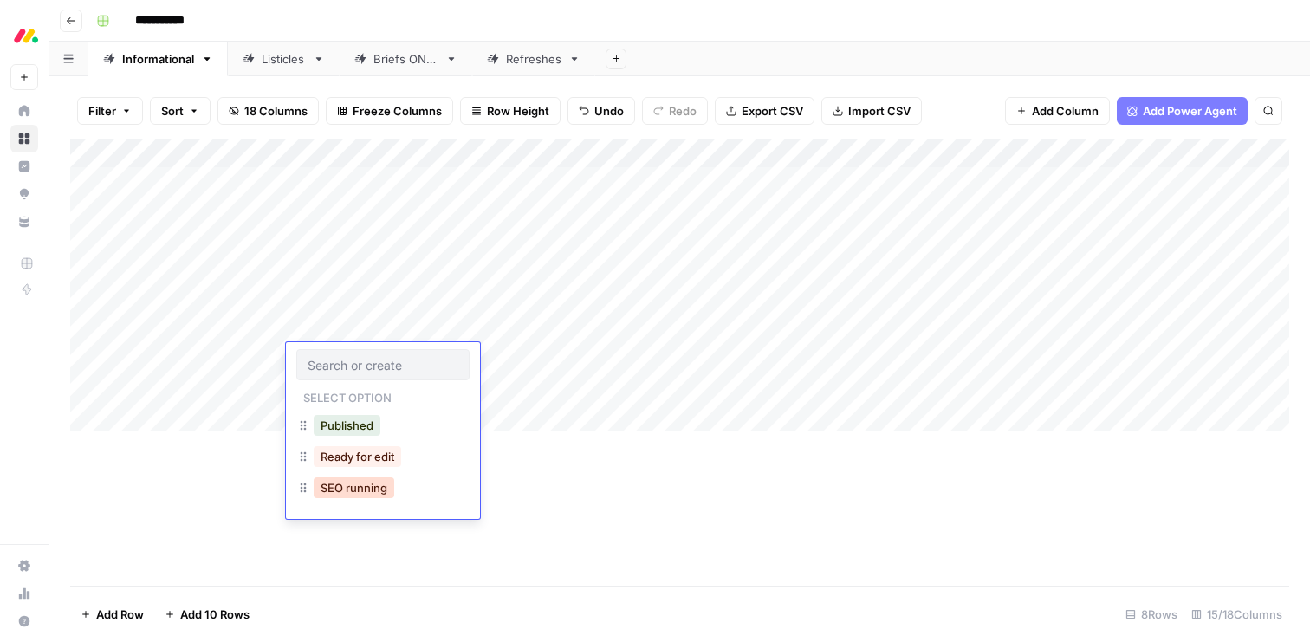
click at [365, 491] on button "SEO running" at bounding box center [354, 487] width 81 height 21
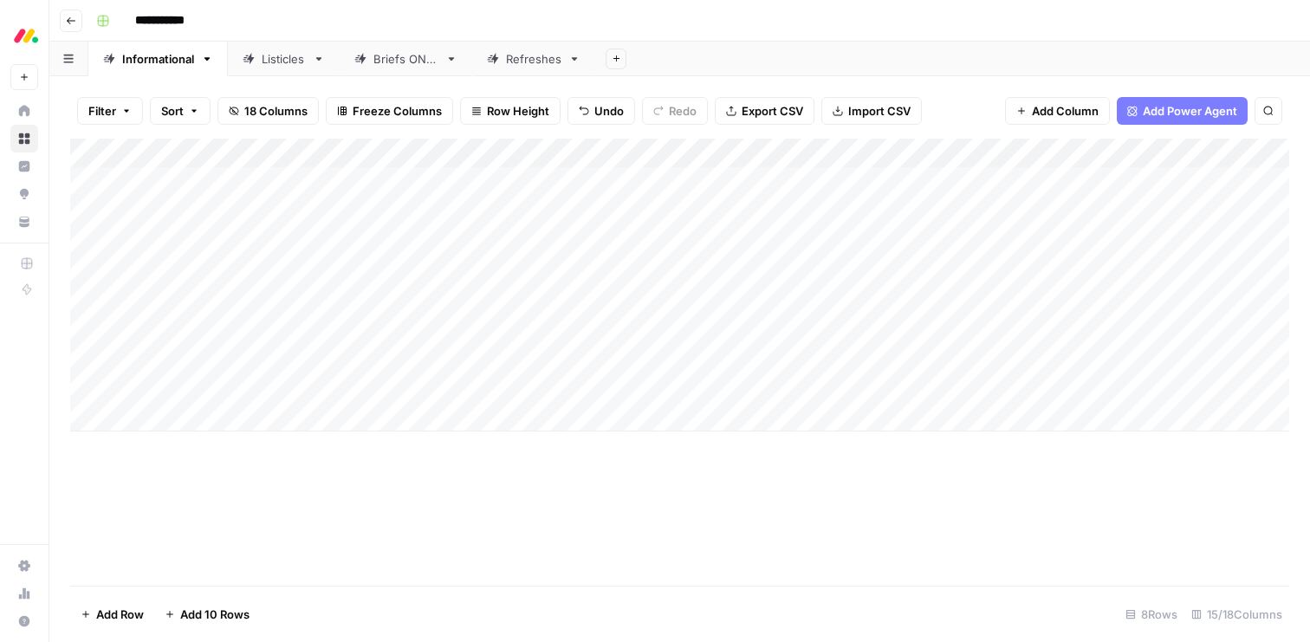
click at [331, 388] on div "Add Column" at bounding box center [679, 285] width 1219 height 293
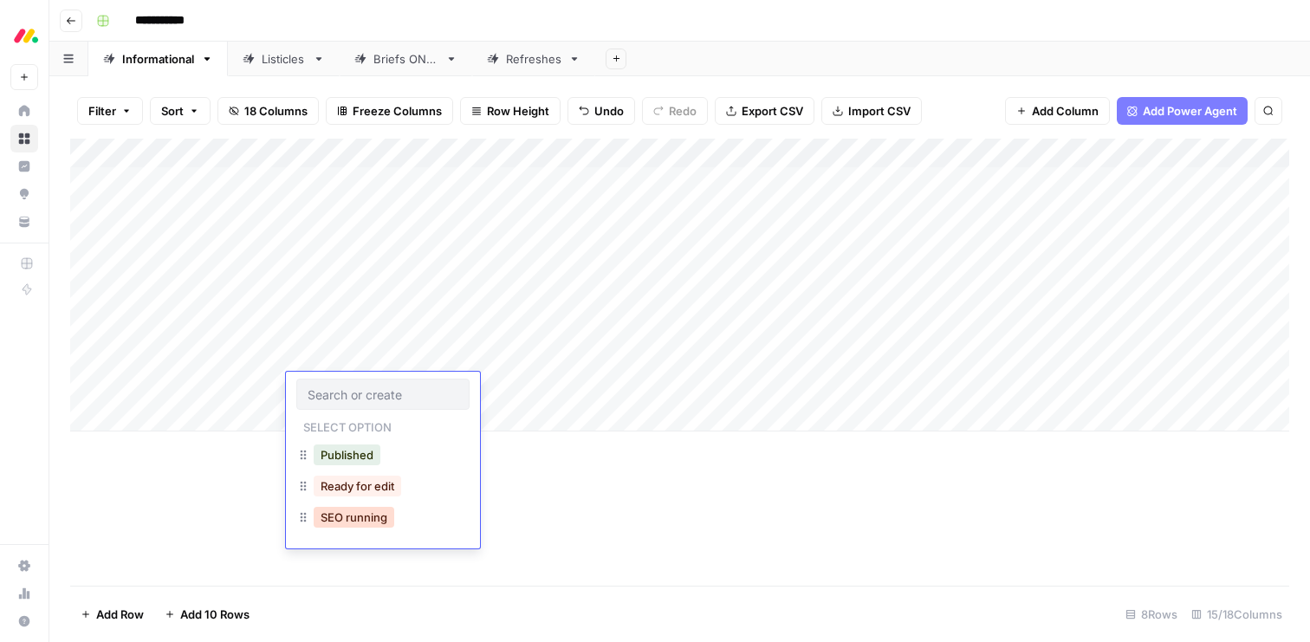
click at [353, 521] on button "SEO running" at bounding box center [354, 517] width 81 height 21
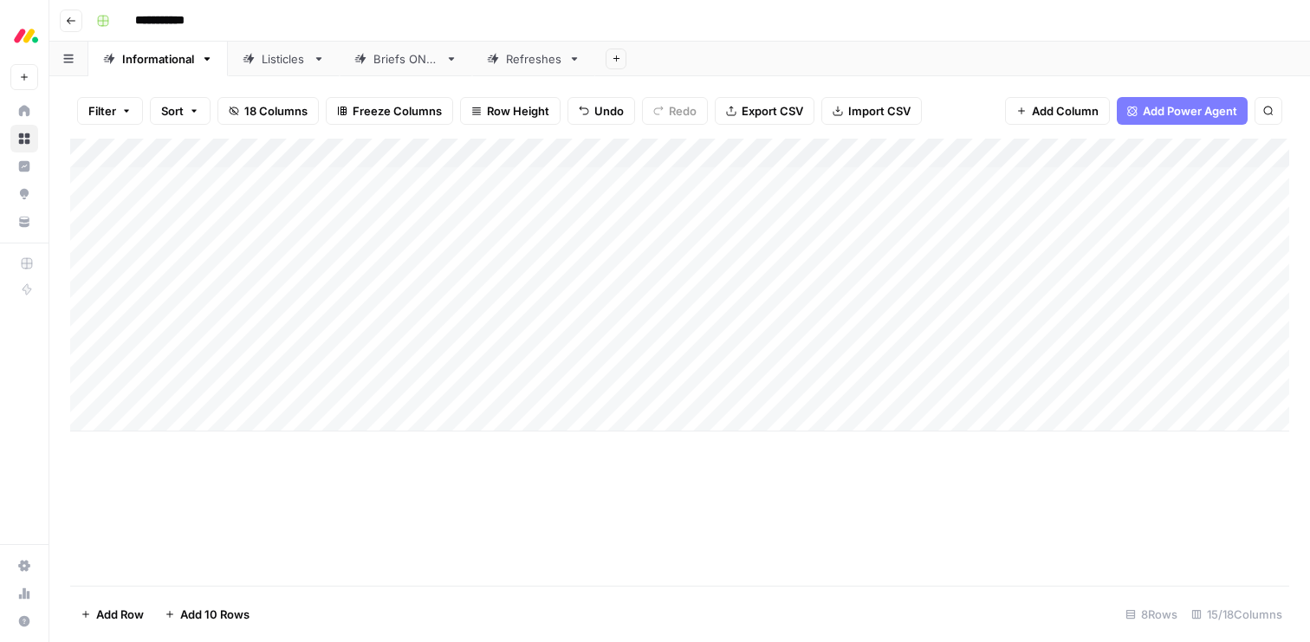
click at [225, 385] on div "Add Column" at bounding box center [679, 285] width 1219 height 293
click at [225, 385] on textarea "**********" at bounding box center [268, 389] width 277 height 24
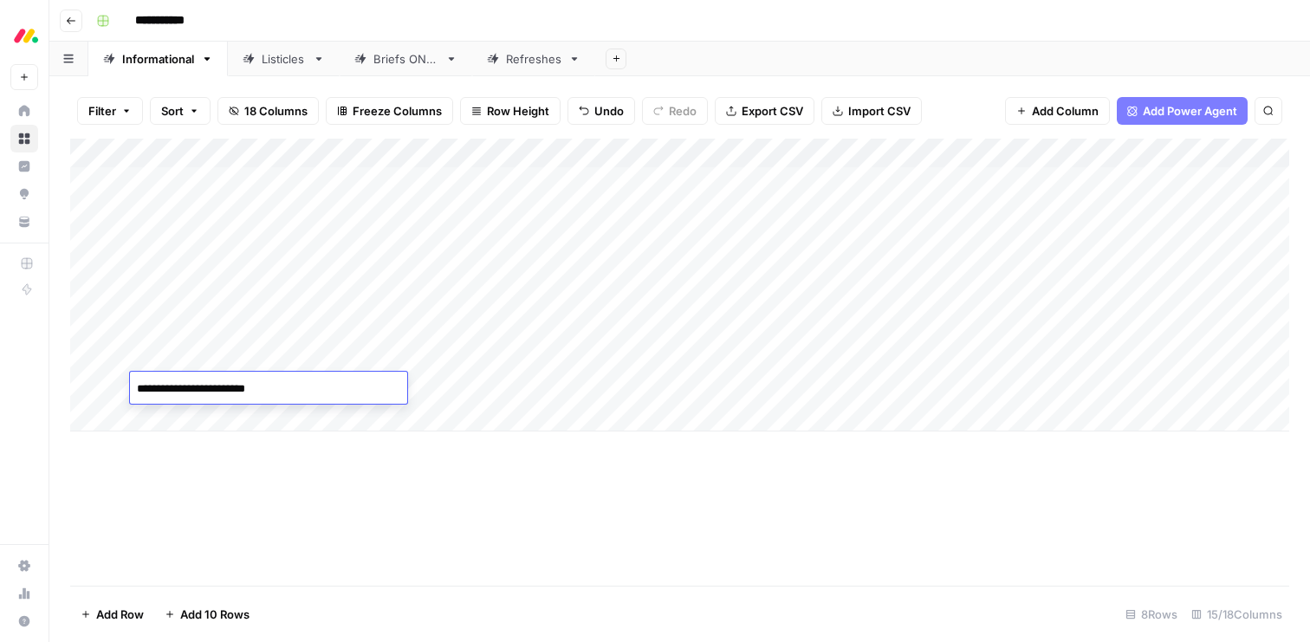
click at [650, 383] on div "Add Column" at bounding box center [679, 285] width 1219 height 293
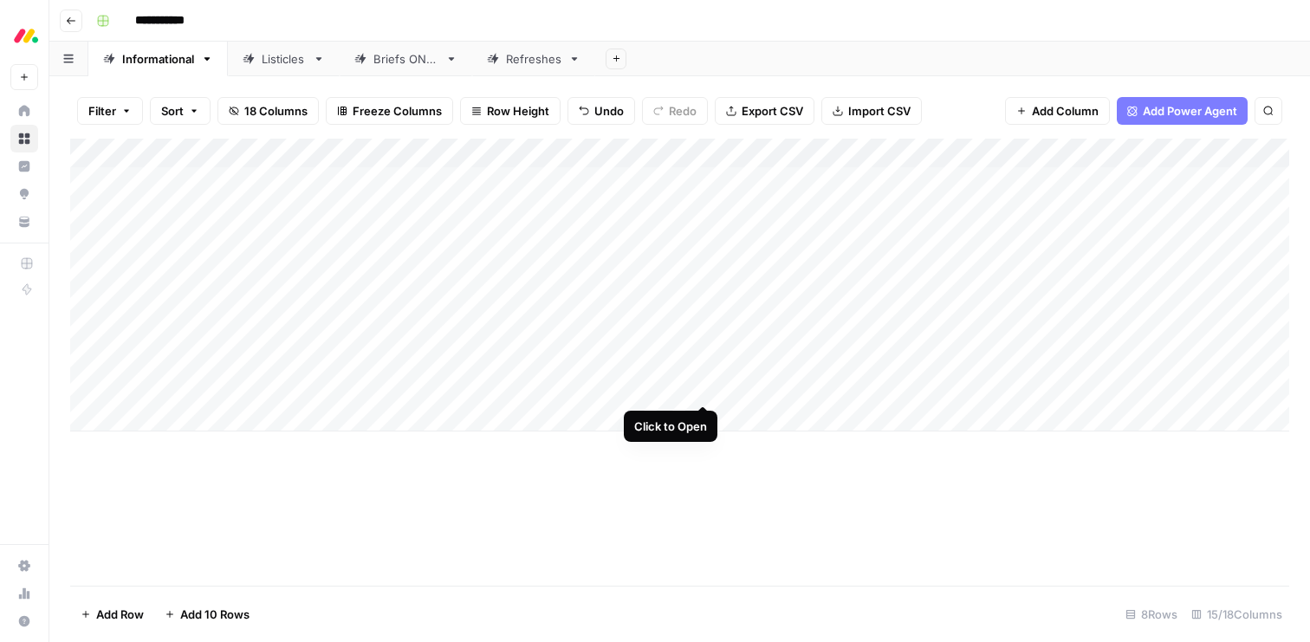
click at [704, 385] on div "Add Column" at bounding box center [679, 285] width 1219 height 293
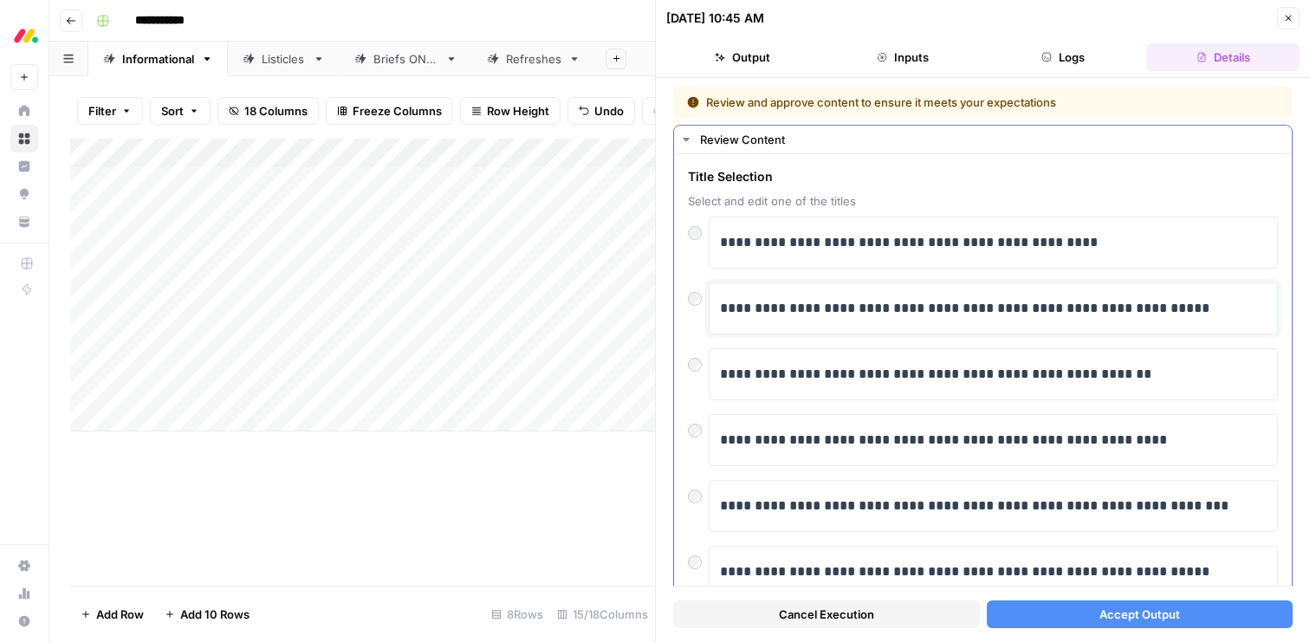
click at [816, 309] on p "**********" at bounding box center [993, 308] width 547 height 23
click at [1073, 614] on button "Accept Output" at bounding box center [1140, 615] width 307 height 28
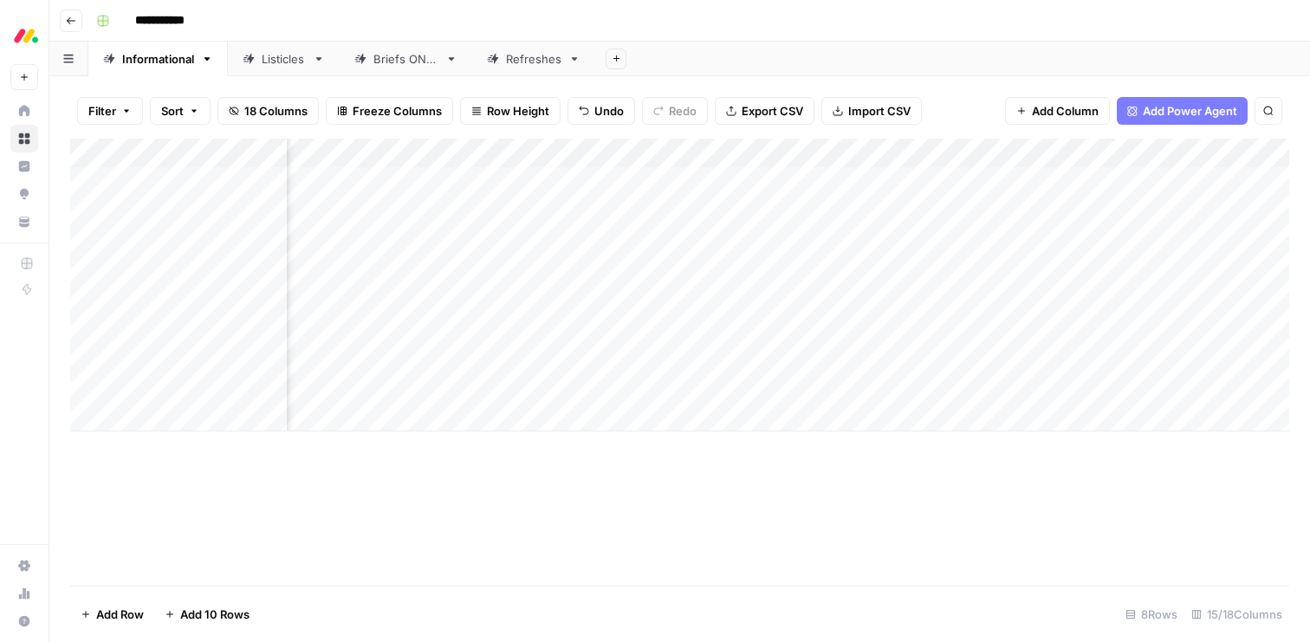
scroll to position [0, 1382]
click at [1051, 211] on div "Add Column" at bounding box center [679, 285] width 1219 height 293
click at [1116, 208] on div "Add Column" at bounding box center [679, 285] width 1219 height 293
click at [1110, 239] on div "Add Column" at bounding box center [679, 285] width 1219 height 293
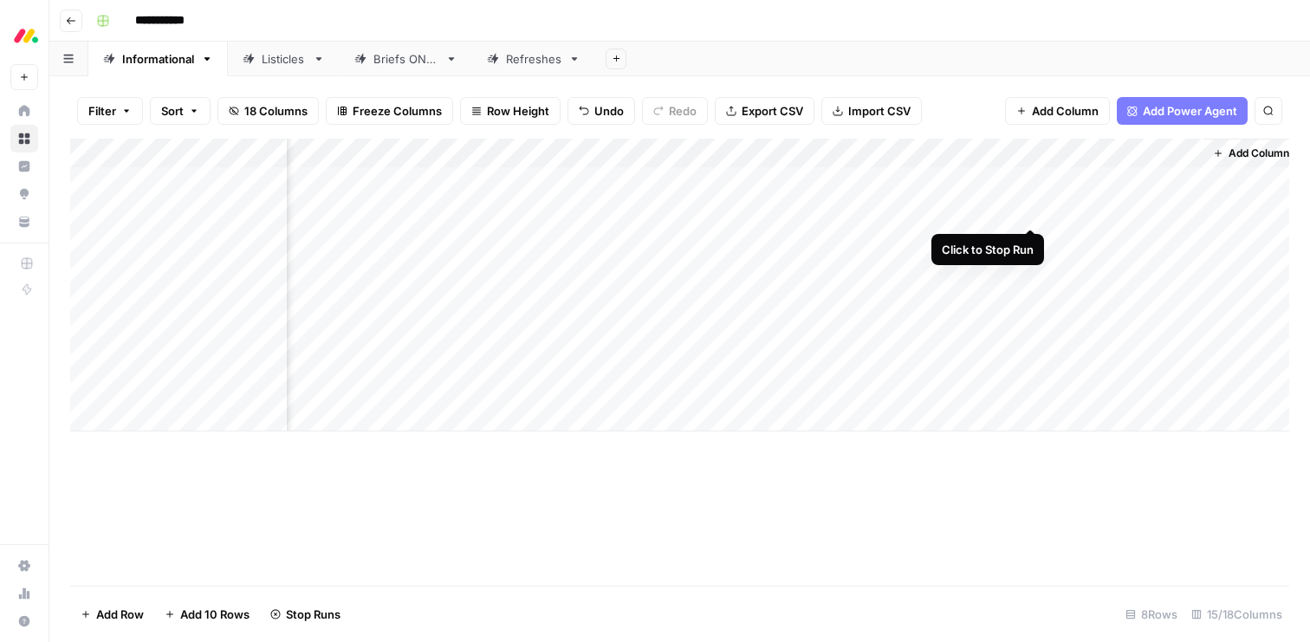
click at [1029, 211] on div "Add Column" at bounding box center [679, 285] width 1219 height 293
click at [1032, 237] on div "Add Column" at bounding box center [679, 285] width 1219 height 293
click at [967, 150] on div "Add Column" at bounding box center [679, 285] width 1219 height 293
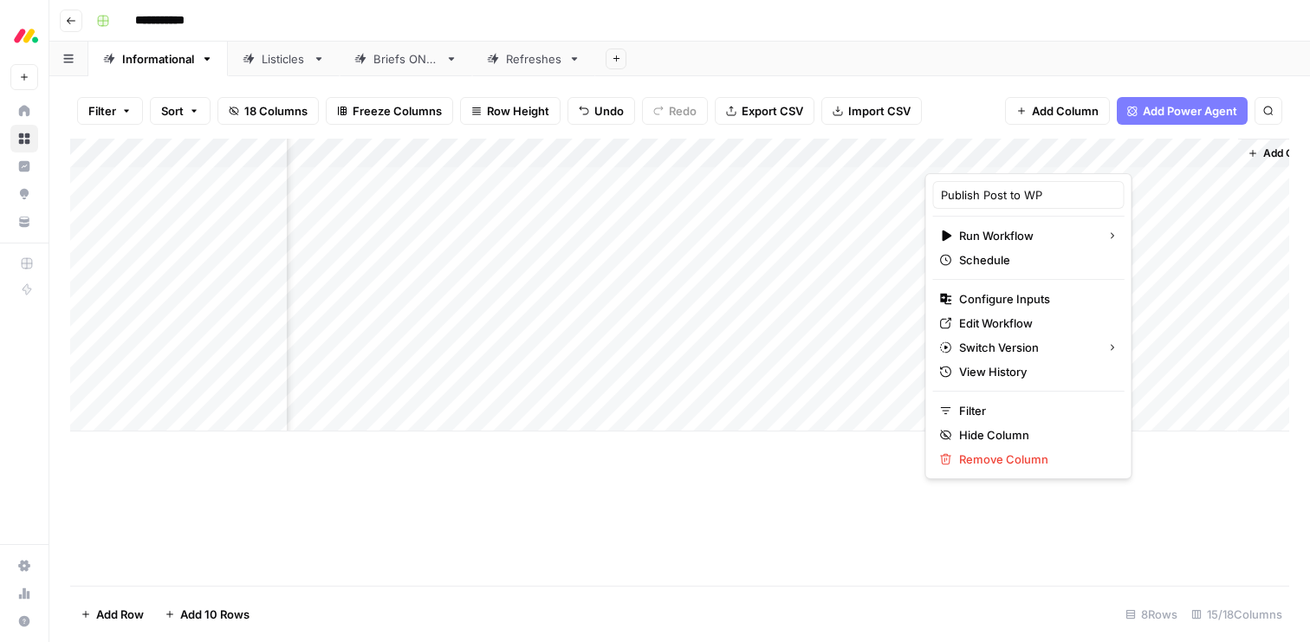
click at [959, 112] on div "Filter Sort 18 Columns Freeze Columns Row Height Undo Redo Export CSV Import CS…" at bounding box center [679, 110] width 1219 height 55
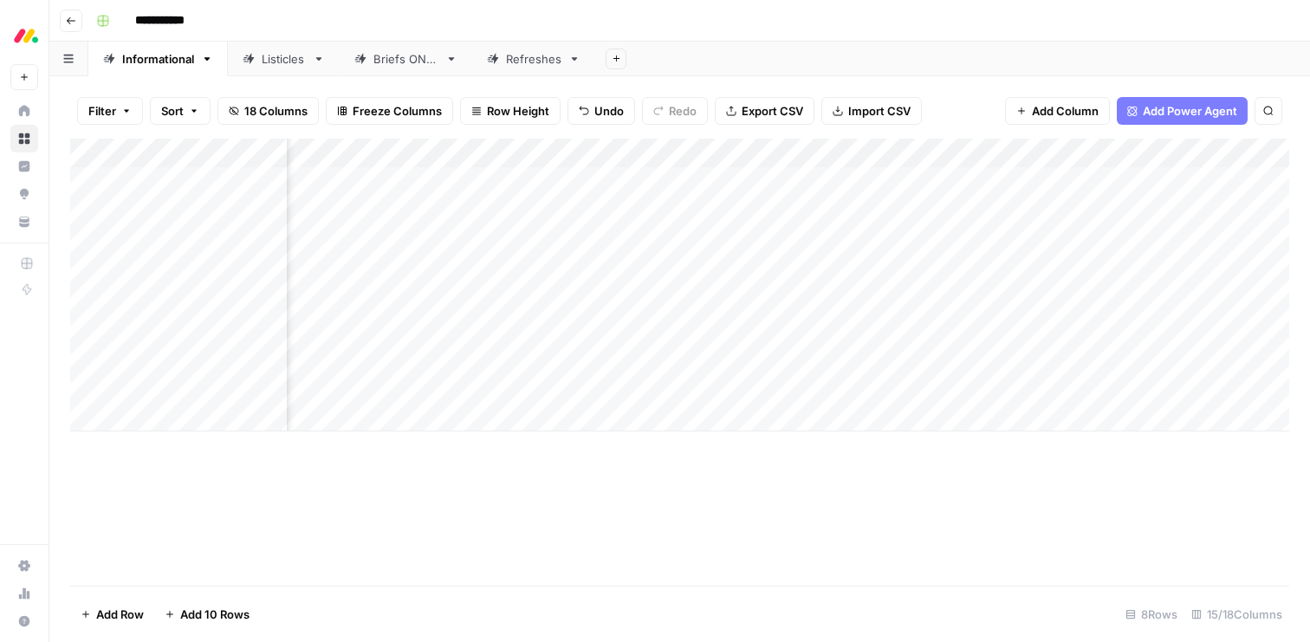
scroll to position [0, 956]
click at [622, 321] on div "Add Column" at bounding box center [679, 285] width 1219 height 293
click at [1019, 324] on div "Add Column" at bounding box center [679, 285] width 1219 height 293
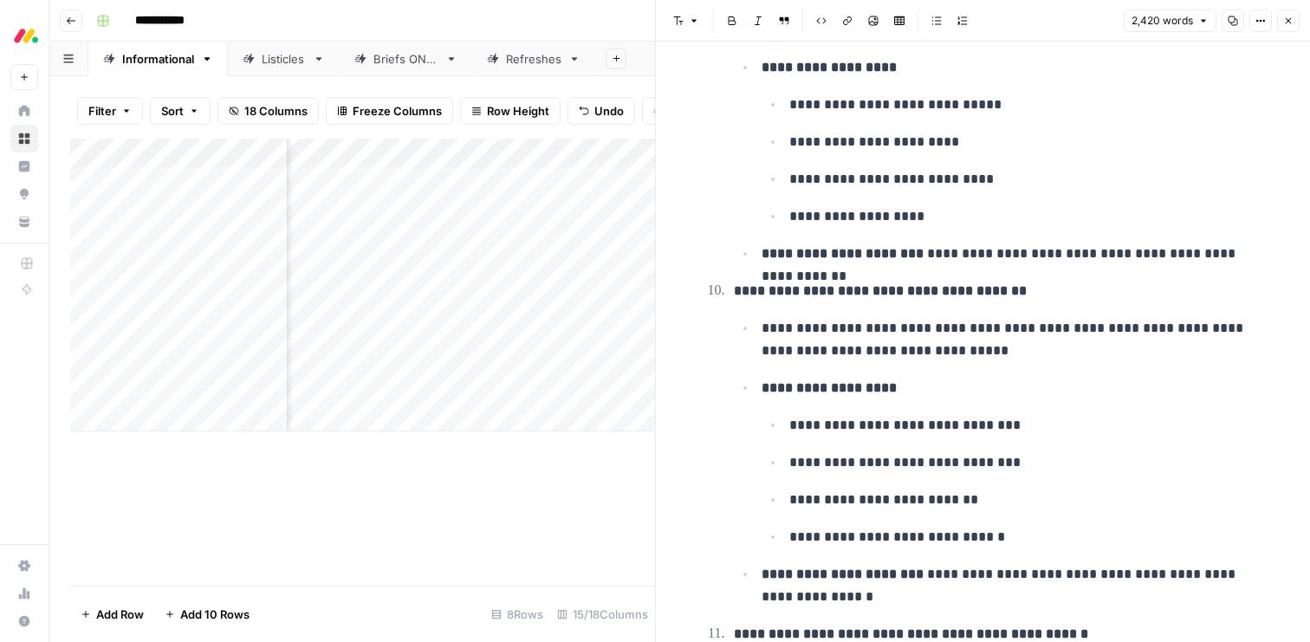
scroll to position [4307, 0]
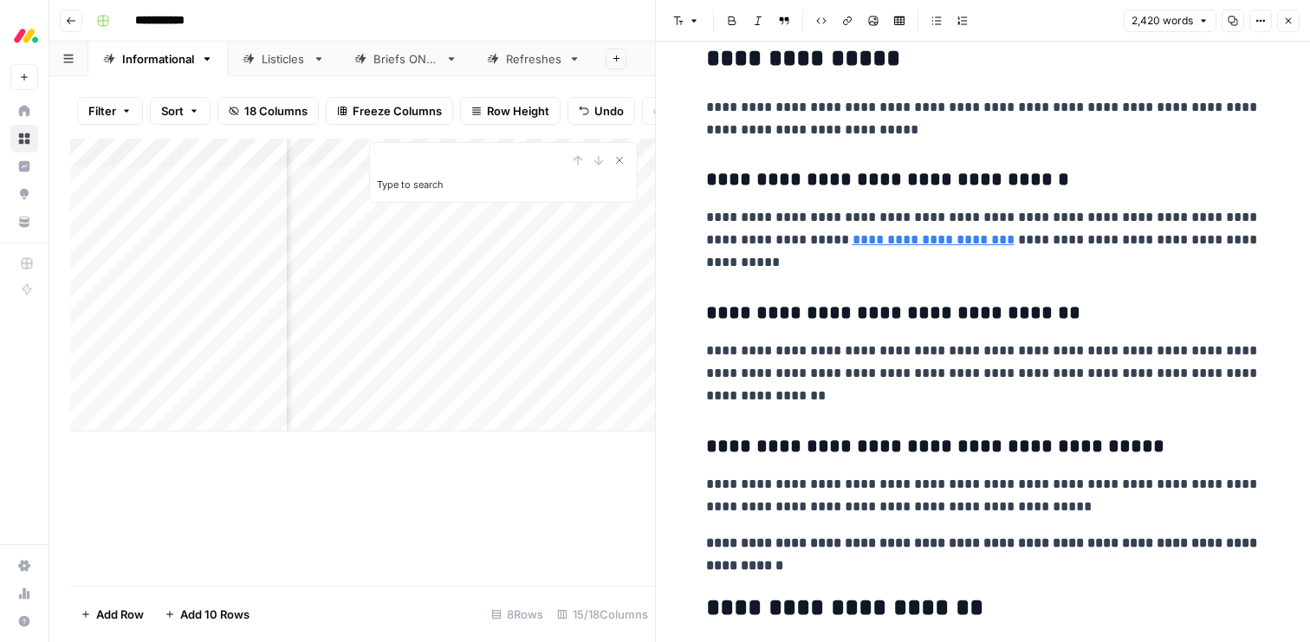
scroll to position [11506, 0]
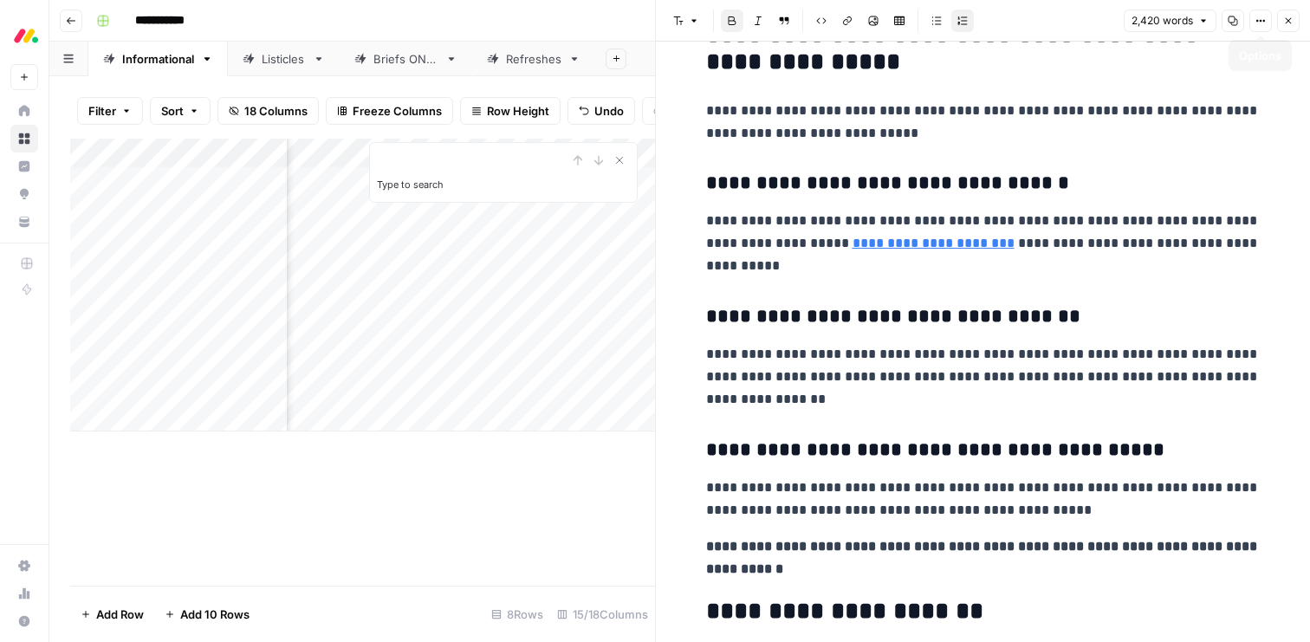
click at [1287, 16] on icon "button" at bounding box center [1288, 21] width 10 height 10
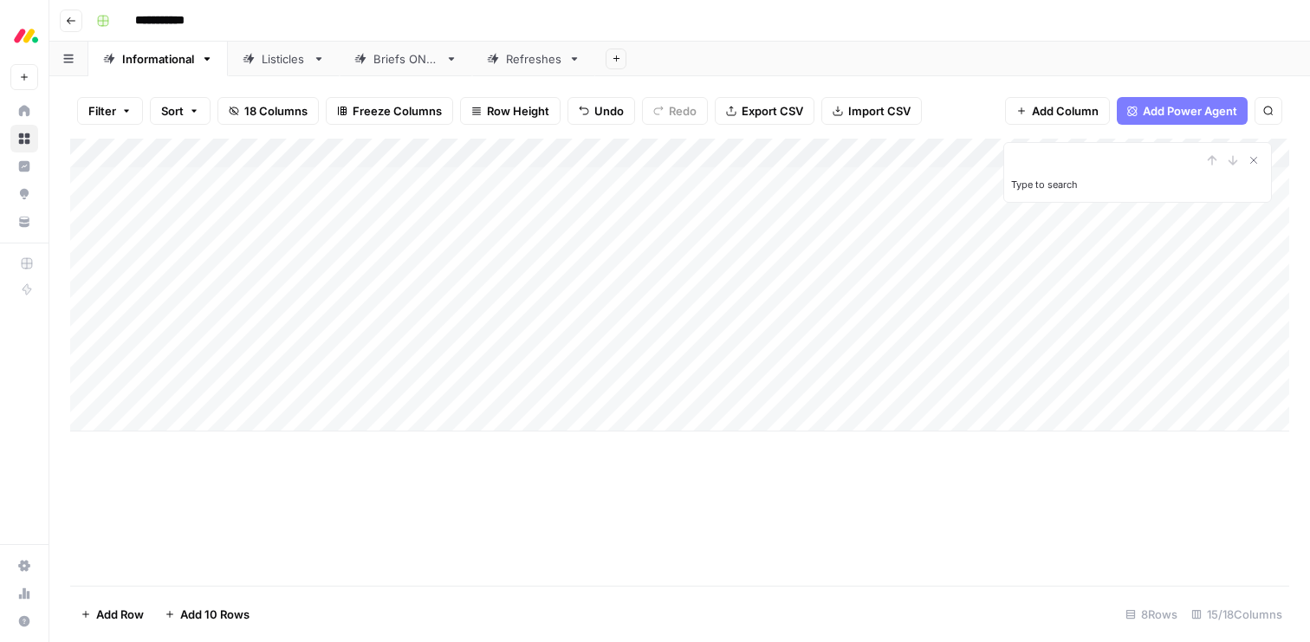
click at [204, 412] on div "Add Column" at bounding box center [679, 285] width 1219 height 293
click at [194, 414] on div "Add Column" at bounding box center [679, 285] width 1219 height 293
click at [194, 414] on textarea at bounding box center [268, 418] width 277 height 24
type textarea "**********"
click at [337, 418] on div "Add Column" at bounding box center [679, 300] width 1219 height 322
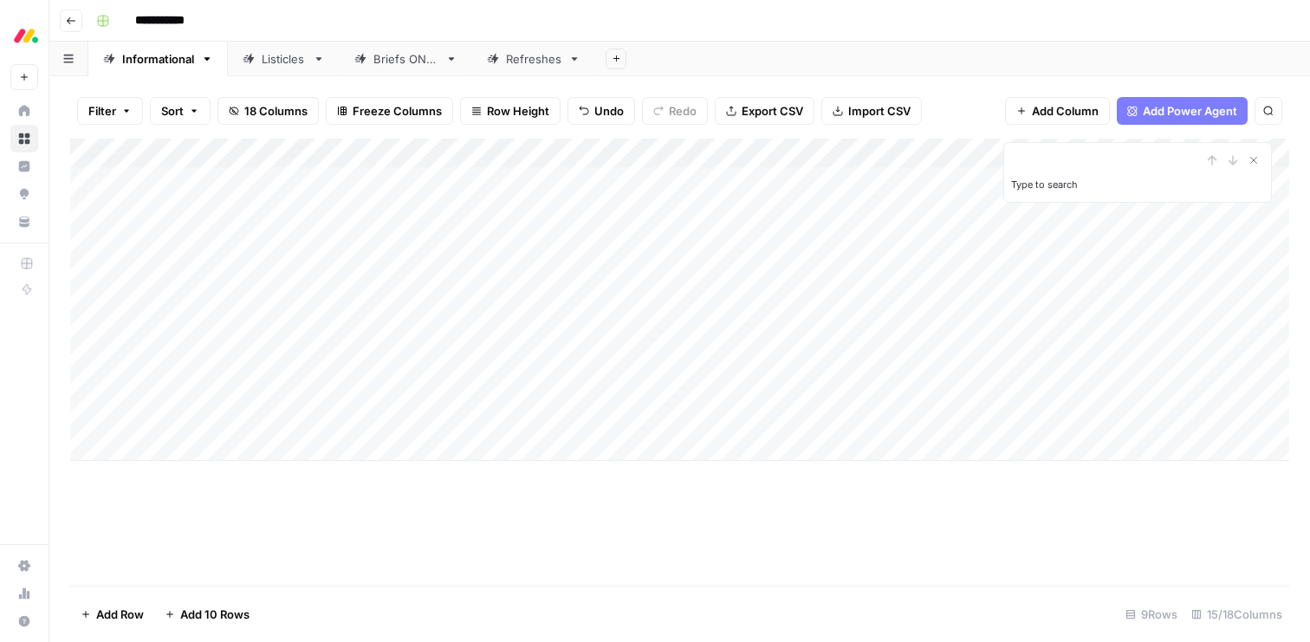
click at [349, 416] on div "Add Column" at bounding box center [679, 300] width 1219 height 322
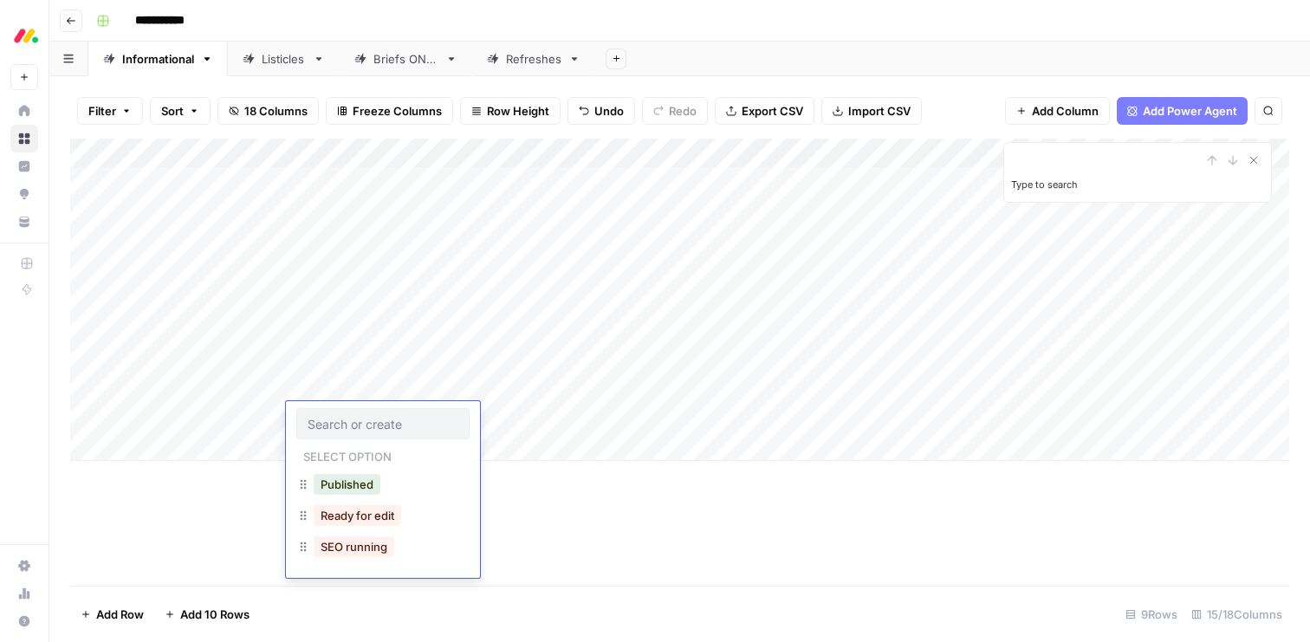
click at [347, 557] on div "SEO running" at bounding box center [354, 547] width 88 height 24
click at [347, 546] on button "SEO running" at bounding box center [354, 546] width 81 height 21
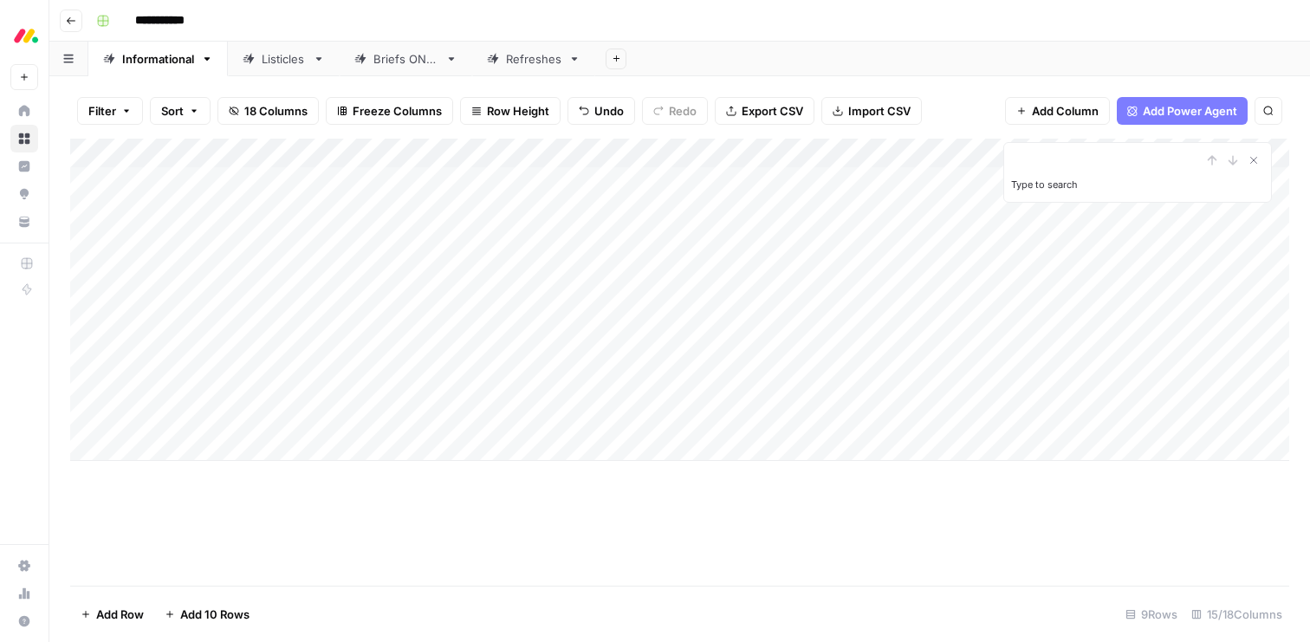
click at [486, 414] on div "Add Column" at bounding box center [679, 300] width 1219 height 322
click at [471, 419] on div "Add Column" at bounding box center [679, 300] width 1219 height 322
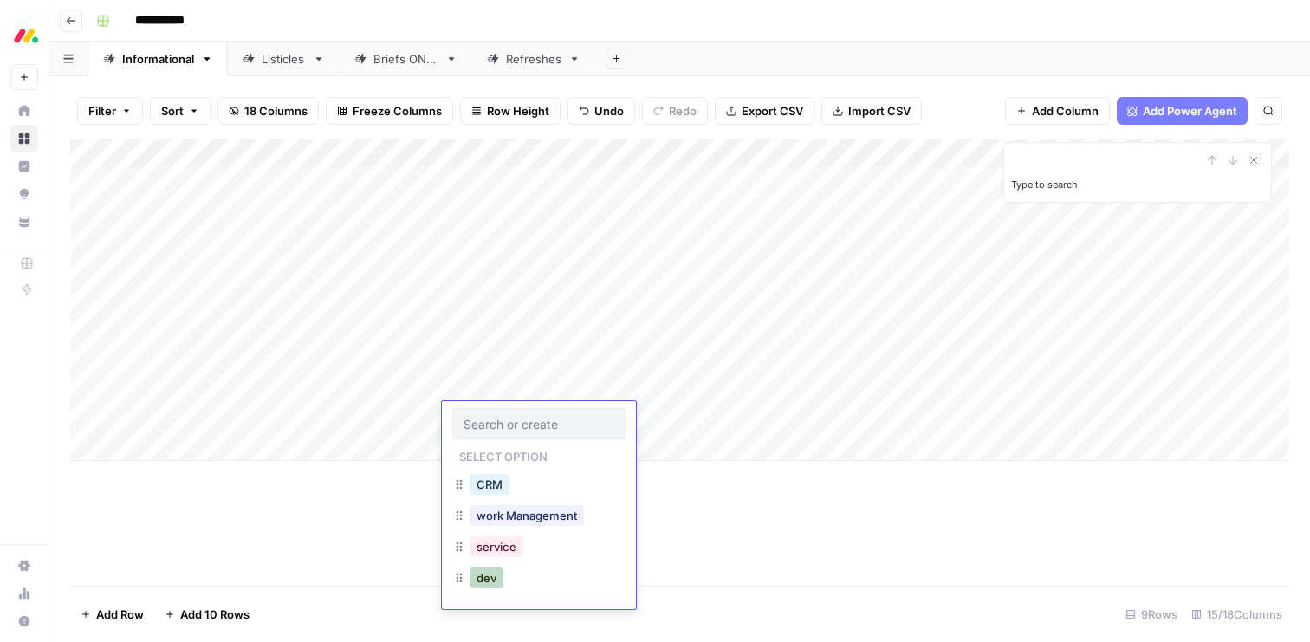
click at [490, 574] on button "dev" at bounding box center [487, 578] width 34 height 21
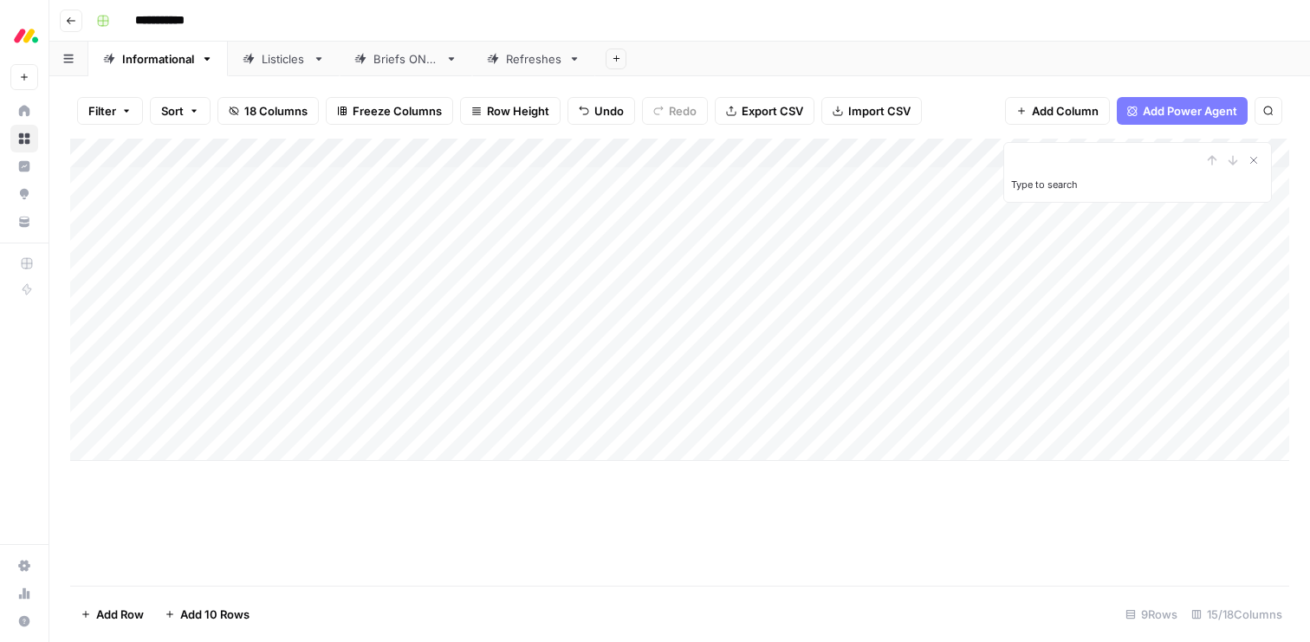
click at [638, 416] on div "Add Column" at bounding box center [679, 300] width 1219 height 322
click at [636, 379] on div "Add Column" at bounding box center [679, 300] width 1219 height 322
click at [727, 331] on div "Add Column" at bounding box center [679, 300] width 1219 height 322
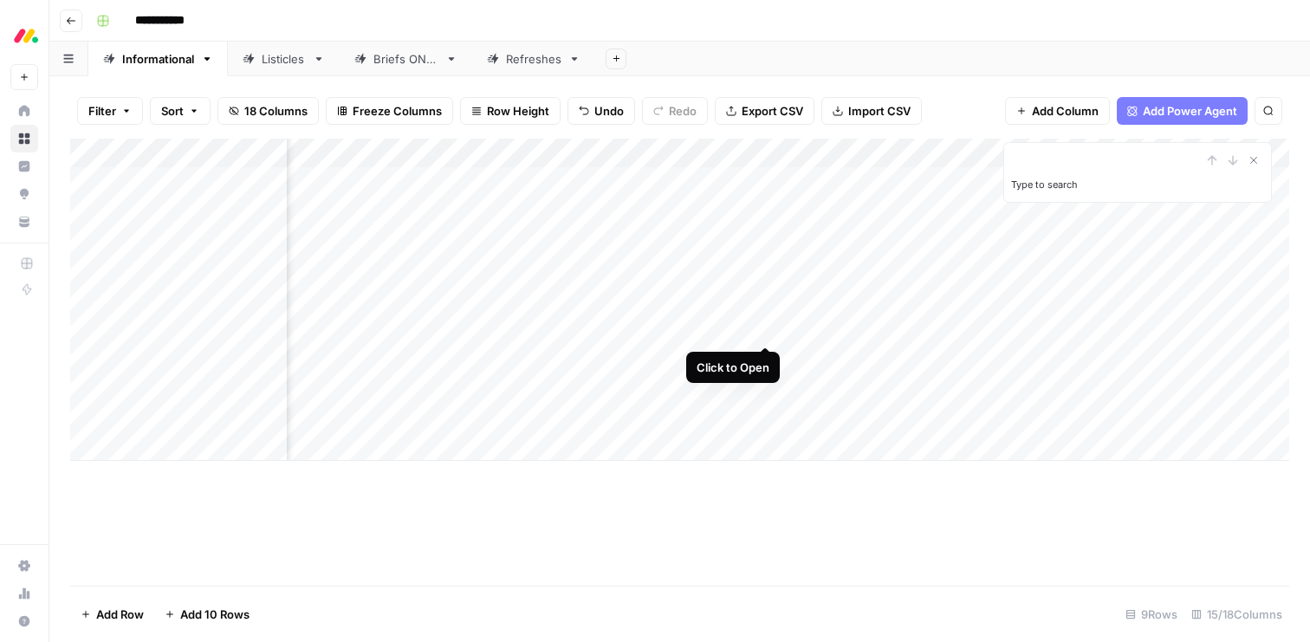
click at [760, 325] on div "Add Column" at bounding box center [679, 300] width 1219 height 322
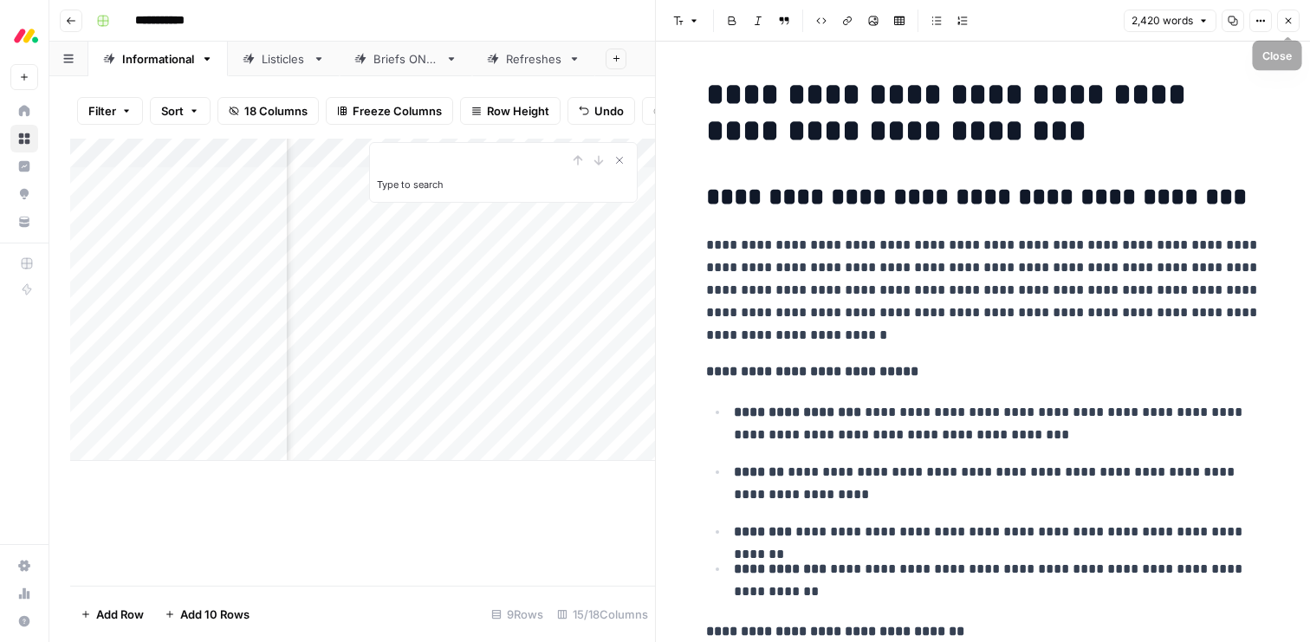
click at [1285, 24] on icon "button" at bounding box center [1288, 21] width 10 height 10
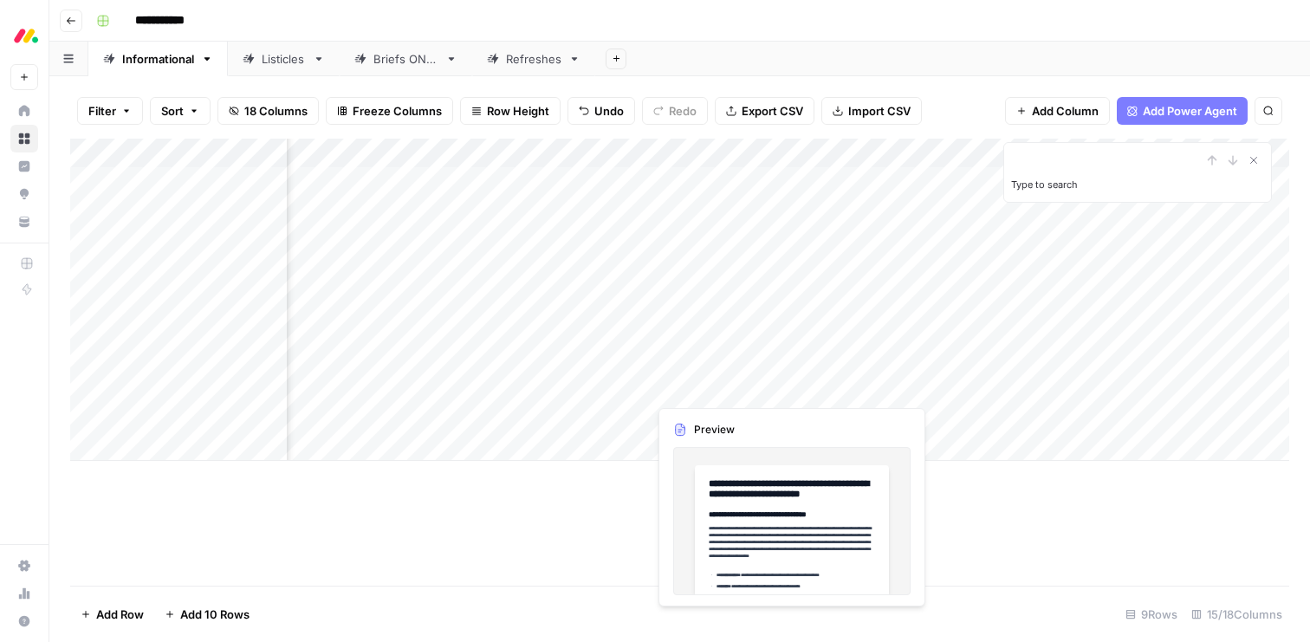
click at [660, 387] on div "Add Column" at bounding box center [679, 300] width 1219 height 322
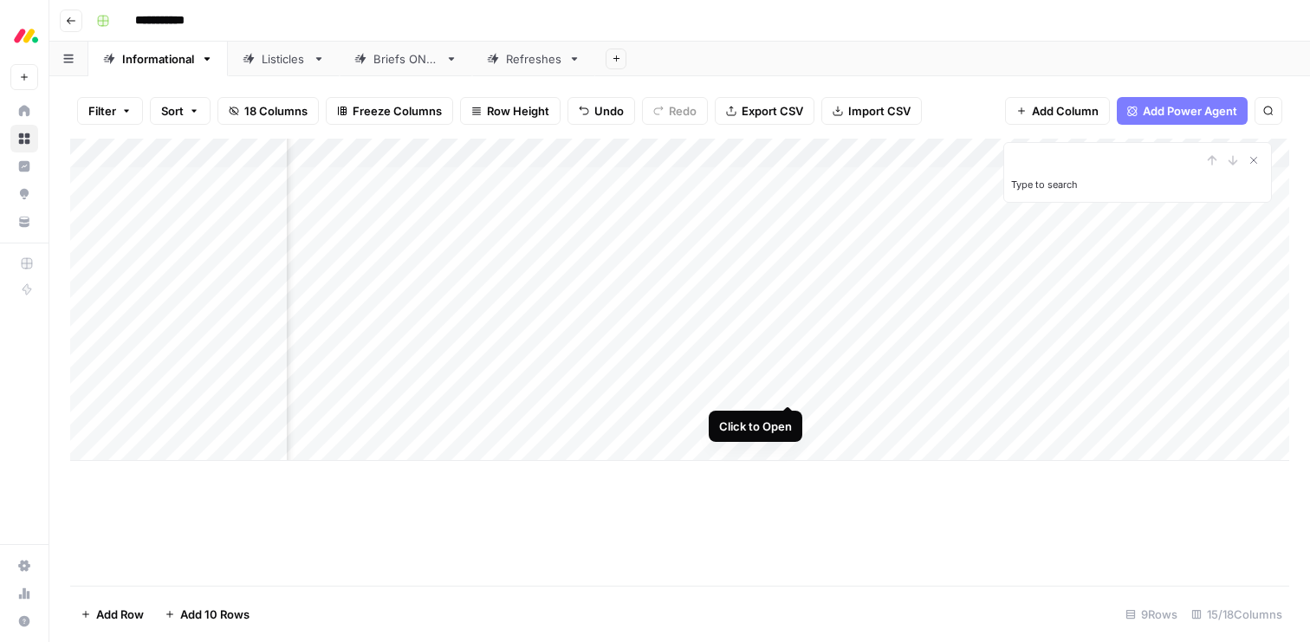
click at [783, 388] on div "Add Column" at bounding box center [679, 300] width 1219 height 322
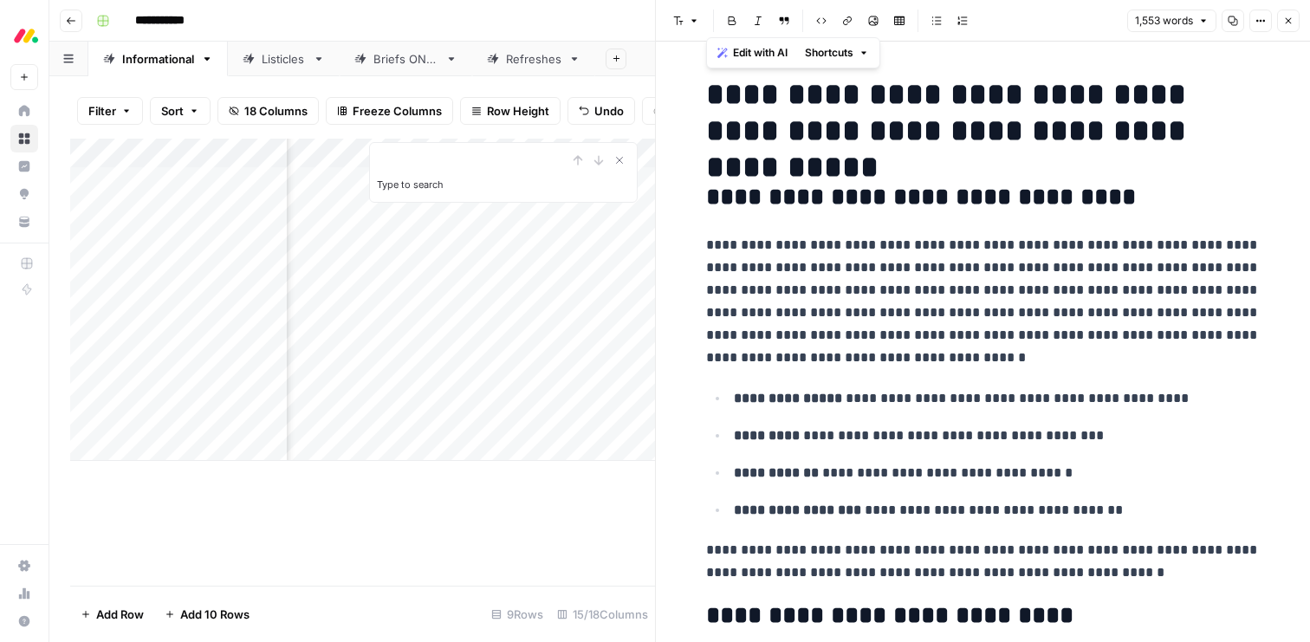
drag, startPoint x: 824, startPoint y: 568, endPoint x: 661, endPoint y: -138, distance: 724.8
click at [661, 0] on html "**********" at bounding box center [655, 321] width 1310 height 642
click at [737, 46] on span "Edit with AI" at bounding box center [760, 53] width 55 height 16
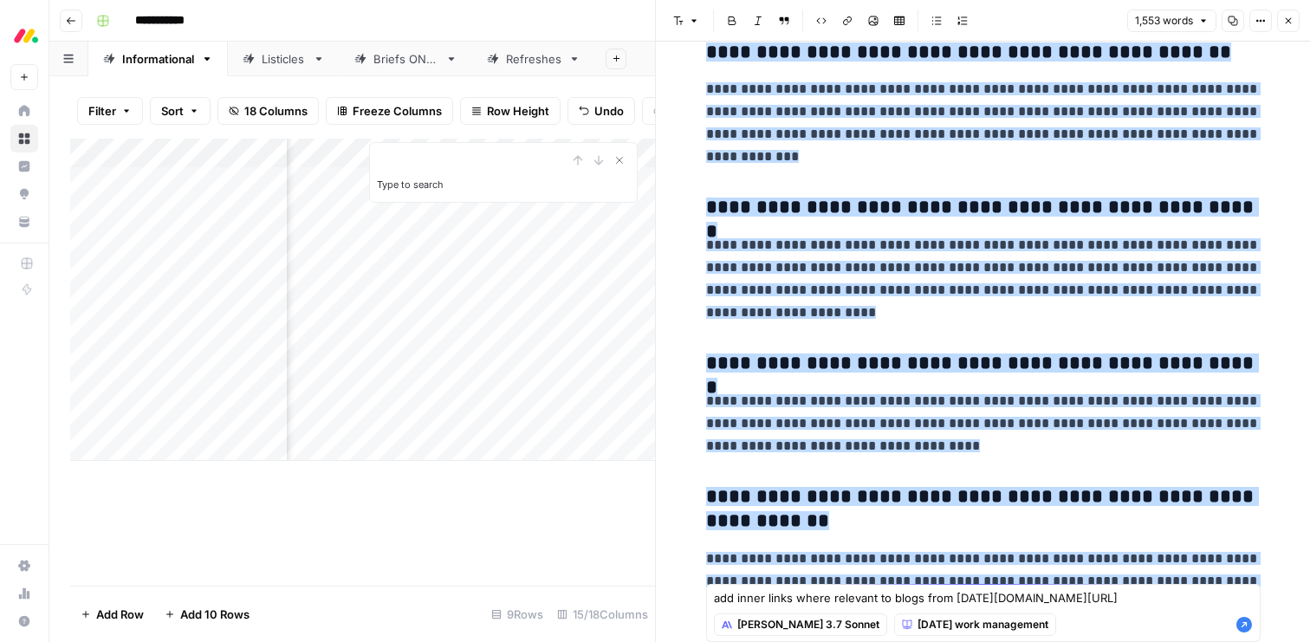
type textarea "add inner links where relevant to blogs from [DATE][DOMAIN_NAME][URL]"
click at [1243, 626] on icon "button" at bounding box center [1245, 625] width 16 height 16
